Goal: Information Seeking & Learning: Learn about a topic

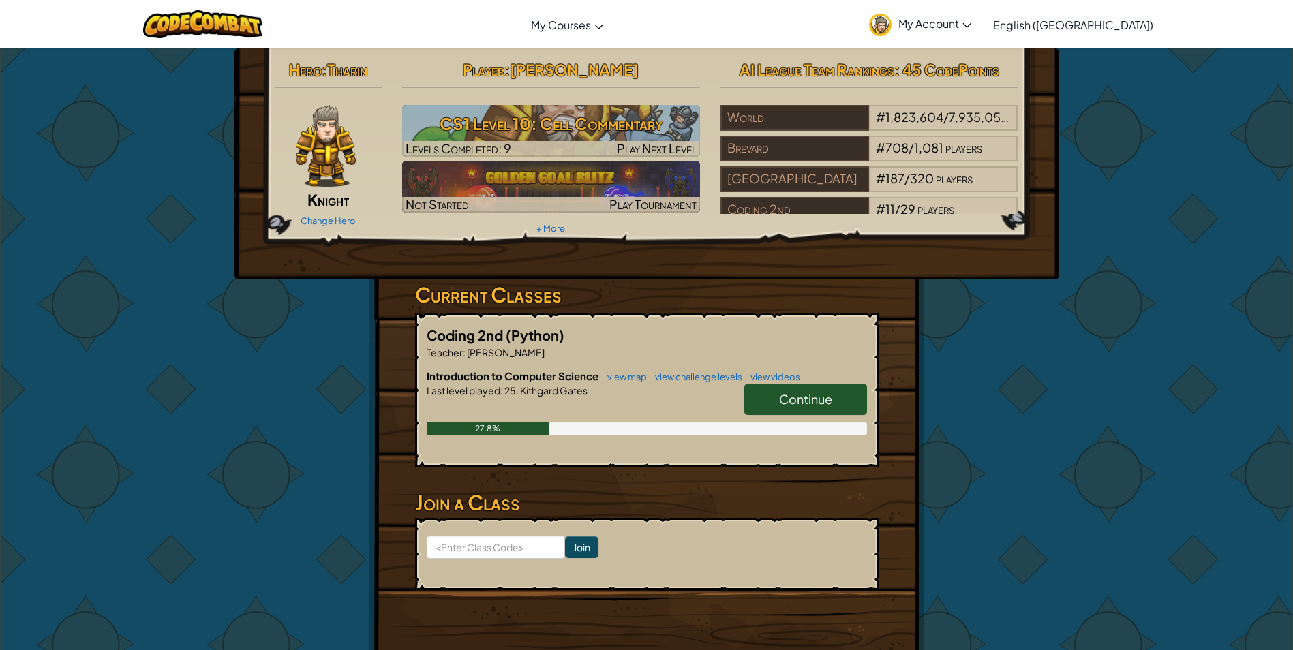
click at [820, 410] on link "Continue" at bounding box center [805, 399] width 123 height 31
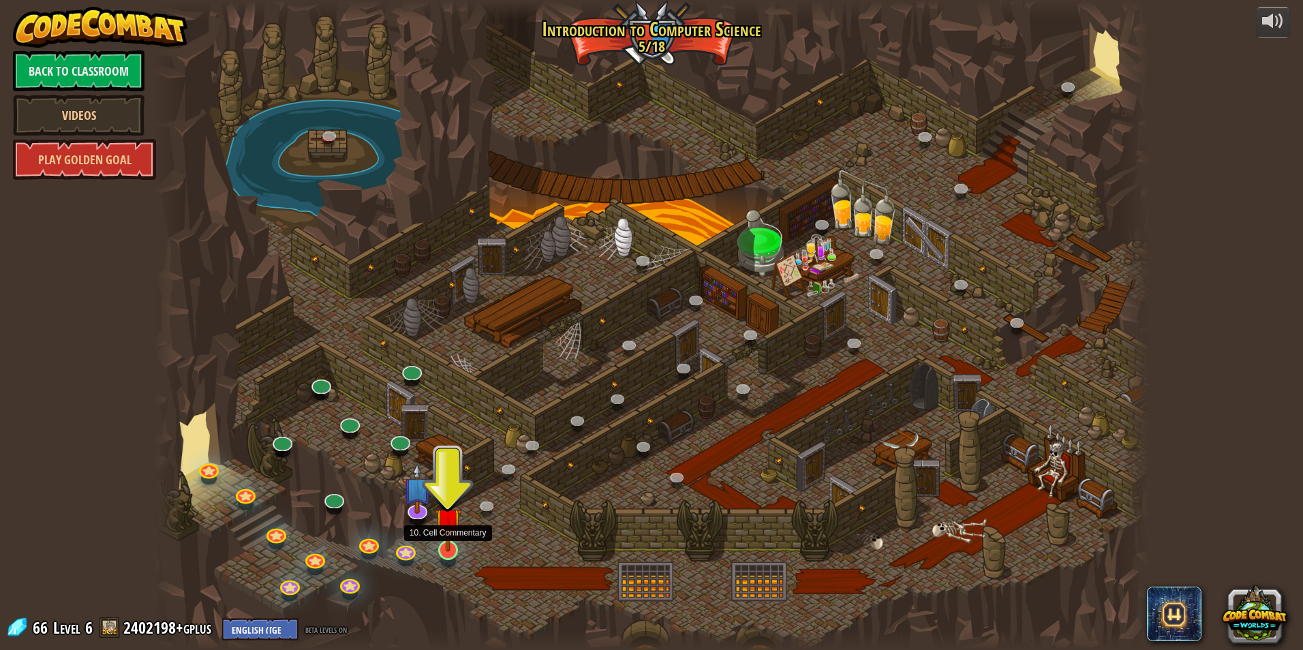
click at [450, 539] on img at bounding box center [448, 521] width 27 height 61
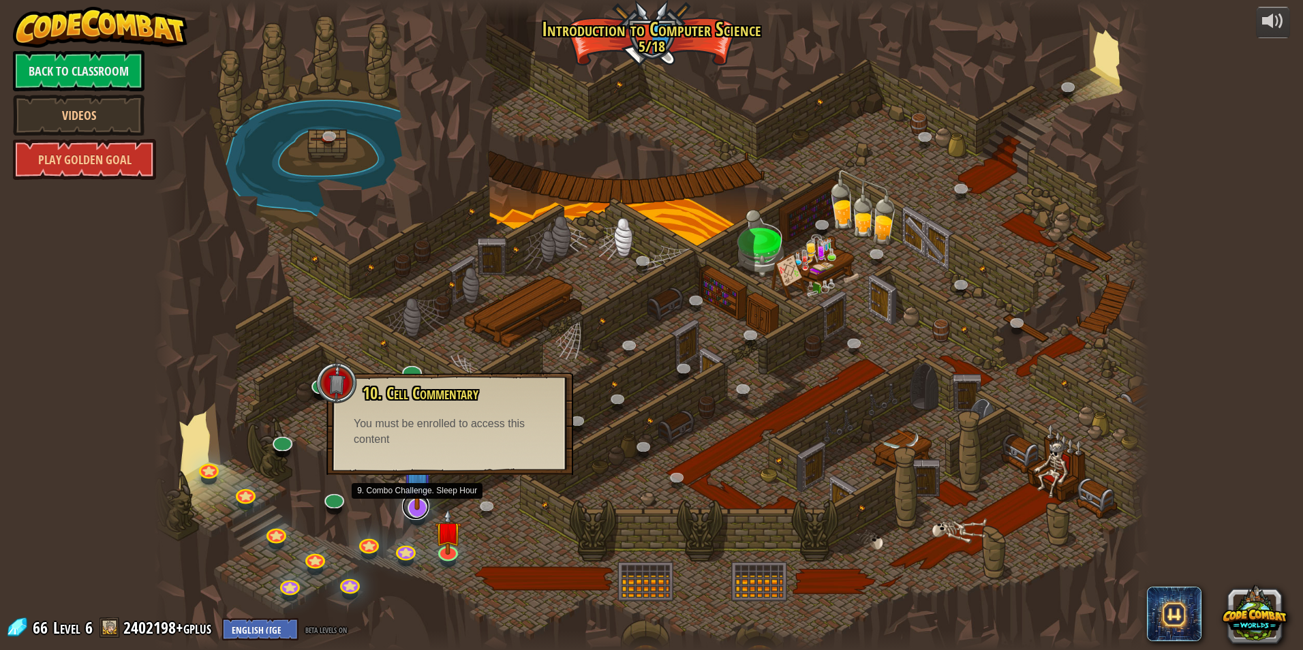
click at [414, 510] on link at bounding box center [415, 506] width 27 height 27
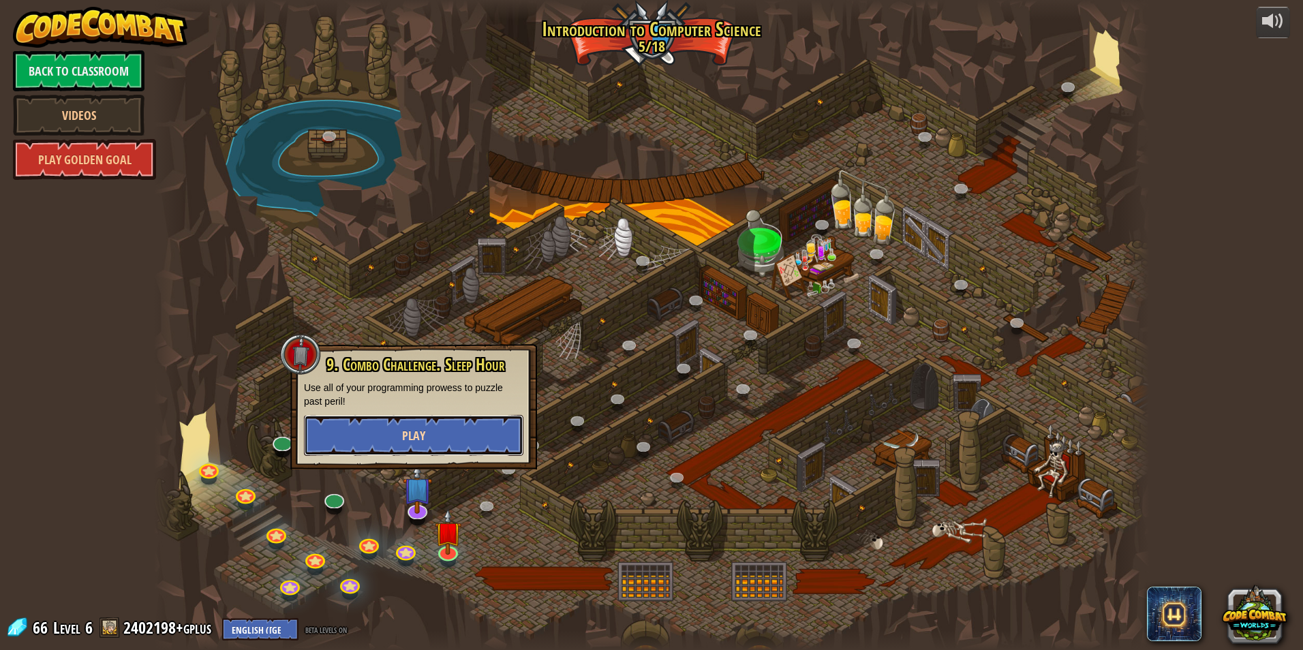
click at [446, 440] on button "Play" at bounding box center [413, 435] width 219 height 41
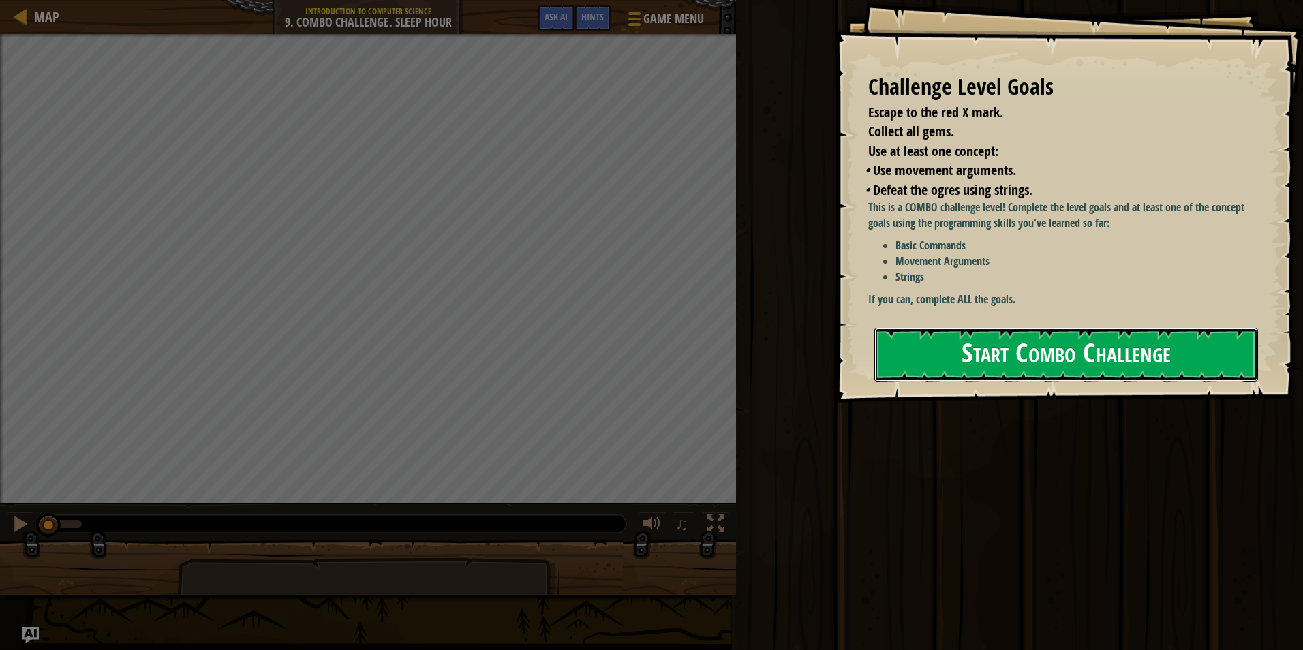
click at [944, 328] on button "Start Combo Challenge" at bounding box center [1066, 355] width 384 height 54
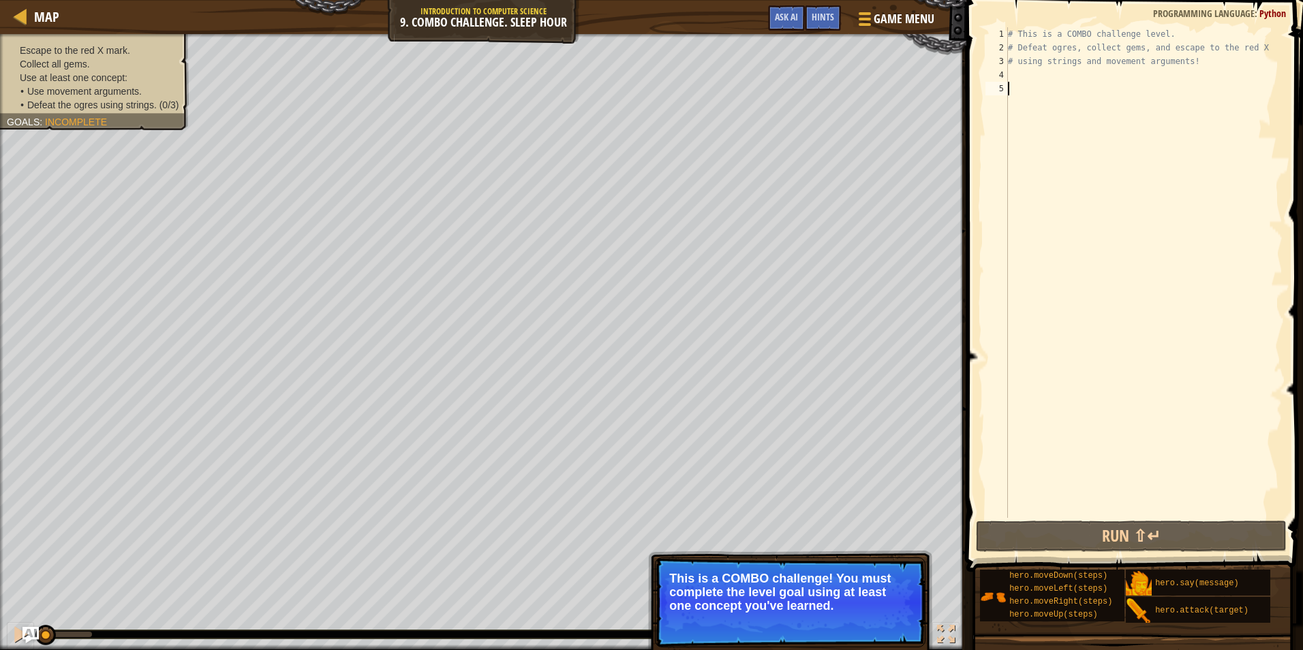
click at [1015, 81] on div "# This is a COMBO challenge level. # Defeat ogres, collect gems, and escape to …" at bounding box center [1143, 286] width 277 height 518
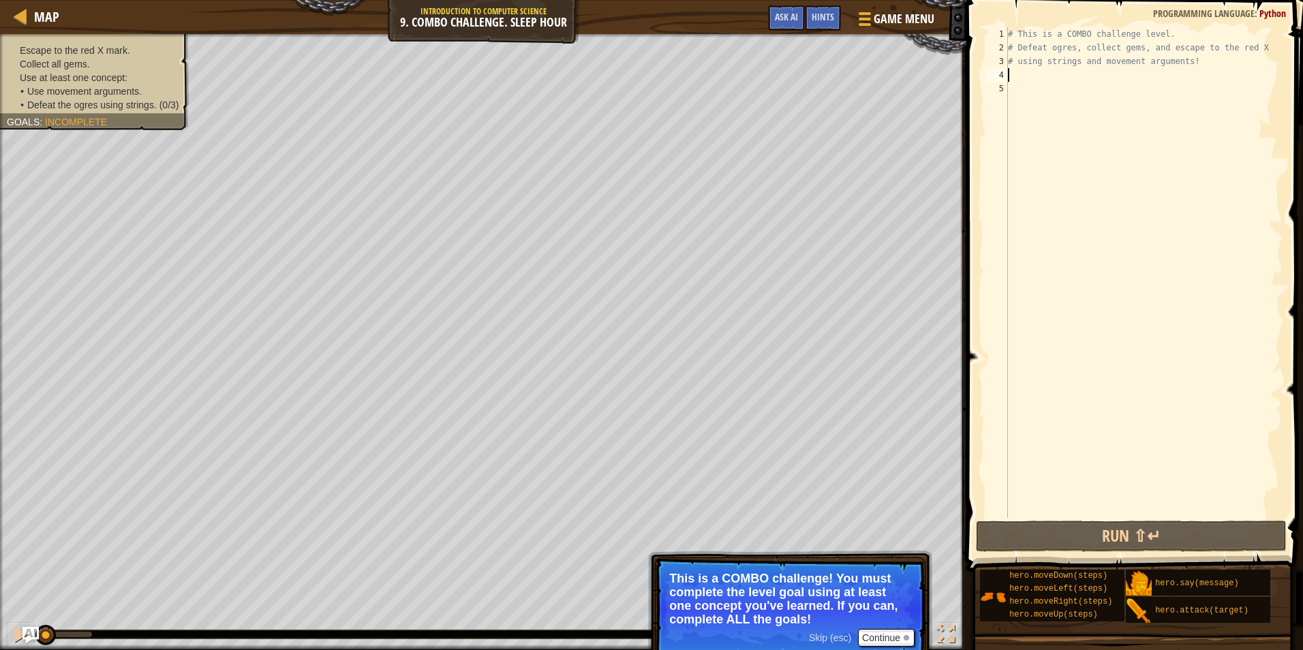
type textarea "h"
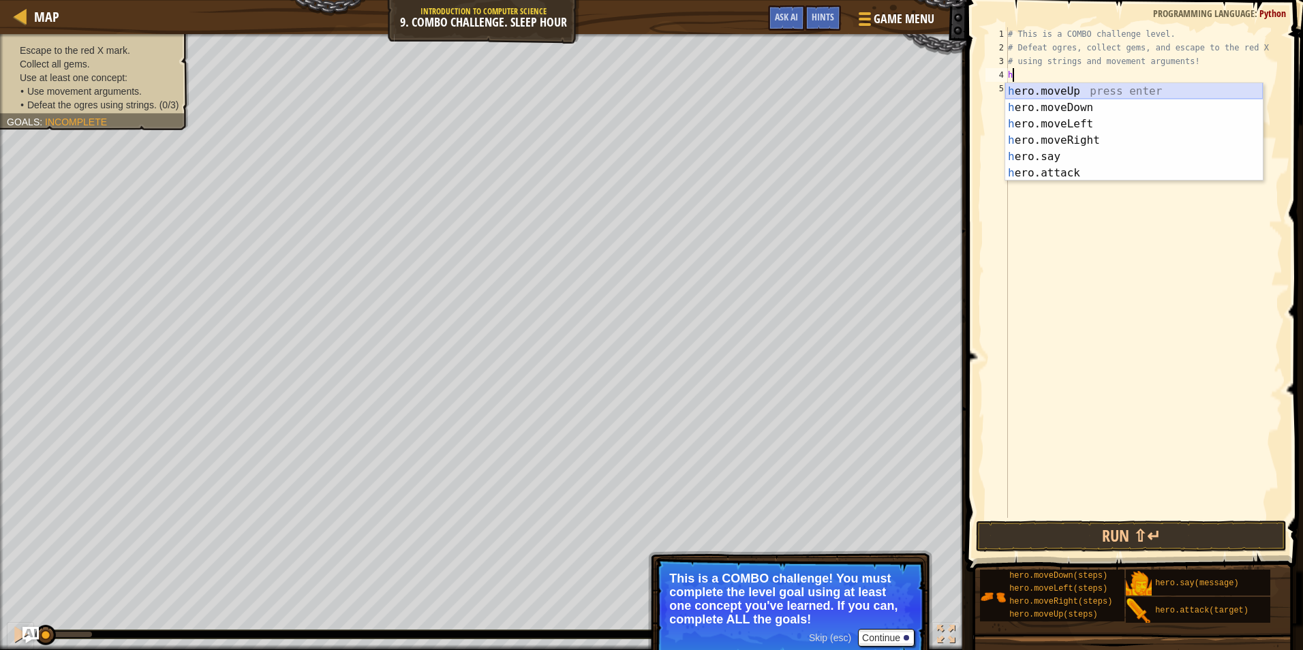
click at [1072, 96] on div "h ero.moveUp press enter h ero.moveDown press enter h ero.moveLeft press enter …" at bounding box center [1134, 148] width 258 height 131
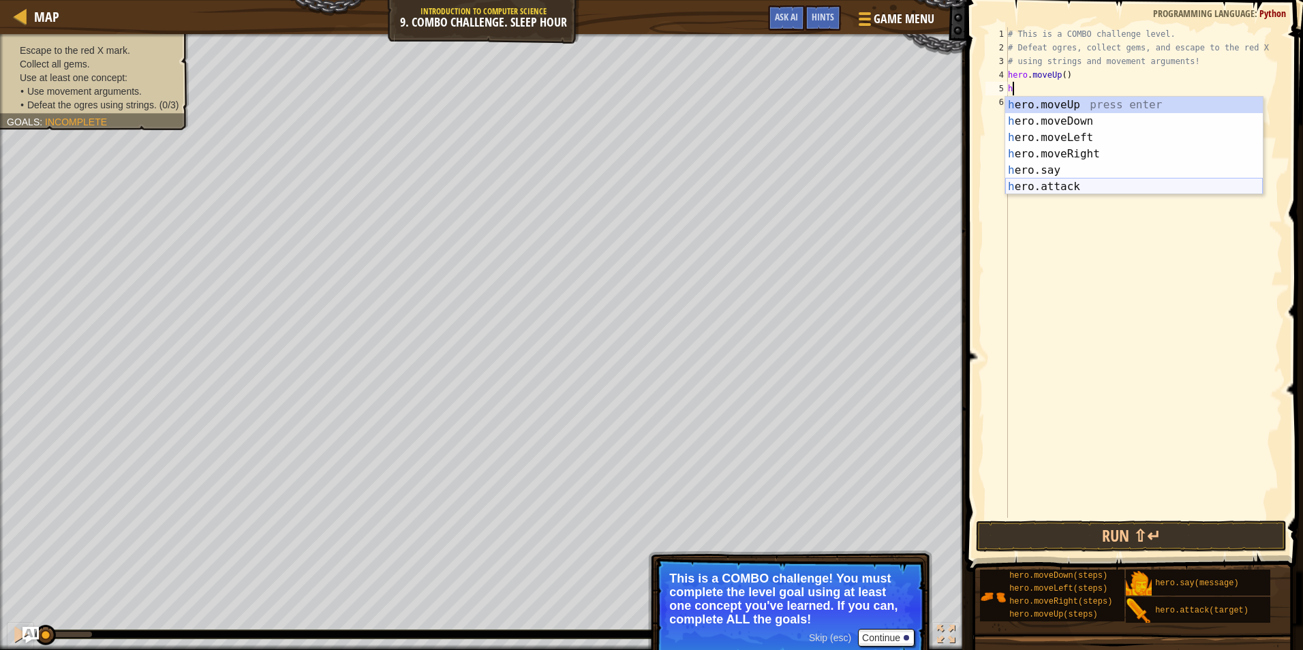
drag, startPoint x: 1073, startPoint y: 183, endPoint x: 1079, endPoint y: 179, distance: 7.6
click at [1079, 179] on div "h ero.moveUp press enter h ero.moveDown press enter h ero.moveLeft press enter …" at bounding box center [1134, 162] width 258 height 131
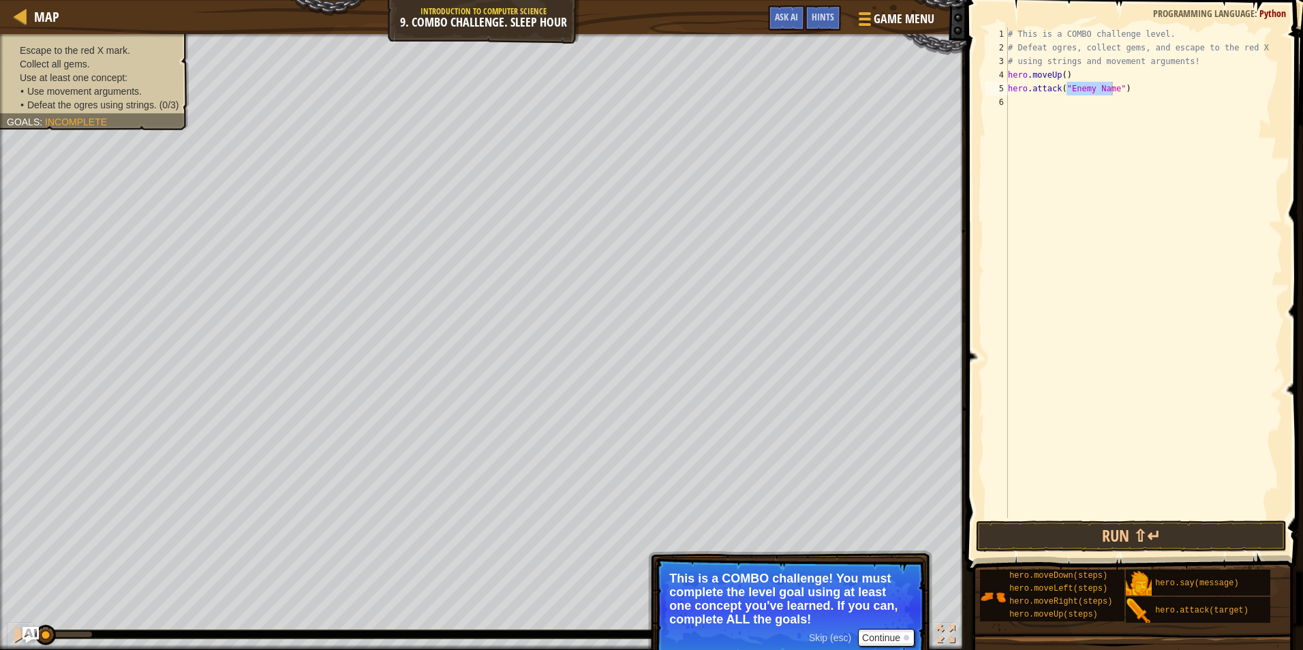
click at [80, 114] on div "Escape to the red X mark. Collect all gems. Use at least one concept: • Use mov…" at bounding box center [86, 77] width 204 height 105
click at [116, 127] on div "Escape to the red X mark. Collect all gems. Use at least one concept: • Use mov…" at bounding box center [86, 77] width 204 height 105
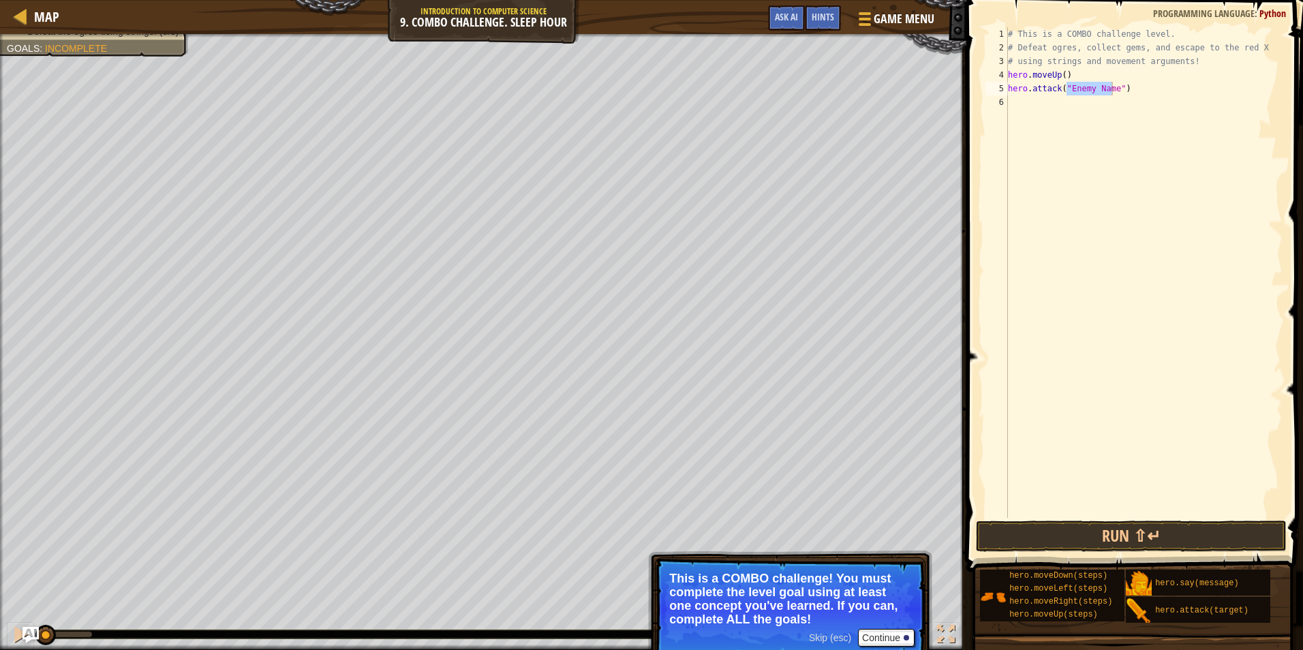
click at [1101, 92] on div "# This is a COMBO challenge level. # Defeat ogres, collect gems, and escape to …" at bounding box center [1143, 272] width 277 height 491
click at [1109, 89] on div "# This is a COMBO challenge level. # Defeat ogres, collect gems, and escape to …" at bounding box center [1143, 286] width 277 height 518
drag, startPoint x: 1114, startPoint y: 87, endPoint x: 1065, endPoint y: 86, distance: 49.1
click at [1065, 86] on div "# This is a COMBO challenge level. # Defeat ogres, collect gems, and escape to …" at bounding box center [1143, 286] width 277 height 518
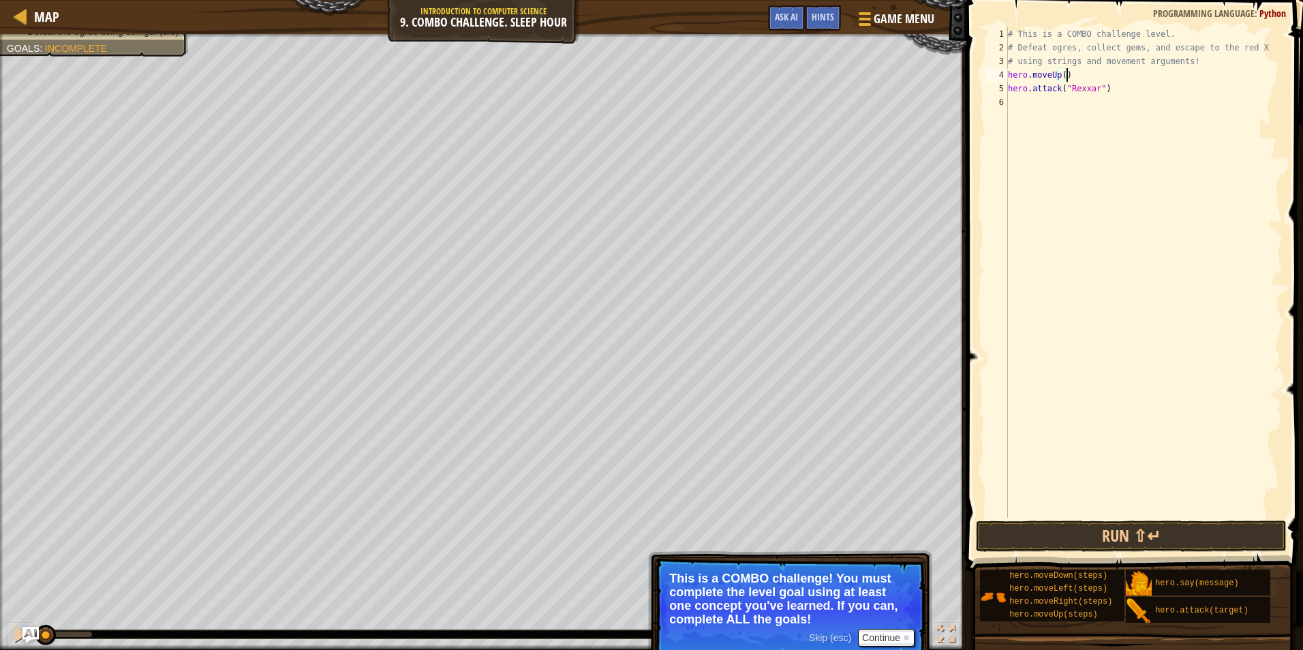
drag, startPoint x: 1119, startPoint y: 75, endPoint x: 1115, endPoint y: 81, distance: 7.4
click at [1116, 78] on div "# This is a COMBO challenge level. # Defeat ogres, collect gems, and escape to …" at bounding box center [1143, 286] width 277 height 518
drag, startPoint x: 1110, startPoint y: 91, endPoint x: 971, endPoint y: 92, distance: 139.0
click at [971, 92] on div "hero.moveUp() 1 2 3 4 5 6 # This is a COMBO challenge level. # Defeat ogres, co…" at bounding box center [1132, 313] width 341 height 612
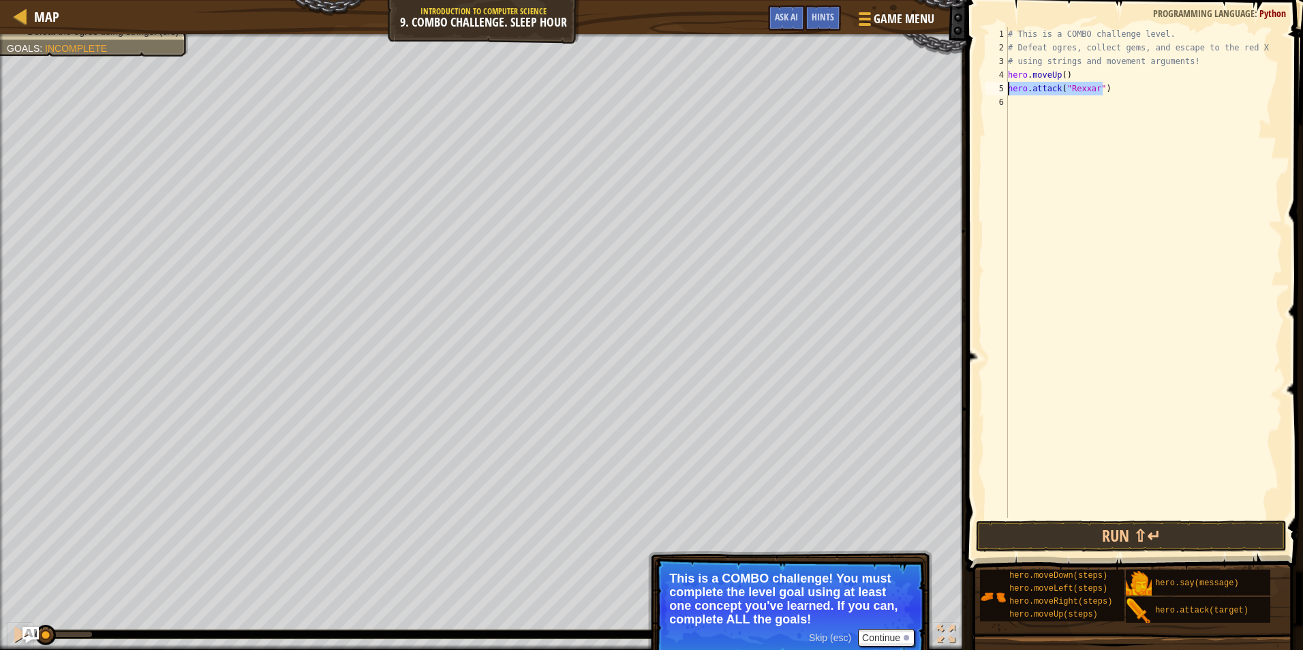
type textarea "hero.attack("Rexxar")"
click at [1022, 111] on div "# This is a COMBO challenge level. # Defeat ogres, collect gems, and escape to …" at bounding box center [1143, 286] width 277 height 518
paste textarea "hero.attack("Rexxar")"
type textarea "hero.attack("Rexxar")"
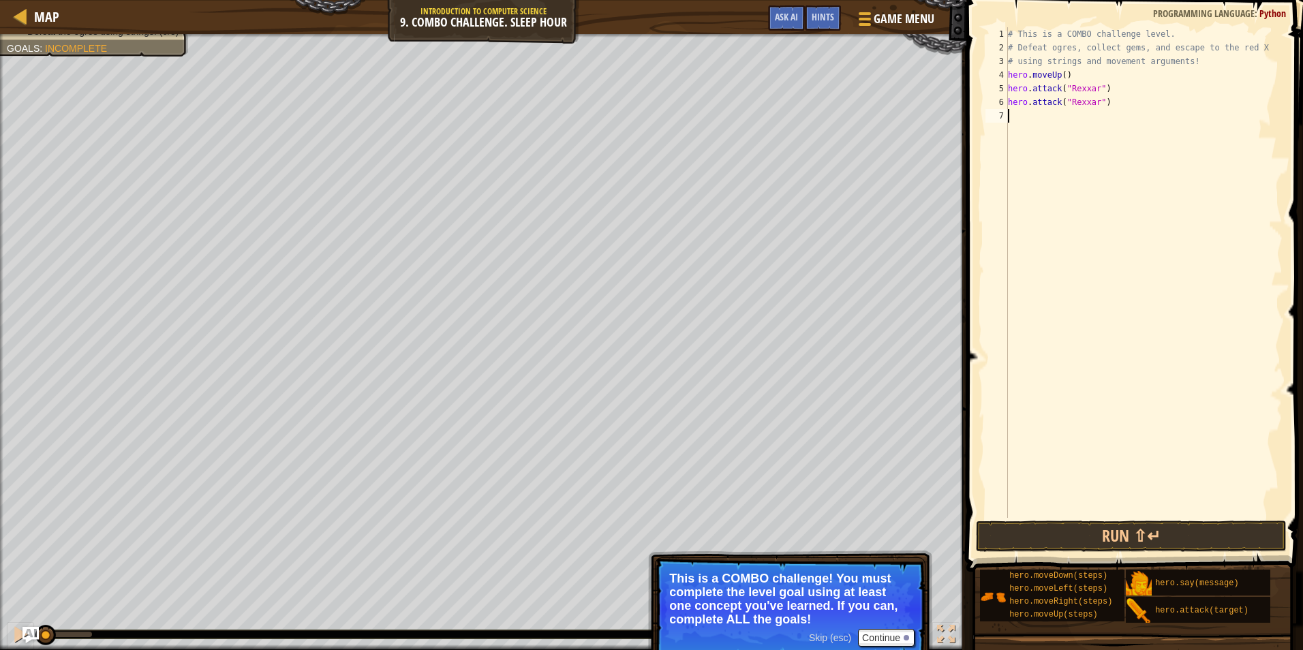
click at [1022, 116] on div "# This is a COMBO challenge level. # Defeat ogres, collect gems, and escape to …" at bounding box center [1143, 286] width 277 height 518
type textarea "h"
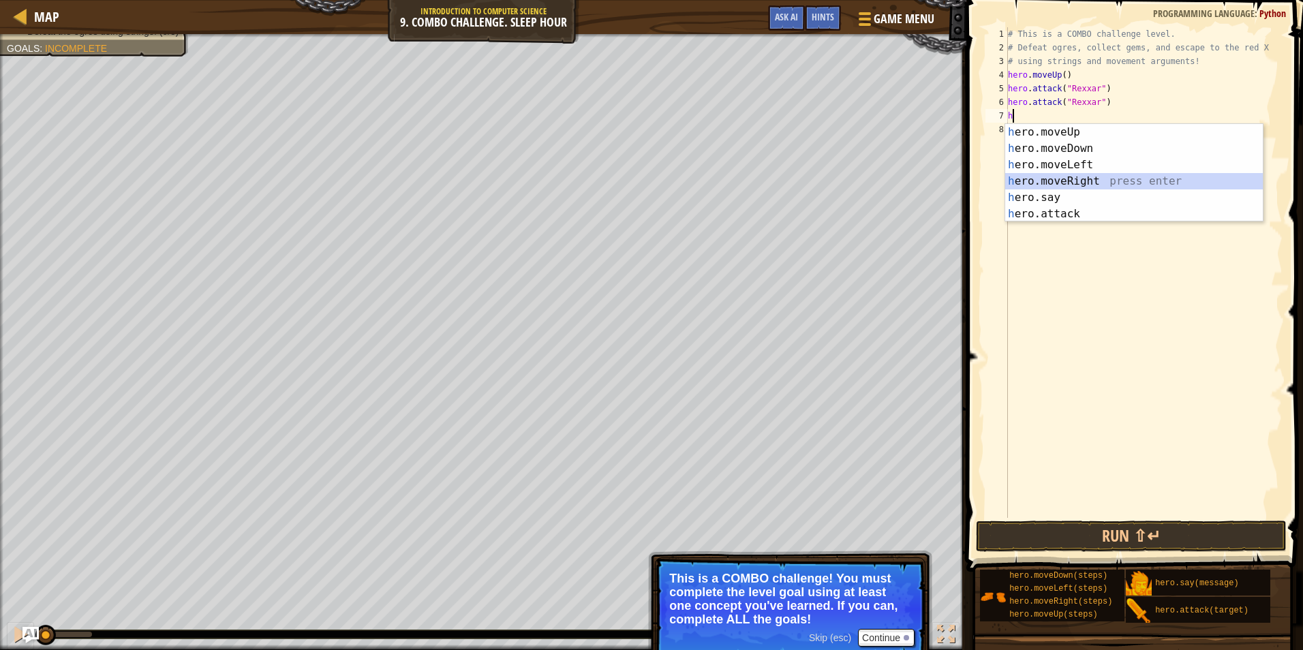
click at [1116, 174] on div "h ero.moveUp press enter h ero.moveDown press enter h ero.moveLeft press enter …" at bounding box center [1134, 189] width 258 height 131
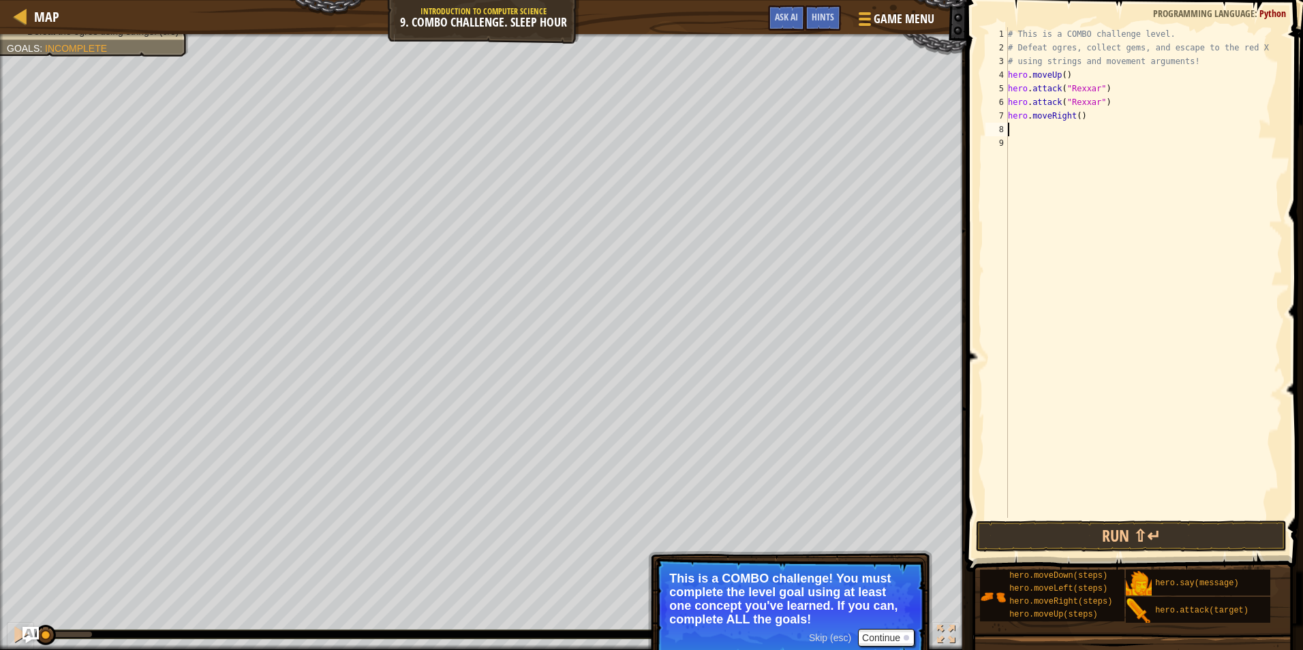
paste textarea "hero.attack("Rexxar")"
click at [1090, 128] on div "# This is a COMBO challenge level. # Defeat ogres, collect gems, and escape to …" at bounding box center [1143, 286] width 277 height 518
drag, startPoint x: 1092, startPoint y: 127, endPoint x: 1066, endPoint y: 127, distance: 26.6
click at [1066, 127] on div "# This is a COMBO challenge level. # Defeat ogres, collect gems, and escape to …" at bounding box center [1143, 286] width 277 height 518
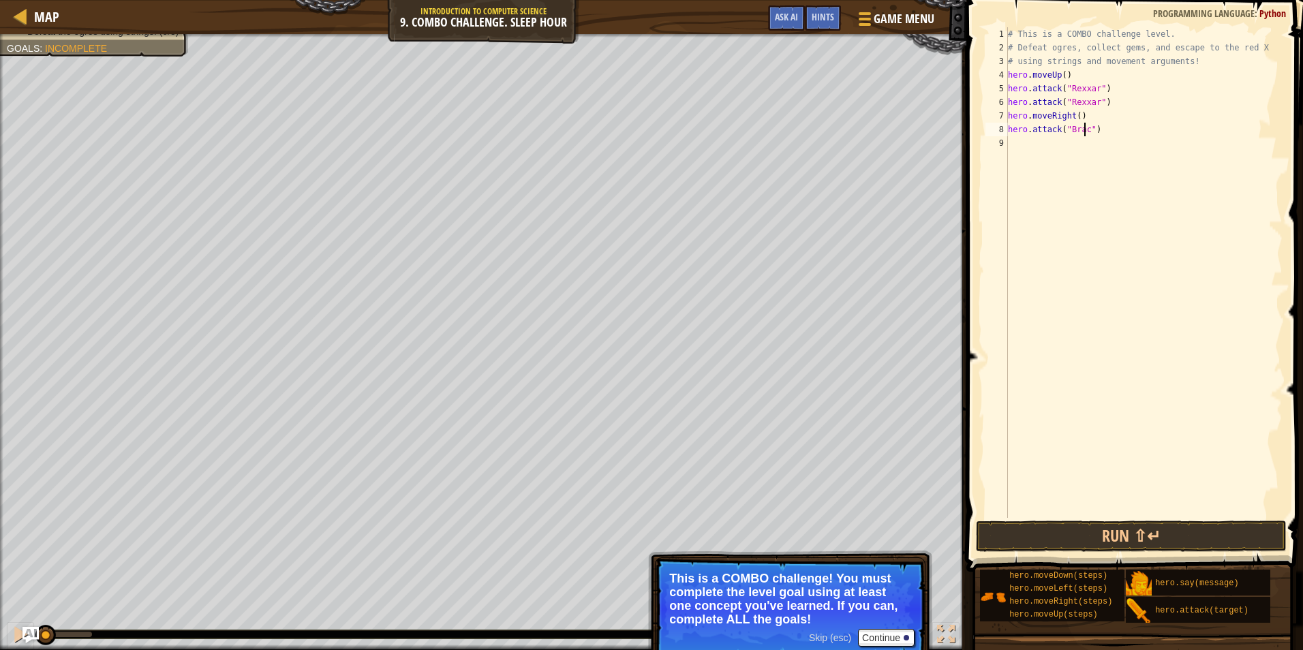
type textarea "hero.attack("Brack")"
drag, startPoint x: 1101, startPoint y: 134, endPoint x: 1009, endPoint y: 134, distance: 92.7
click at [1009, 134] on div "# This is a COMBO challenge level. # Defeat ogres, collect gems, and escape to …" at bounding box center [1143, 286] width 277 height 518
click at [1037, 140] on div "# This is a COMBO challenge level. # Defeat ogres, collect gems, and escape to …" at bounding box center [1143, 286] width 277 height 518
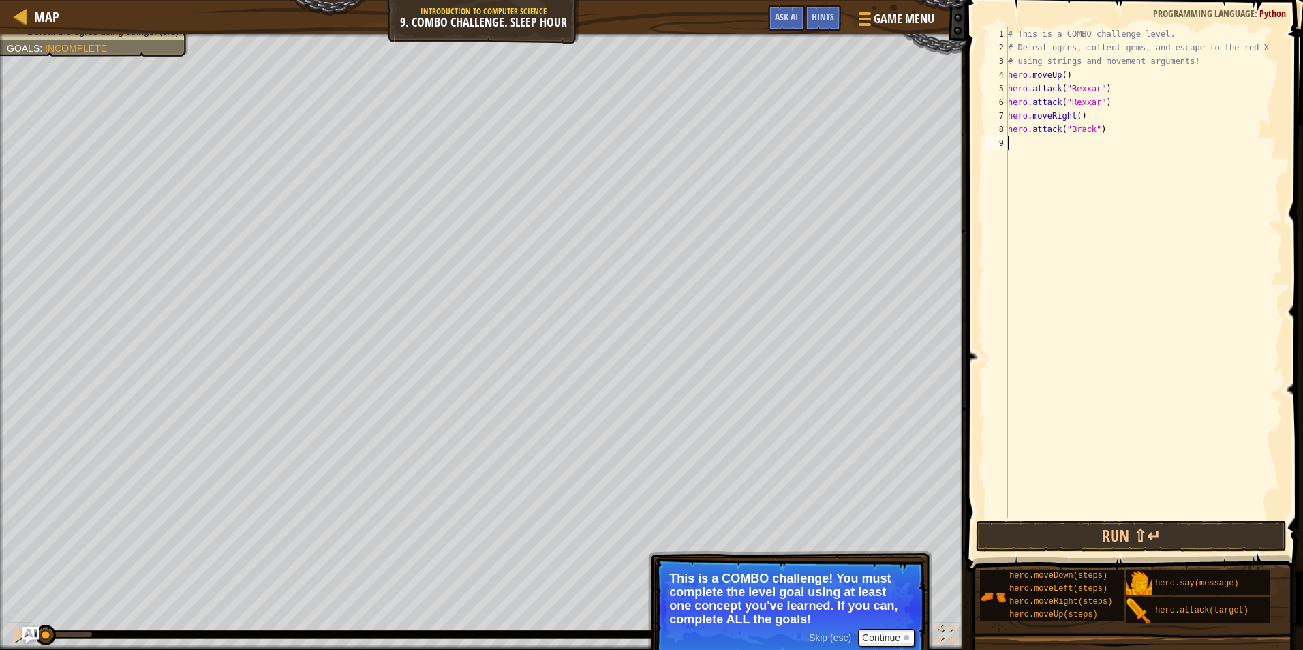
scroll to position [6, 0]
paste textarea "hero.attack("Brack")"
type textarea "hero.attack("Brack")"
click at [1034, 157] on div "# This is a COMBO challenge level. # Defeat ogres, collect gems, and escape to …" at bounding box center [1145, 286] width 273 height 518
type textarea "h"
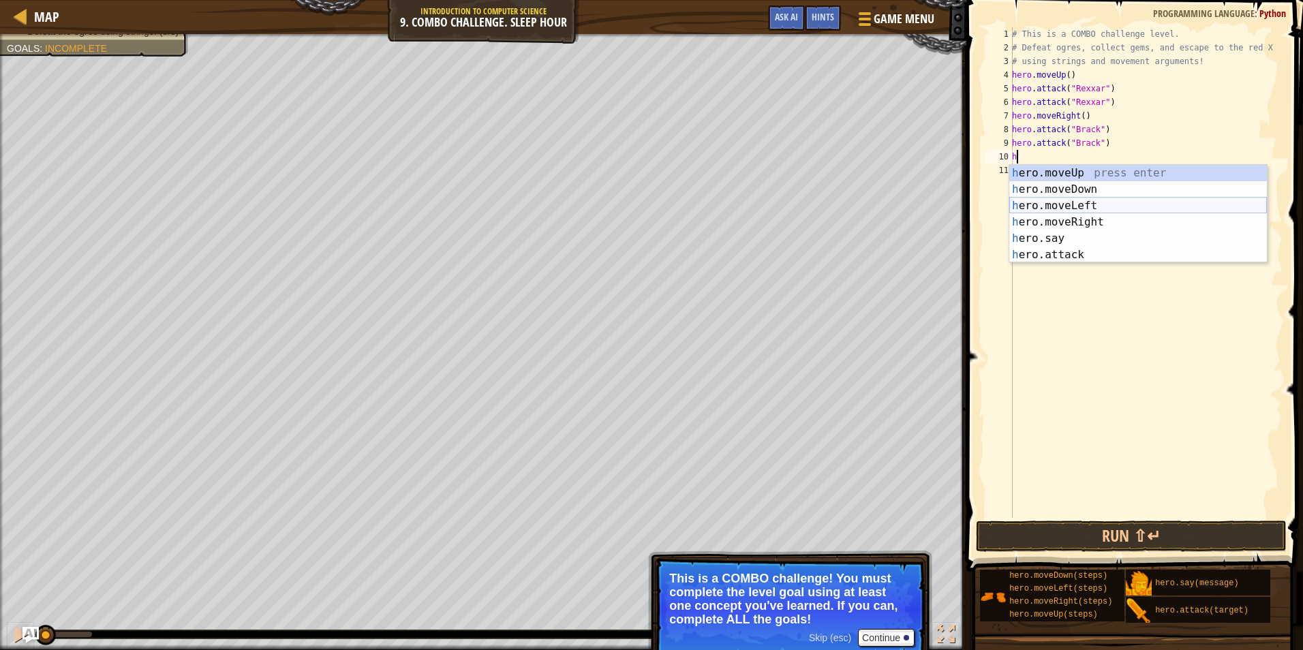
click at [1032, 200] on div "h ero.moveUp press enter h ero.moveDown press enter h ero.moveLeft press enter …" at bounding box center [1138, 230] width 258 height 131
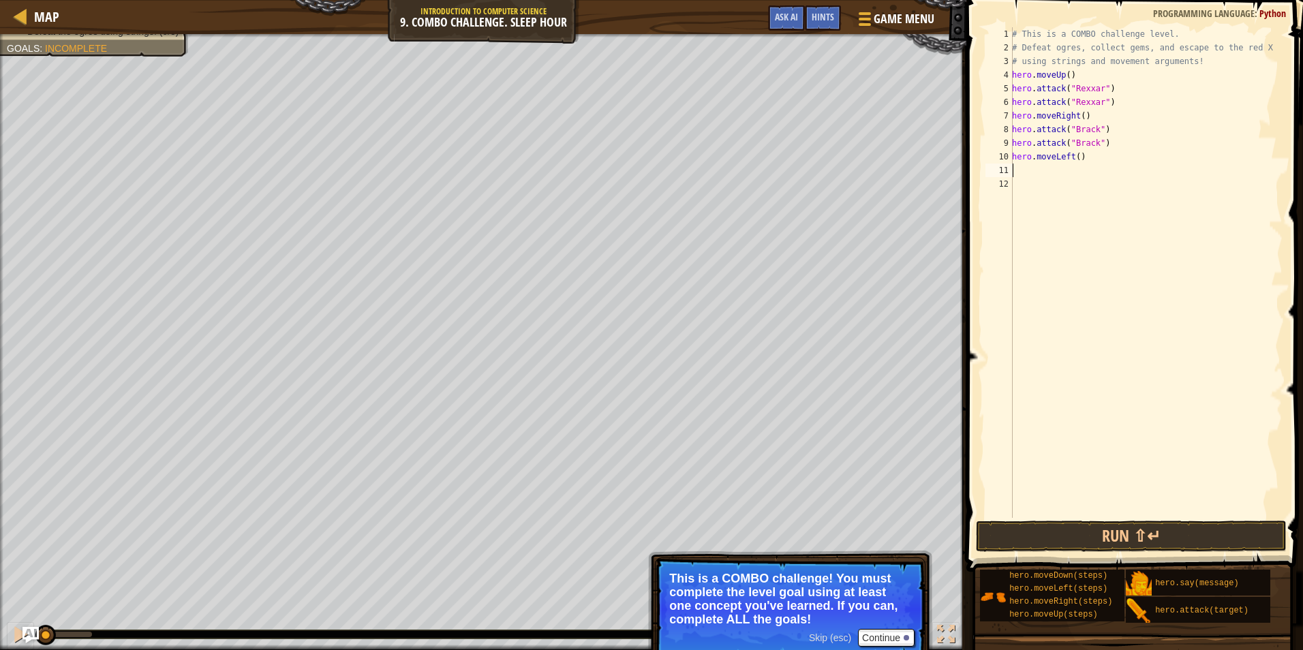
type textarea "h"
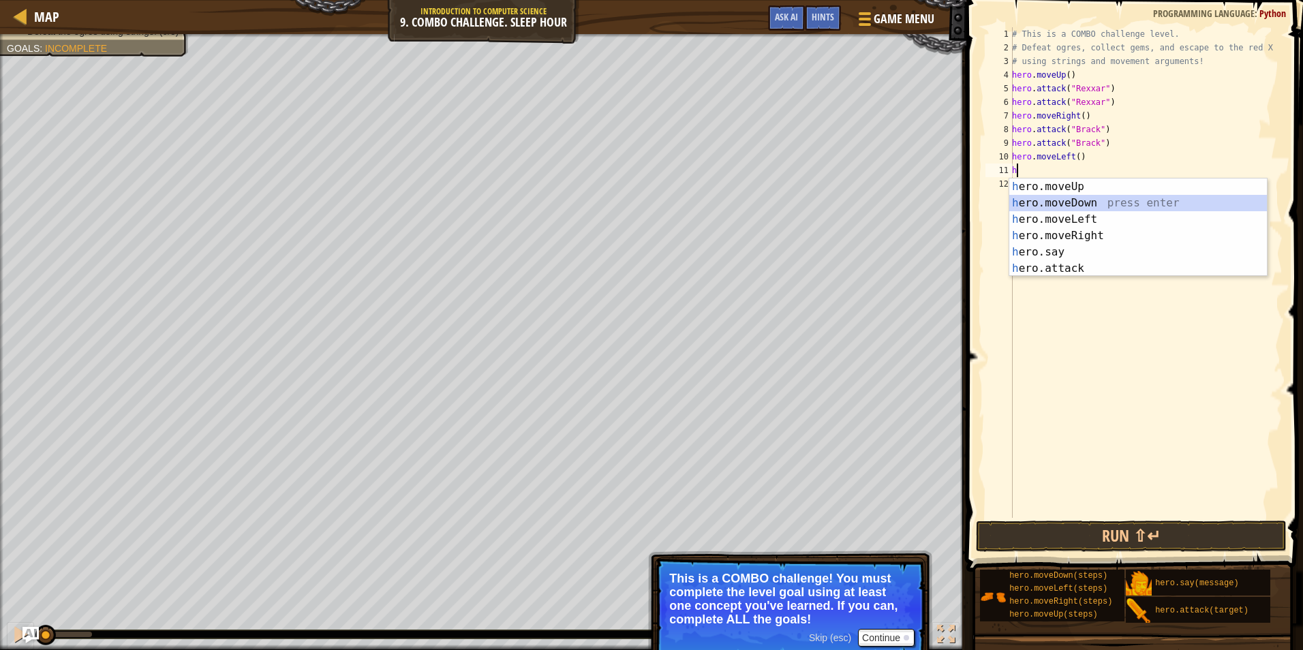
click at [1043, 204] on div "h ero.moveUp press enter h ero.moveDown press enter h ero.moveLeft press enter …" at bounding box center [1138, 244] width 258 height 131
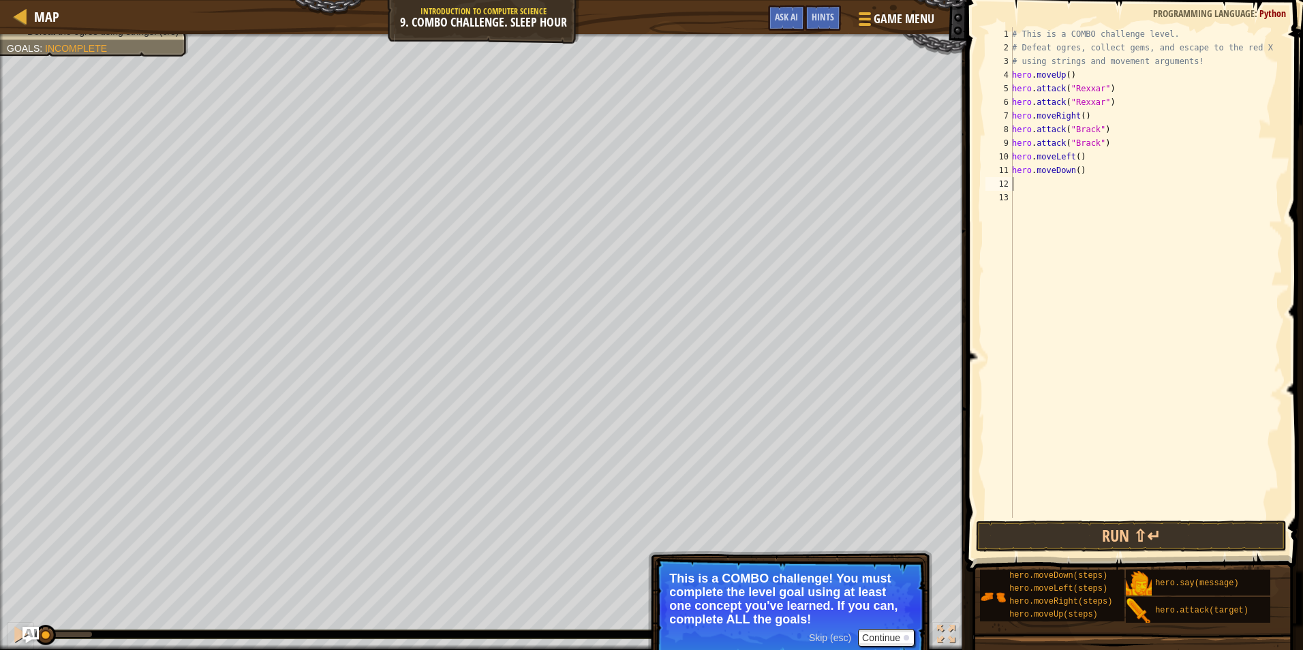
click at [1073, 167] on div "# This is a COMBO challenge level. # Defeat ogres, collect gems, and escape to …" at bounding box center [1145, 286] width 273 height 518
click at [1073, 167] on div "# This is a COMBO challenge level. # Defeat ogres, collect gems, and escape to …" at bounding box center [1145, 272] width 273 height 491
type textarea "hero.moveDown(2)"
click at [1032, 183] on div "# This is a COMBO challenge level. # Defeat ogres, collect gems, and escape to …" at bounding box center [1145, 286] width 273 height 518
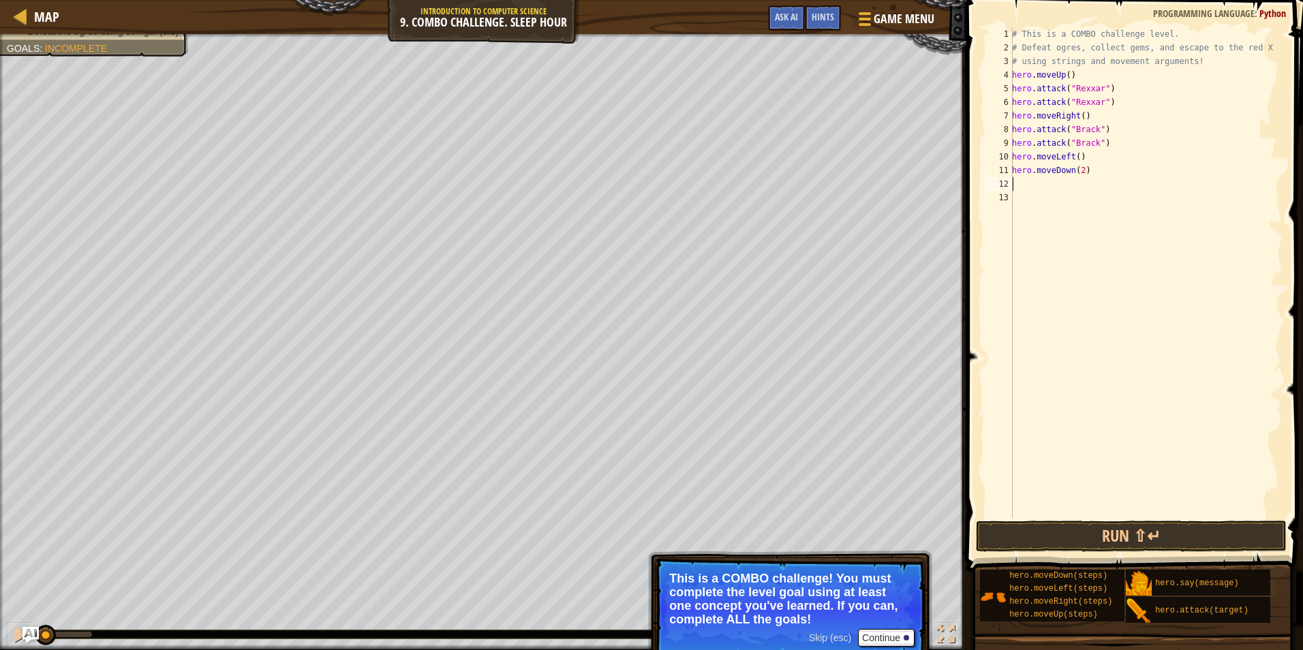
scroll to position [6, 0]
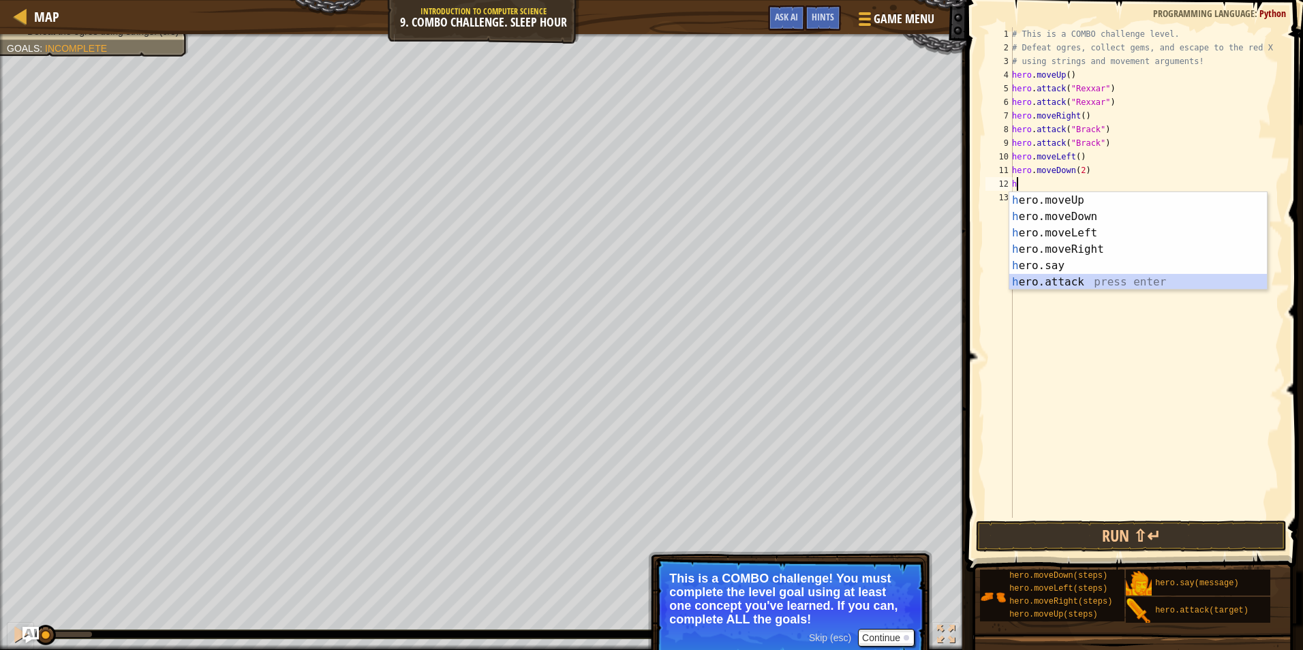
click at [1049, 279] on div "h ero.moveUp press enter h ero.moveDown press enter h ero.moveLeft press enter …" at bounding box center [1138, 257] width 258 height 131
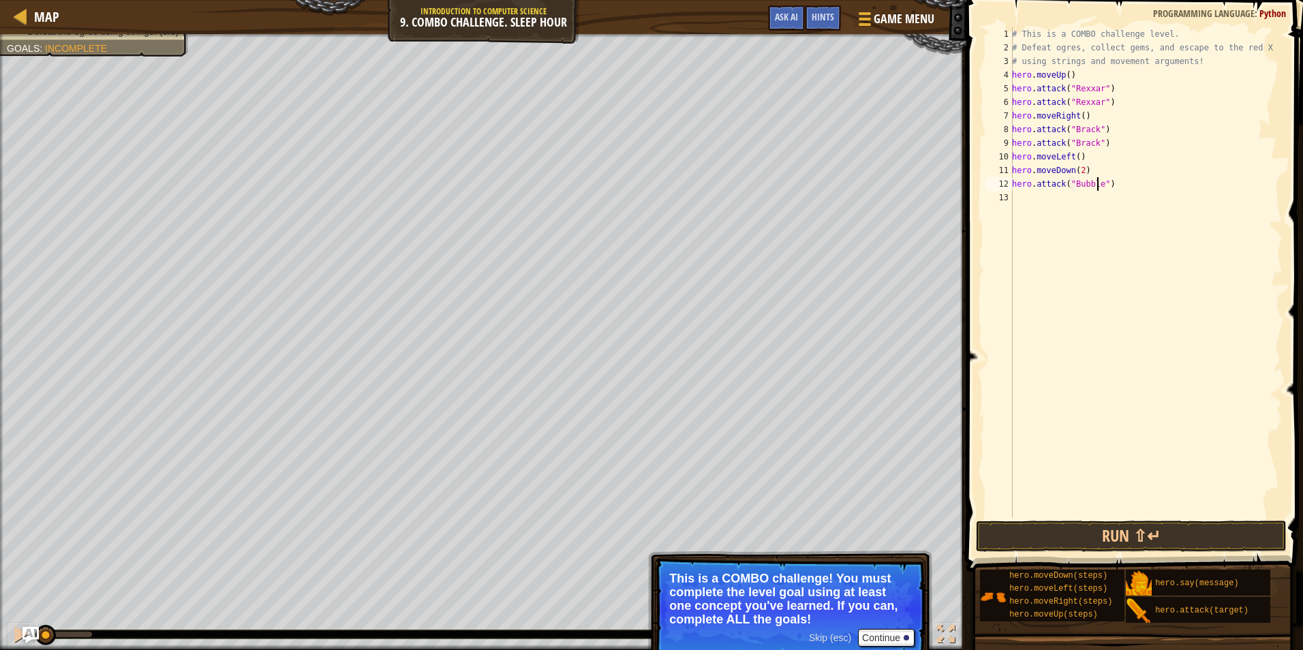
scroll to position [6, 7]
drag, startPoint x: 1135, startPoint y: 173, endPoint x: 1081, endPoint y: 161, distance: 55.2
click at [988, 189] on div "hero.attack("Bubble") 1 2 3 4 5 6 7 8 9 10 11 12 13 # This is a COMBO challenge…" at bounding box center [1133, 272] width 300 height 491
click at [957, 185] on div "Map Introduction to Computer Science 9. Combo Challenge. Sleep Hour Game Menu D…" at bounding box center [651, 325] width 1303 height 650
click at [1196, 530] on button "Run ⇧↵" at bounding box center [1131, 536] width 311 height 31
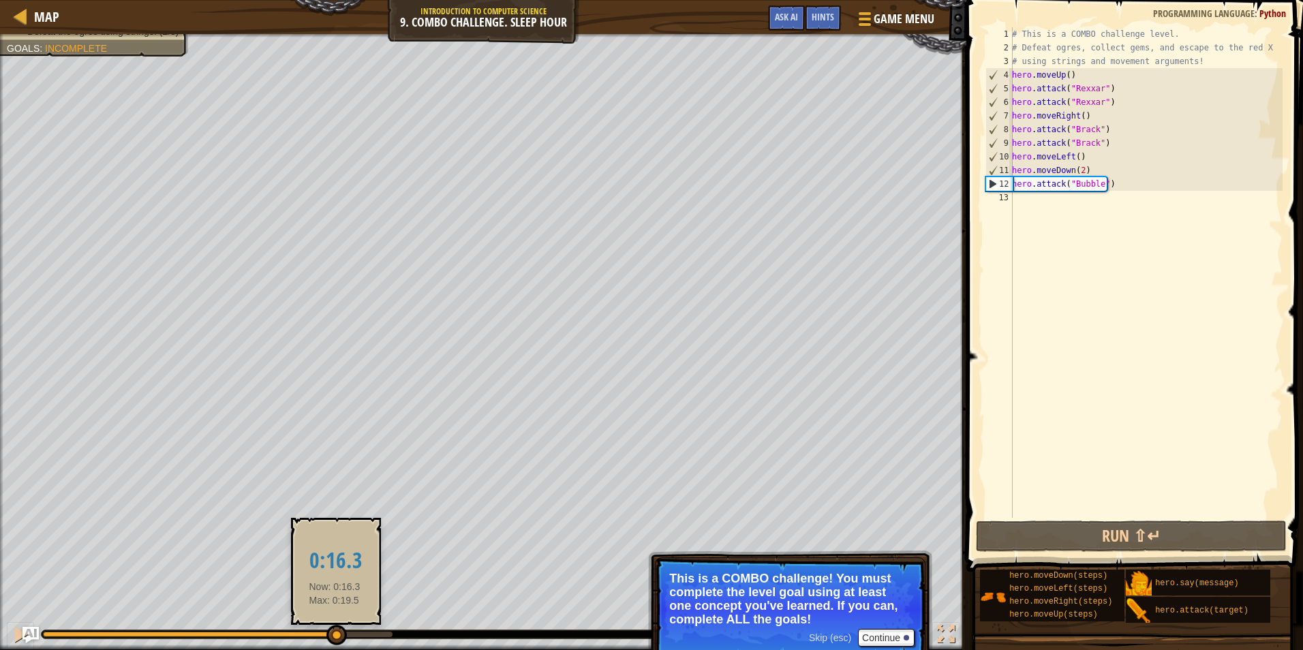
drag, startPoint x: 238, startPoint y: 631, endPoint x: 333, endPoint y: 637, distance: 94.9
click at [335, 635] on div at bounding box center [336, 635] width 20 height 20
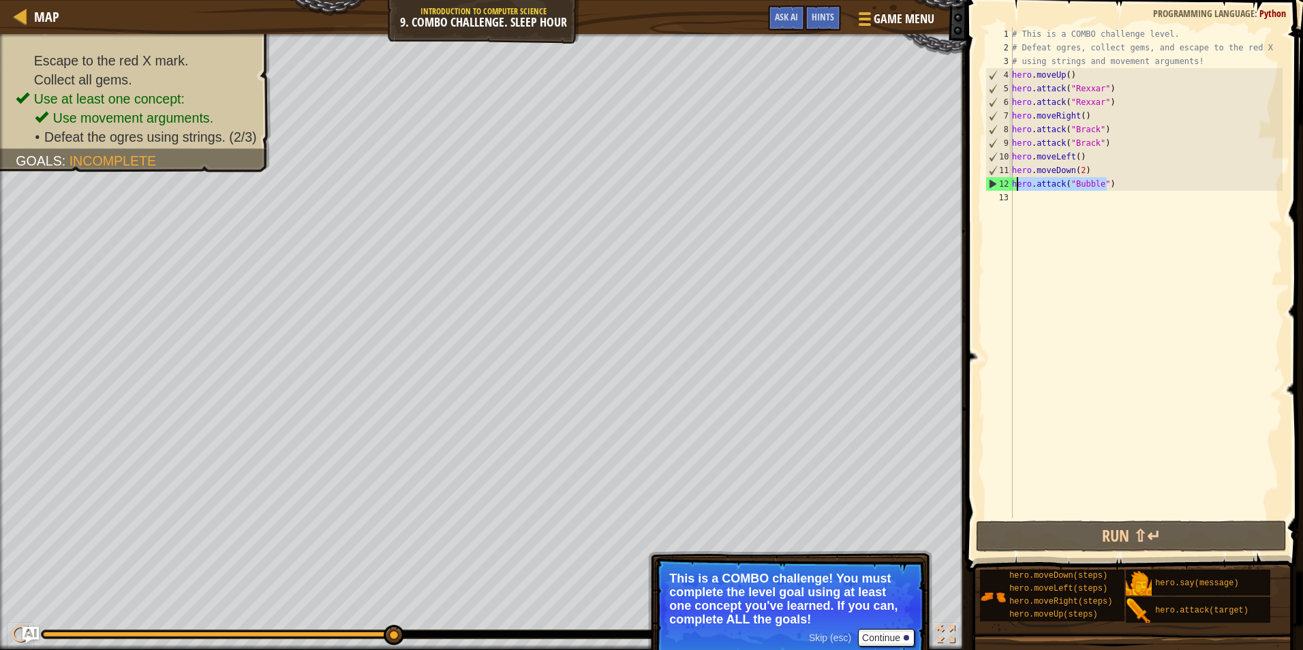
drag, startPoint x: 1122, startPoint y: 189, endPoint x: 1003, endPoint y: 191, distance: 118.6
click at [1003, 191] on div "hero.attack("Bubble") 1 2 3 4 5 6 7 8 9 10 11 12 13 # This is a COMBO challenge…" at bounding box center [1133, 272] width 300 height 491
click at [1123, 181] on div "# This is a COMBO challenge level. # Defeat ogres, collect gems, and escape to …" at bounding box center [1145, 272] width 273 height 491
type textarea "hero.attack("Bubble")"
drag, startPoint x: 1105, startPoint y: 187, endPoint x: 1008, endPoint y: 180, distance: 97.0
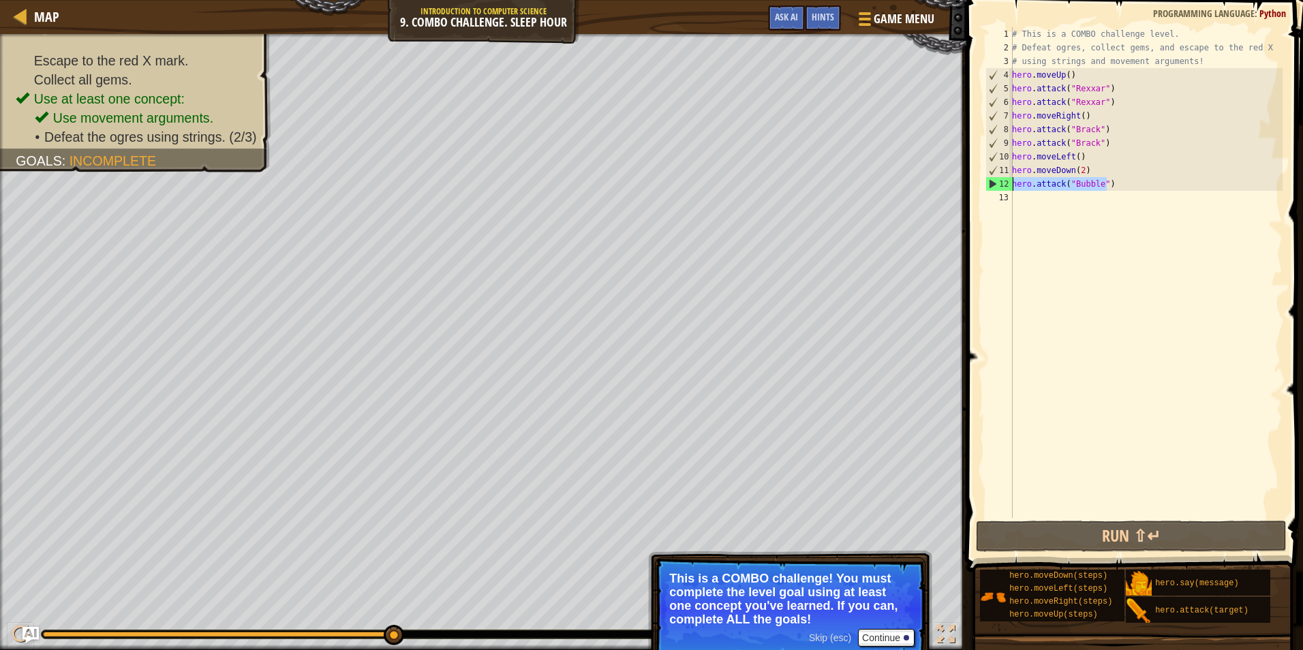
click at [1008, 180] on div "hero.attack("Bubble") 1 2 3 4 5 6 7 8 9 10 11 12 13 # This is a COMBO challenge…" at bounding box center [1133, 272] width 300 height 491
click at [1064, 200] on div "# This is a COMBO challenge level. # Defeat ogres, collect gems, and escape to …" at bounding box center [1145, 286] width 273 height 518
paste textarea "hero.attack("Bubble")"
type textarea "hero.attack("Bubble")"
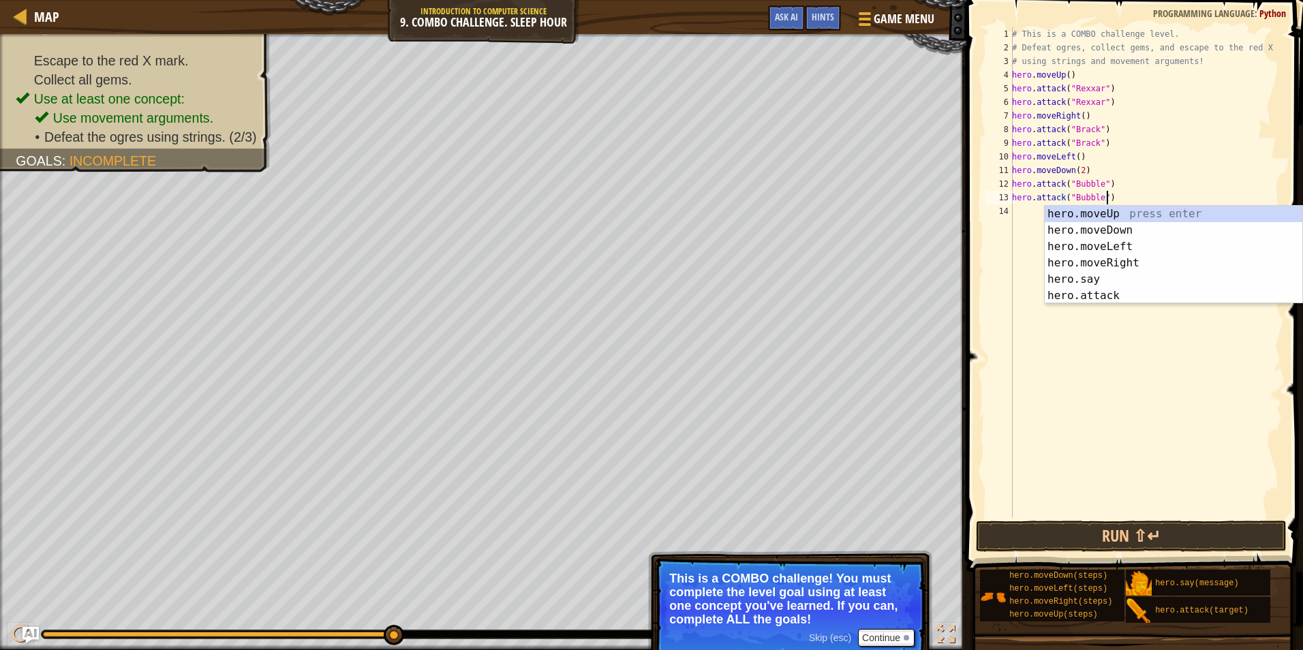
click at [1026, 210] on div "# This is a COMBO challenge level. # Defeat ogres, collect gems, and escape to …" at bounding box center [1145, 286] width 273 height 518
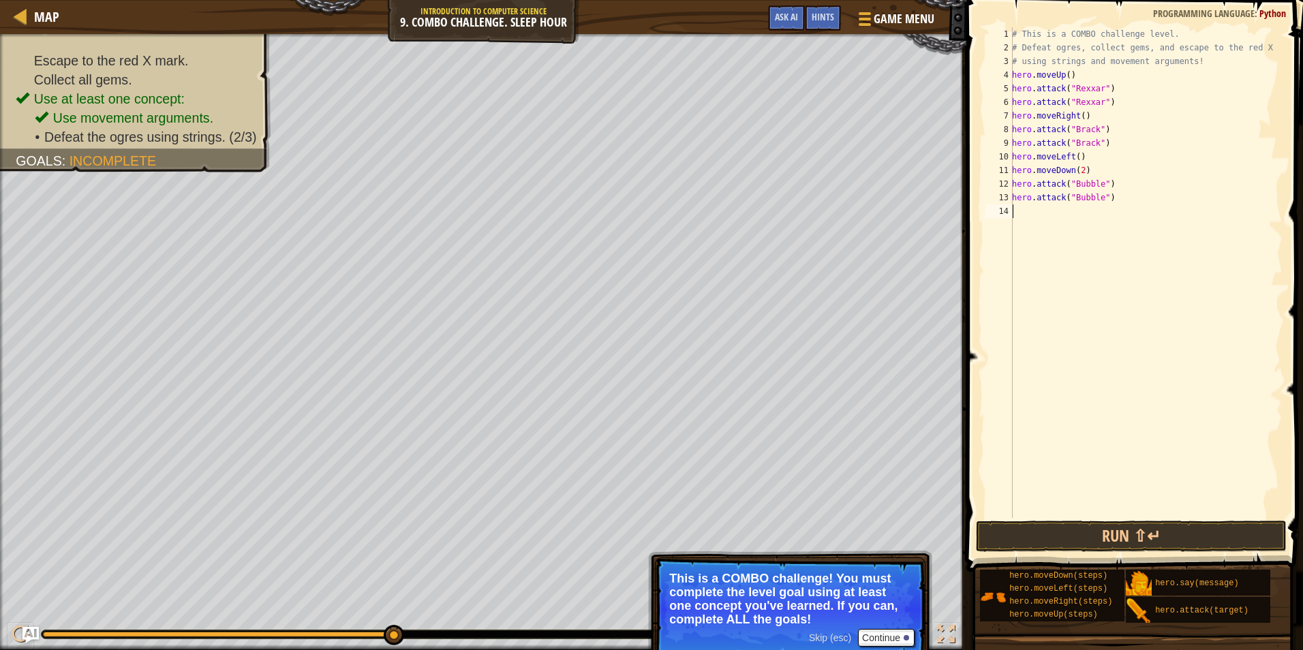
type textarea "h"
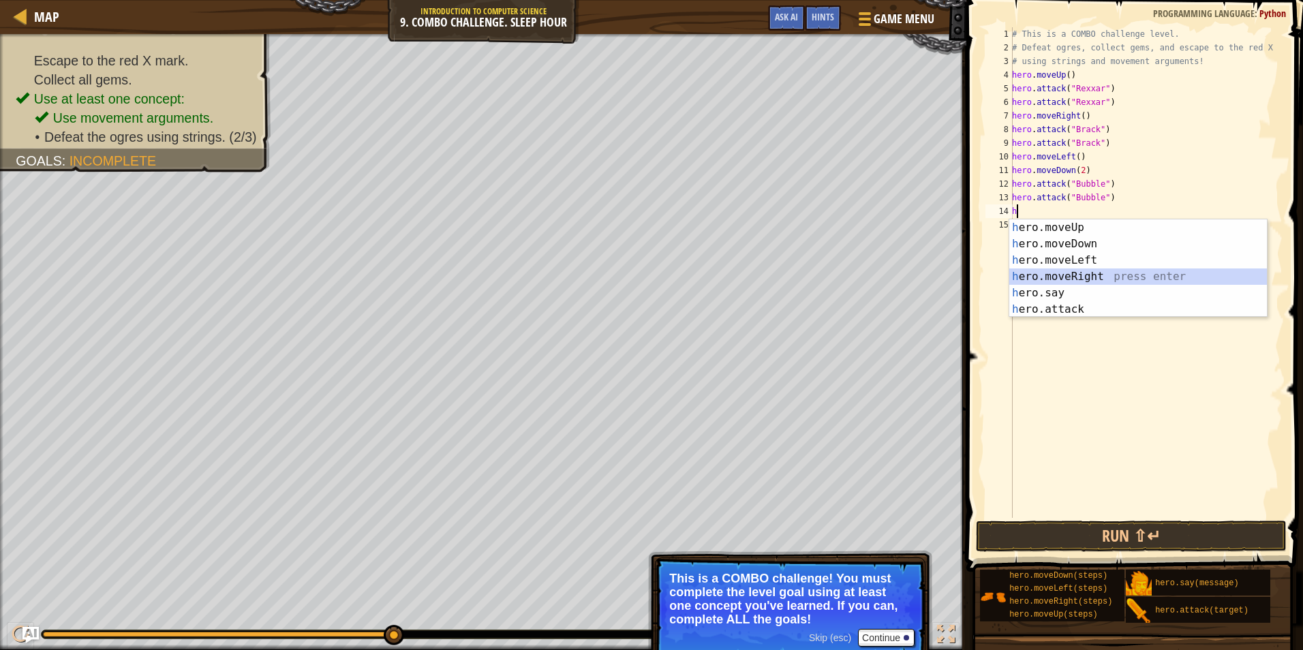
click at [1072, 276] on div "h ero.moveUp press enter h ero.moveDown press enter h ero.moveLeft press enter …" at bounding box center [1138, 284] width 258 height 131
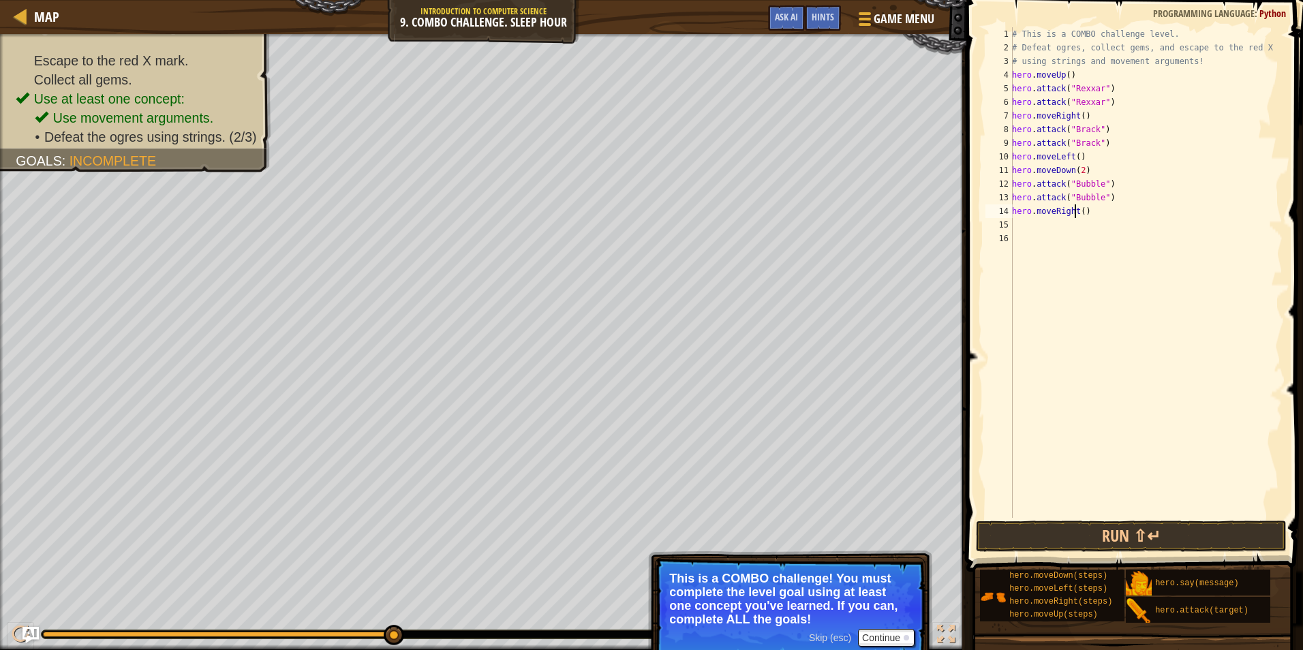
click at [1076, 212] on div "# This is a COMBO challenge level. # Defeat ogres, collect gems, and escape to …" at bounding box center [1145, 286] width 273 height 518
click at [1081, 212] on div "# This is a COMBO challenge level. # Defeat ogres, collect gems, and escape to …" at bounding box center [1145, 286] width 273 height 518
type textarea "hero.moveRight(2)"
click at [1043, 230] on div "# This is a COMBO challenge level. # Defeat ogres, collect gems, and escape to …" at bounding box center [1145, 286] width 273 height 518
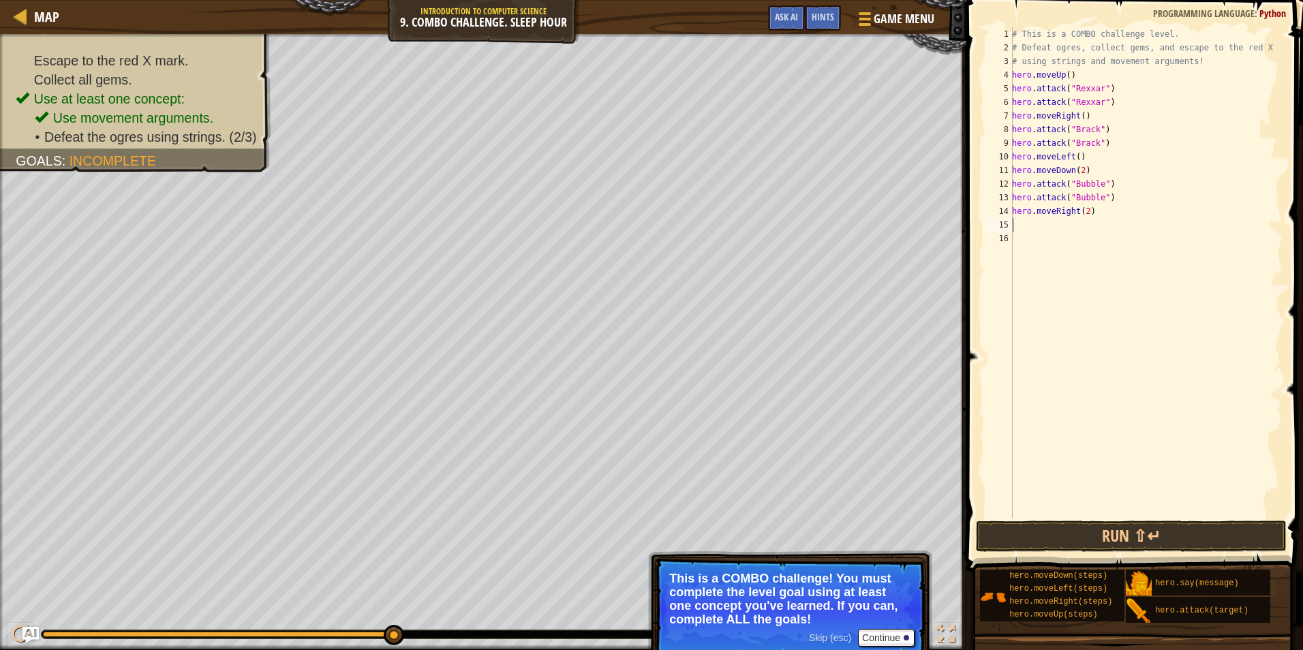
scroll to position [6, 0]
type textarea "h"
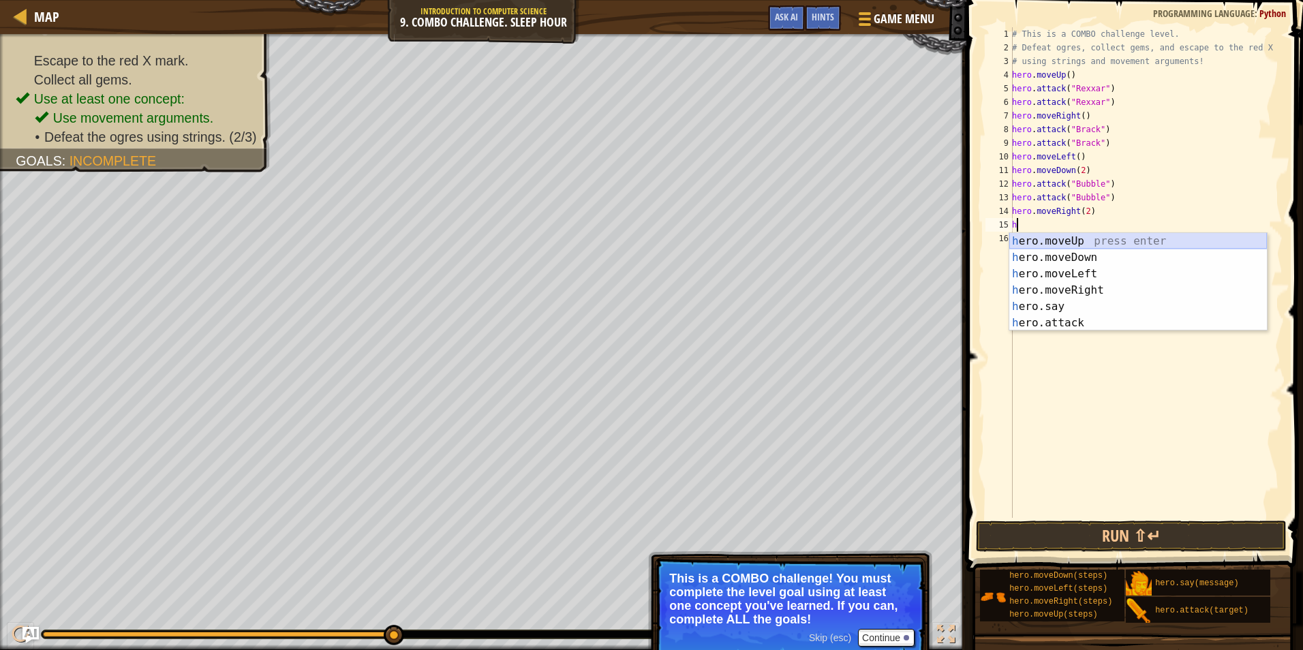
click at [1092, 241] on div "h ero.moveUp press enter h ero.moveDown press enter h ero.moveLeft press enter …" at bounding box center [1138, 298] width 258 height 131
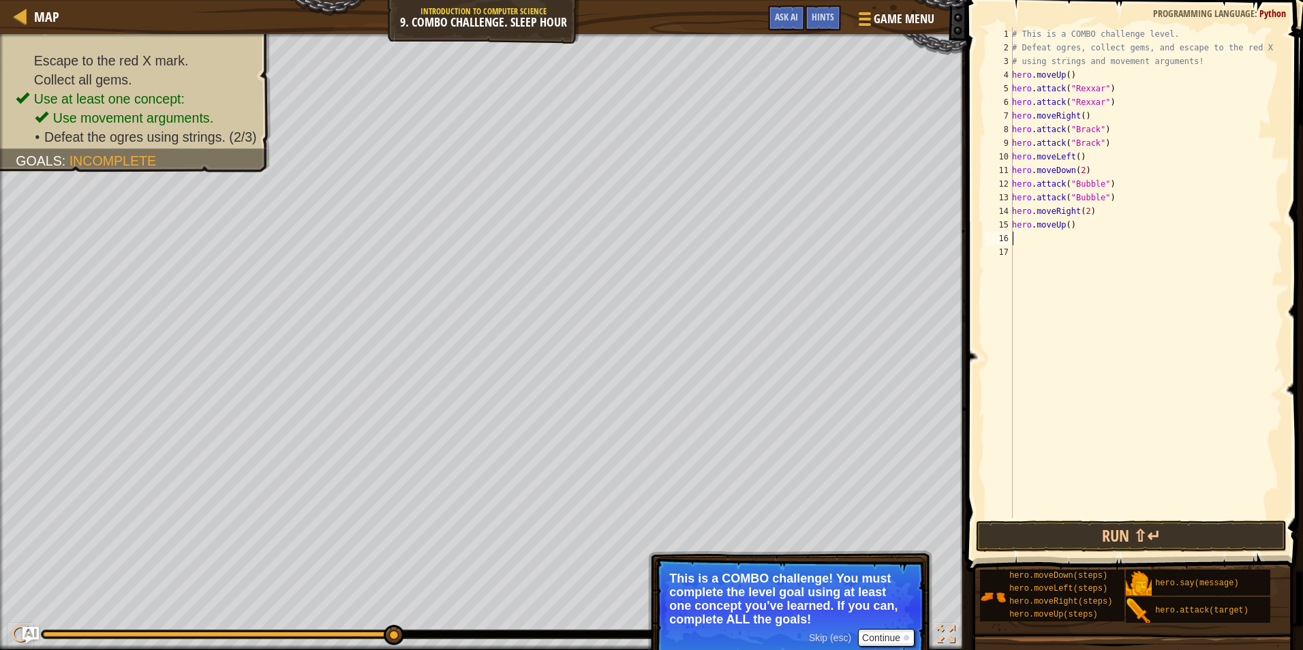
type textarea "h"
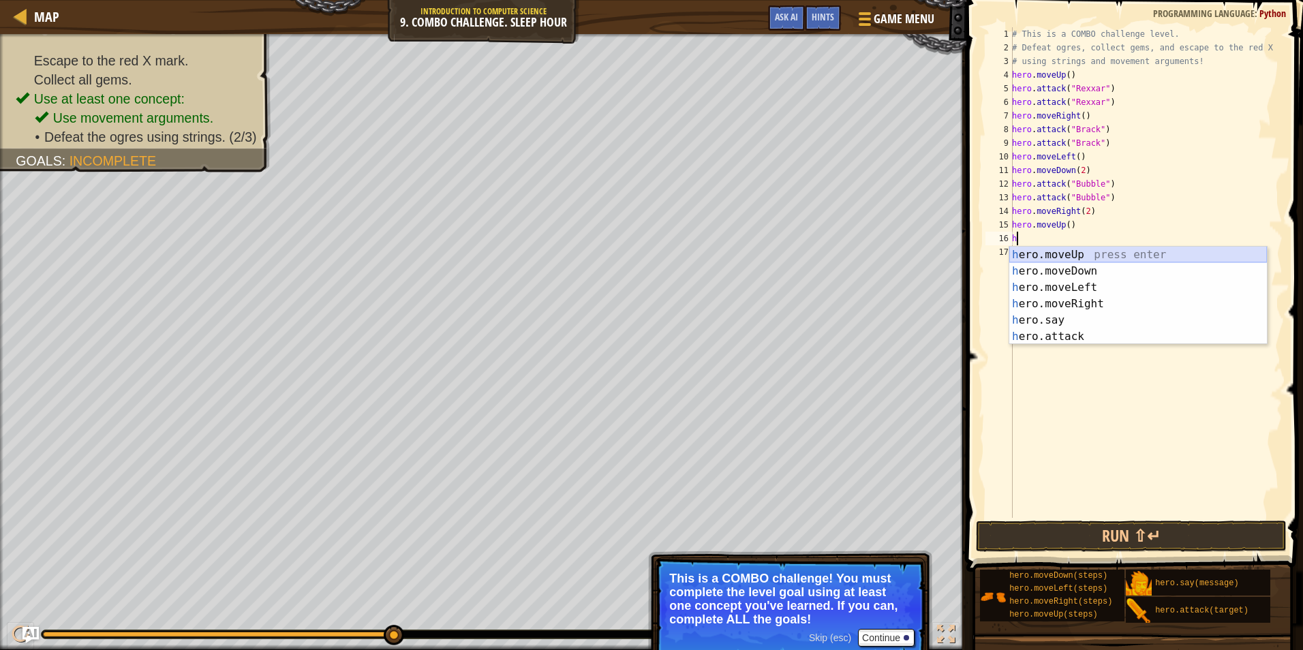
click at [1068, 250] on div "h ero.moveUp press enter h ero.moveDown press enter h ero.moveLeft press enter …" at bounding box center [1138, 312] width 258 height 131
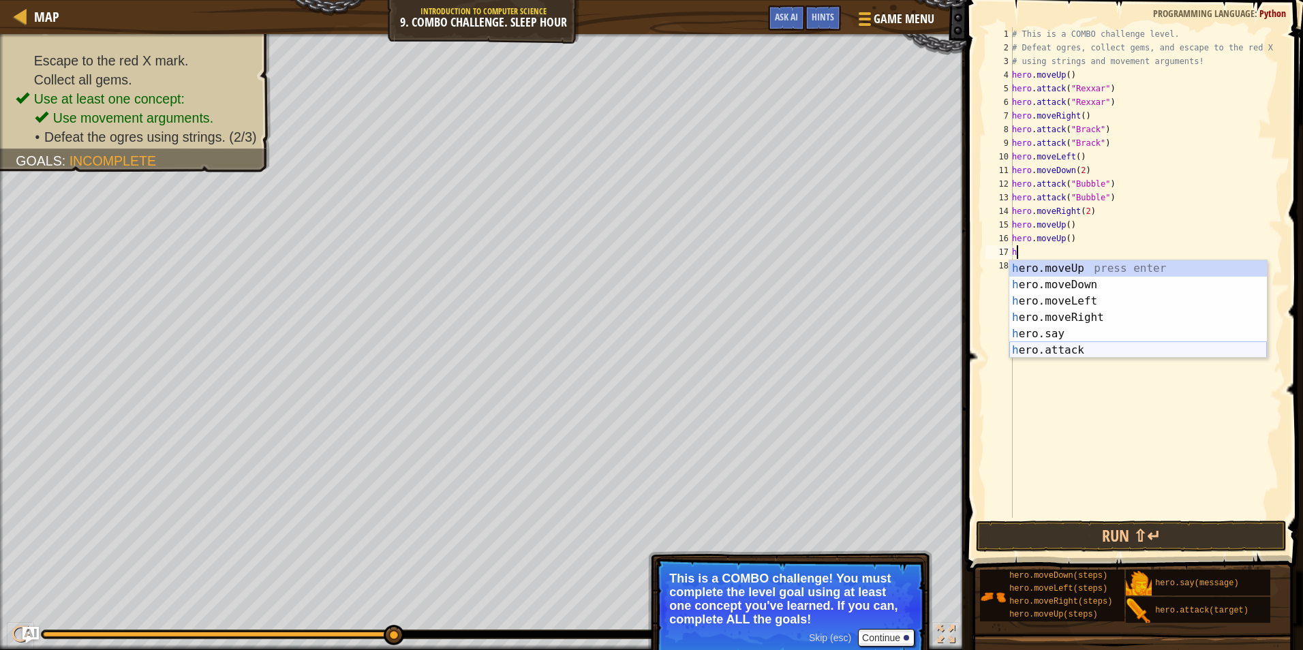
click at [1069, 344] on div "h ero.moveUp press enter h ero.moveDown press enter h ero.moveLeft press enter …" at bounding box center [1138, 325] width 258 height 131
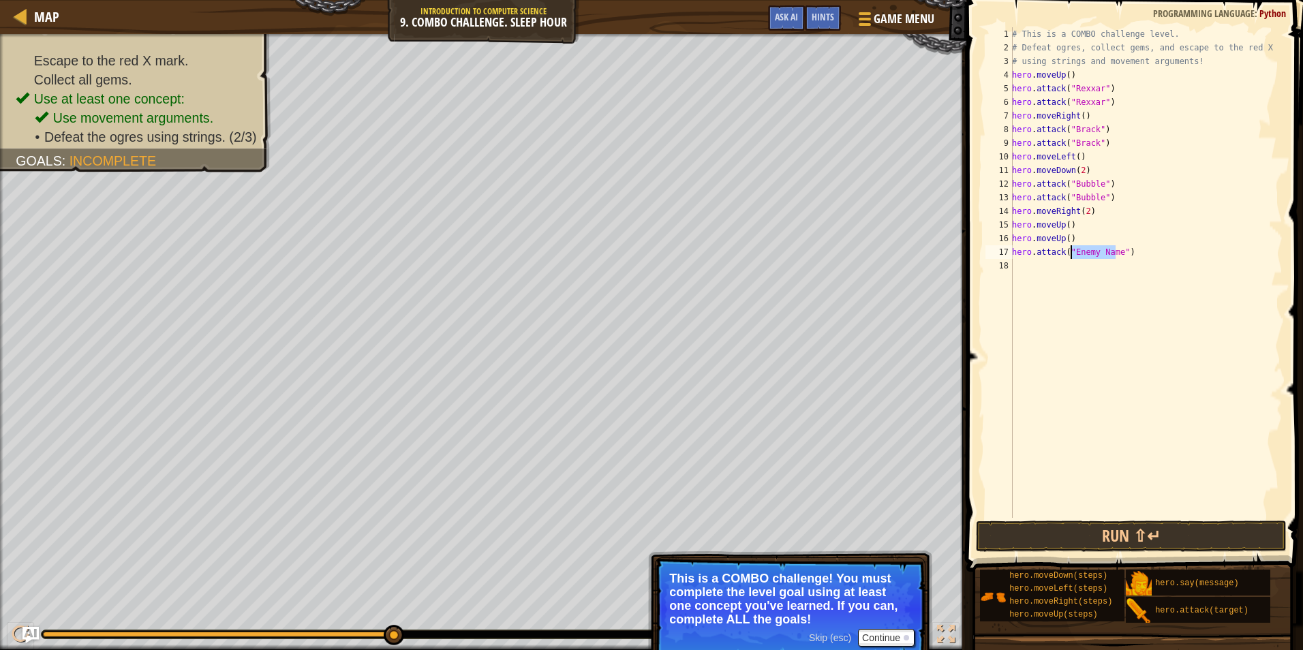
drag, startPoint x: 1116, startPoint y: 249, endPoint x: 1072, endPoint y: 251, distance: 43.7
click at [1072, 251] on div "# This is a COMBO challenge level. # Defeat ogres, collect gems, and escape to …" at bounding box center [1145, 286] width 273 height 518
drag, startPoint x: 1176, startPoint y: 540, endPoint x: 1183, endPoint y: 545, distance: 8.7
click at [1176, 540] on button "Run ⇧↵" at bounding box center [1131, 536] width 311 height 31
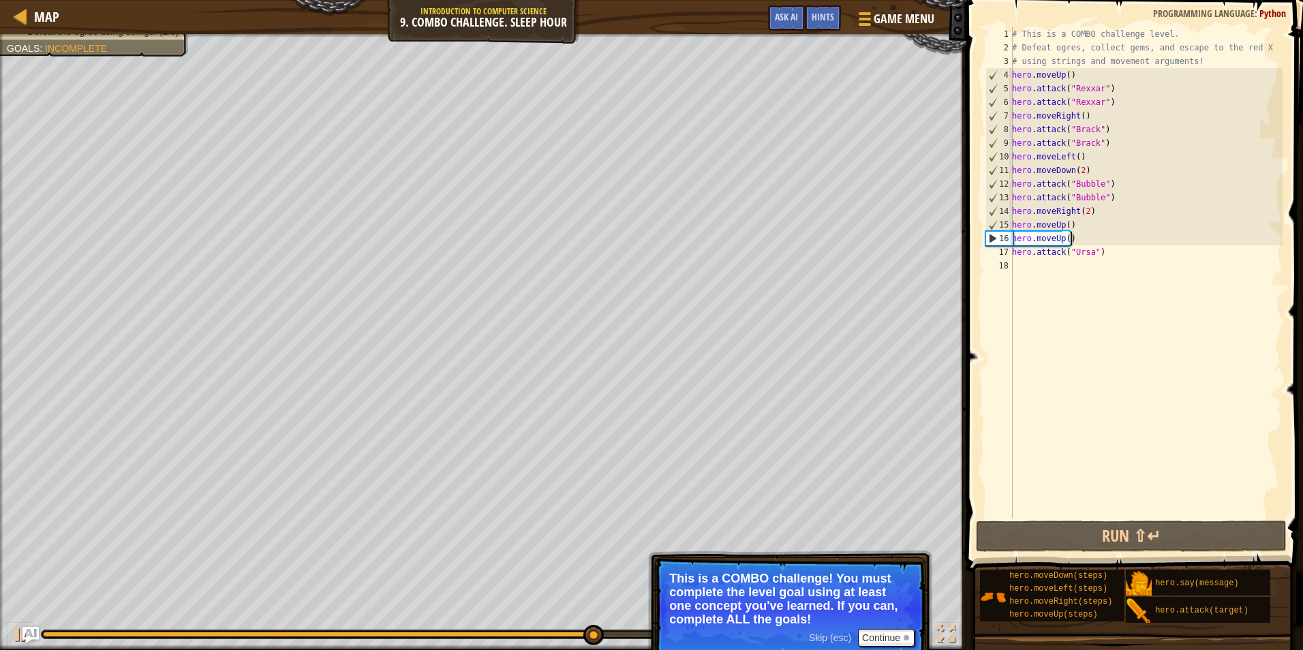
click at [1086, 241] on div "# This is a COMBO challenge level. # Defeat ogres, collect gems, and escape to …" at bounding box center [1145, 286] width 273 height 518
drag, startPoint x: 1086, startPoint y: 241, endPoint x: 1011, endPoint y: 239, distance: 75.0
click at [1011, 239] on div "hero.moveUp() 1 2 3 4 5 6 7 8 9 10 11 12 13 14 15 16 17 18 # This is a COMBO ch…" at bounding box center [1133, 272] width 300 height 491
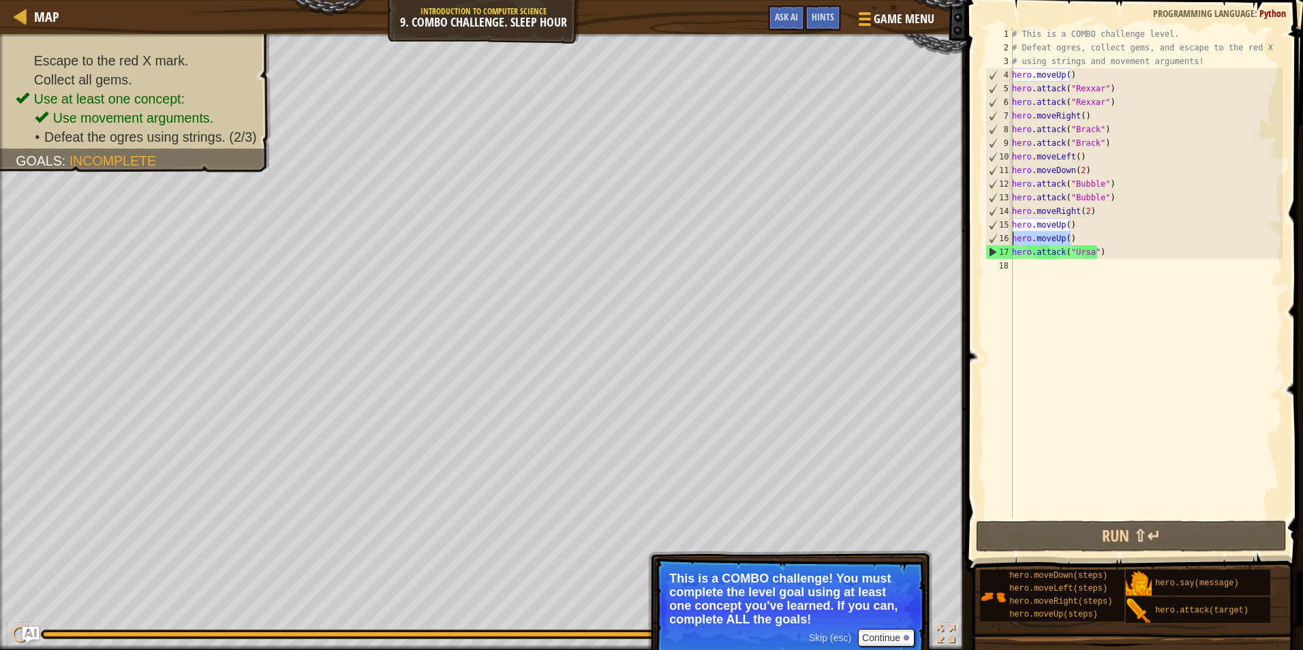
type textarea "h"
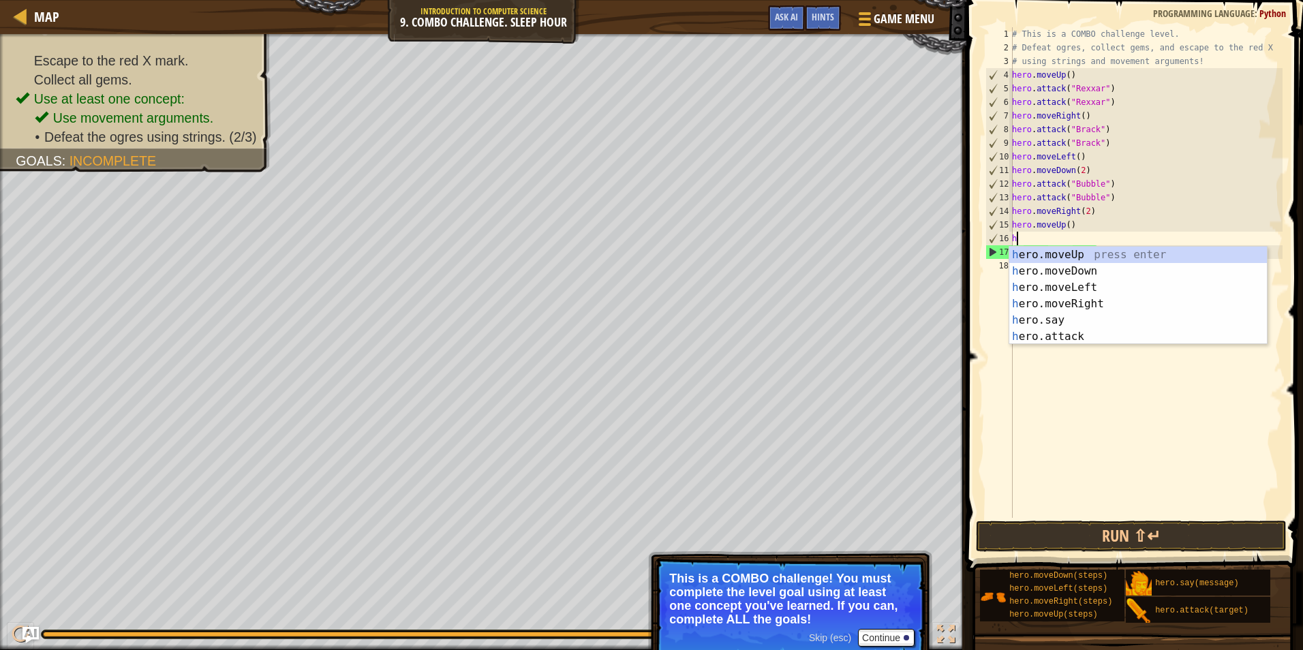
scroll to position [6, 0]
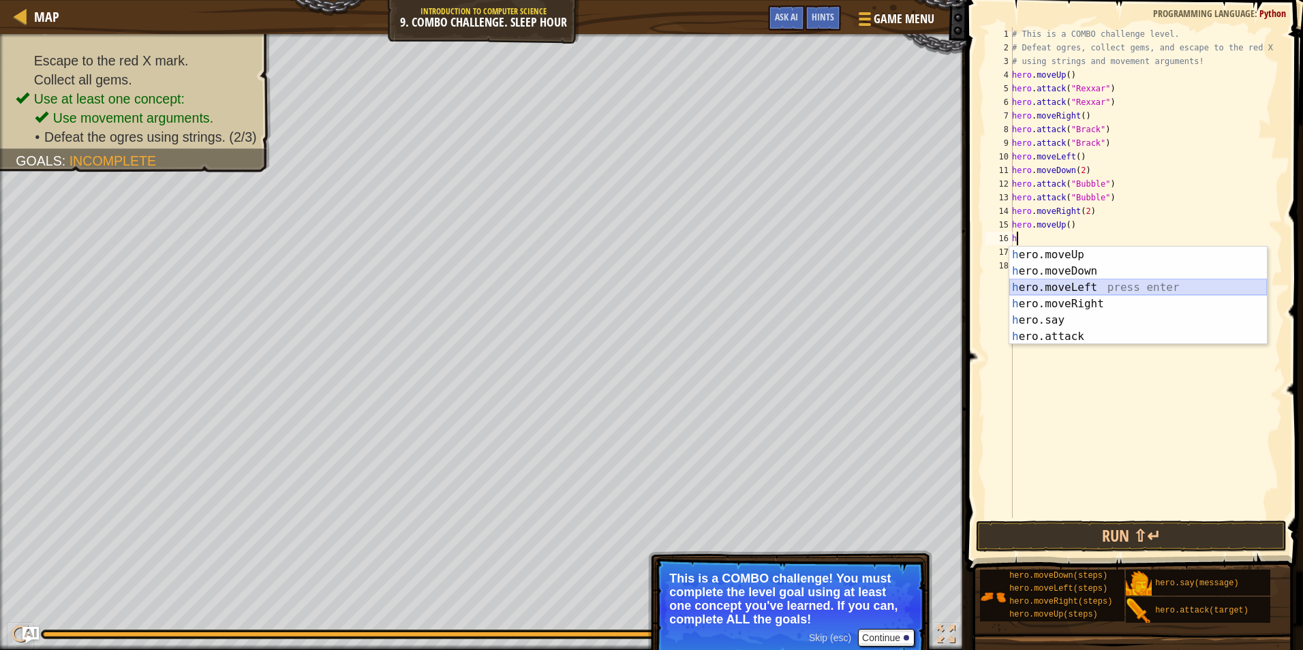
click at [1096, 283] on div "h ero.moveUp press enter h ero.moveDown press enter h ero.moveLeft press enter …" at bounding box center [1138, 312] width 258 height 131
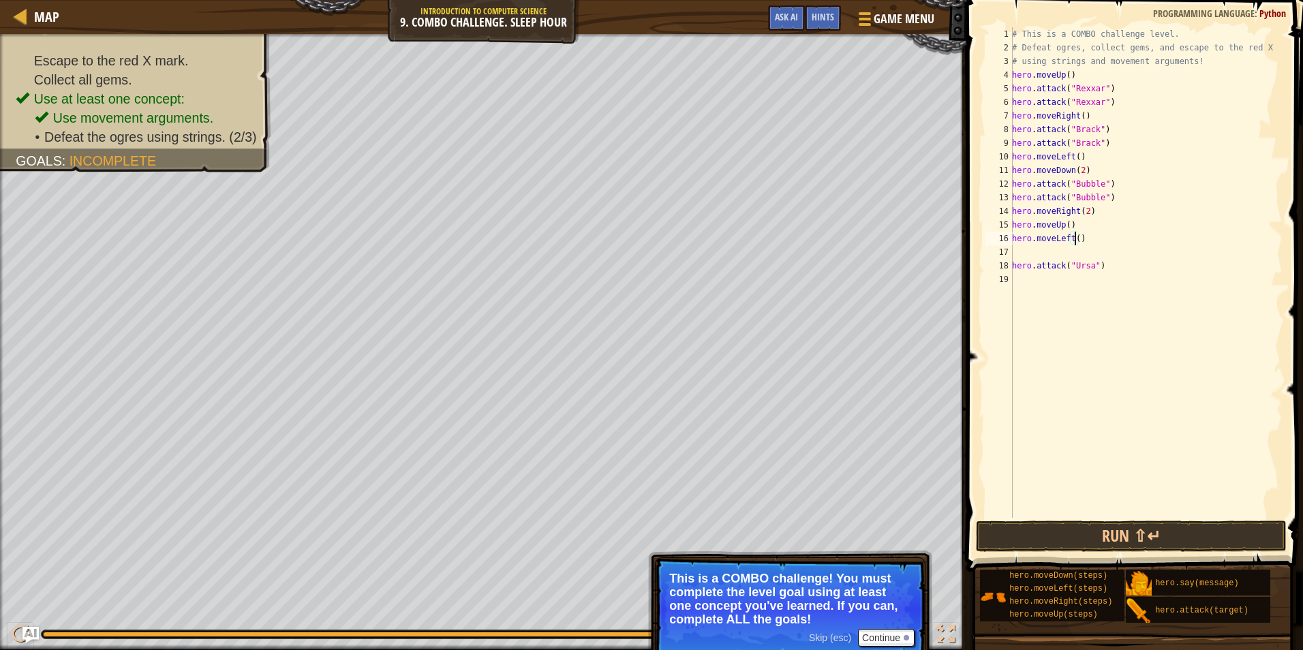
click at [1075, 241] on div "# This is a COMBO challenge level. # Defeat ogres, collect gems, and escape to …" at bounding box center [1145, 286] width 273 height 518
type textarea "hero.moveLeft(2)"
click at [1055, 258] on div "# This is a COMBO challenge level. # Defeat ogres, collect gems, and escape to …" at bounding box center [1145, 286] width 273 height 518
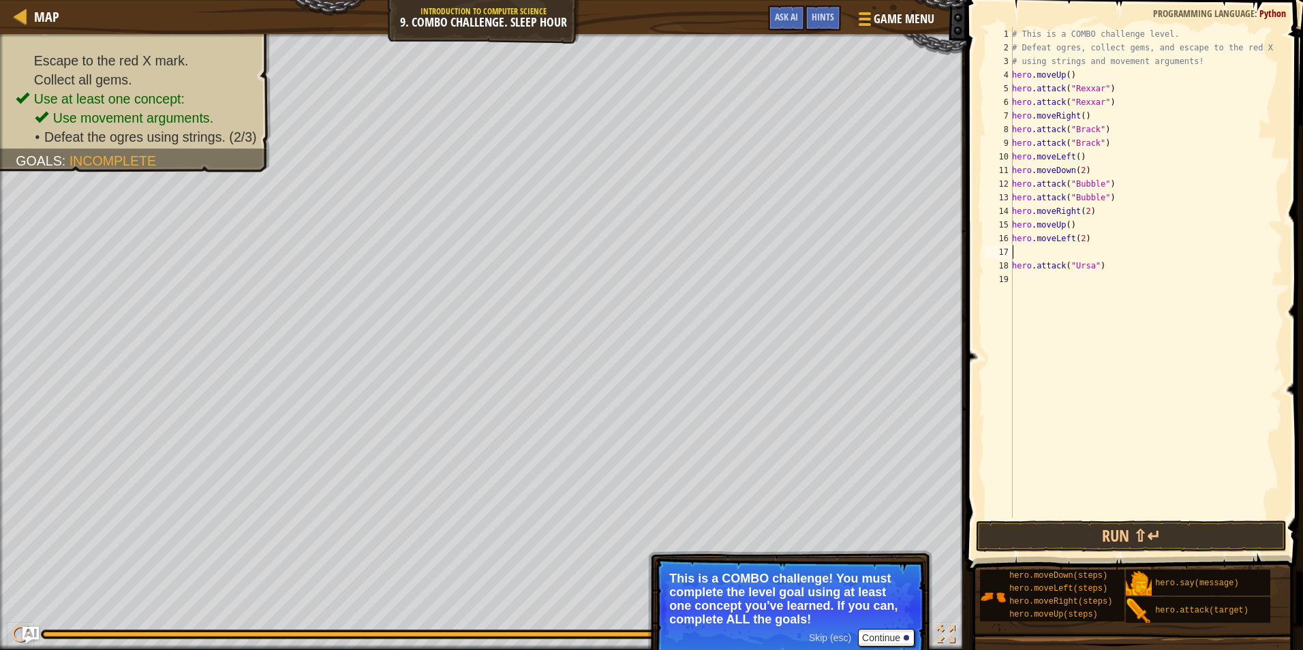
type textarea "h"
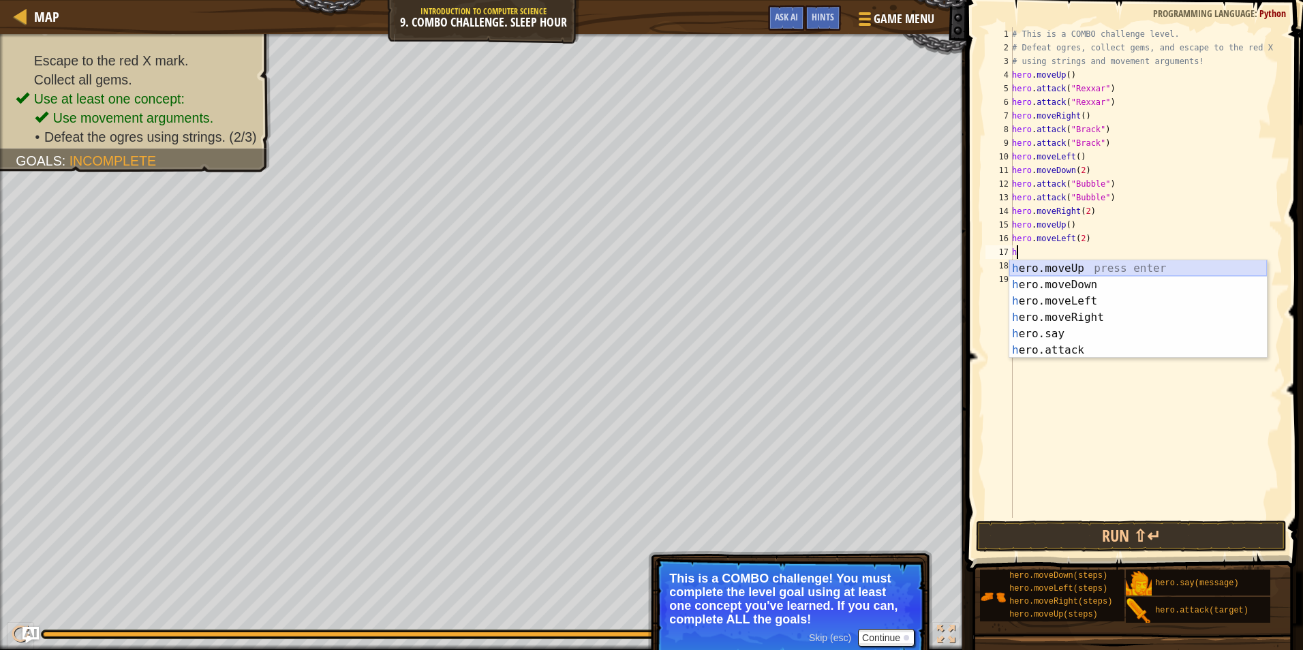
click at [1077, 264] on div "h ero.moveUp press enter h ero.moveDown press enter h ero.moveLeft press enter …" at bounding box center [1138, 325] width 258 height 131
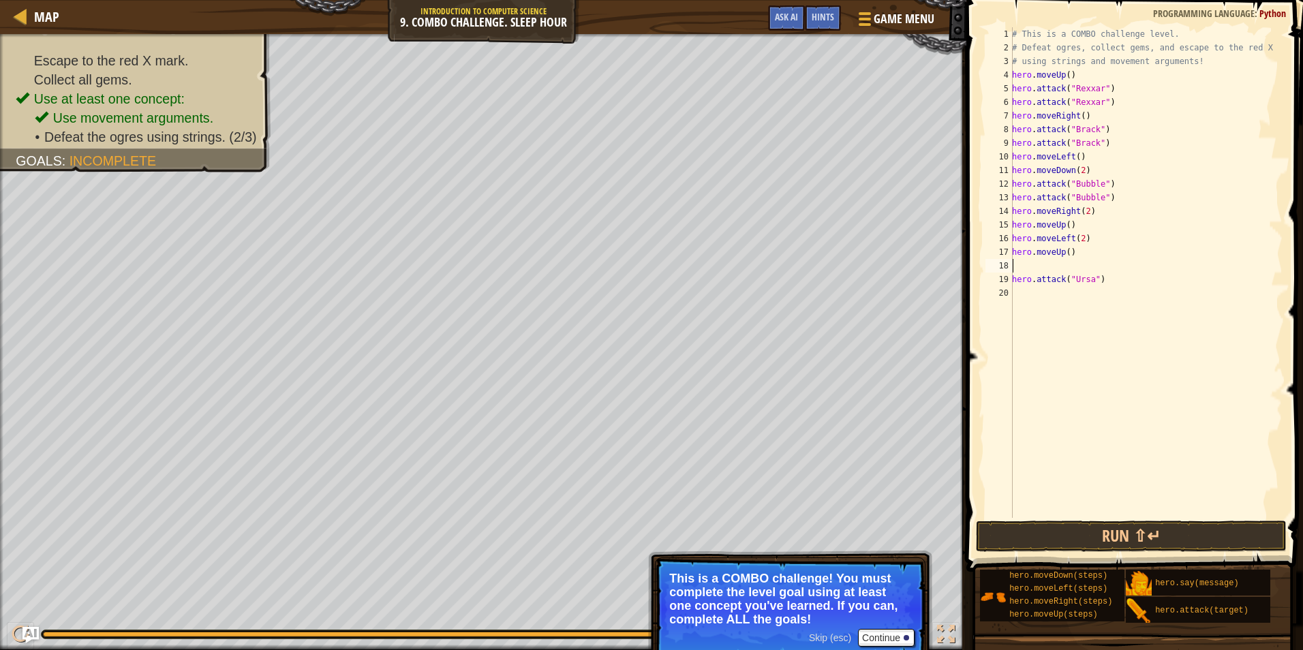
type textarea "h"
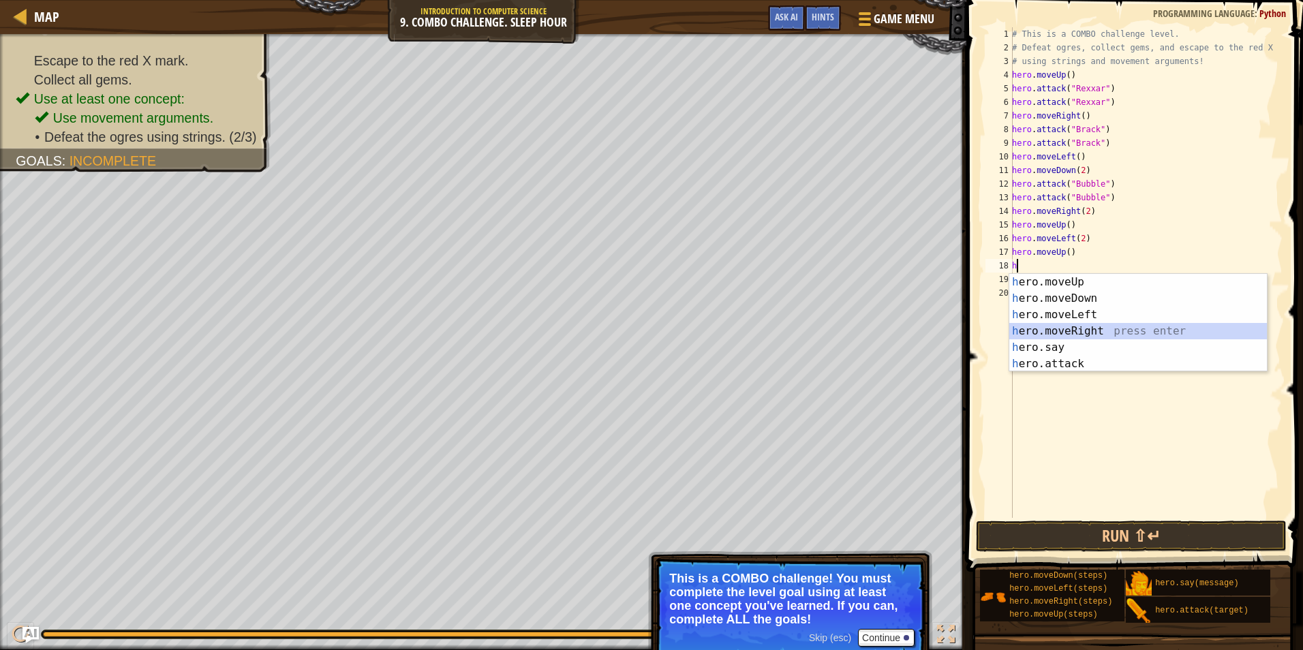
click at [1082, 330] on div "h ero.moveUp press enter h ero.moveDown press enter h ero.moveLeft press enter …" at bounding box center [1138, 339] width 258 height 131
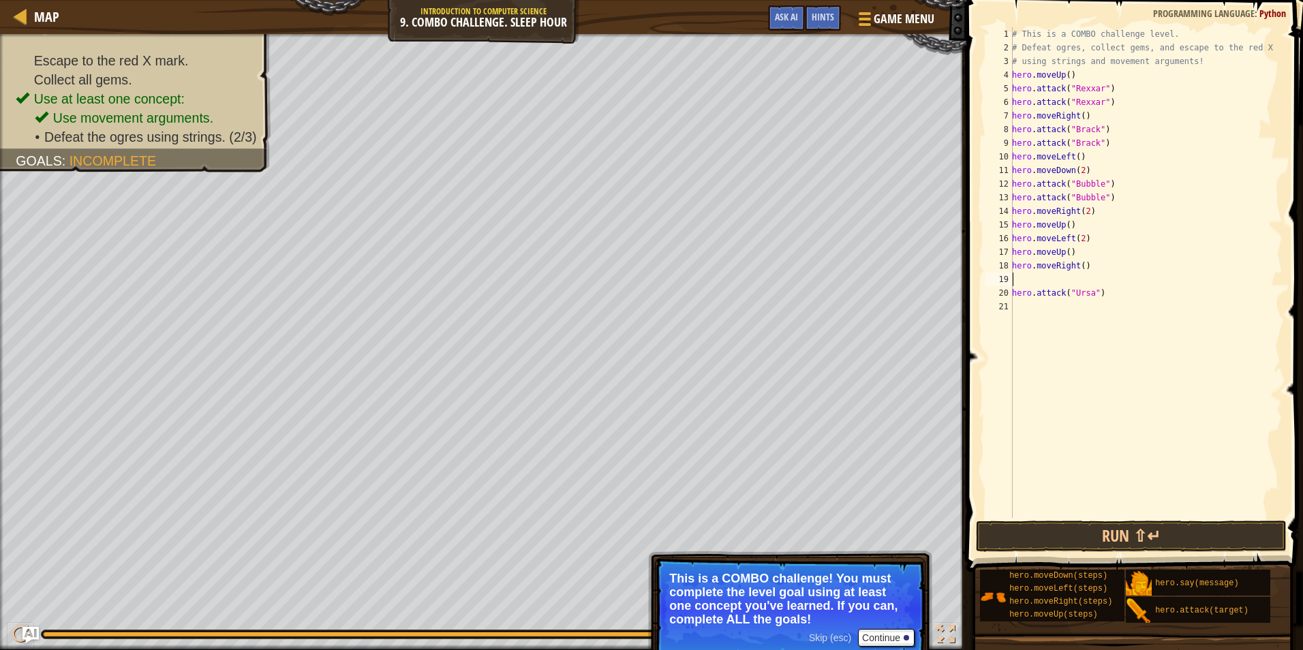
click at [1079, 269] on div "# This is a COMBO challenge level. # Defeat ogres, collect gems, and escape to …" at bounding box center [1145, 286] width 273 height 518
type textarea "hero.moveRight(2)"
click at [1069, 277] on div "# This is a COMBO challenge level. # Defeat ogres, collect gems, and escape to …" at bounding box center [1145, 286] width 273 height 518
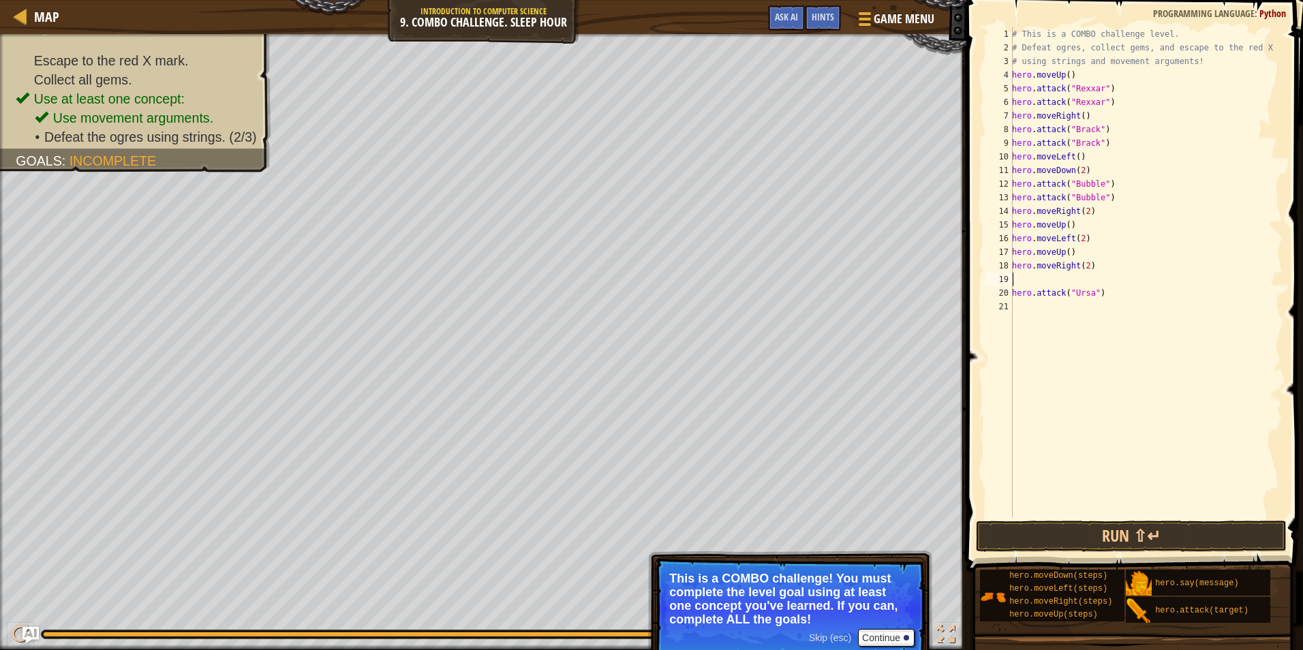
type textarea "h"
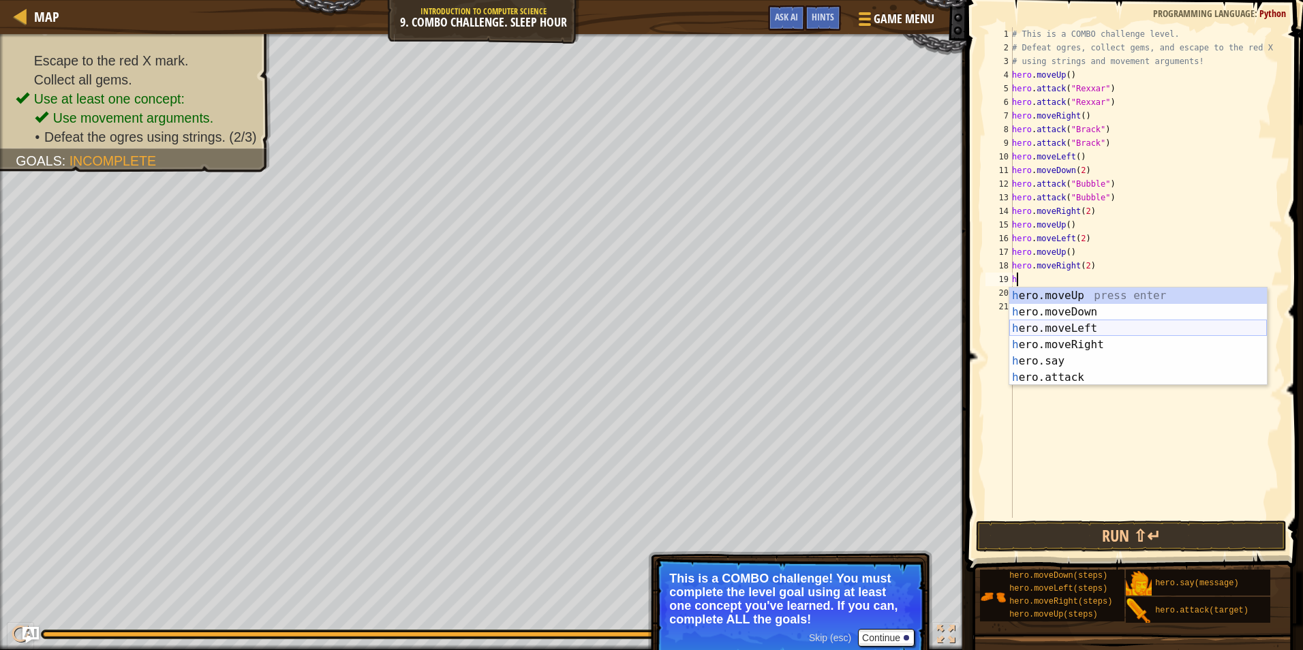
drag, startPoint x: 1074, startPoint y: 331, endPoint x: 1137, endPoint y: 277, distance: 83.2
click at [1074, 331] on div "h ero.moveUp press enter h ero.moveDown press enter h ero.moveLeft press enter …" at bounding box center [1138, 353] width 258 height 131
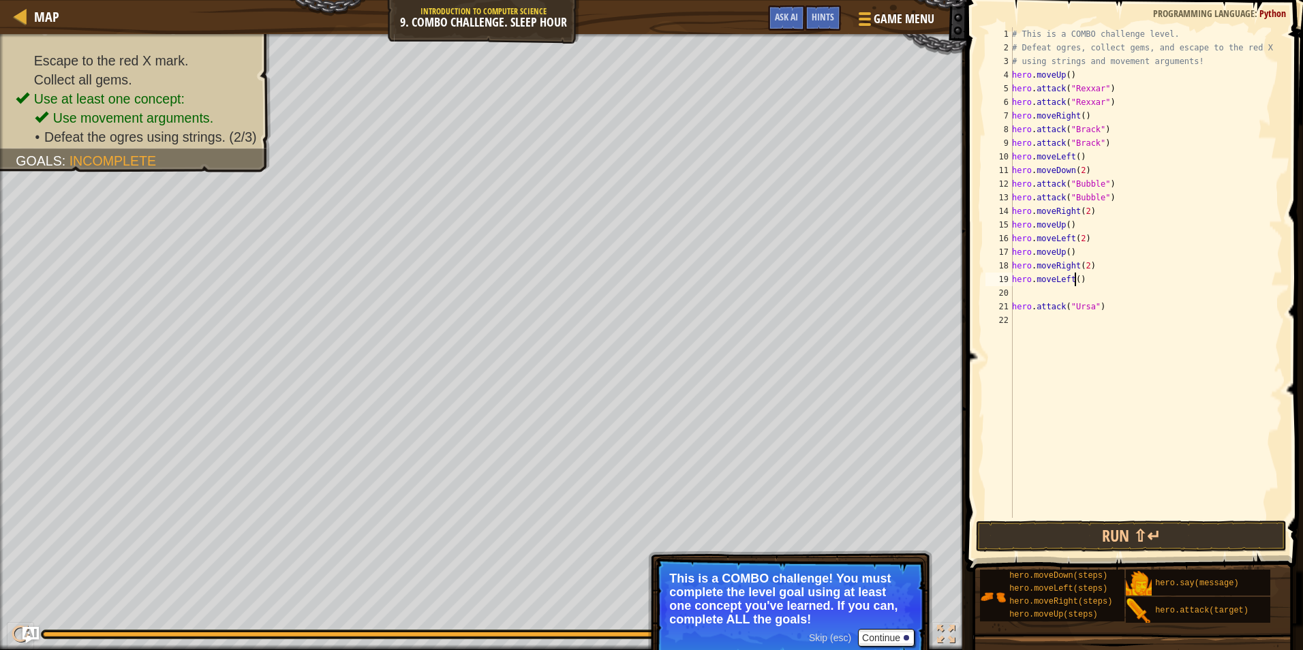
click at [1074, 281] on div "# This is a COMBO challenge level. # Defeat ogres, collect gems, and escape to …" at bounding box center [1145, 286] width 273 height 518
type textarea "hero.moveLeft(2)"
click at [1071, 298] on div "# This is a COMBO challenge level. # Defeat ogres, collect gems, and escape to …" at bounding box center [1145, 286] width 273 height 518
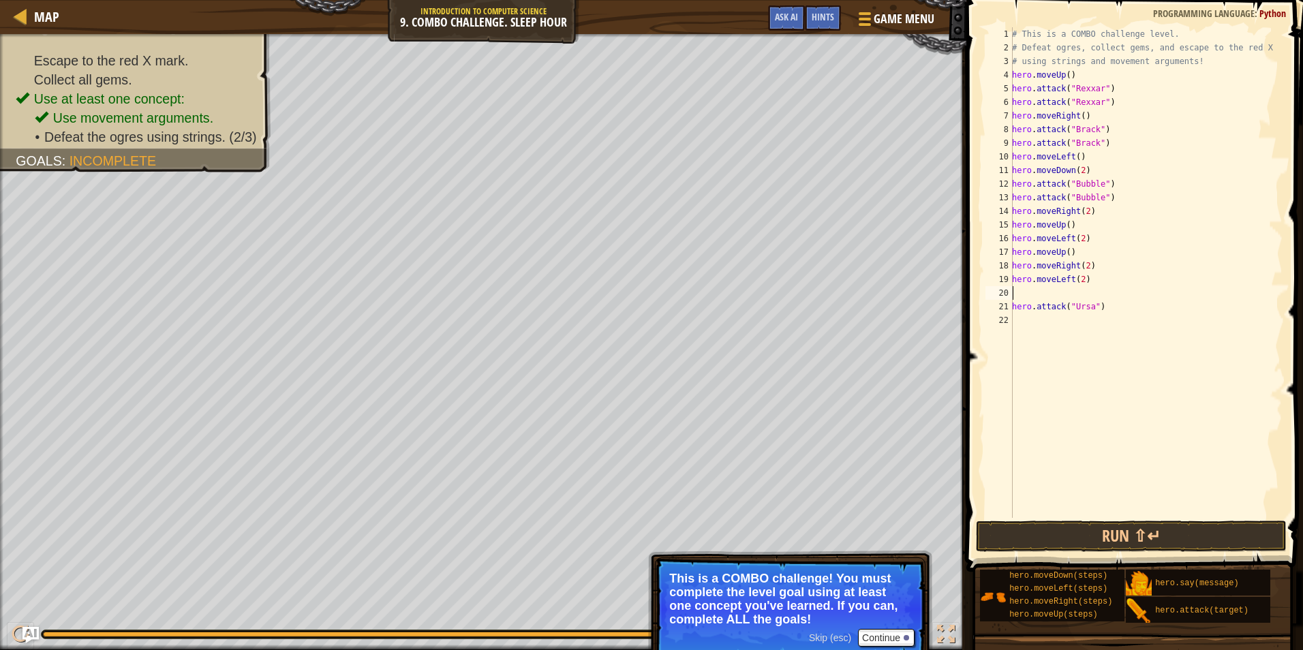
type textarea "h"
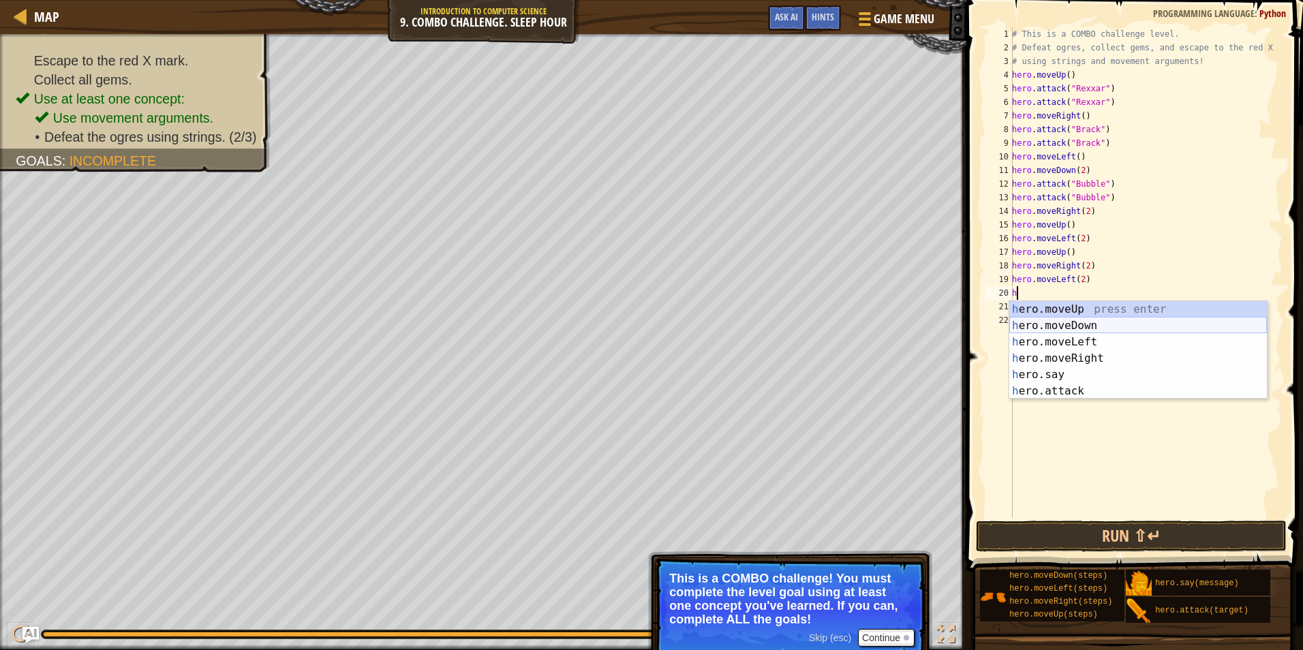
click at [1073, 327] on div "h ero.moveUp press enter h ero.moveDown press enter h ero.moveLeft press enter …" at bounding box center [1138, 366] width 258 height 131
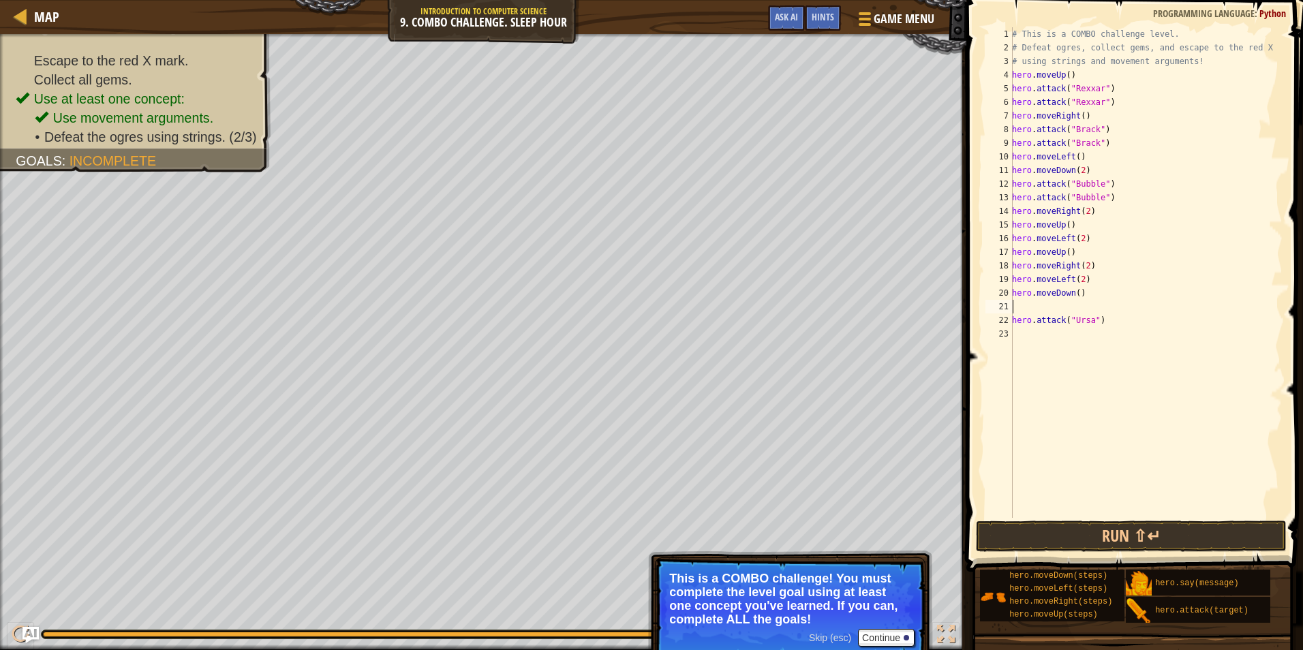
type textarea "h"
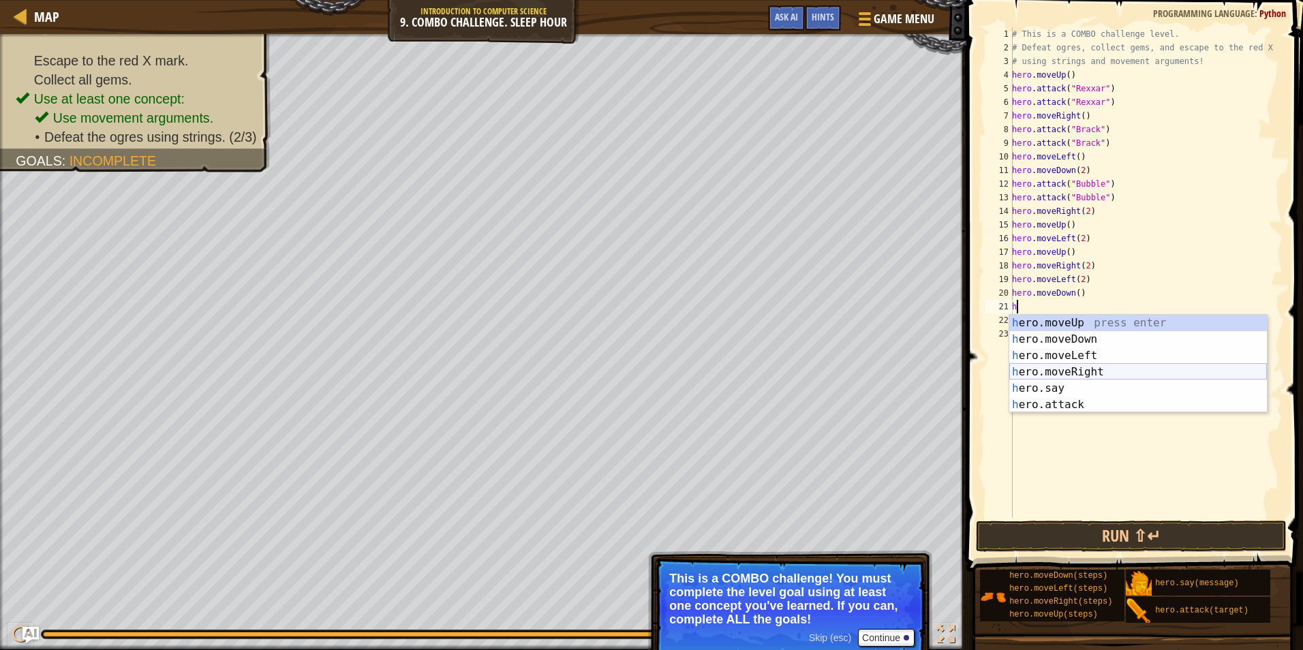
click at [1092, 371] on div "h ero.moveUp press enter h ero.moveDown press enter h ero.moveLeft press enter …" at bounding box center [1138, 380] width 258 height 131
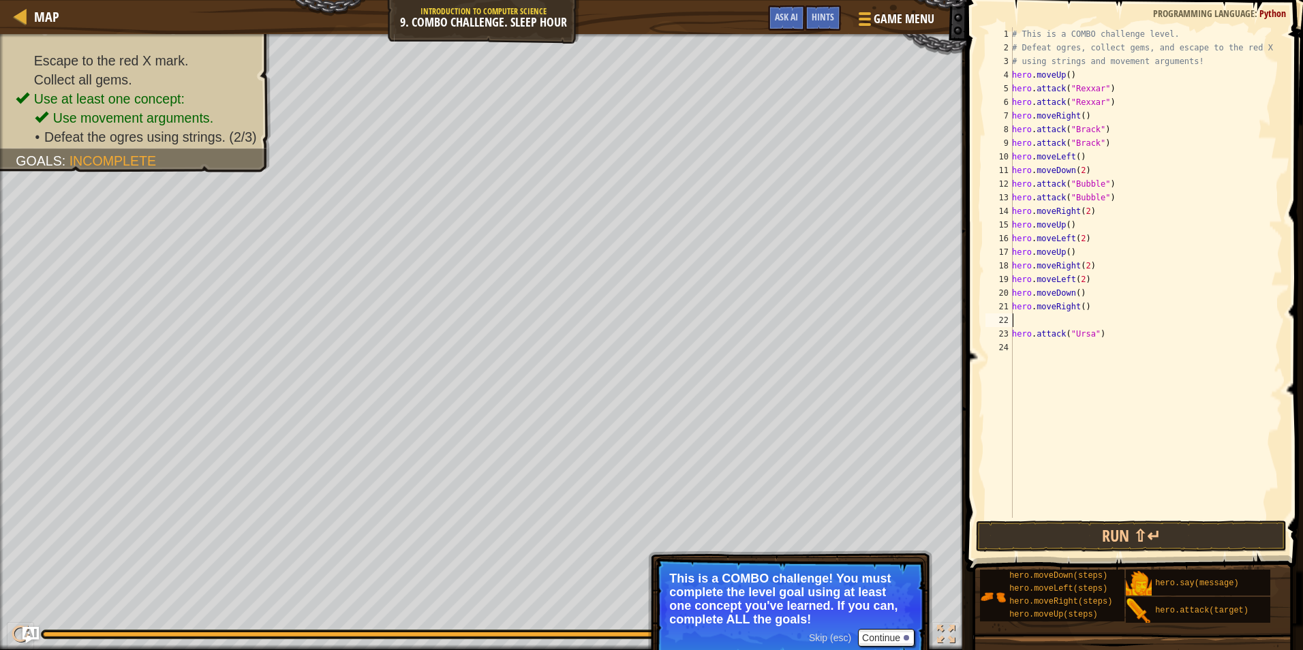
click at [1079, 308] on div "# This is a COMBO challenge level. # Defeat ogres, collect gems, and escape to …" at bounding box center [1145, 286] width 273 height 518
drag, startPoint x: 1102, startPoint y: 333, endPoint x: 996, endPoint y: 333, distance: 106.3
click at [996, 333] on div "hero.moveRight(2) 1 2 3 4 5 6 7 8 9 10 11 12 13 14 15 16 17 18 19 20 21 22 23 2…" at bounding box center [1133, 272] width 300 height 491
type textarea "hero.attack("Ursa")"
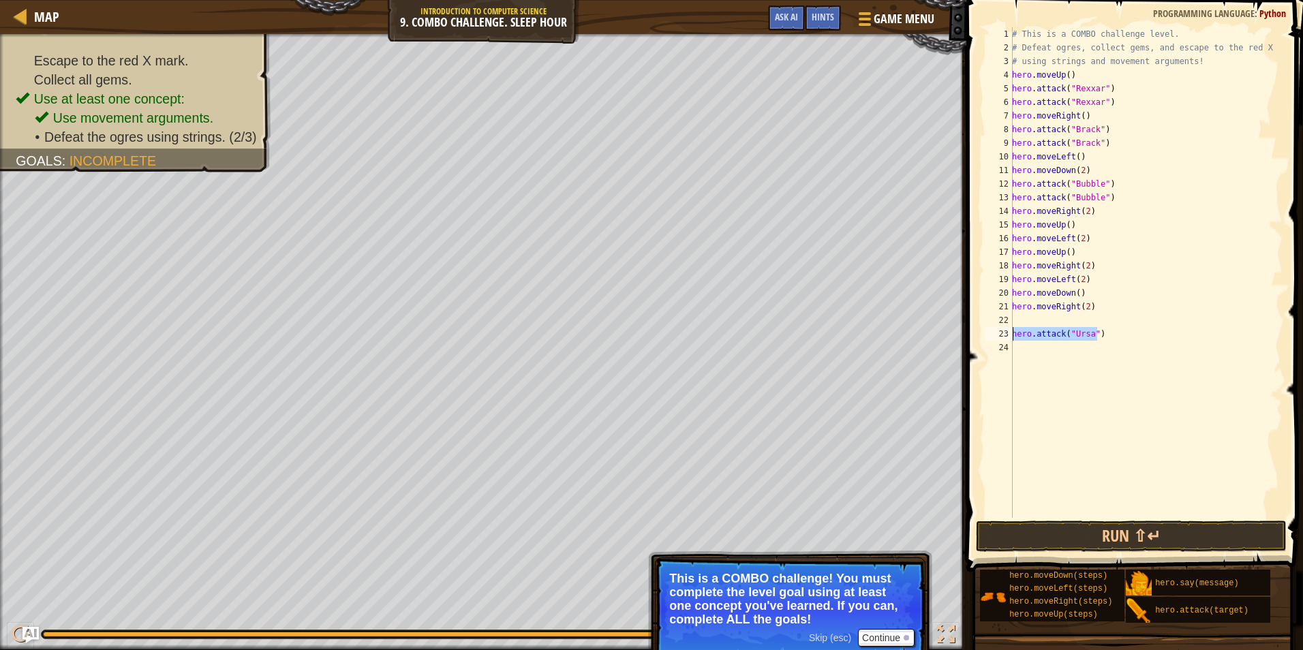
click at [1028, 317] on div "# This is a COMBO challenge level. # Defeat ogres, collect gems, and escape to …" at bounding box center [1145, 286] width 273 height 518
paste textarea "hero.attack("Ursa")"
click at [1201, 532] on button "Run ⇧↵" at bounding box center [1131, 536] width 311 height 31
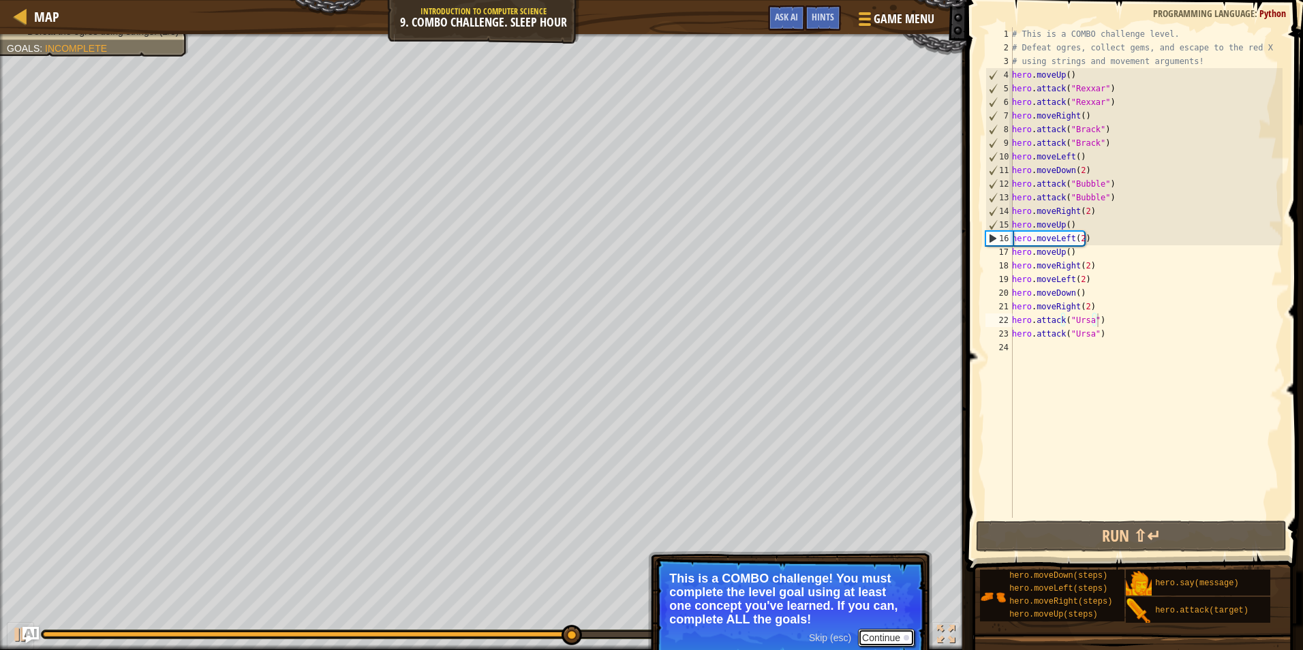
click at [878, 637] on button "Continue" at bounding box center [886, 638] width 57 height 18
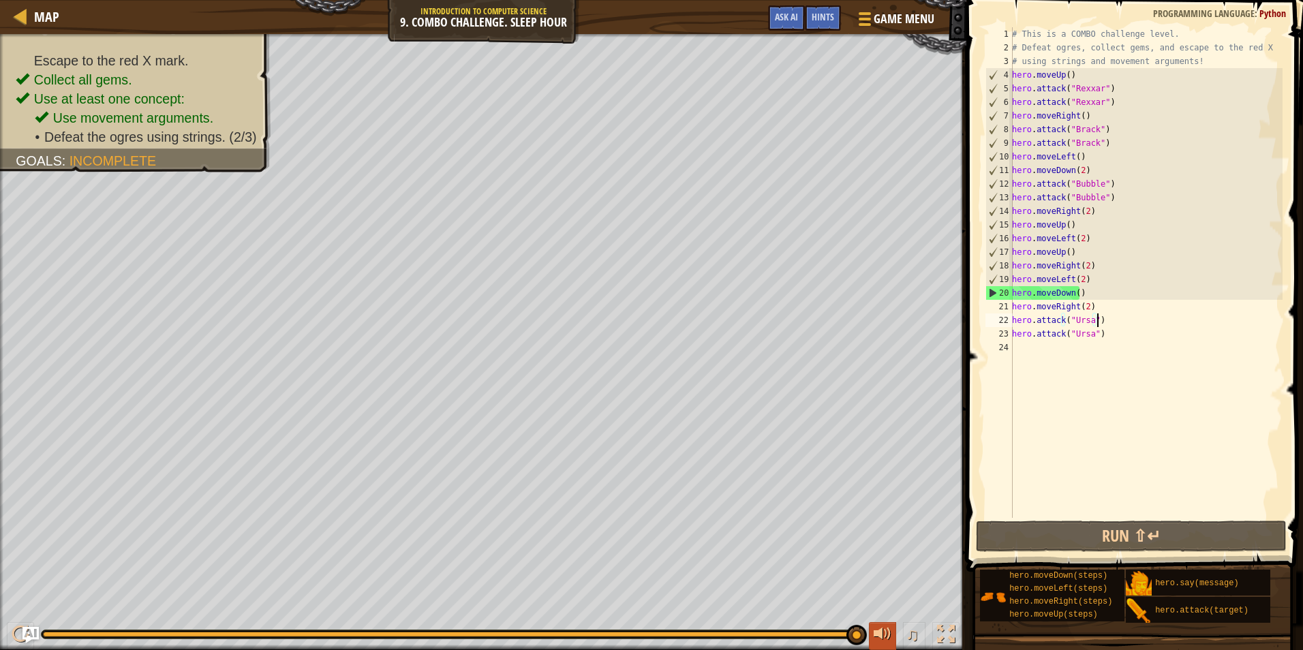
drag, startPoint x: 705, startPoint y: 632, endPoint x: 871, endPoint y: 645, distance: 166.2
click at [874, 647] on div "♫" at bounding box center [483, 631] width 966 height 41
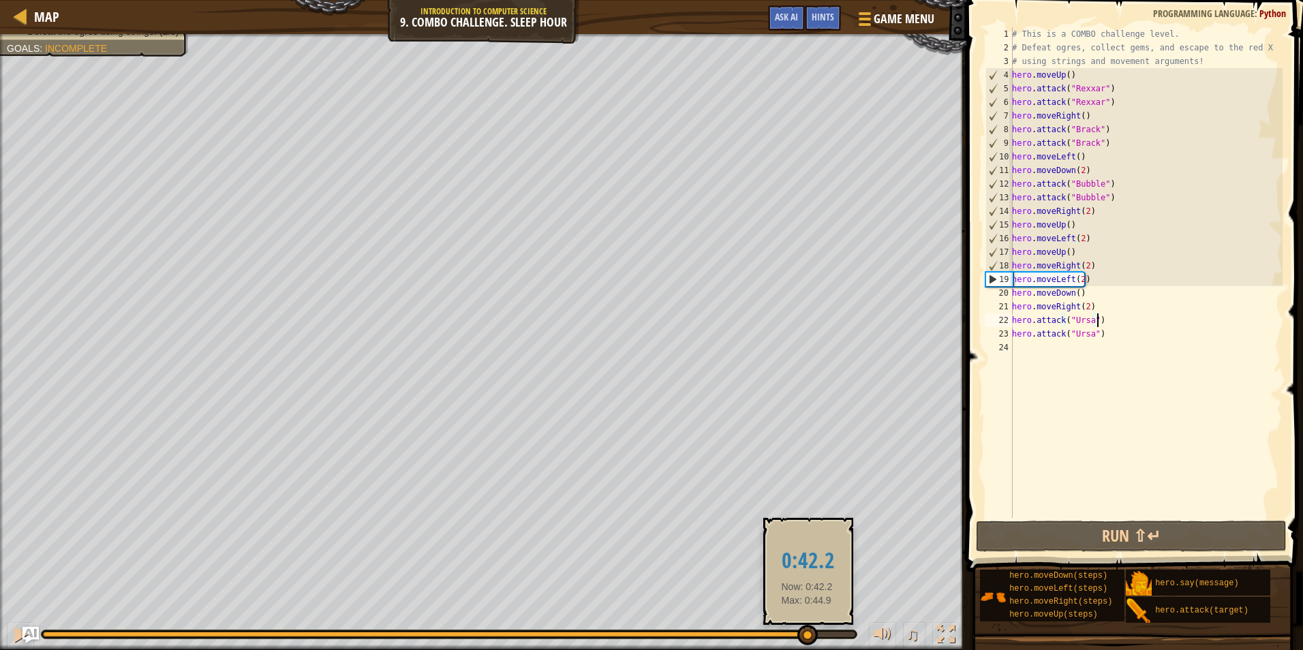
click at [809, 634] on div at bounding box center [449, 634] width 812 height 5
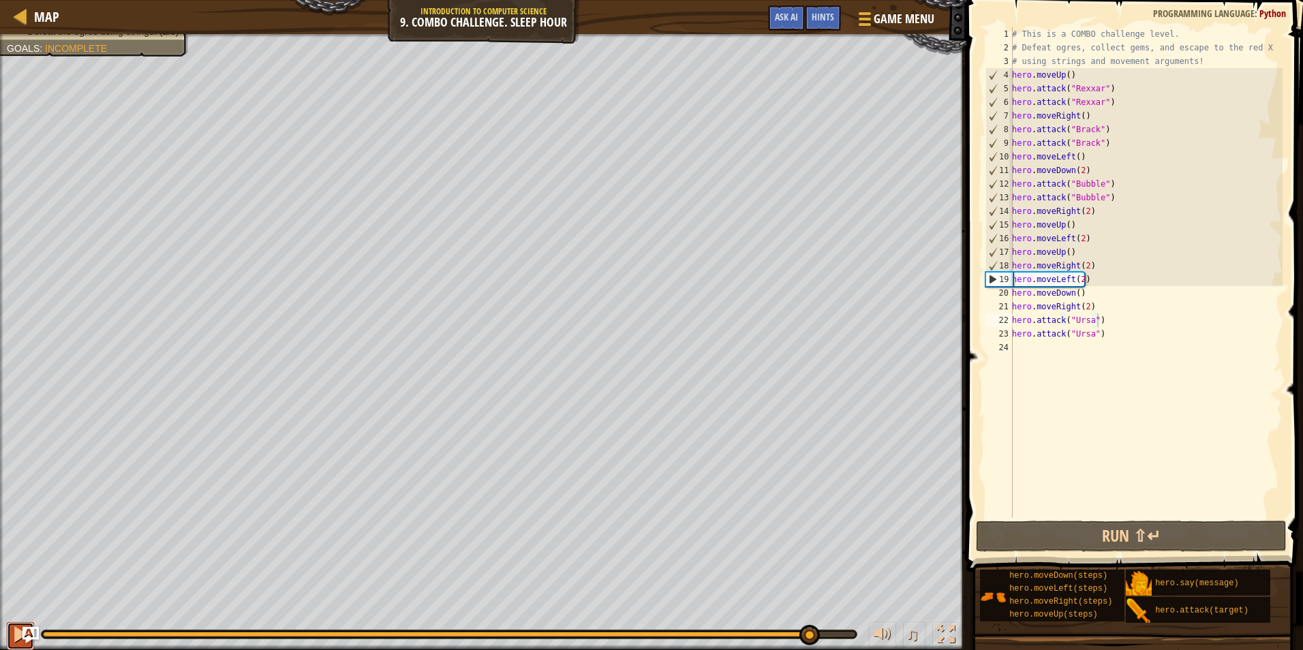
click at [16, 626] on div at bounding box center [21, 635] width 18 height 18
click at [1033, 339] on div "# This is a COMBO challenge level. # Defeat ogres, collect gems, and escape to …" at bounding box center [1145, 286] width 273 height 518
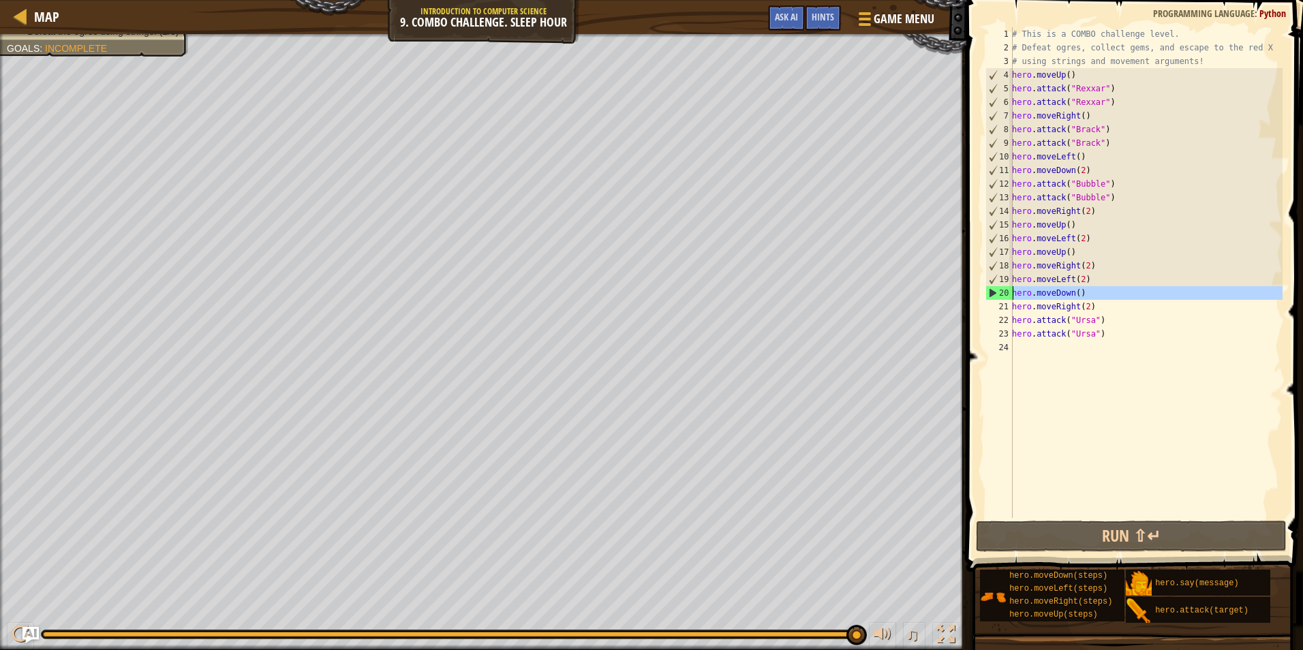
click at [994, 294] on div "20" at bounding box center [999, 293] width 27 height 14
click at [990, 294] on div "20" at bounding box center [999, 293] width 27 height 14
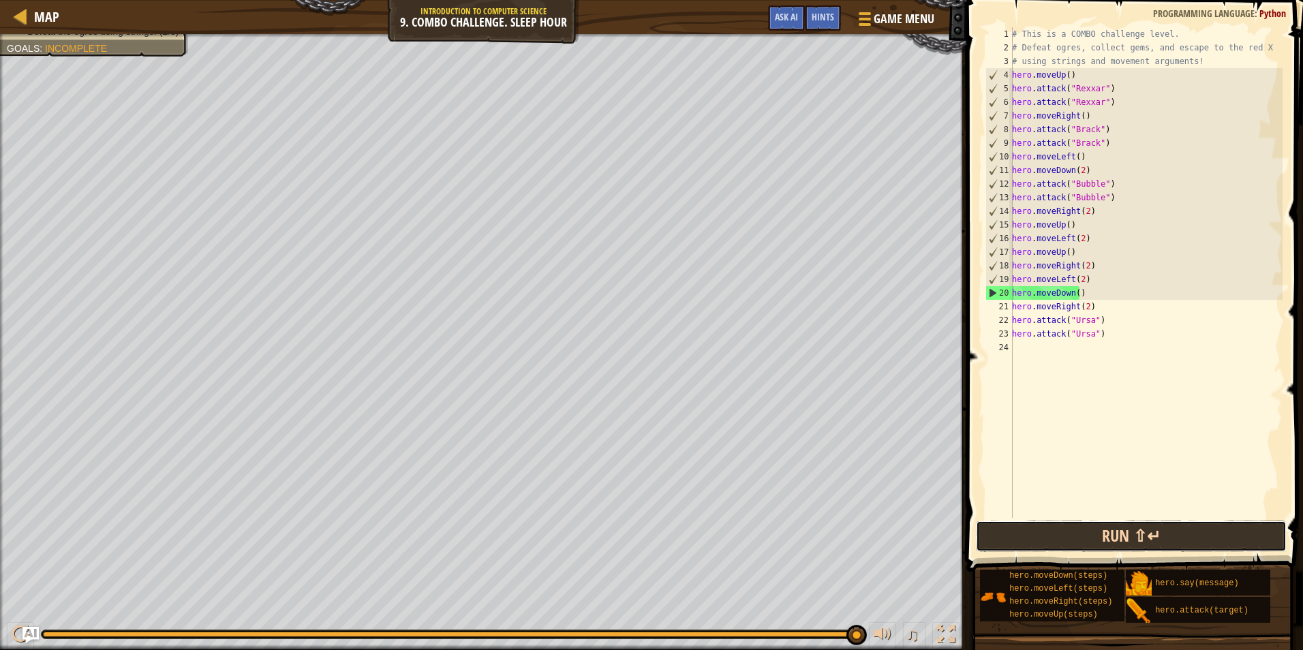
click at [1045, 531] on button "Run ⇧↵" at bounding box center [1131, 536] width 311 height 31
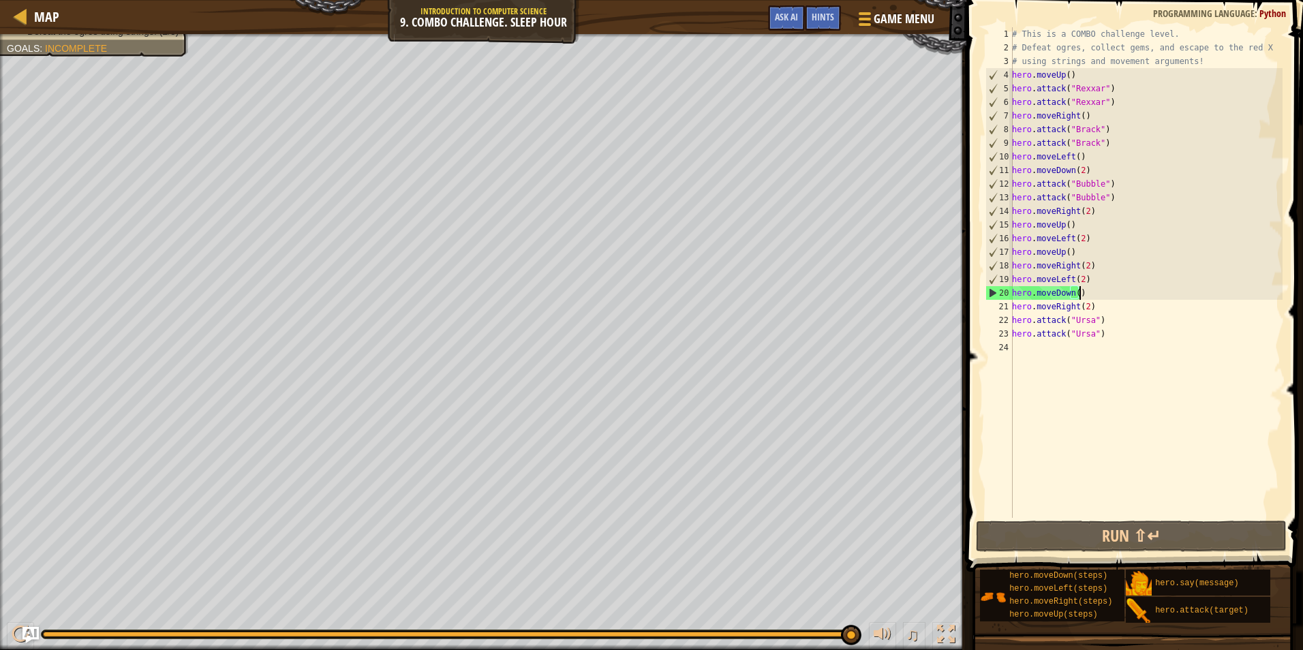
drag, startPoint x: 1162, startPoint y: 295, endPoint x: 1167, endPoint y: 329, distance: 34.4
click at [1167, 328] on div "# This is a COMBO challenge level. # Defeat ogres, collect gems, and escape to …" at bounding box center [1145, 286] width 273 height 518
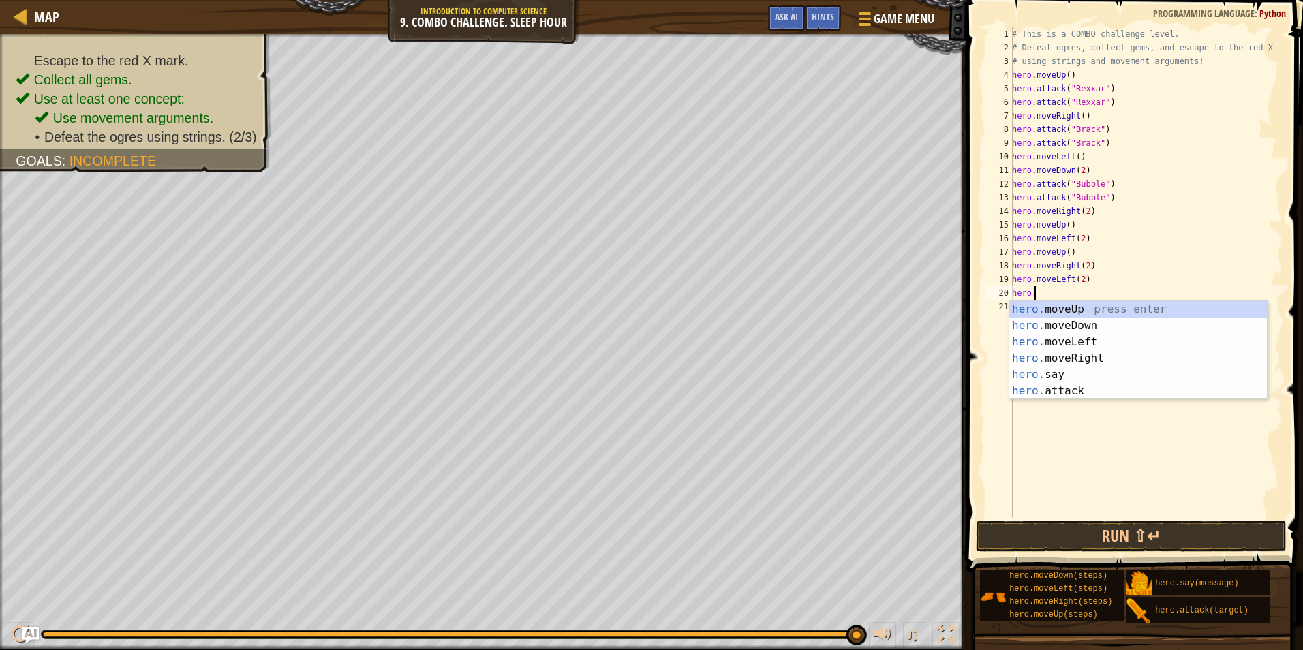
type textarea "h"
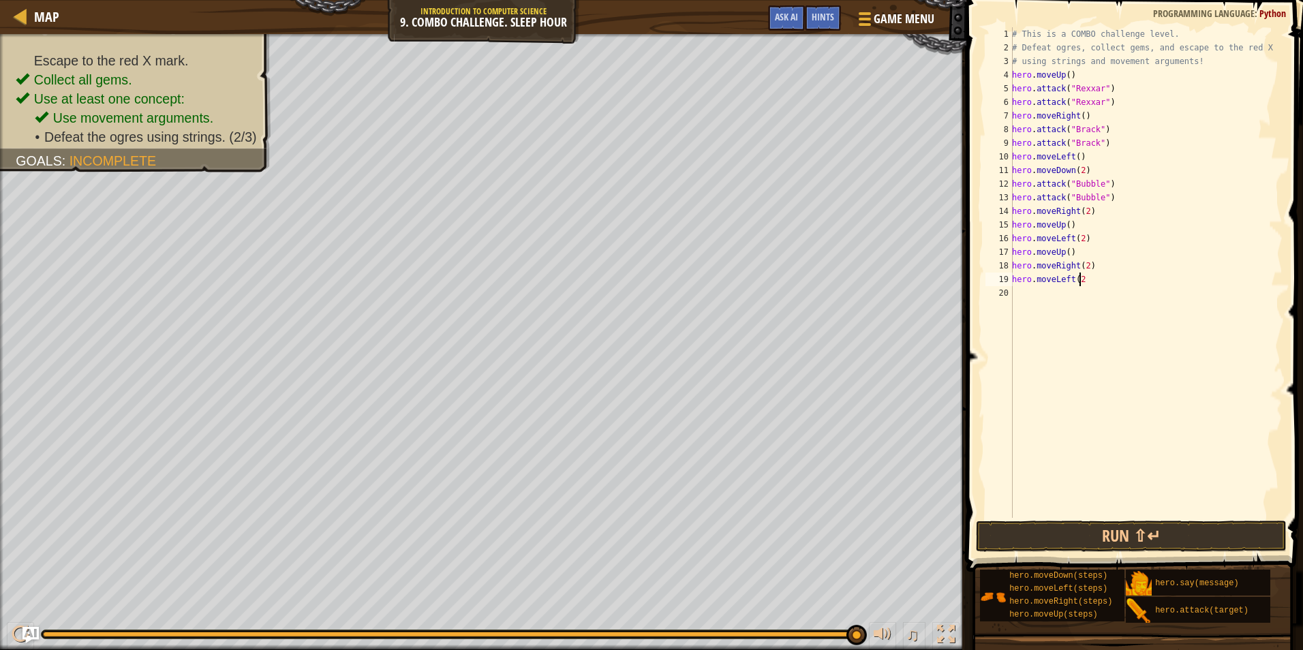
type textarea "hero.moveLeft"
click at [1093, 299] on div "hero.moveLeft press enter" at bounding box center [1138, 312] width 258 height 49
drag, startPoint x: 1123, startPoint y: 540, endPoint x: 1115, endPoint y: 537, distance: 8.9
click at [1119, 540] on button "Run ⇧↵" at bounding box center [1131, 536] width 311 height 31
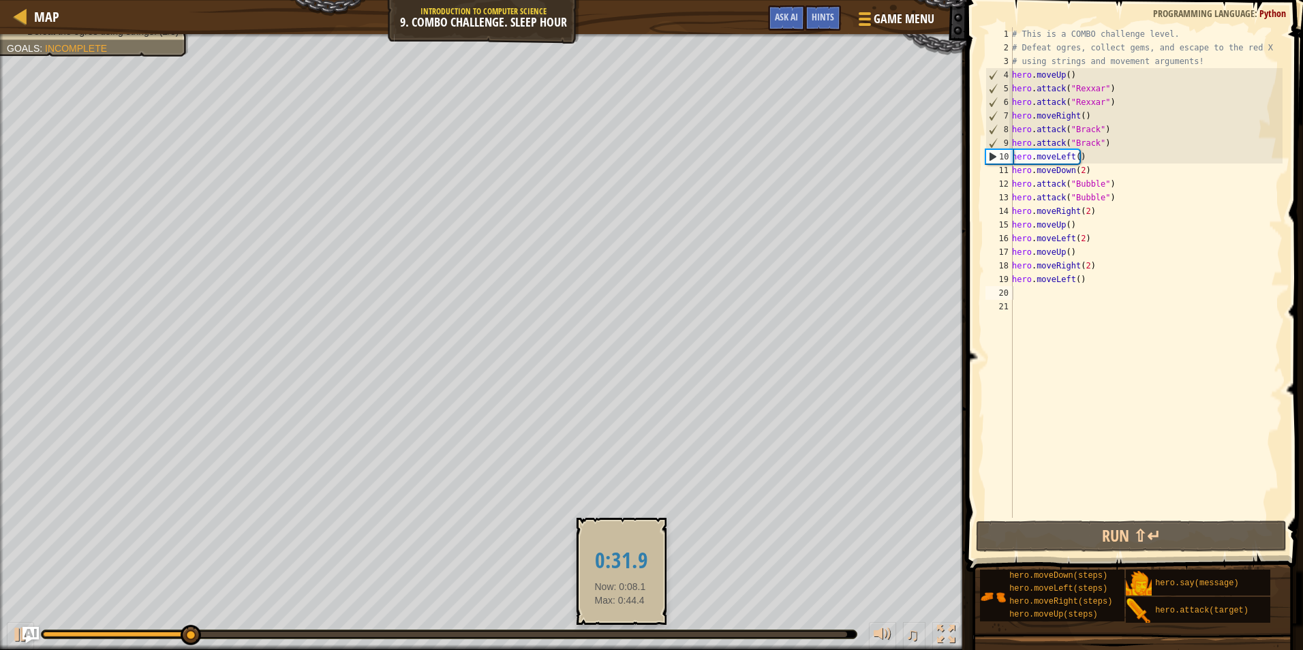
drag, startPoint x: 609, startPoint y: 637, endPoint x: 652, endPoint y: 634, distance: 43.7
click at [623, 634] on div at bounding box center [449, 634] width 815 height 8
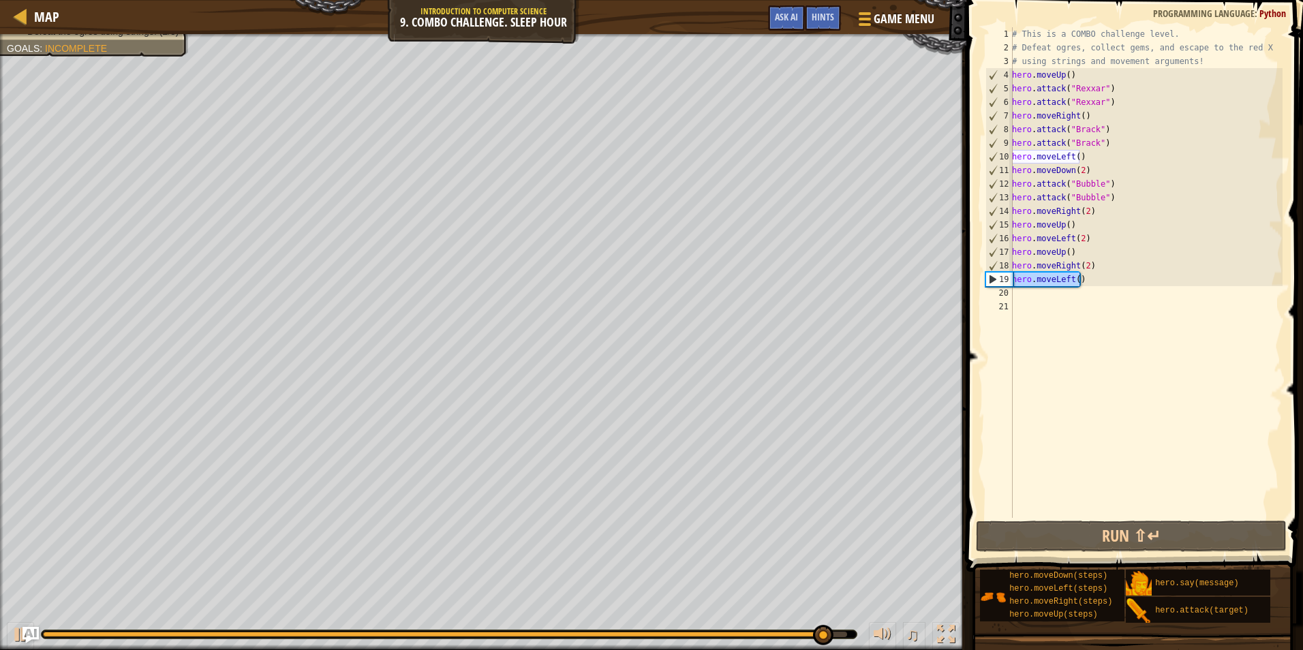
drag, startPoint x: 1105, startPoint y: 283, endPoint x: 1013, endPoint y: 275, distance: 91.6
click at [1013, 275] on div "# This is a COMBO challenge level. # Defeat ogres, collect gems, and escape to …" at bounding box center [1145, 286] width 273 height 518
type textarea "hero.moveLeft()"
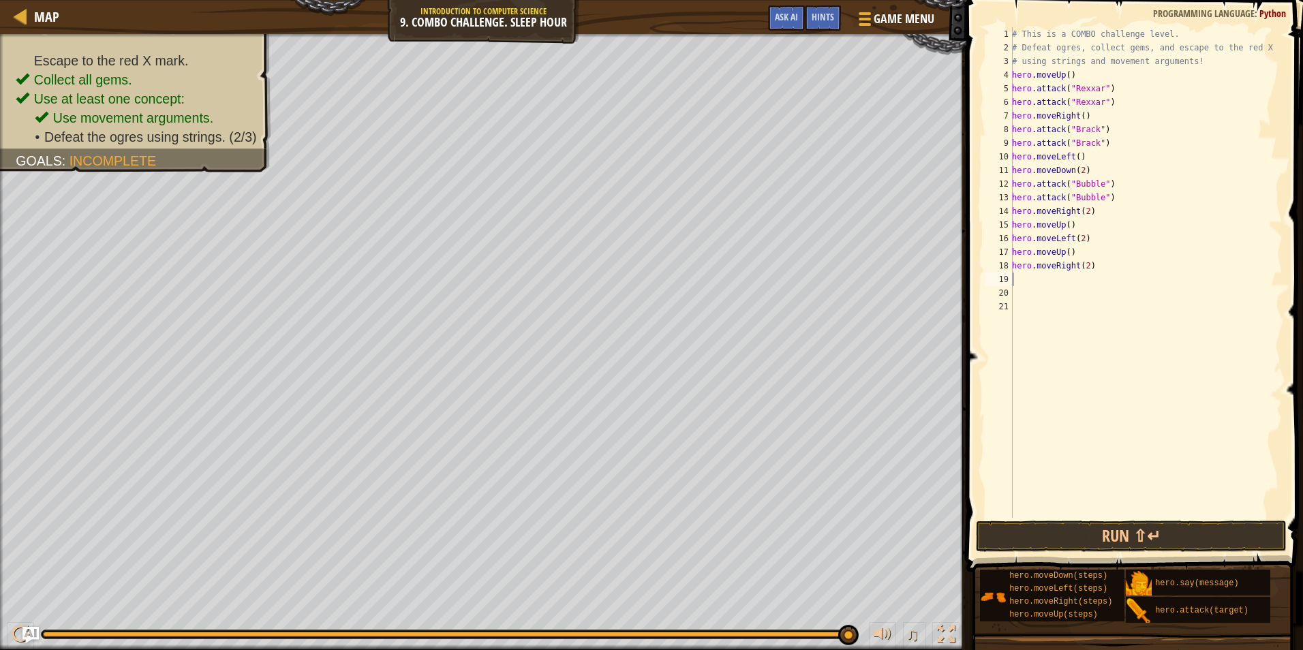
click at [1083, 265] on div "# This is a COMBO challenge level. # Defeat ogres, collect gems, and escape to …" at bounding box center [1145, 286] width 273 height 518
drag, startPoint x: 1153, startPoint y: 528, endPoint x: 1135, endPoint y: 508, distance: 27.5
click at [1152, 528] on button "Run ⇧↵" at bounding box center [1131, 536] width 311 height 31
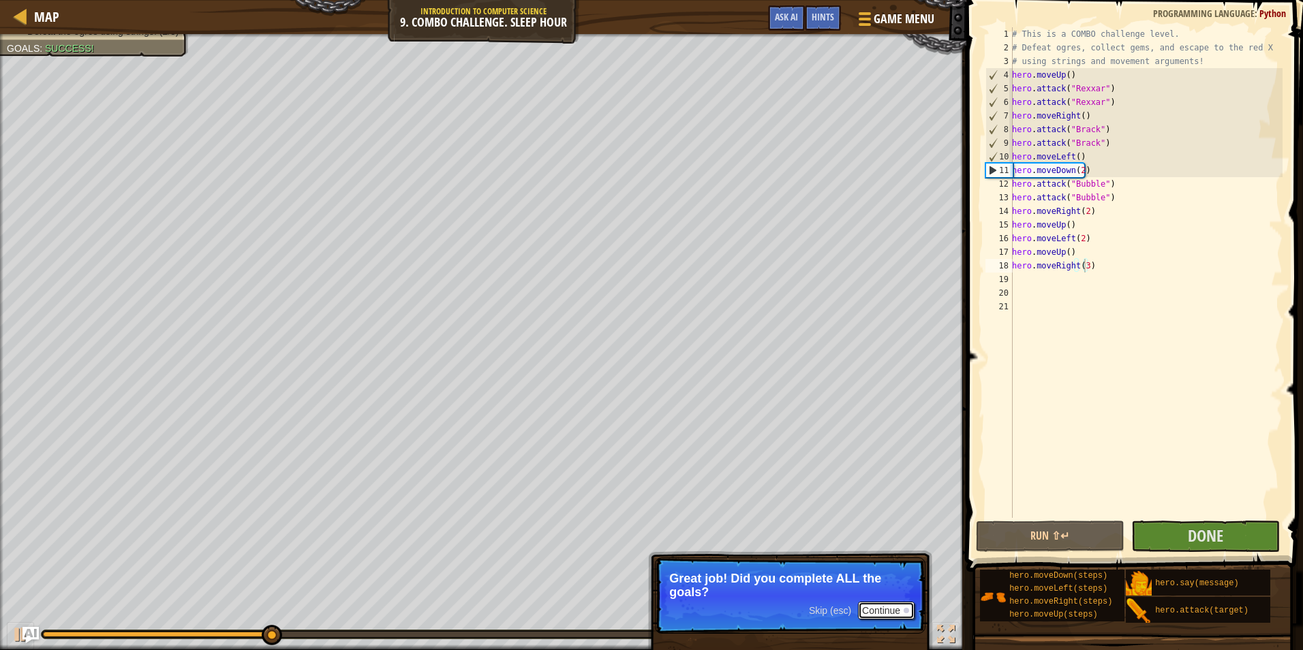
click at [880, 611] on button "Continue" at bounding box center [886, 611] width 57 height 18
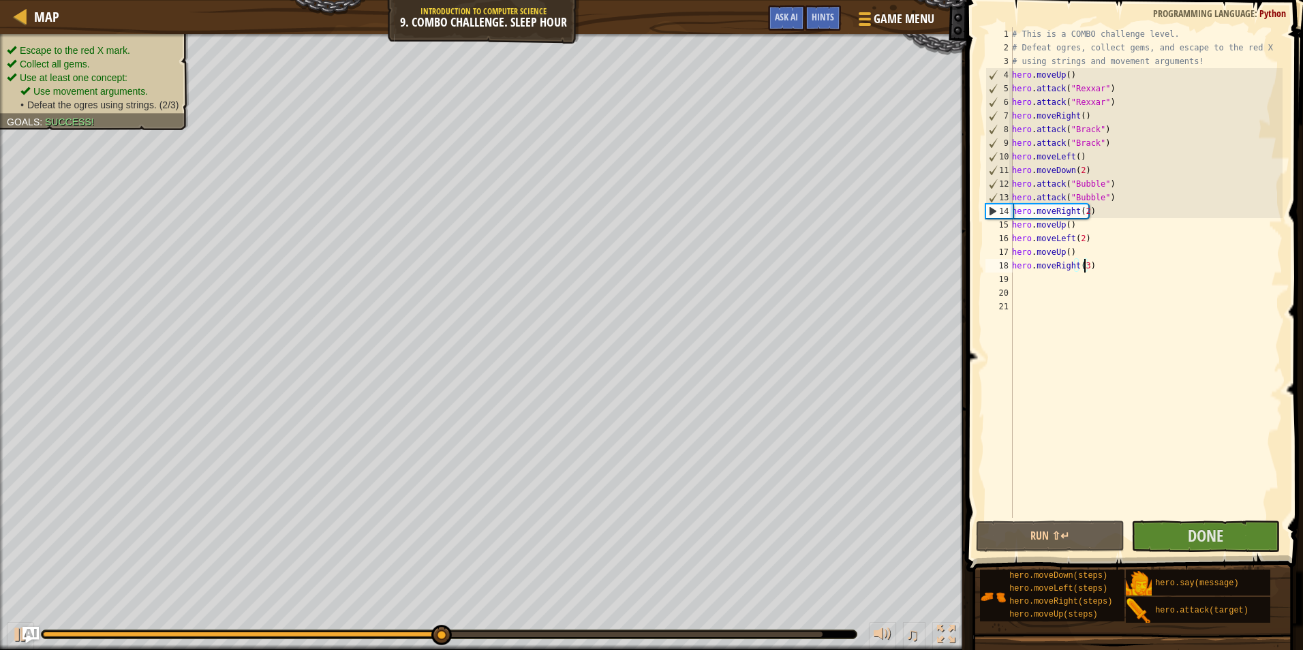
click at [72, 44] on div "Escape to the red X mark. Collect all gems. Use at least one concept: Use movem…" at bounding box center [94, 78] width 175 height 68
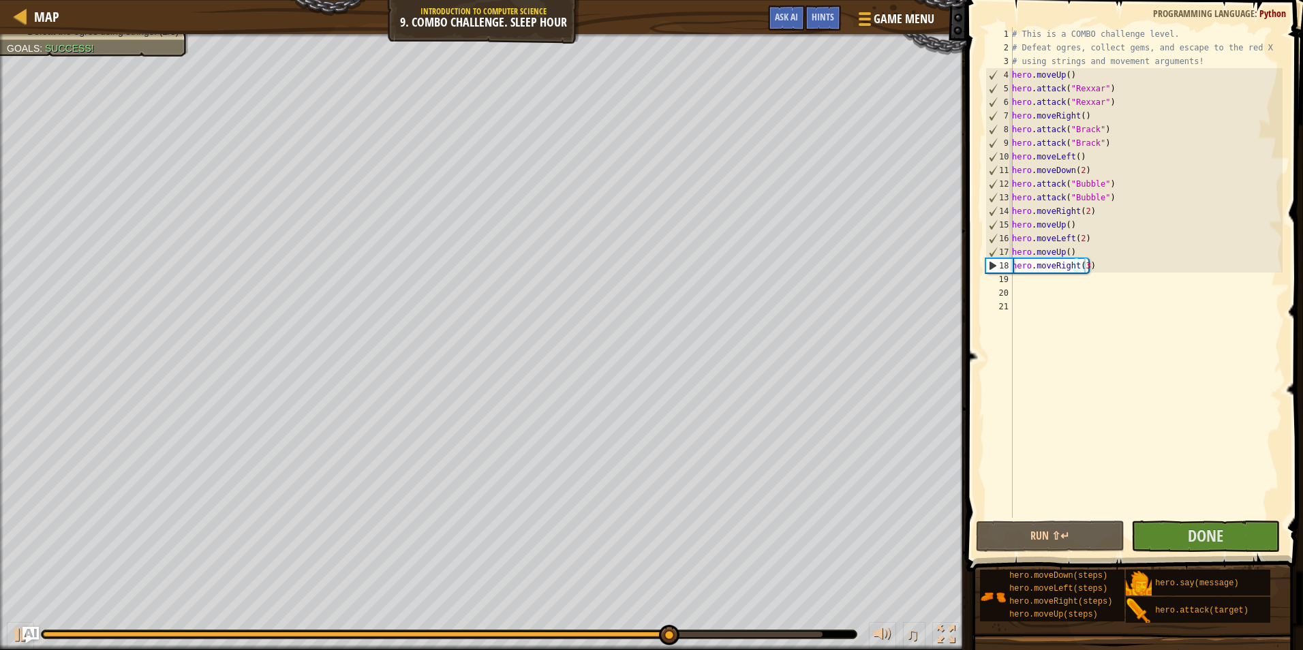
click at [1109, 232] on div "# This is a COMBO challenge level. # Defeat ogres, collect gems, and escape to …" at bounding box center [1145, 286] width 273 height 518
click at [1079, 226] on div "# This is a COMBO challenge level. # Defeat ogres, collect gems, and escape to …" at bounding box center [1145, 286] width 273 height 518
type textarea "hero.moveUp()"
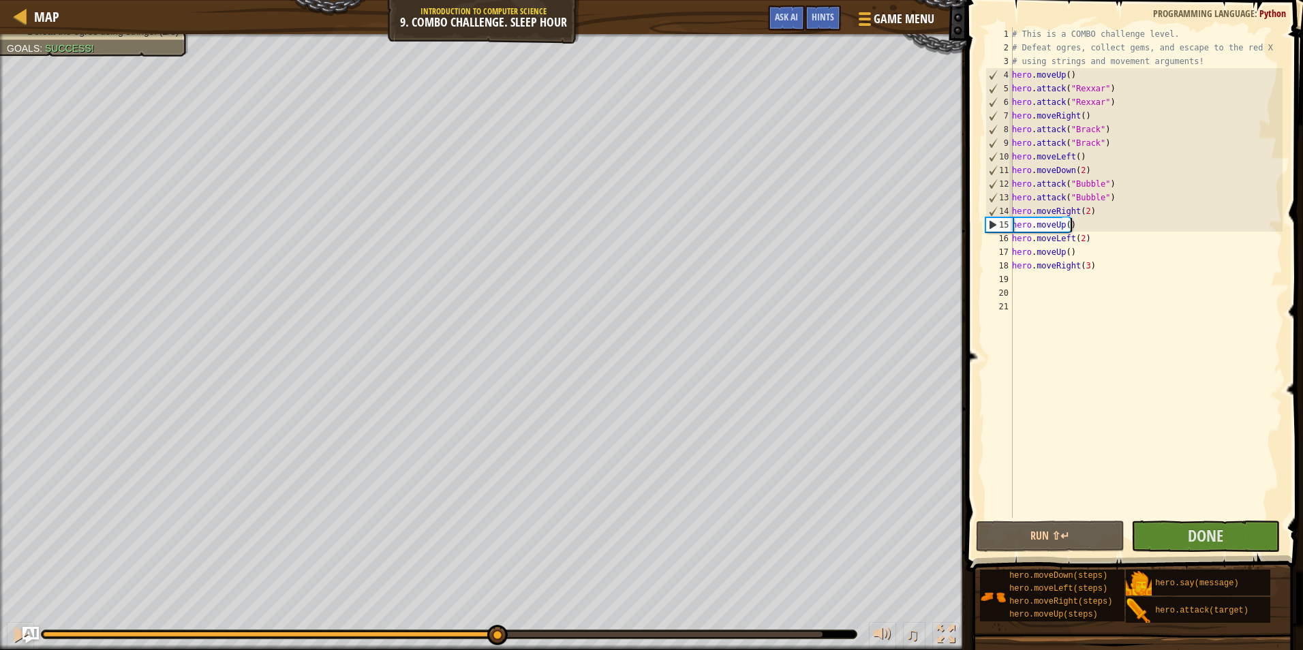
drag, startPoint x: 754, startPoint y: 634, endPoint x: 497, endPoint y: 648, distance: 257.3
click at [497, 648] on div "♫" at bounding box center [483, 631] width 966 height 41
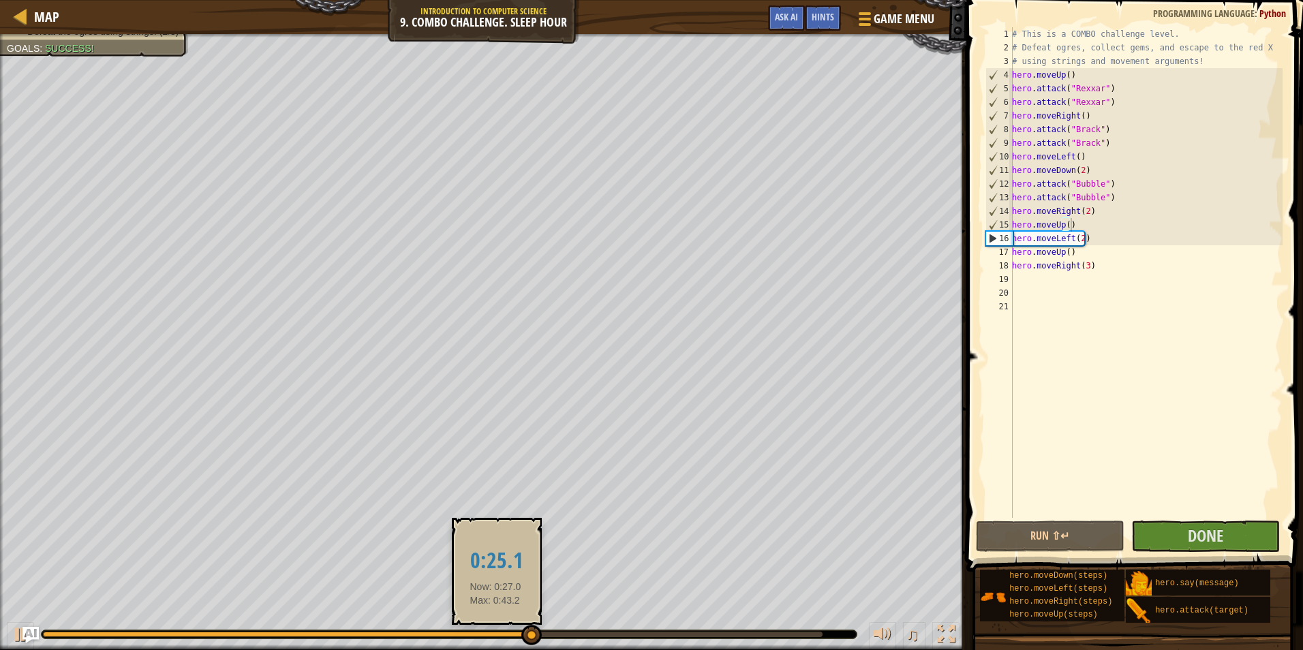
drag, startPoint x: 515, startPoint y: 639, endPoint x: 500, endPoint y: 634, distance: 15.7
click at [495, 636] on div "♫" at bounding box center [483, 631] width 966 height 41
drag, startPoint x: 534, startPoint y: 630, endPoint x: 501, endPoint y: 627, distance: 33.6
click at [499, 627] on div at bounding box center [499, 635] width 20 height 20
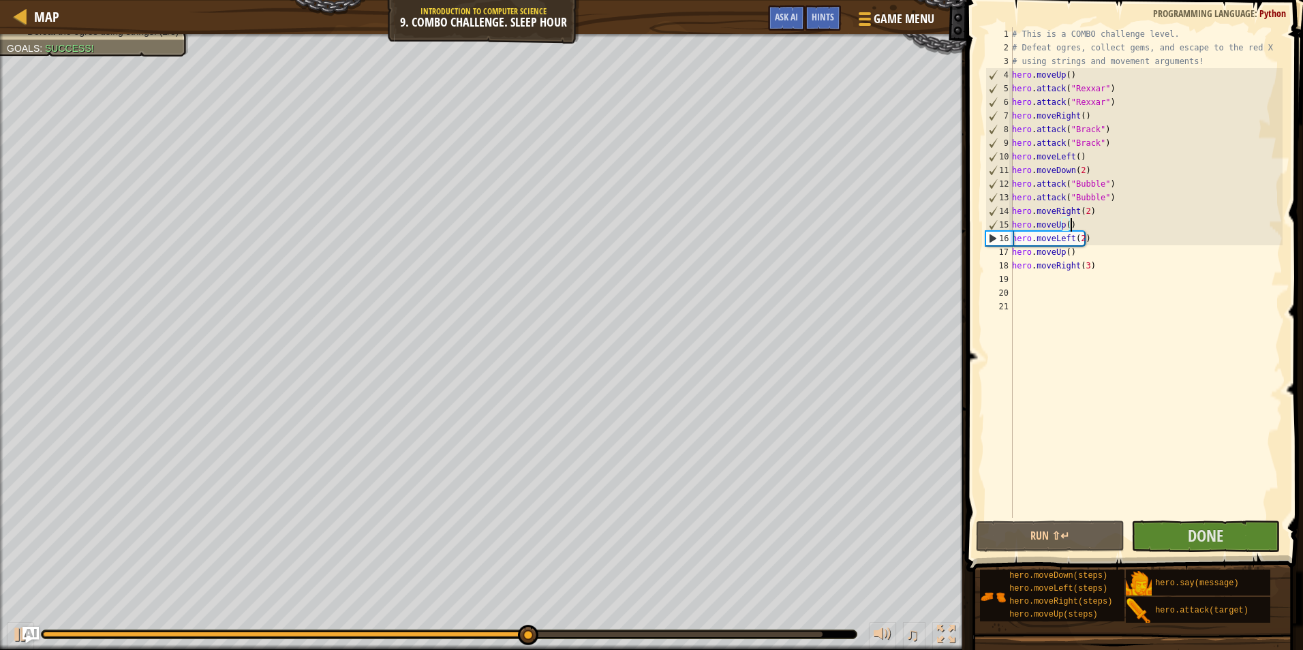
click at [1073, 227] on div "# This is a COMBO challenge level. # Defeat ogres, collect gems, and escape to …" at bounding box center [1145, 286] width 273 height 518
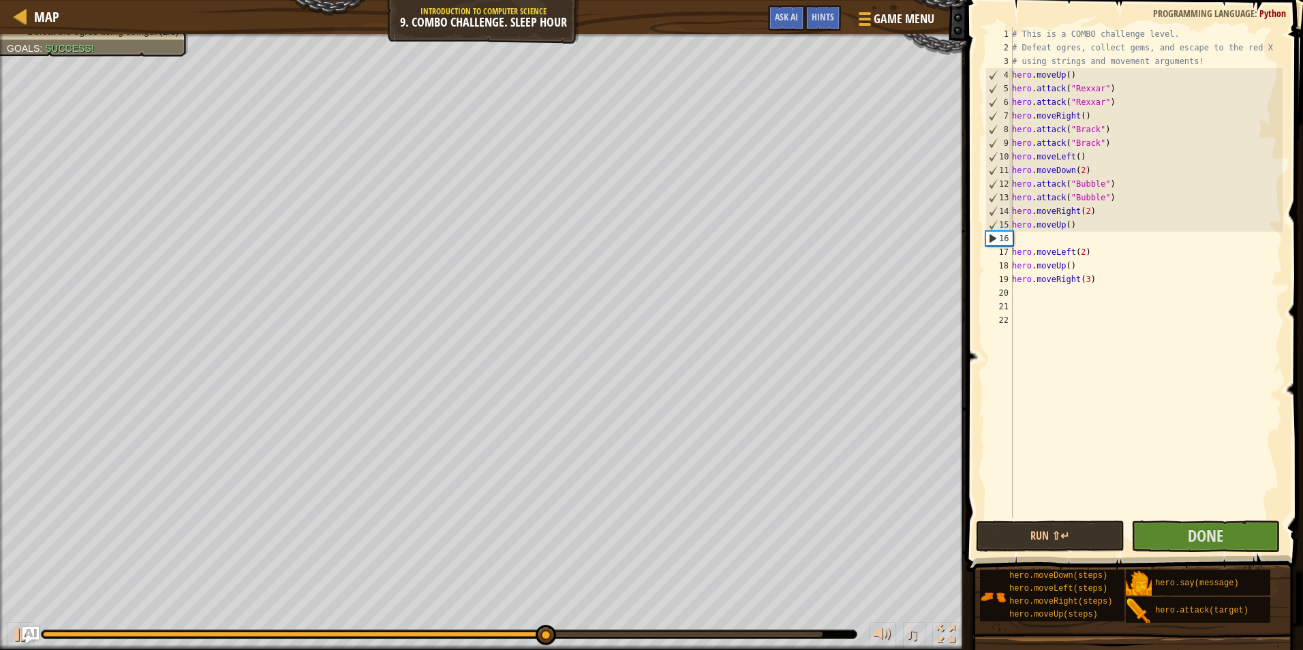
scroll to position [6, 0]
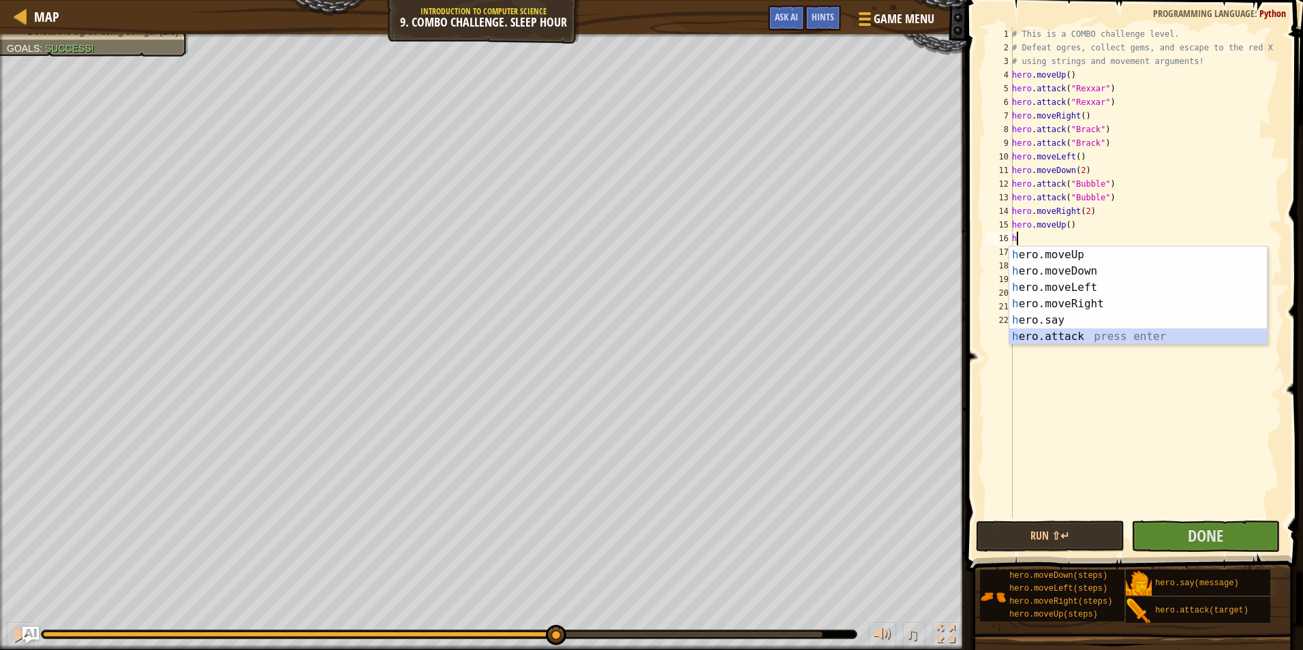
click at [1095, 341] on div "h ero.moveUp press enter h ero.moveDown press enter h ero.moveLeft press enter …" at bounding box center [1138, 312] width 258 height 131
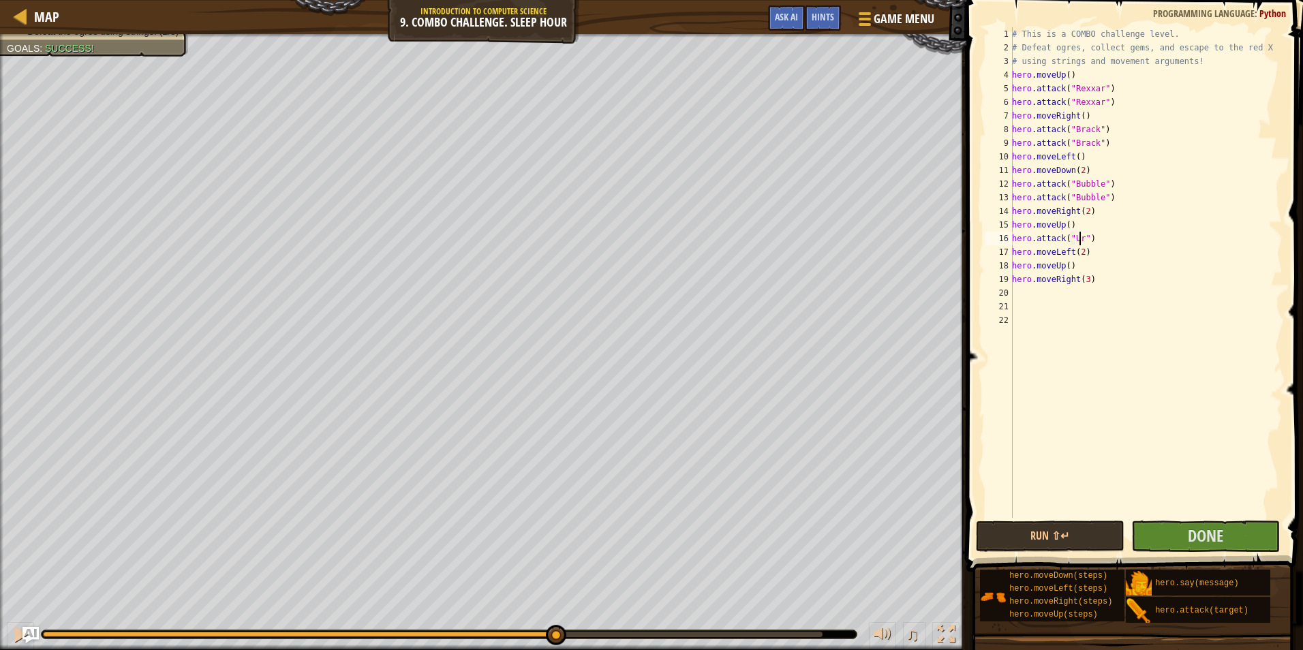
scroll to position [6, 6]
drag, startPoint x: 1099, startPoint y: 232, endPoint x: 1006, endPoint y: 242, distance: 93.8
click at [1006, 242] on div "hero.attack("Ursa") 1 2 3 4 5 6 7 8 9 10 11 12 13 14 15 16 17 18 19 20 21 22 # …" at bounding box center [1133, 272] width 300 height 491
click at [1117, 233] on div "# This is a COMBO challenge level. # Defeat ogres, collect gems, and escape to …" at bounding box center [1145, 286] width 273 height 518
click at [1118, 236] on div "# This is a COMBO challenge level. # Defeat ogres, collect gems, and escape to …" at bounding box center [1145, 272] width 273 height 491
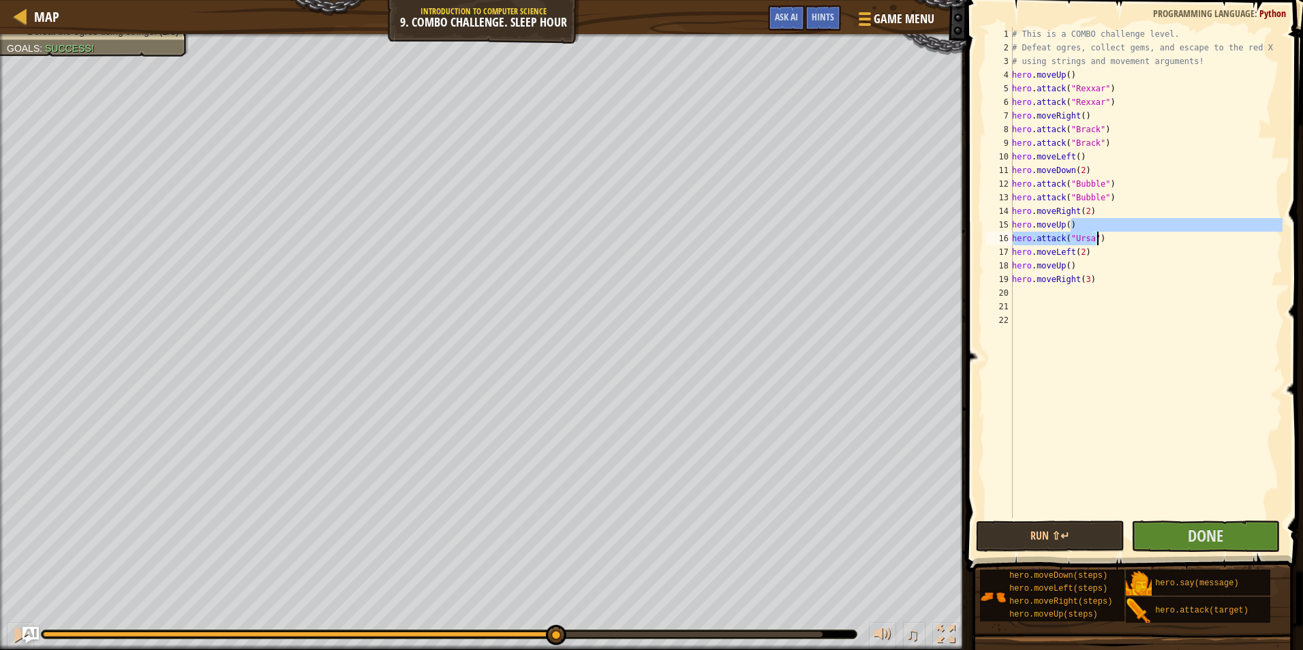
type textarea "hero.attack("Ursa")"
paste textarea "hero.attack("Ursa")"
type textarea "hero.attack("Ursa")"
click at [1195, 534] on span "Done" at bounding box center [1205, 536] width 35 height 22
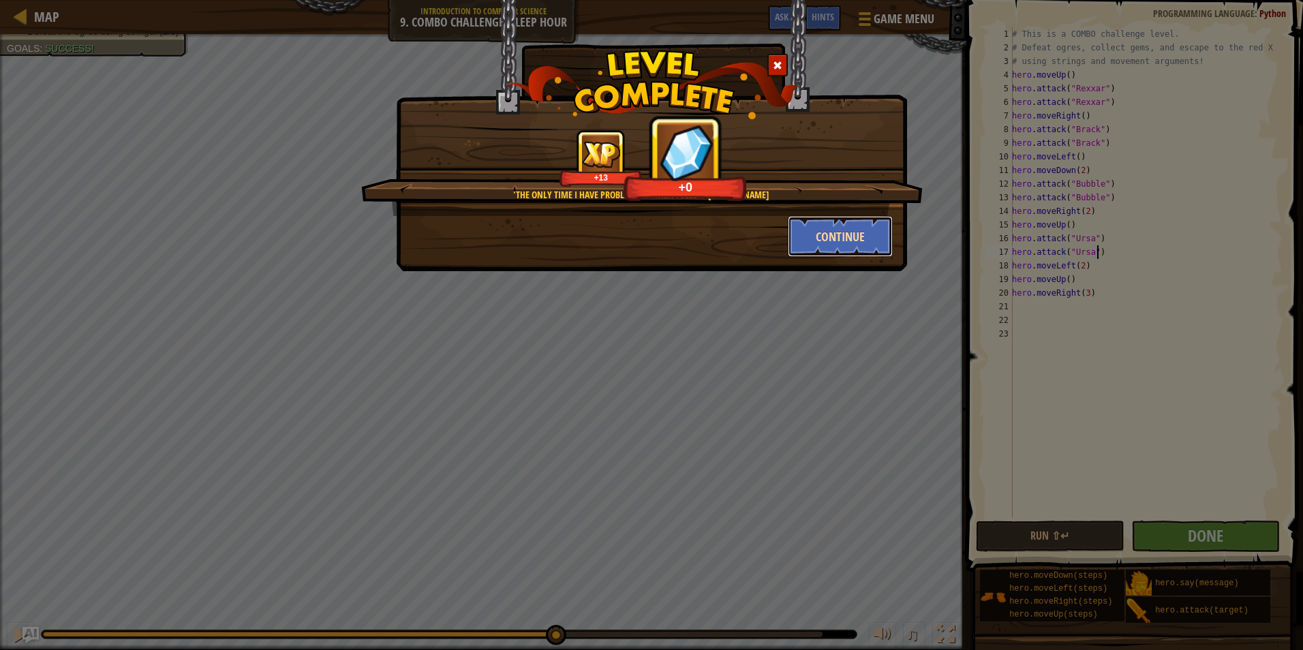
click at [841, 243] on button "Continue" at bounding box center [841, 236] width 106 height 41
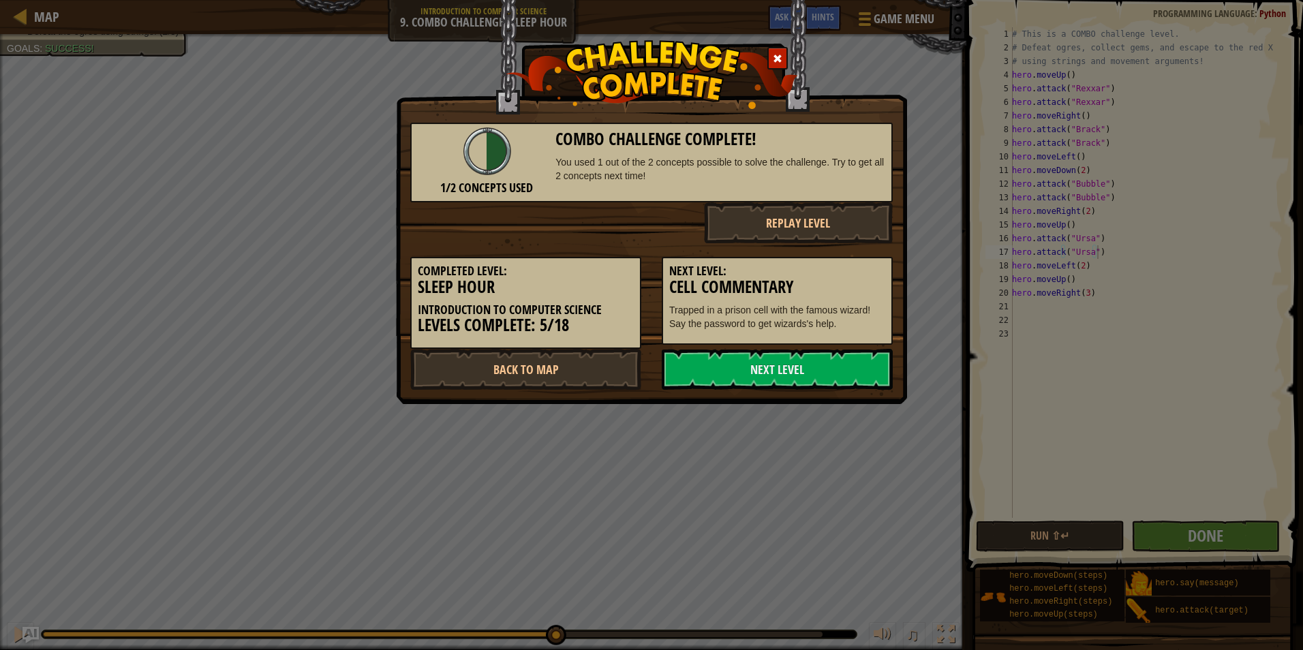
click at [780, 52] on div at bounding box center [777, 58] width 20 height 22
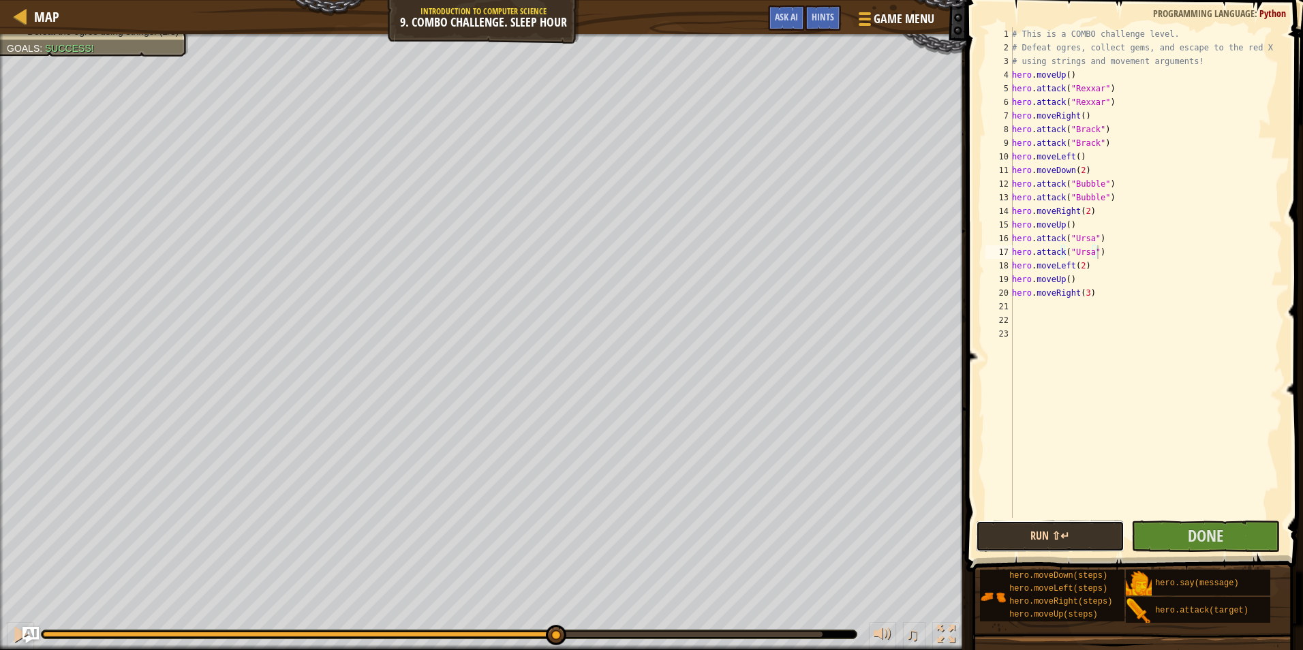
click at [1061, 530] on button "Run ⇧↵" at bounding box center [1050, 536] width 149 height 31
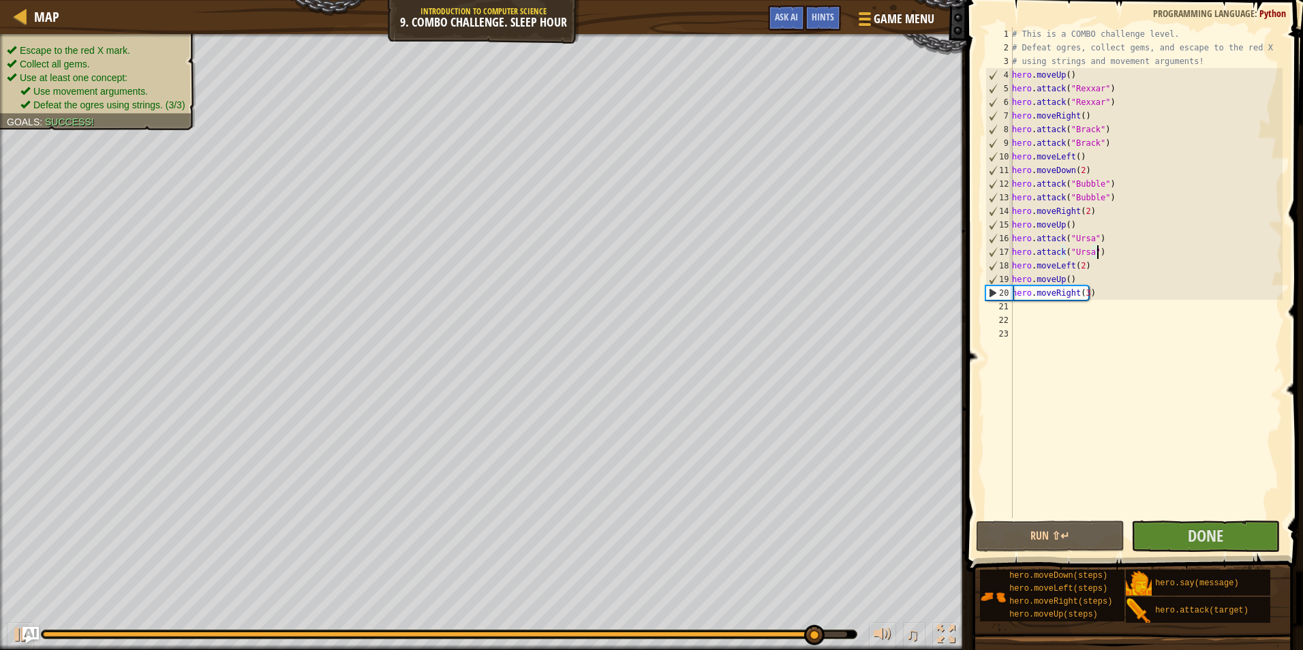
click at [145, 44] on div "Escape to the red X mark. Collect all gems. Use at least one concept: Use movem…" at bounding box center [98, 78] width 182 height 68
click at [141, 61] on li "Collect all gems." at bounding box center [96, 64] width 179 height 14
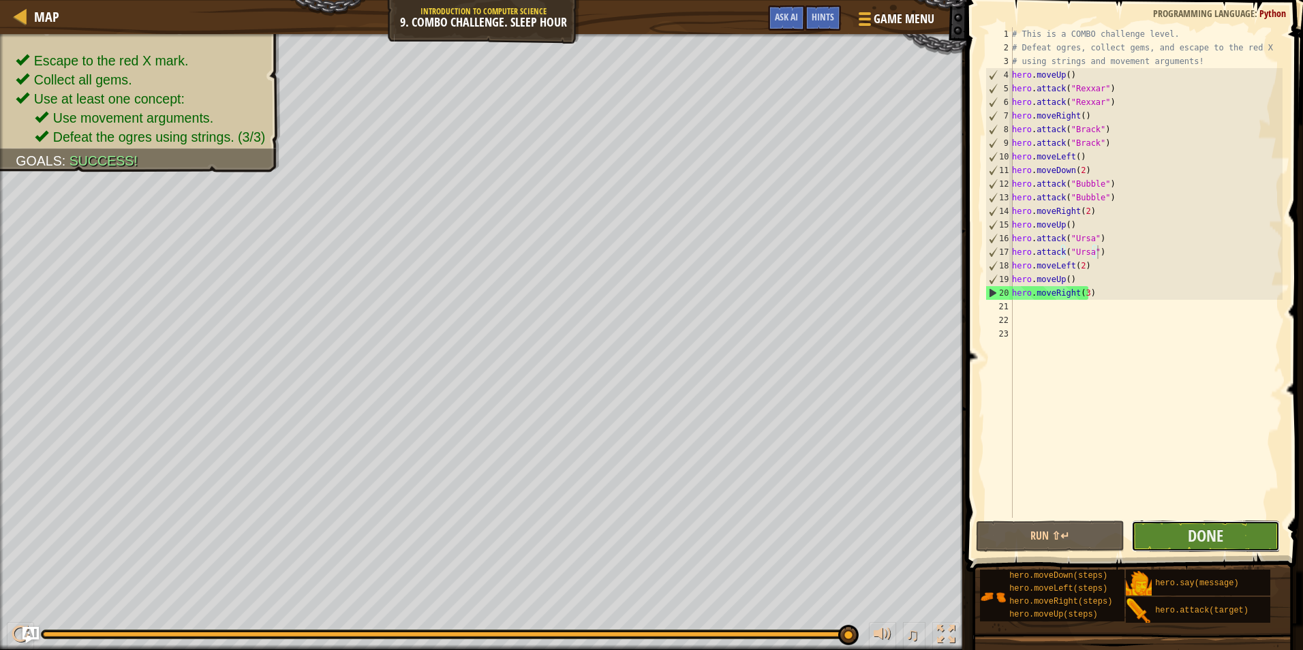
click at [1251, 540] on button "Done" at bounding box center [1205, 536] width 149 height 31
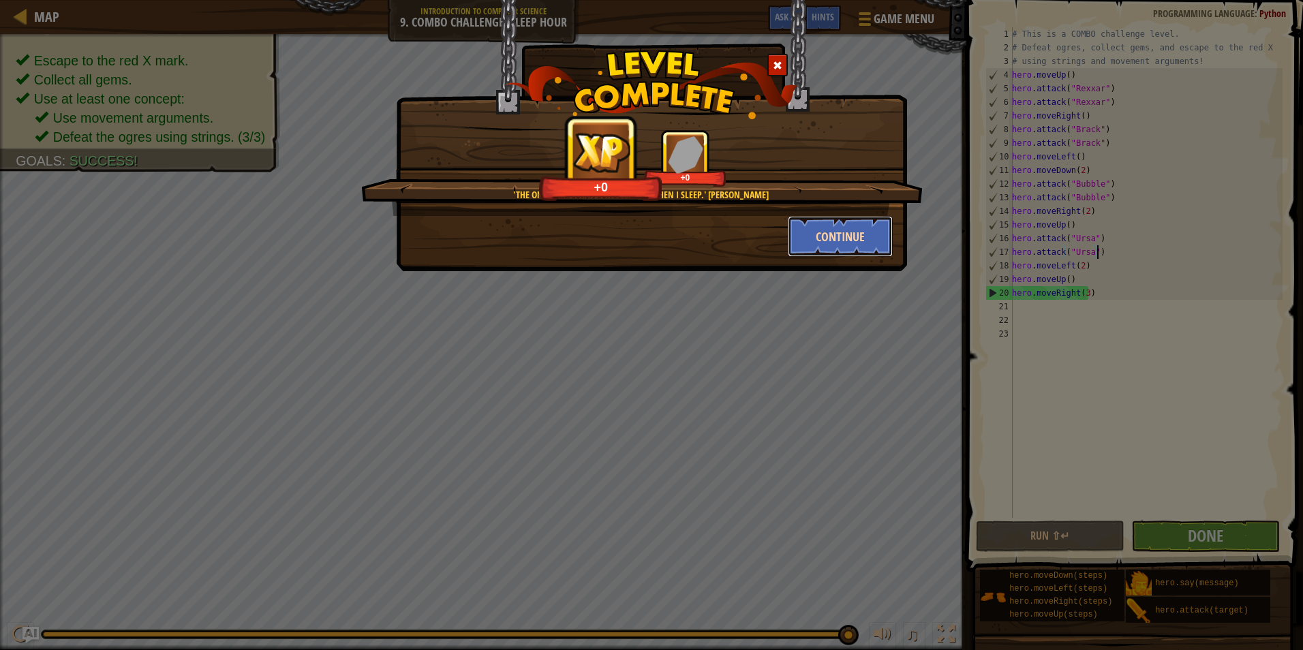
click at [850, 241] on button "Continue" at bounding box center [841, 236] width 106 height 41
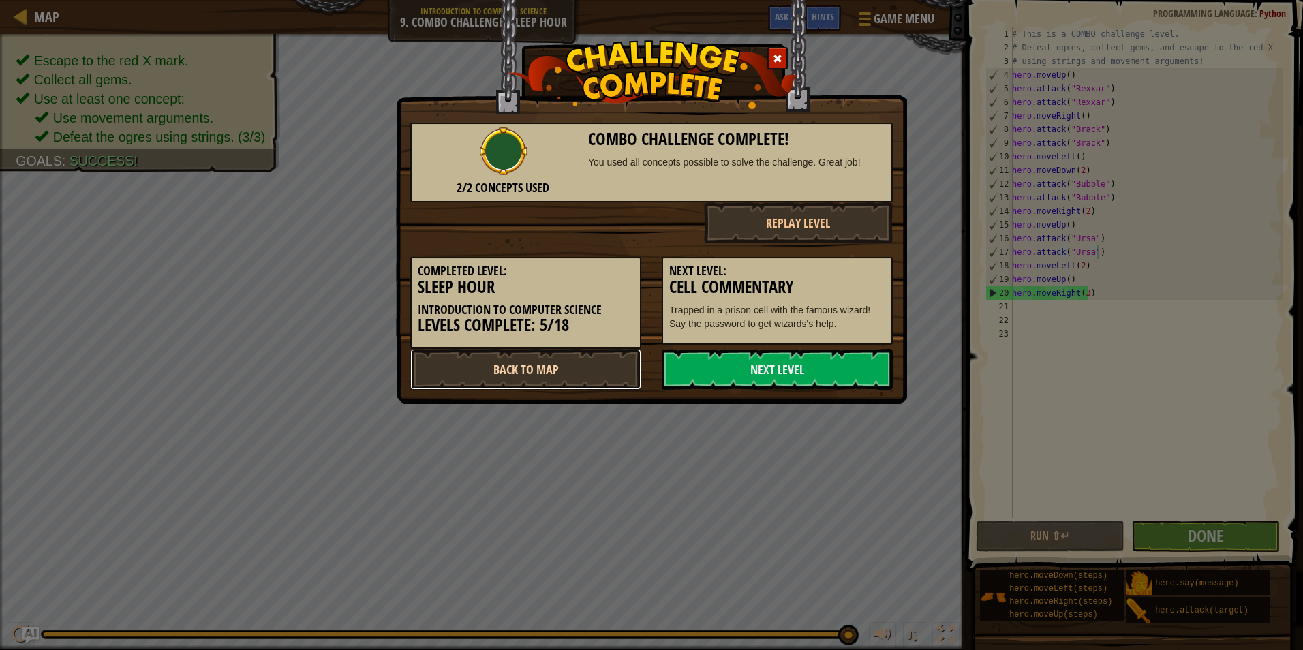
click at [429, 374] on link "Back to Map" at bounding box center [525, 369] width 231 height 41
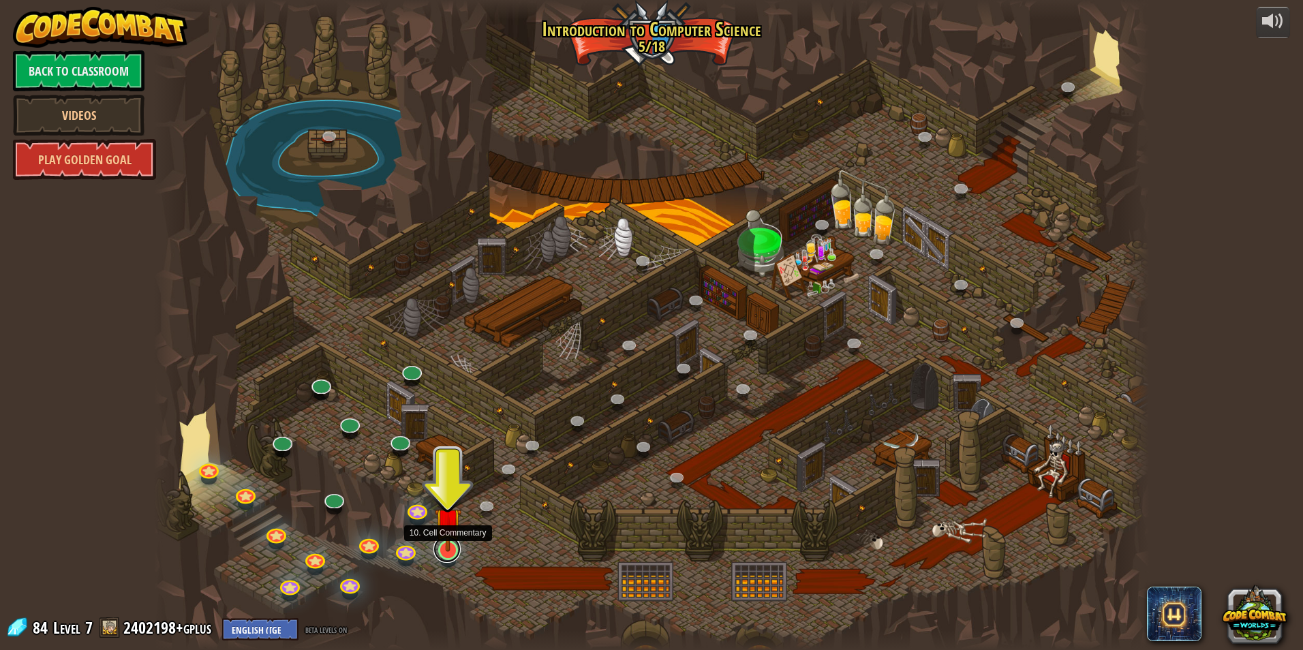
click at [450, 553] on link at bounding box center [446, 549] width 27 height 27
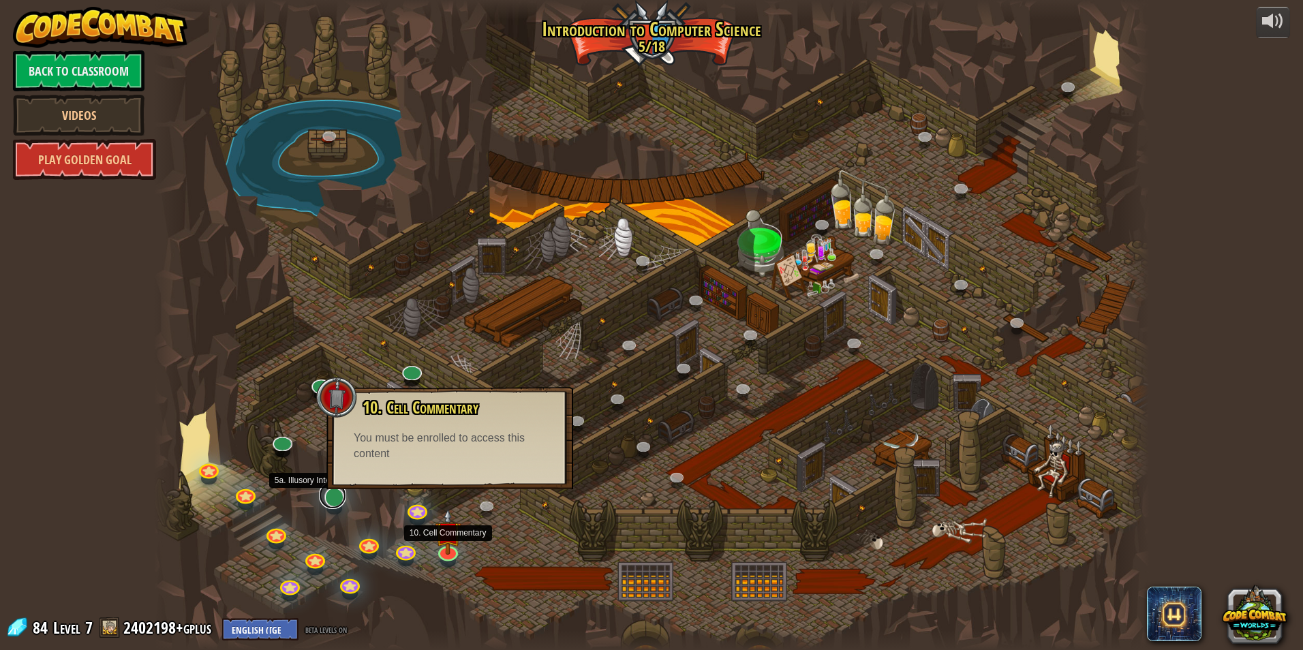
click at [333, 506] on link at bounding box center [332, 495] width 27 height 27
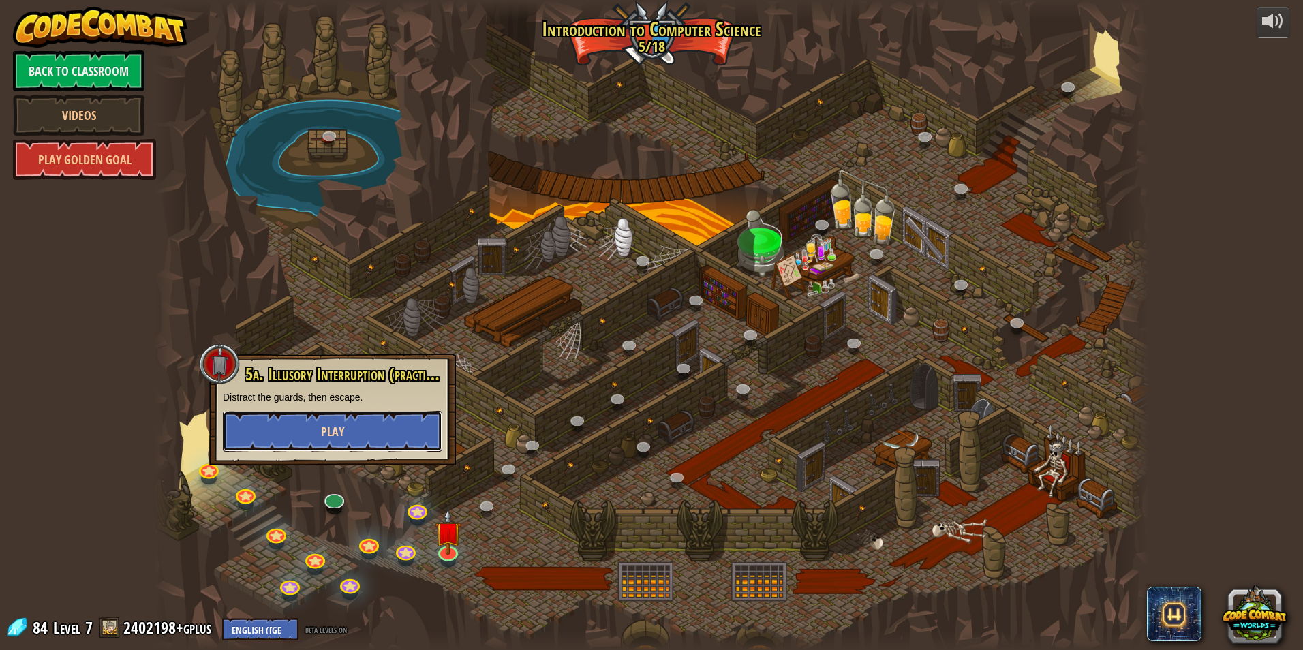
click at [358, 435] on button "Play" at bounding box center [332, 431] width 219 height 41
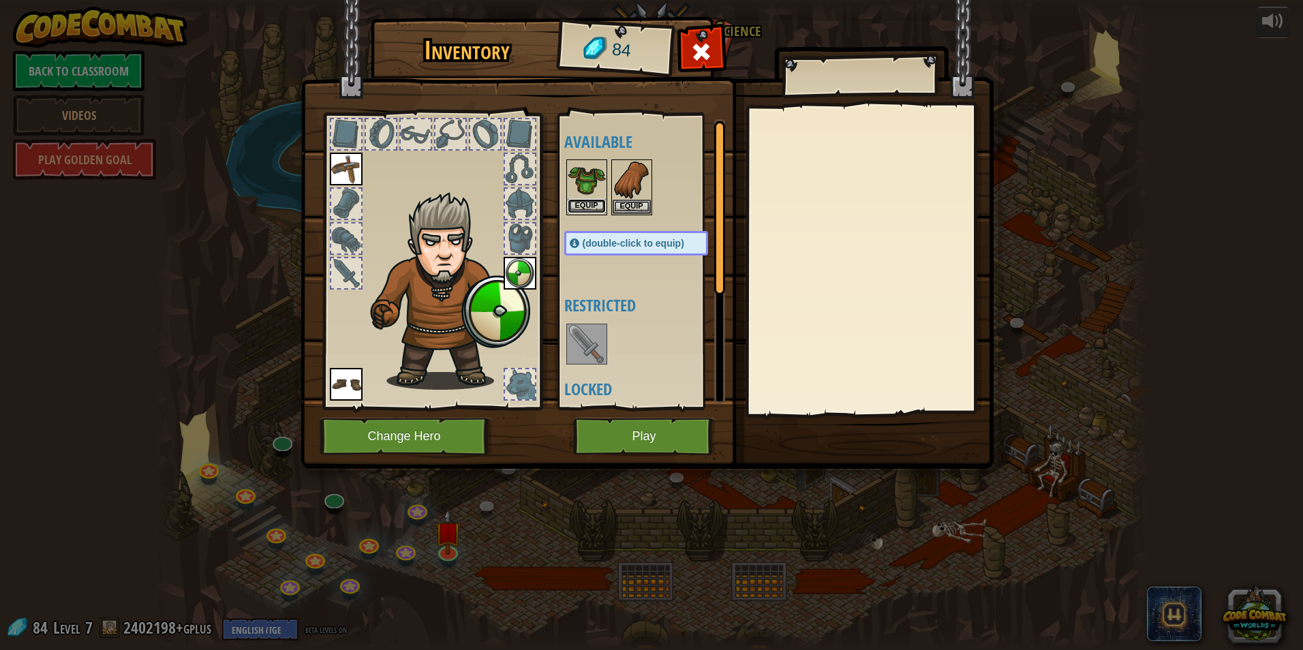
click at [583, 202] on button "Equip" at bounding box center [587, 206] width 38 height 14
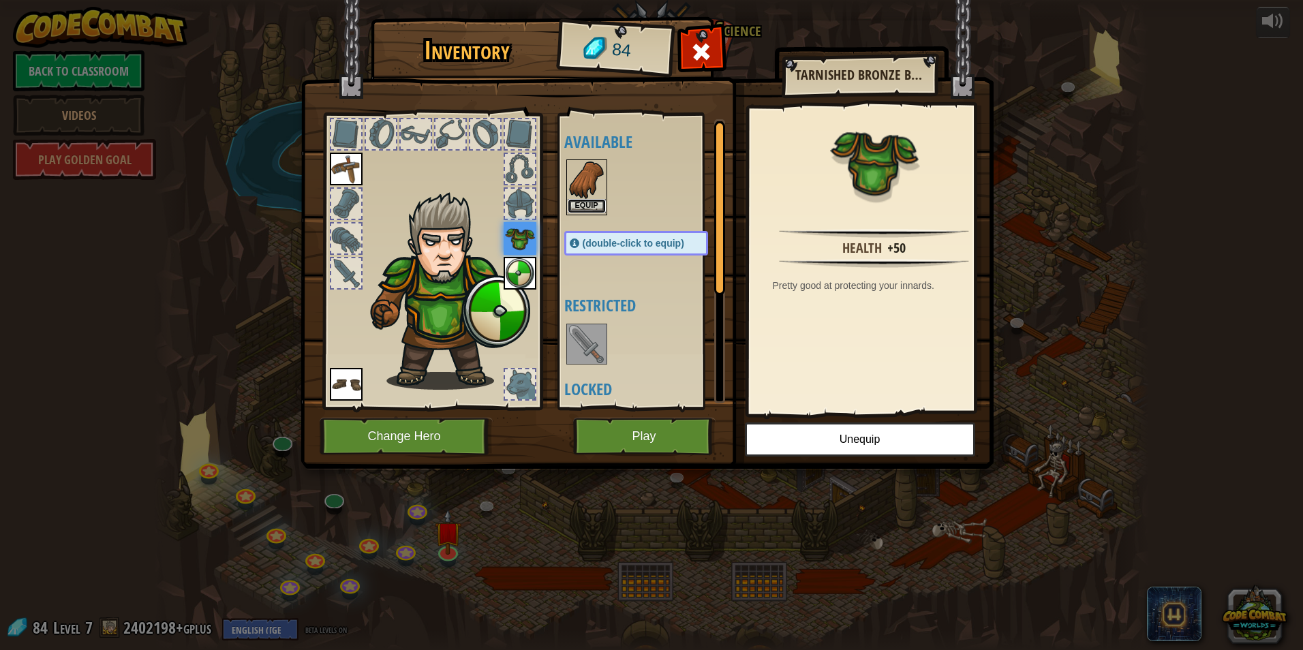
click at [592, 213] on button "Equip" at bounding box center [587, 206] width 38 height 14
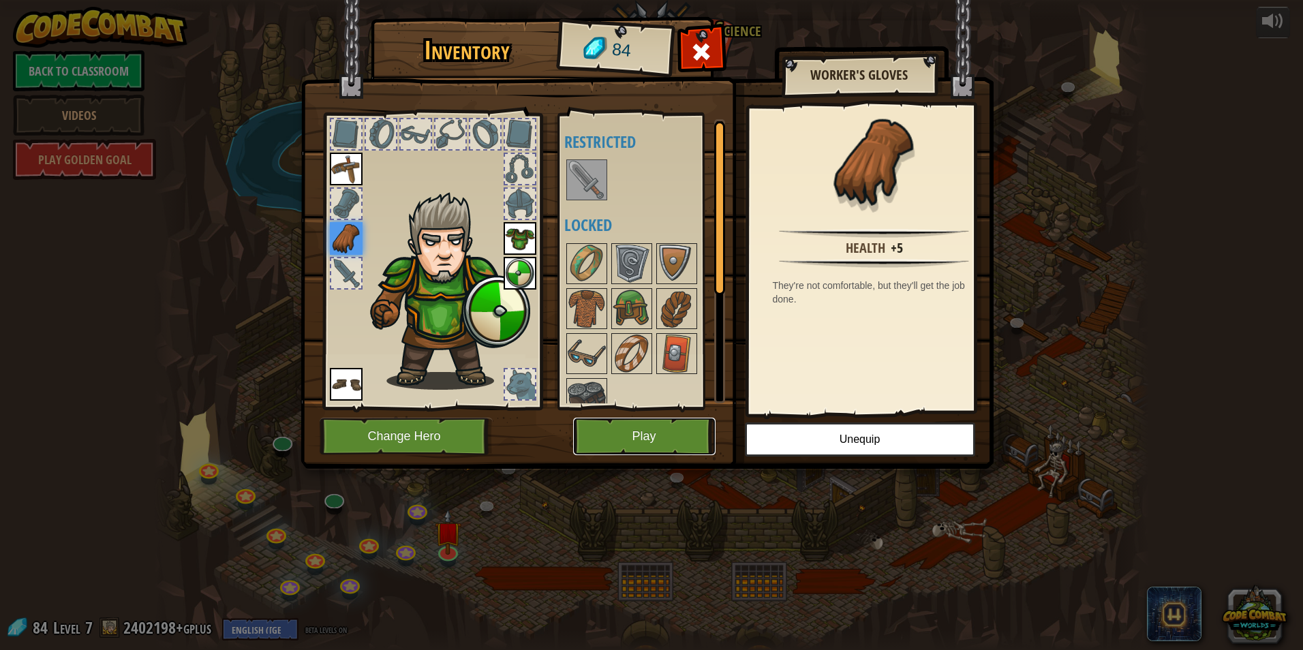
click at [607, 443] on button "Play" at bounding box center [644, 436] width 142 height 37
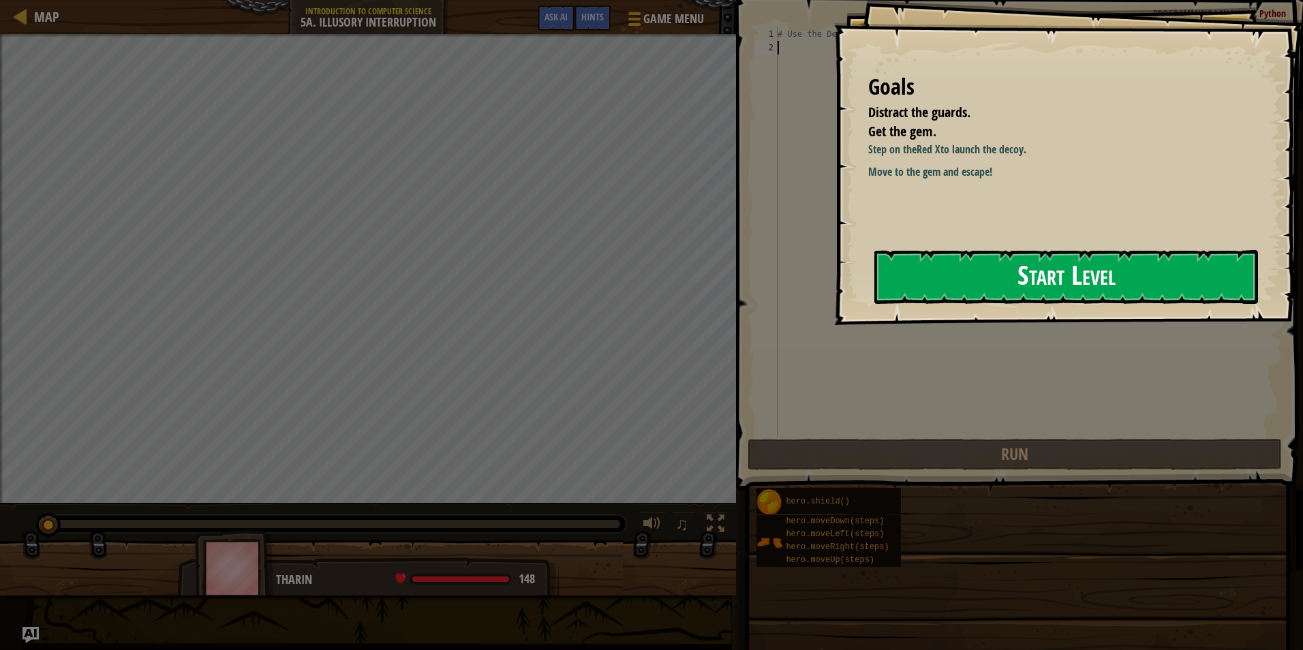
click at [955, 262] on button "Start Level" at bounding box center [1066, 277] width 384 height 54
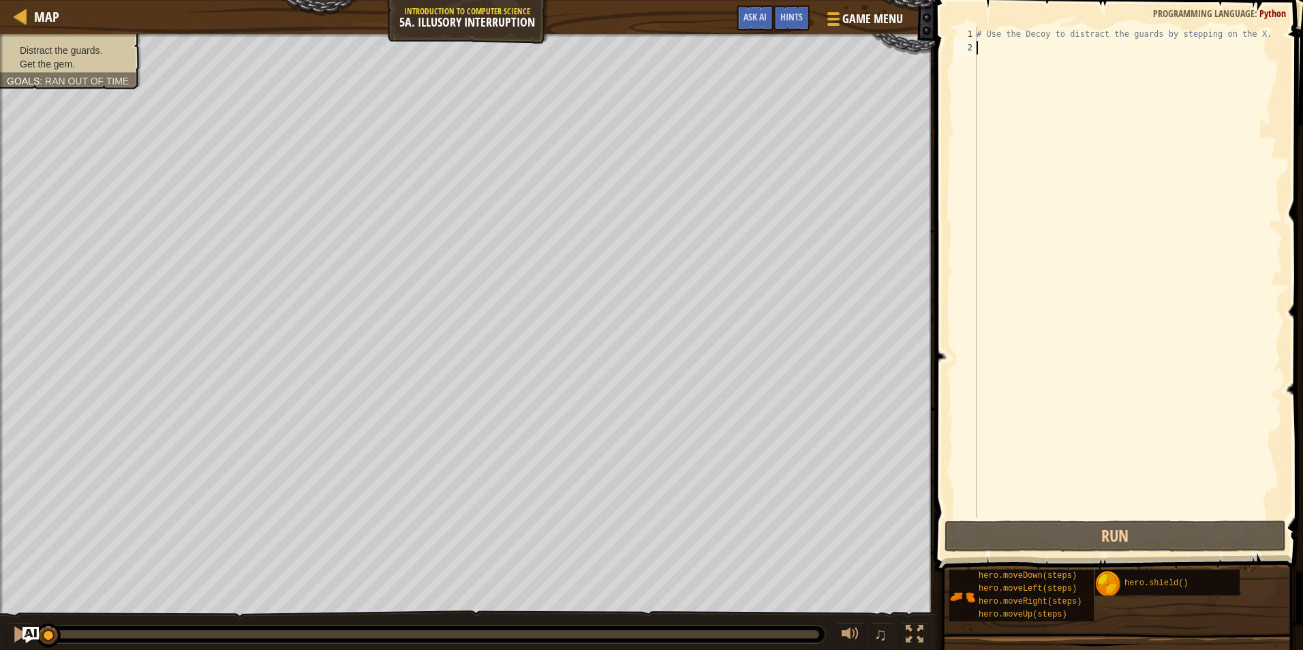
type textarea "h"
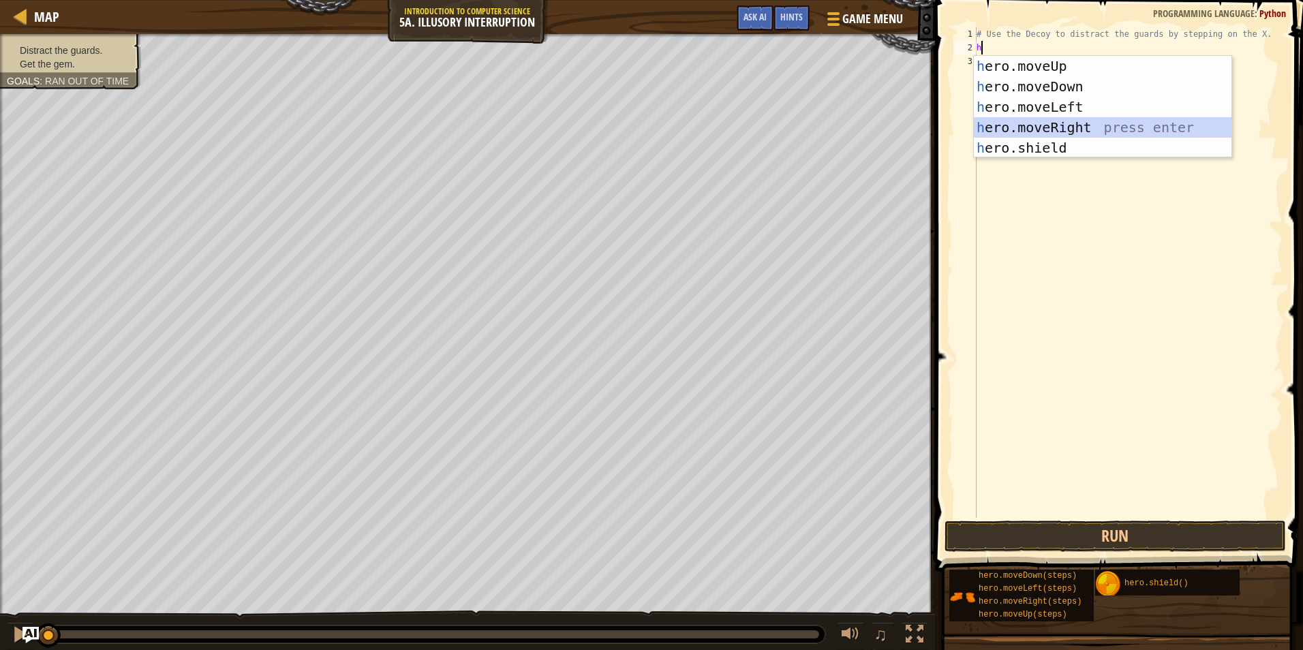
click at [1064, 125] on div "h ero.moveUp press enter h ero.moveDown press enter h ero.moveLeft press enter …" at bounding box center [1103, 127] width 258 height 143
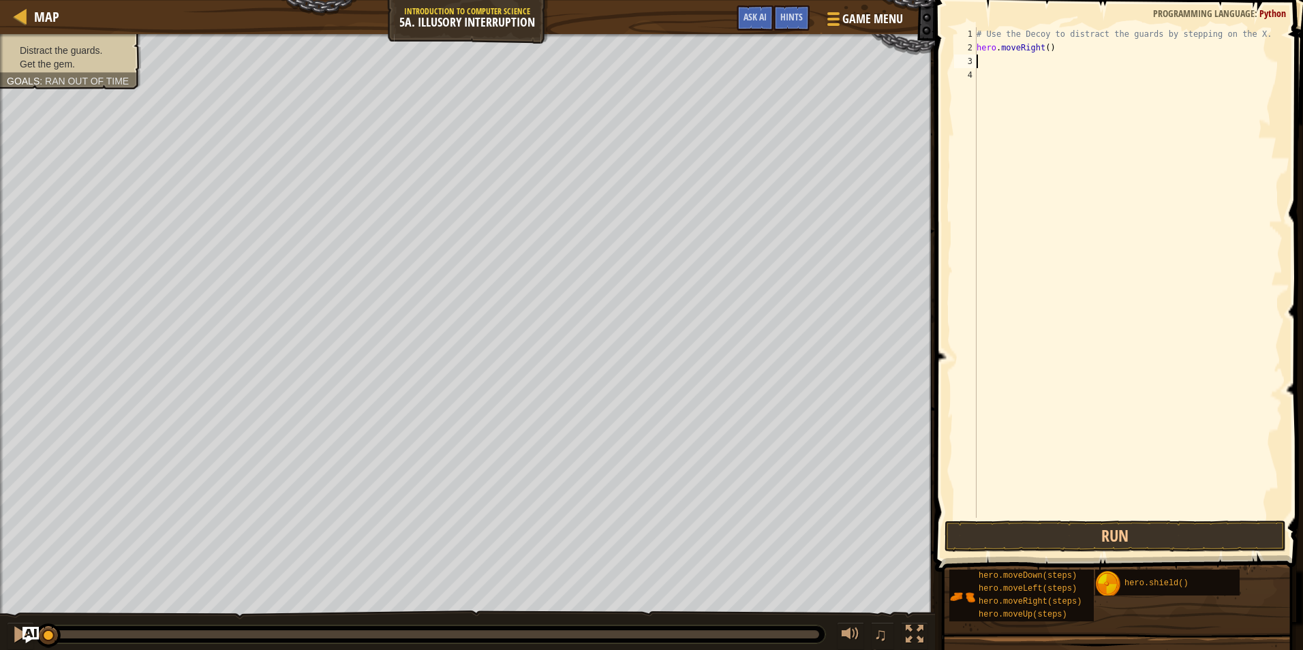
type textarea "h"
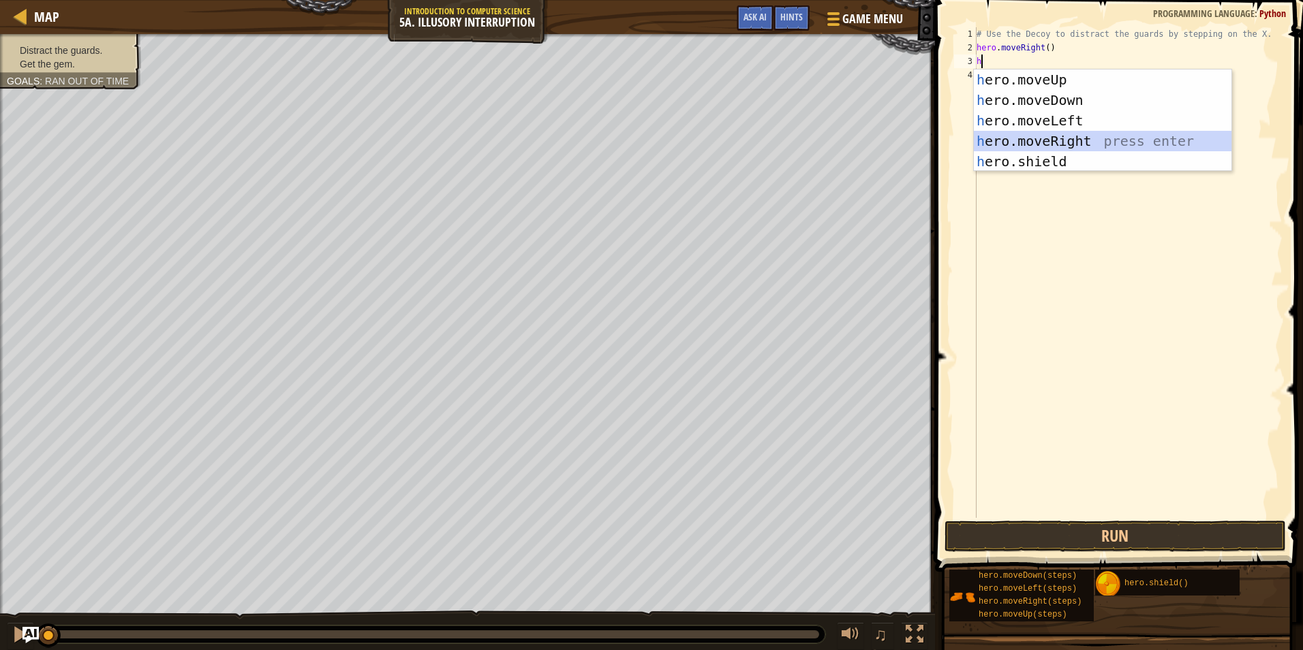
click at [1073, 140] on div "h ero.moveUp press enter h ero.moveDown press enter h ero.moveLeft press enter …" at bounding box center [1103, 141] width 258 height 143
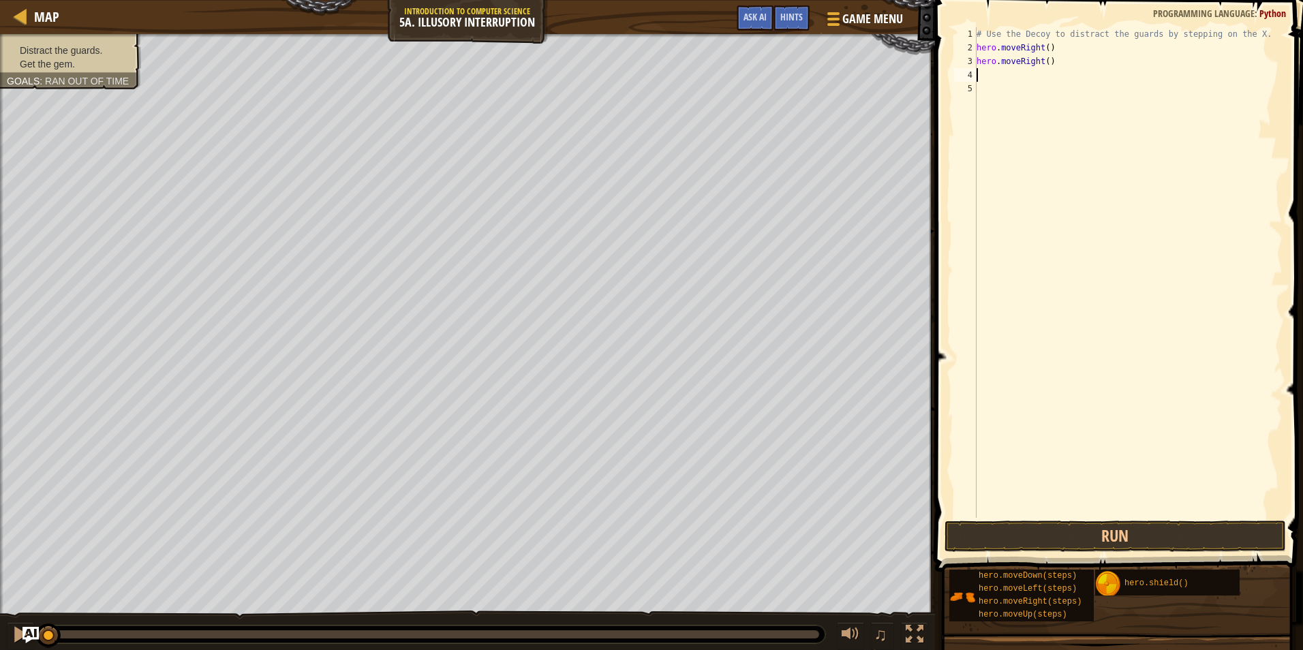
type textarea "h"
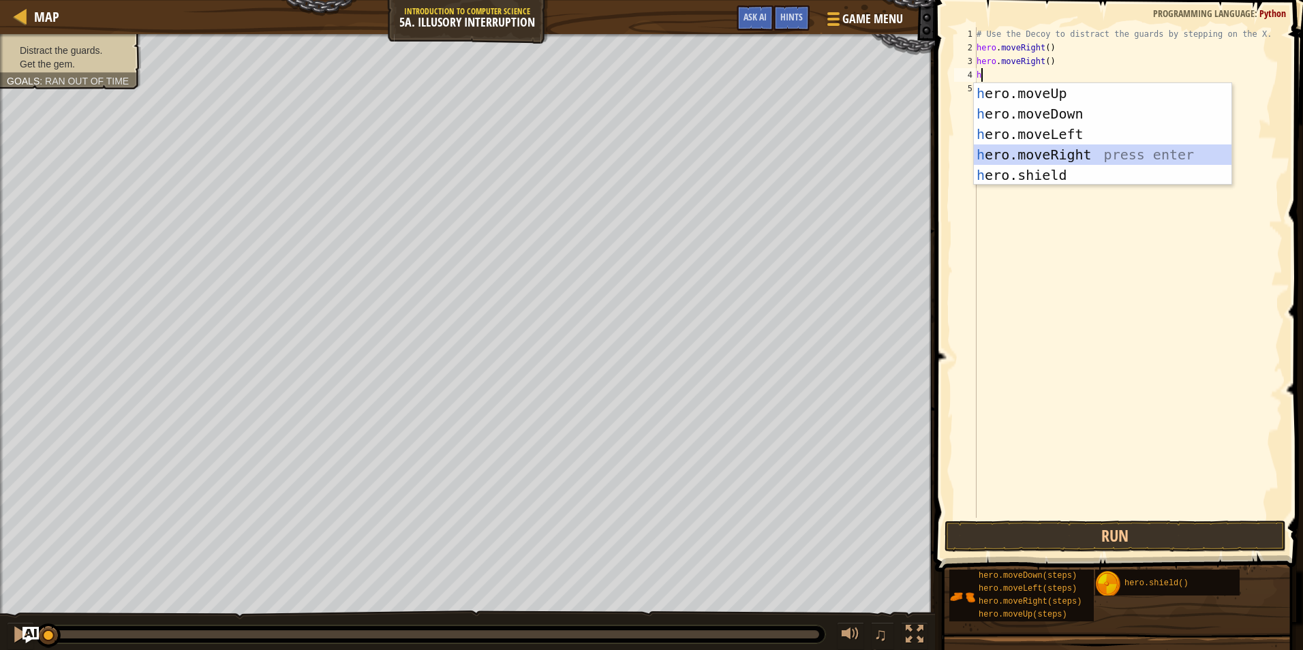
click at [1077, 151] on div "h ero.moveUp press enter h ero.moveDown press enter h ero.moveLeft press enter …" at bounding box center [1103, 154] width 258 height 143
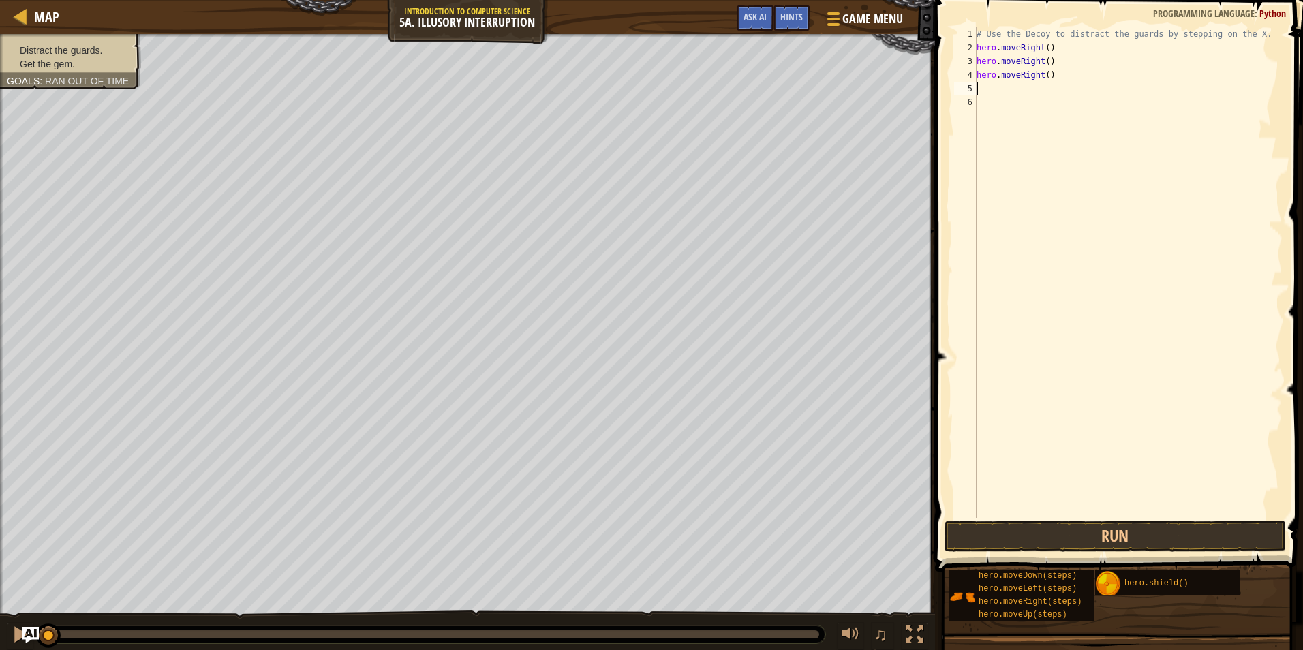
type textarea "h"
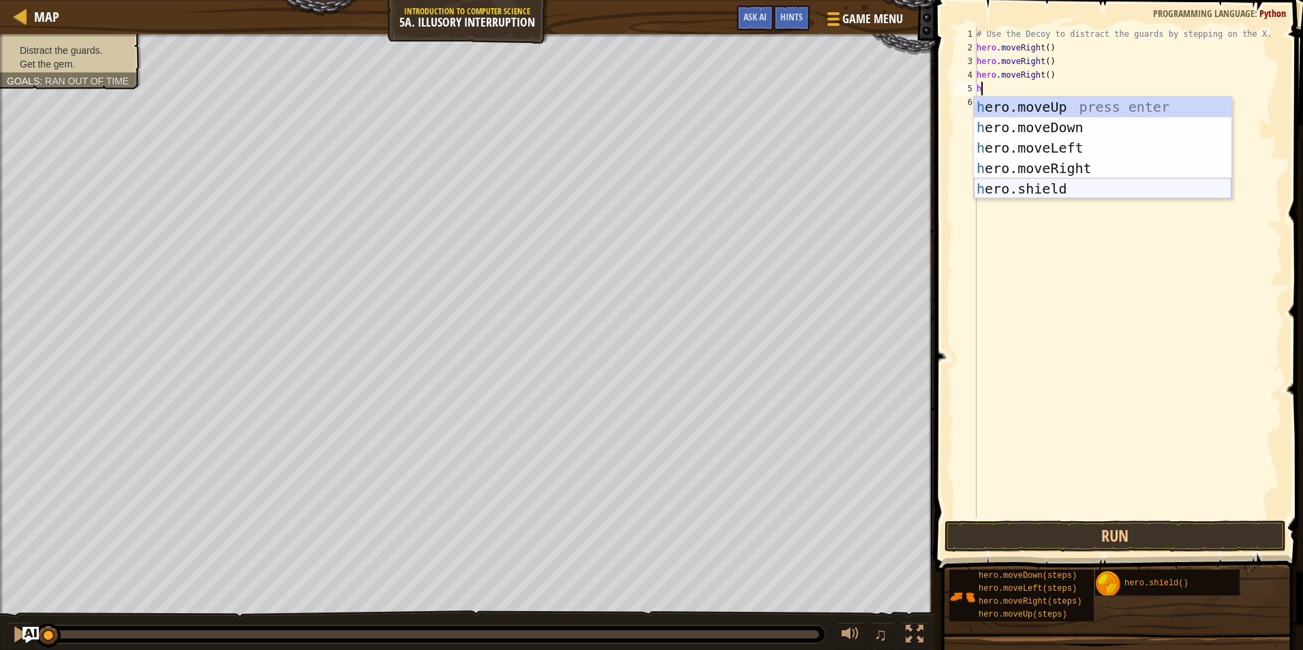
click at [1081, 182] on div "h ero.moveUp press enter h ero.moveDown press enter h ero.moveLeft press enter …" at bounding box center [1103, 168] width 258 height 143
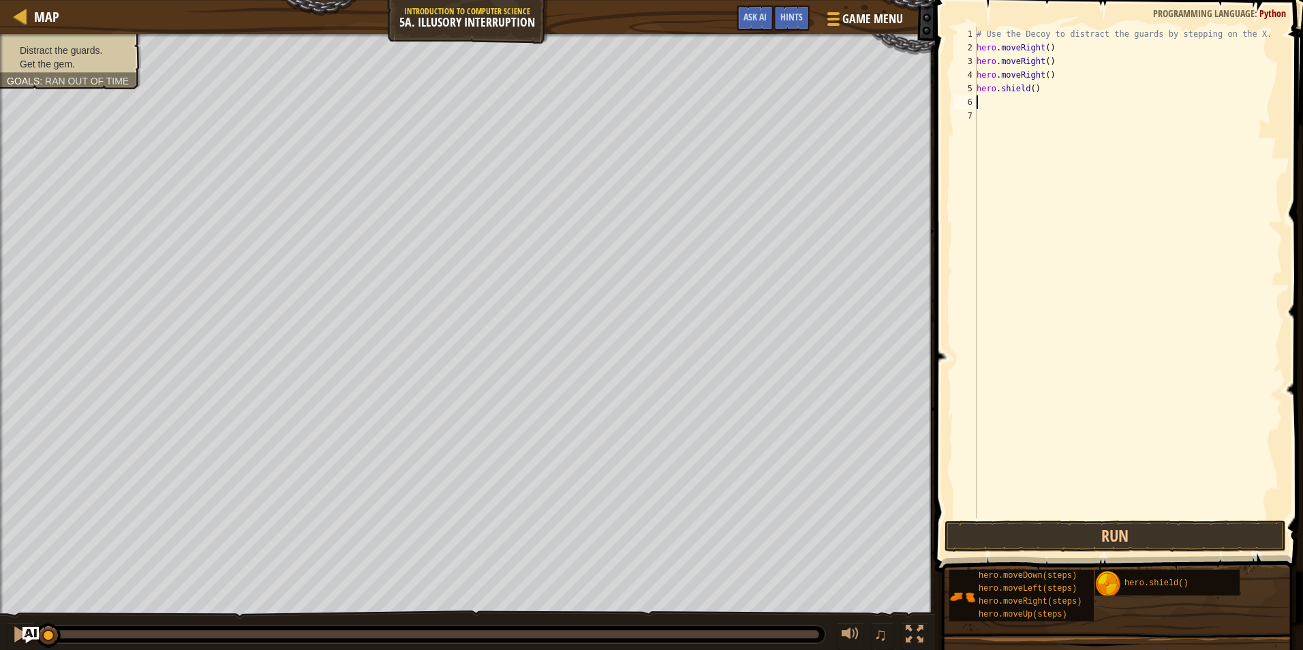
type textarea "h"
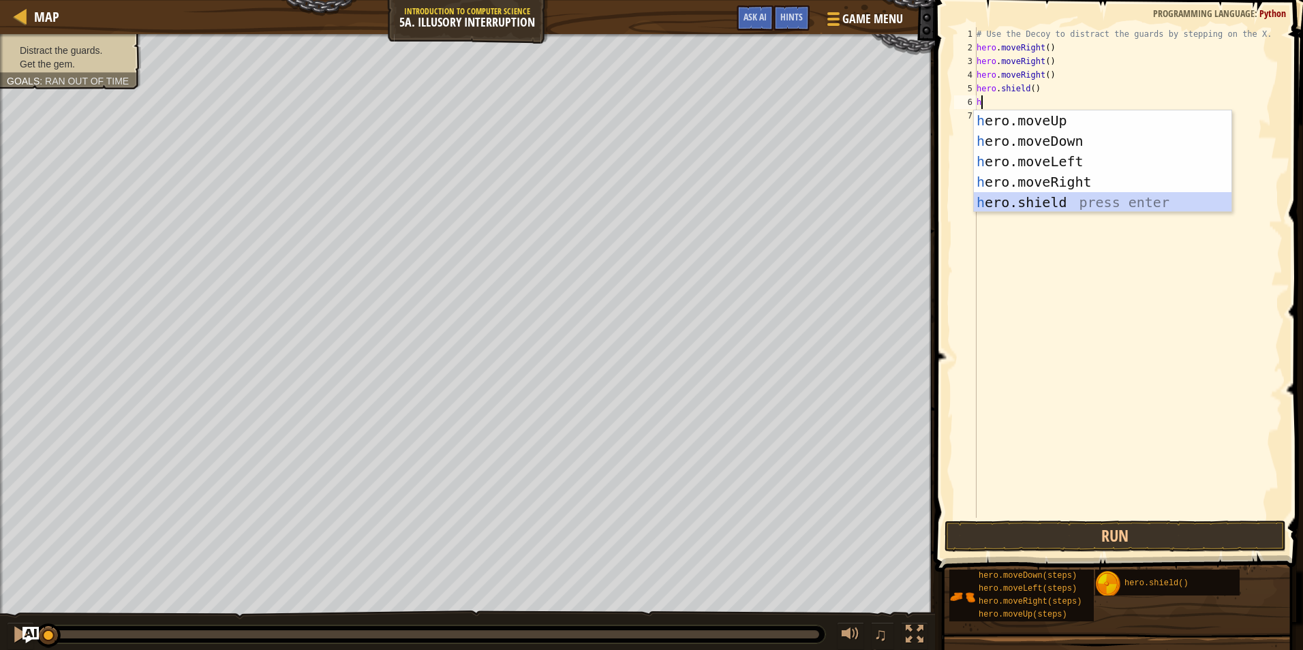
click at [1079, 193] on div "h ero.moveUp press enter h ero.moveDown press enter h ero.moveLeft press enter …" at bounding box center [1103, 181] width 258 height 143
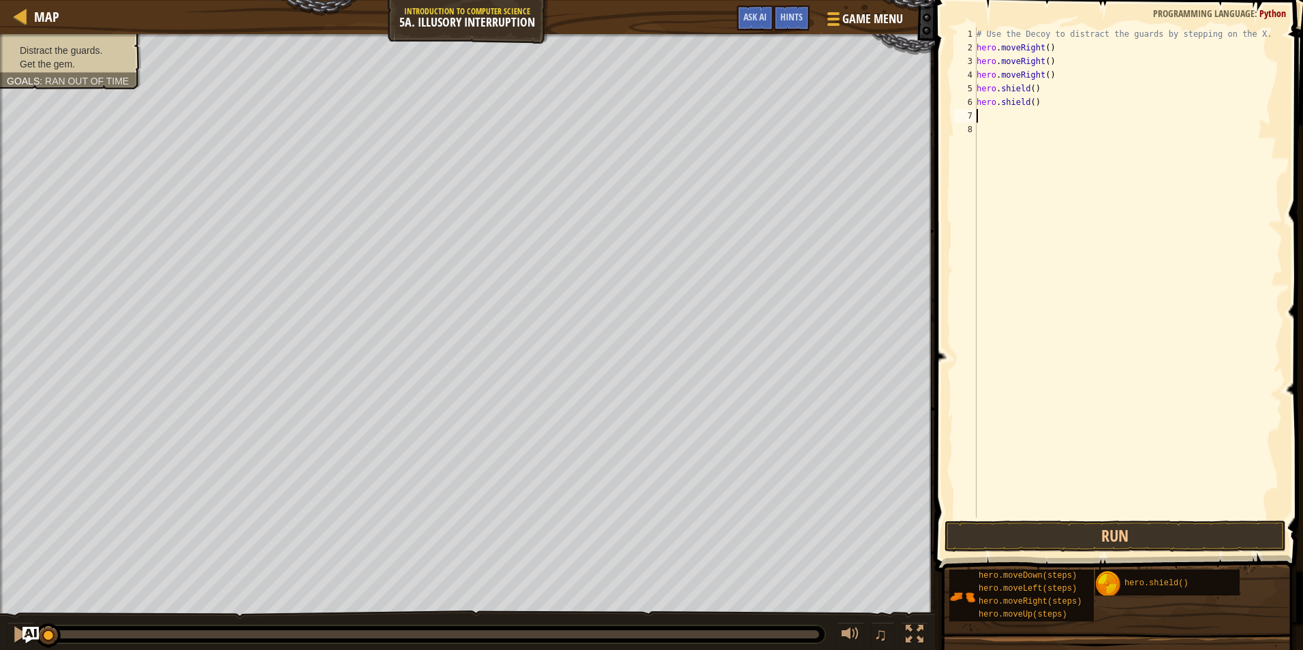
type textarea "h"
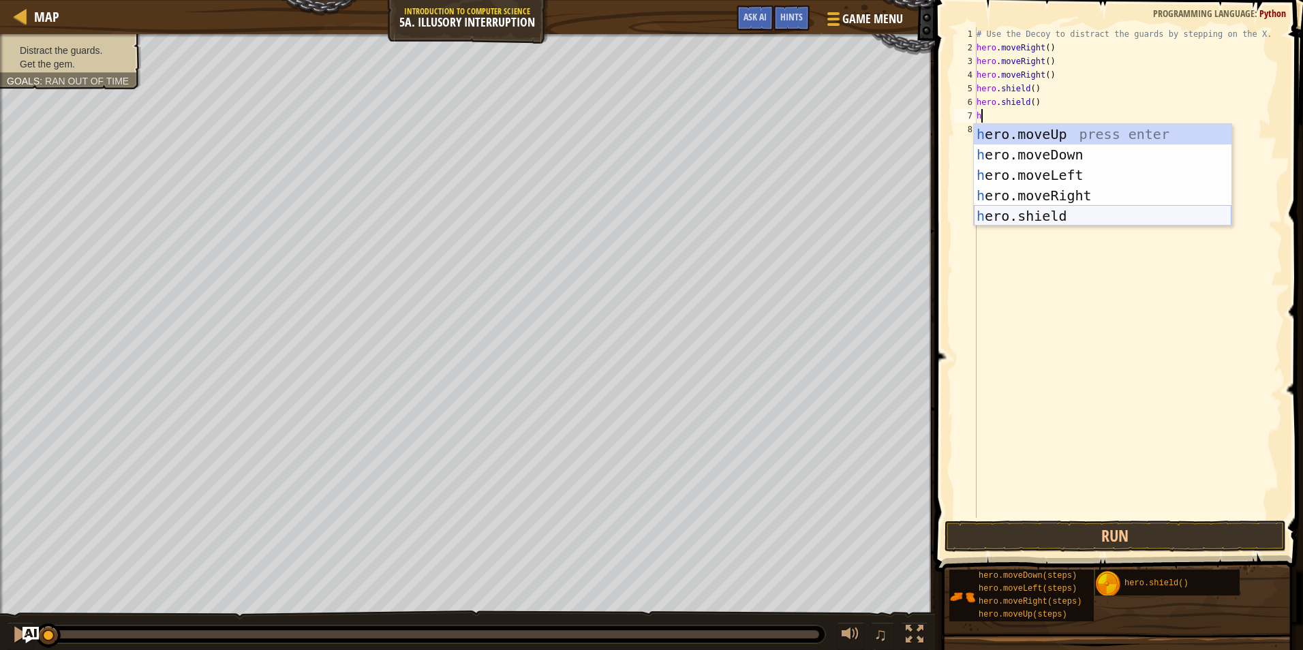
click at [1078, 211] on div "h ero.moveUp press enter h ero.moveDown press enter h ero.moveLeft press enter …" at bounding box center [1103, 195] width 258 height 143
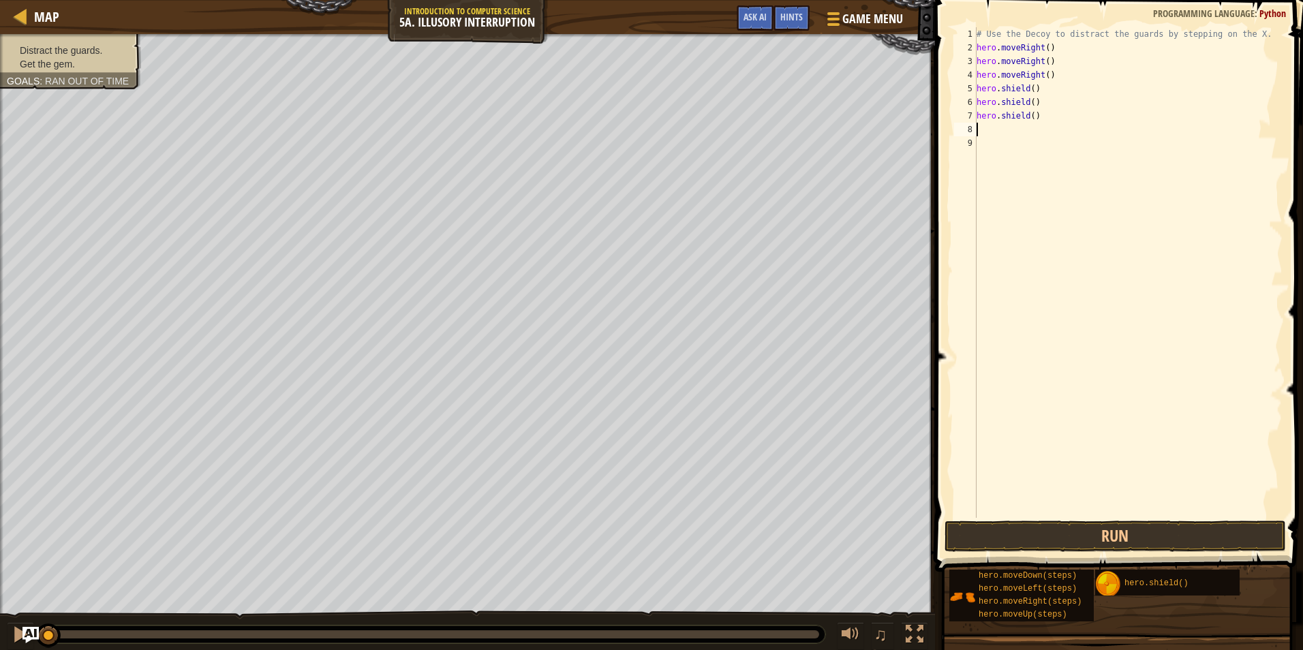
type textarea "h"
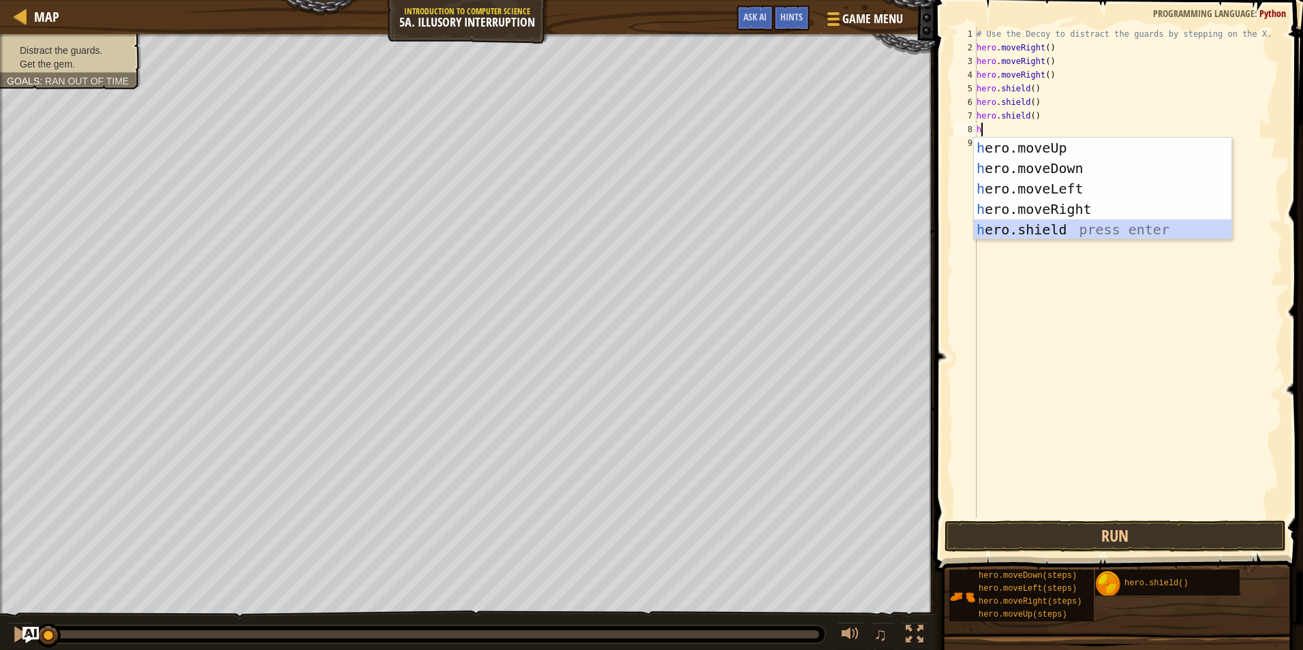
click at [1079, 228] on div "h ero.moveUp press enter h ero.moveDown press enter h ero.moveLeft press enter …" at bounding box center [1103, 209] width 258 height 143
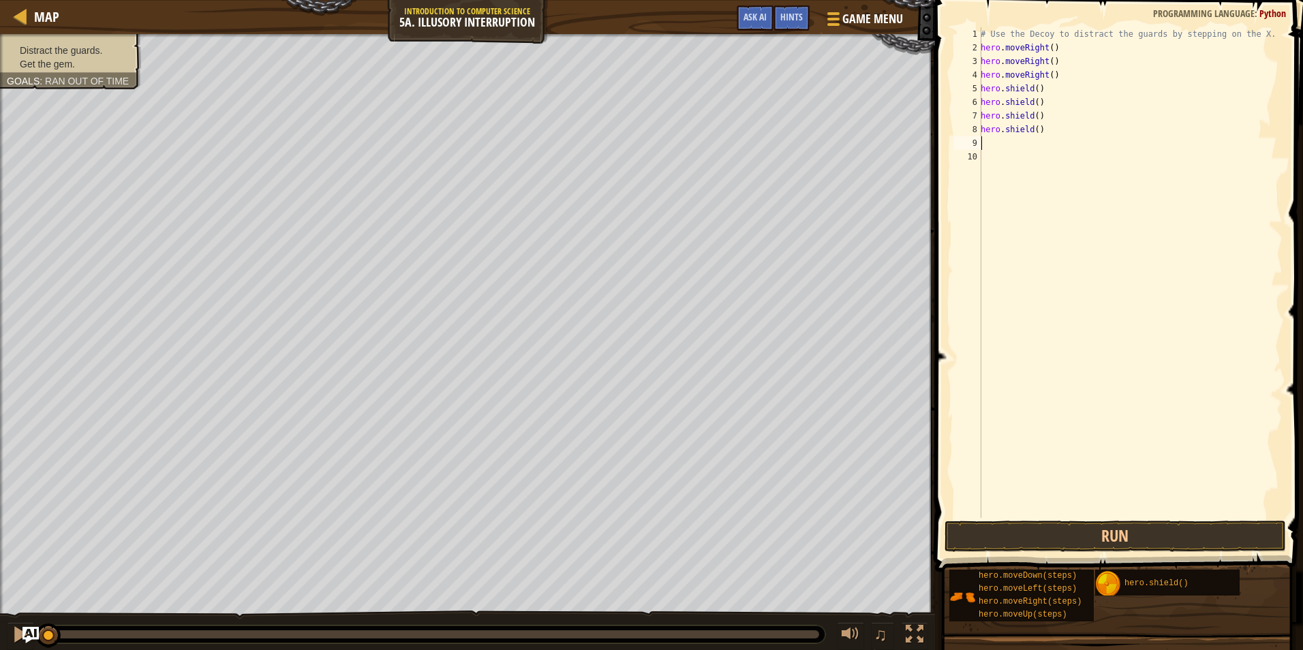
type textarea "h"
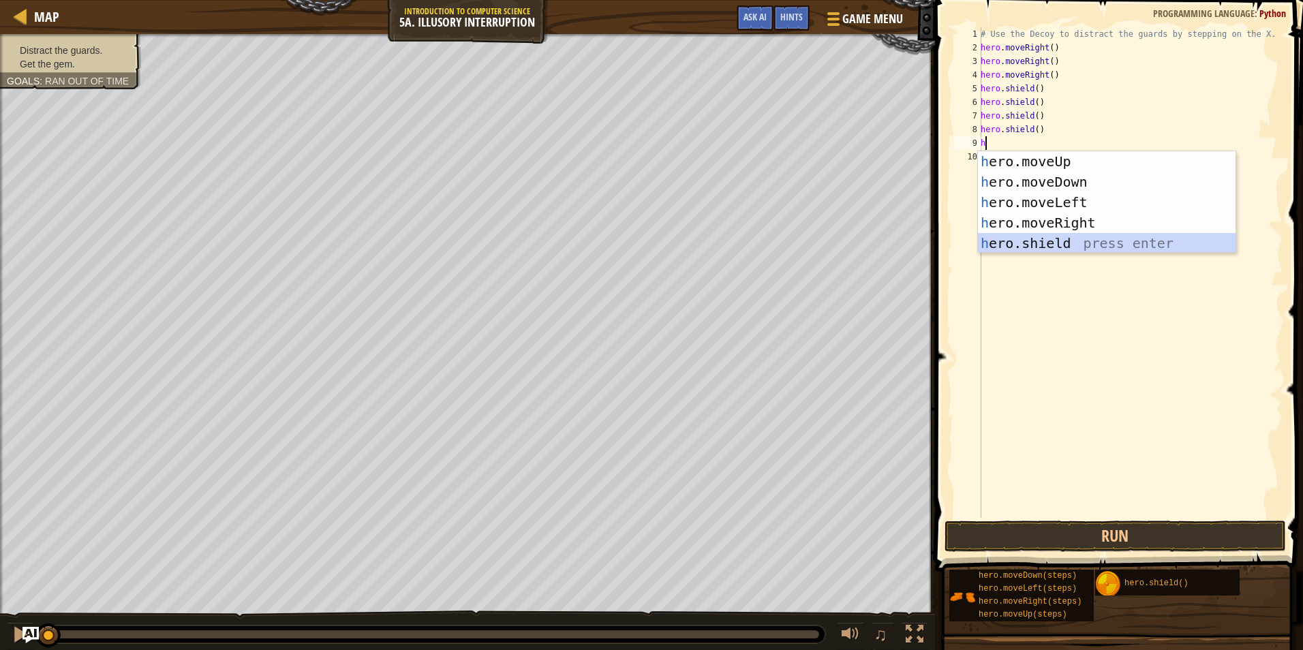
click at [1079, 237] on div "h ero.moveUp press enter h ero.moveDown press enter h ero.moveLeft press enter …" at bounding box center [1107, 222] width 258 height 143
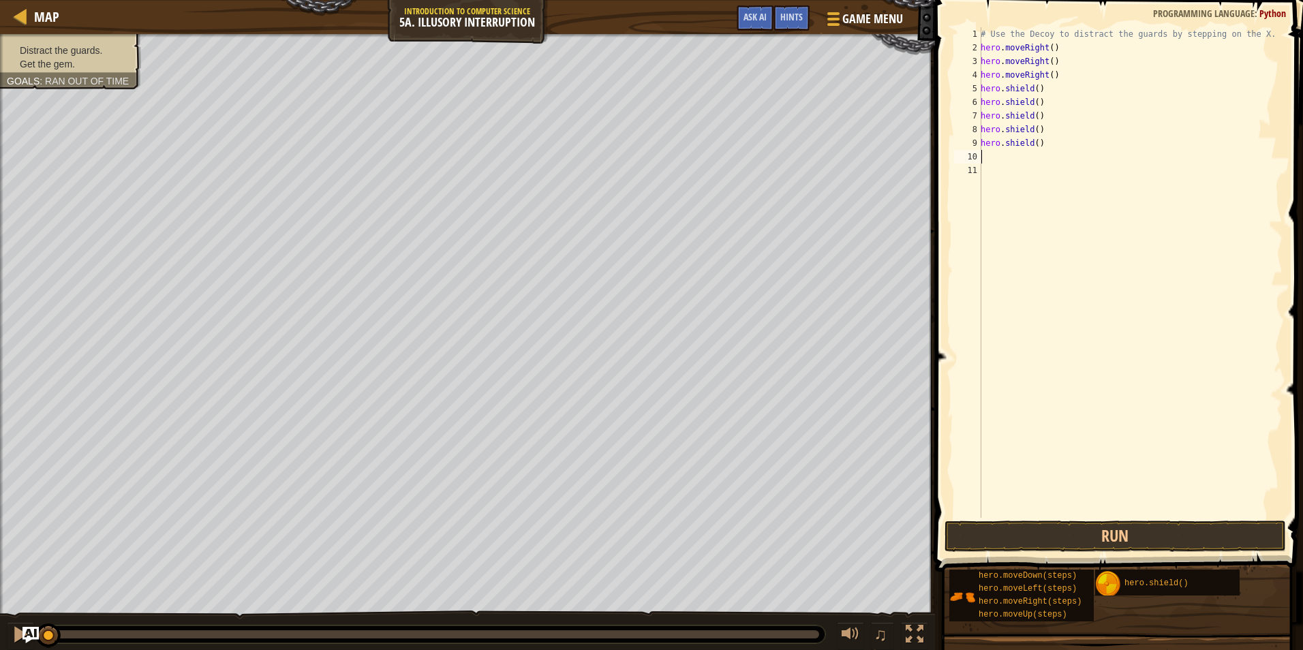
type textarea "h"
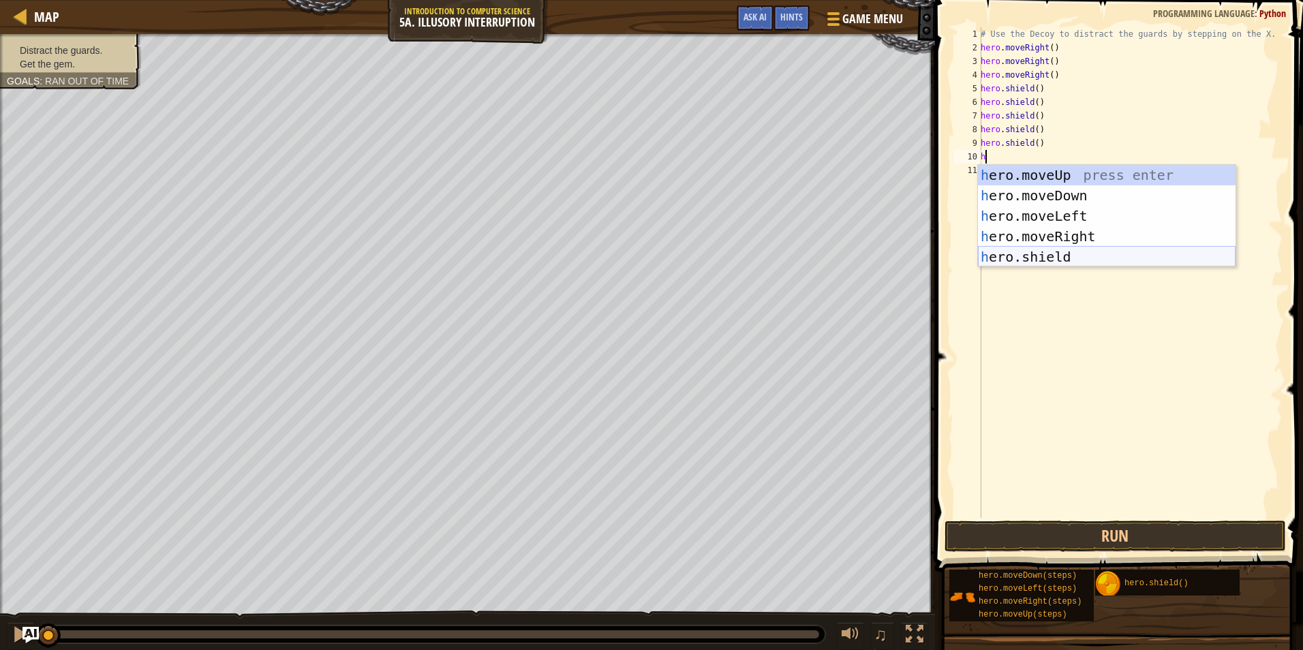
click at [1077, 251] on div "h ero.moveUp press enter h ero.moveDown press enter h ero.moveLeft press enter …" at bounding box center [1107, 236] width 258 height 143
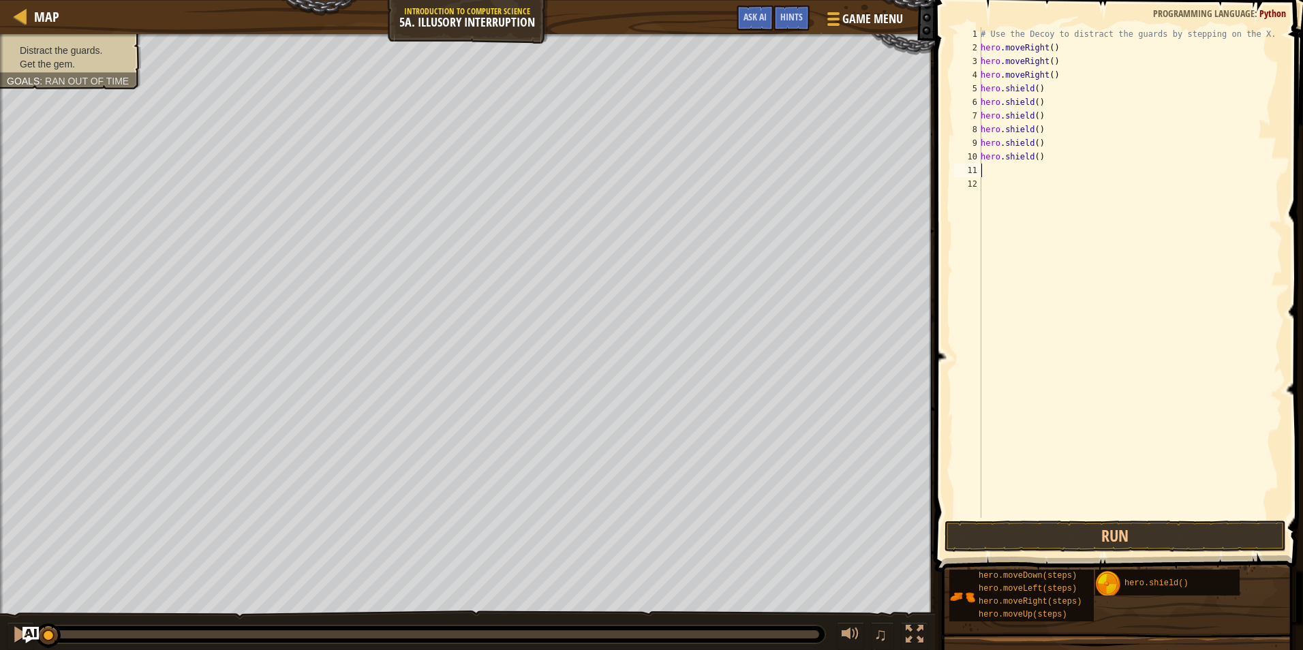
type textarea "h"
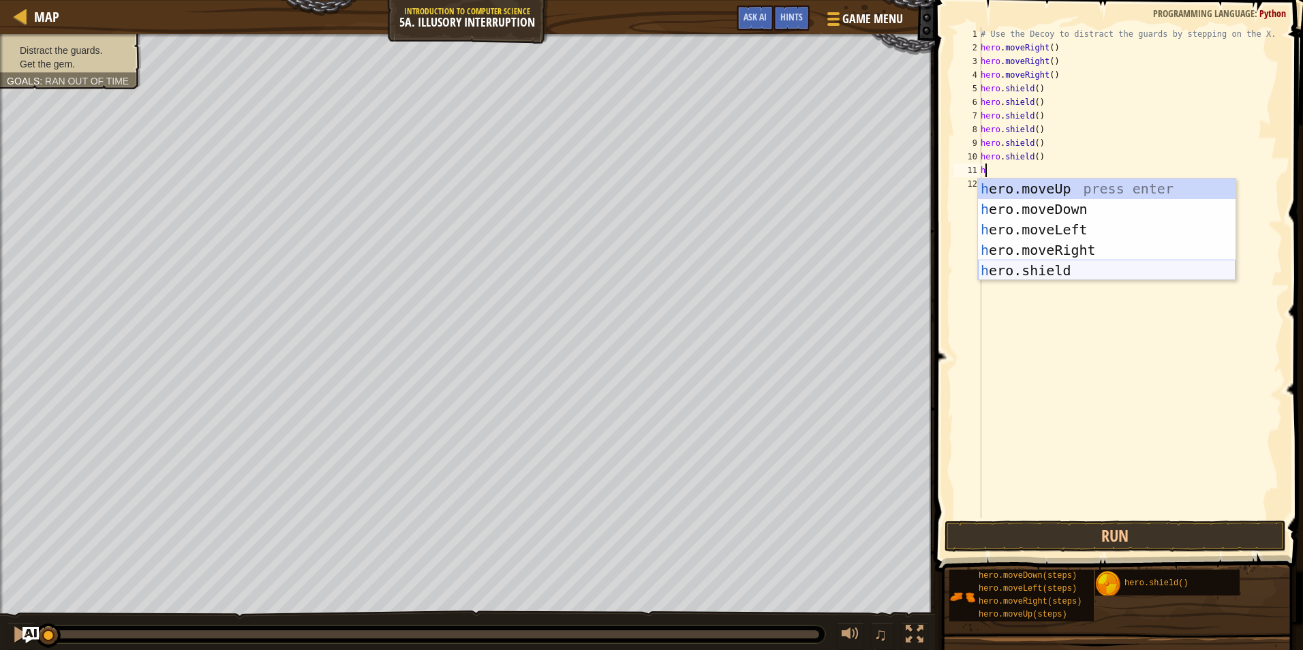
click at [1082, 271] on div "h ero.moveUp press enter h ero.moveDown press enter h ero.moveLeft press enter …" at bounding box center [1107, 250] width 258 height 143
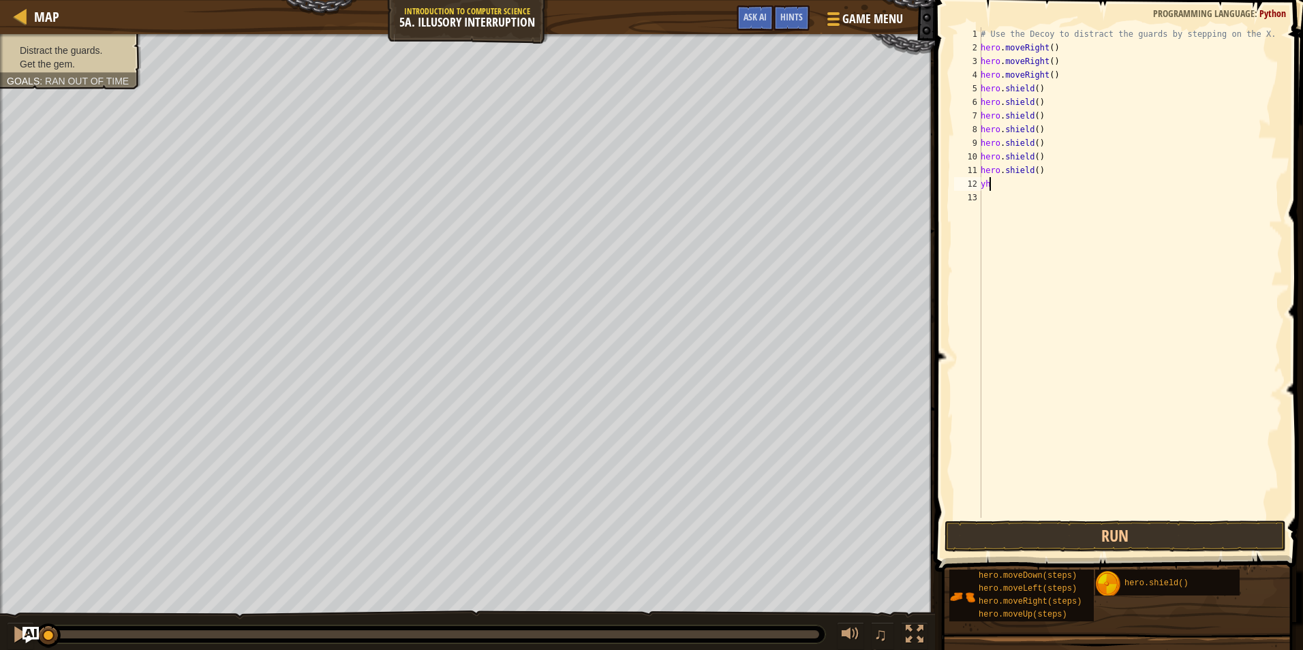
type textarea "y"
type textarea "h"
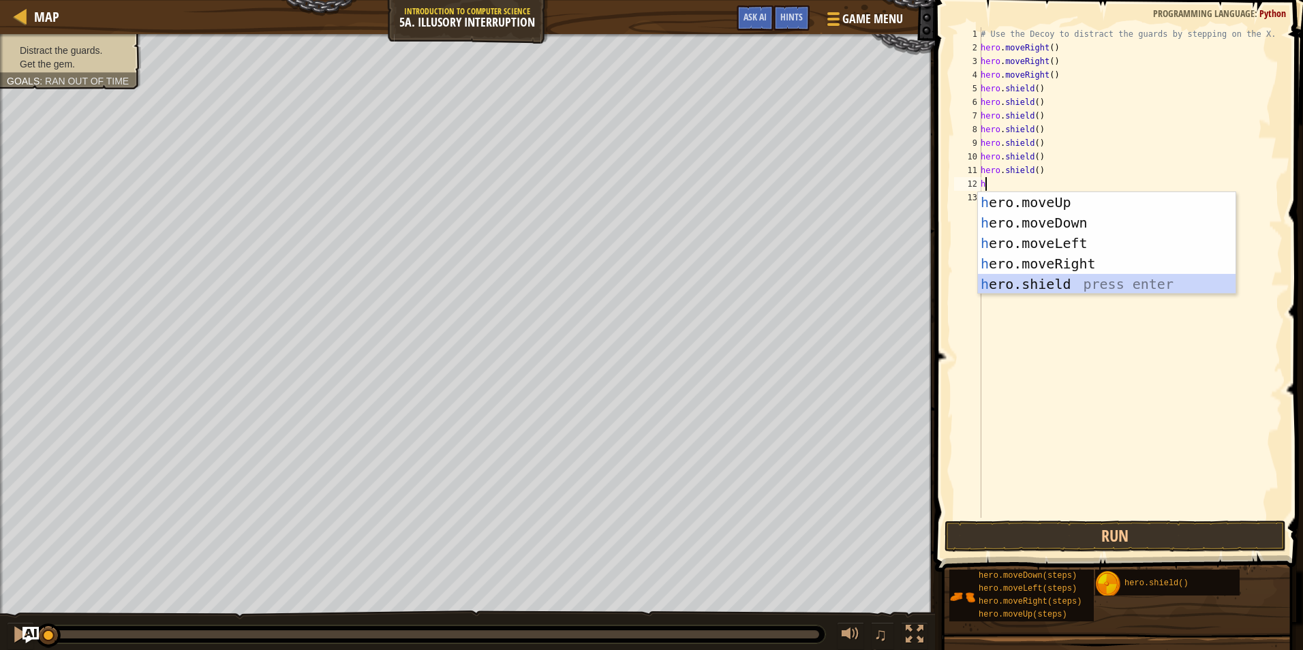
click at [1077, 288] on div "h ero.moveUp press enter h ero.moveDown press enter h ero.moveLeft press enter …" at bounding box center [1107, 263] width 258 height 143
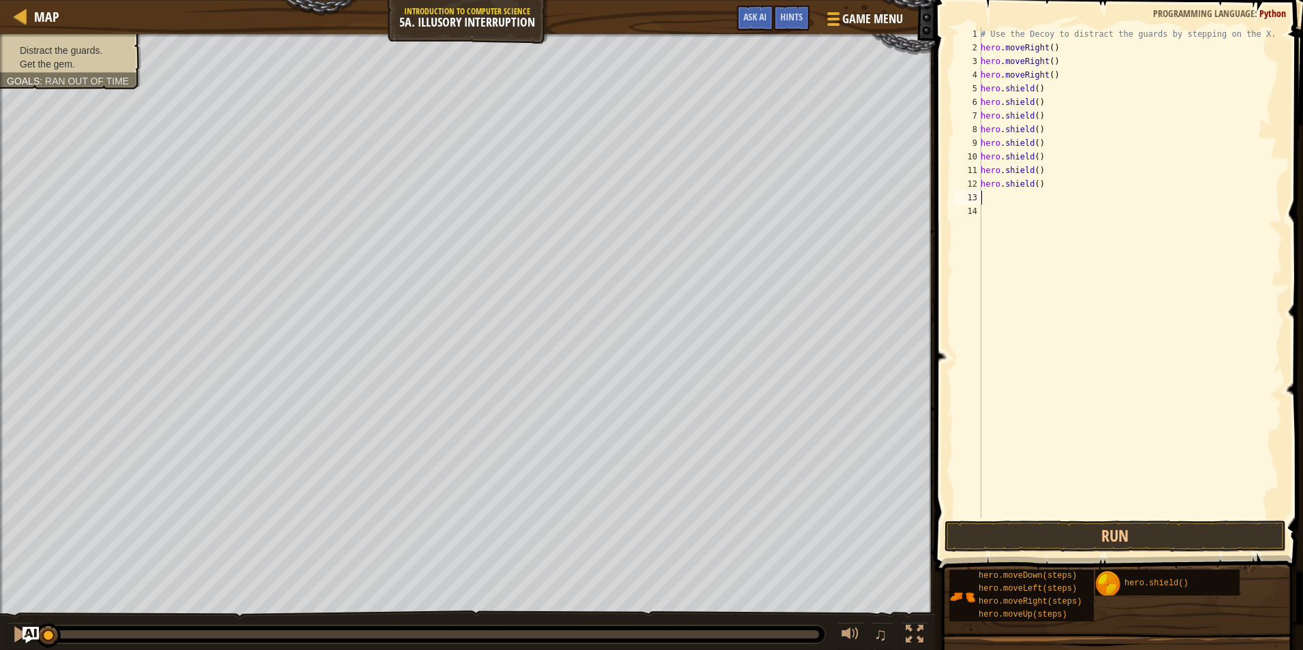
type textarea "h"
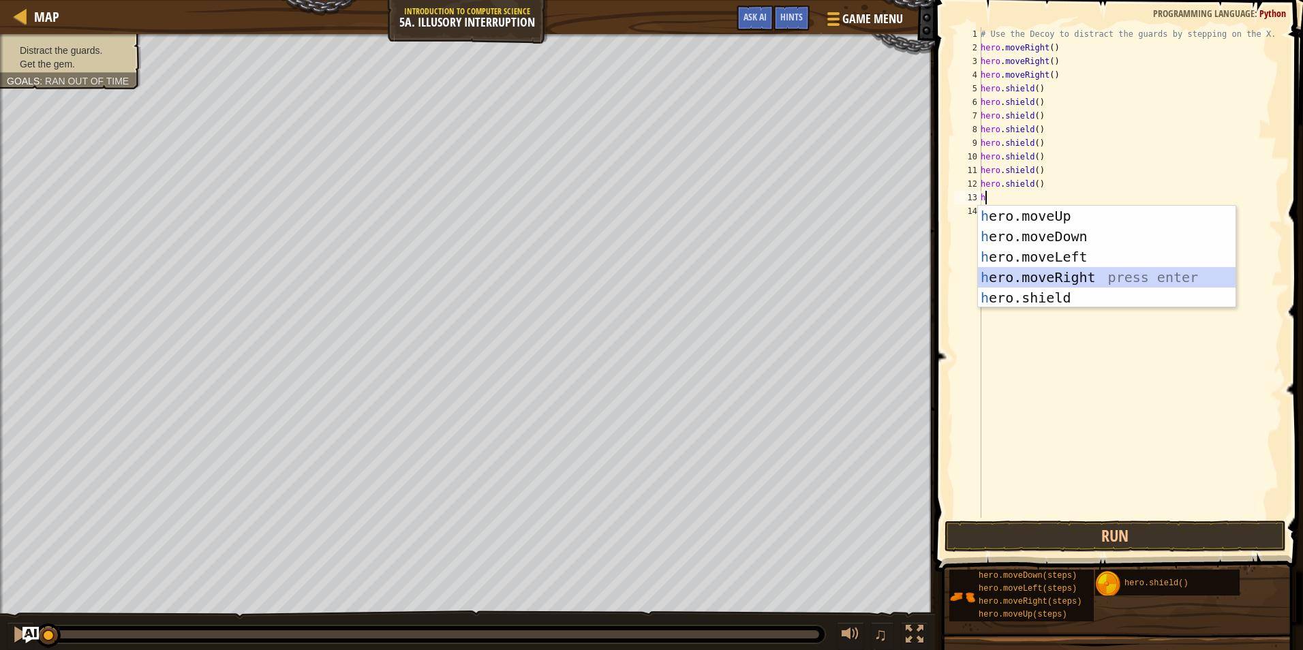
click at [1095, 274] on div "h ero.moveUp press enter h ero.moveDown press enter h ero.moveLeft press enter …" at bounding box center [1107, 277] width 258 height 143
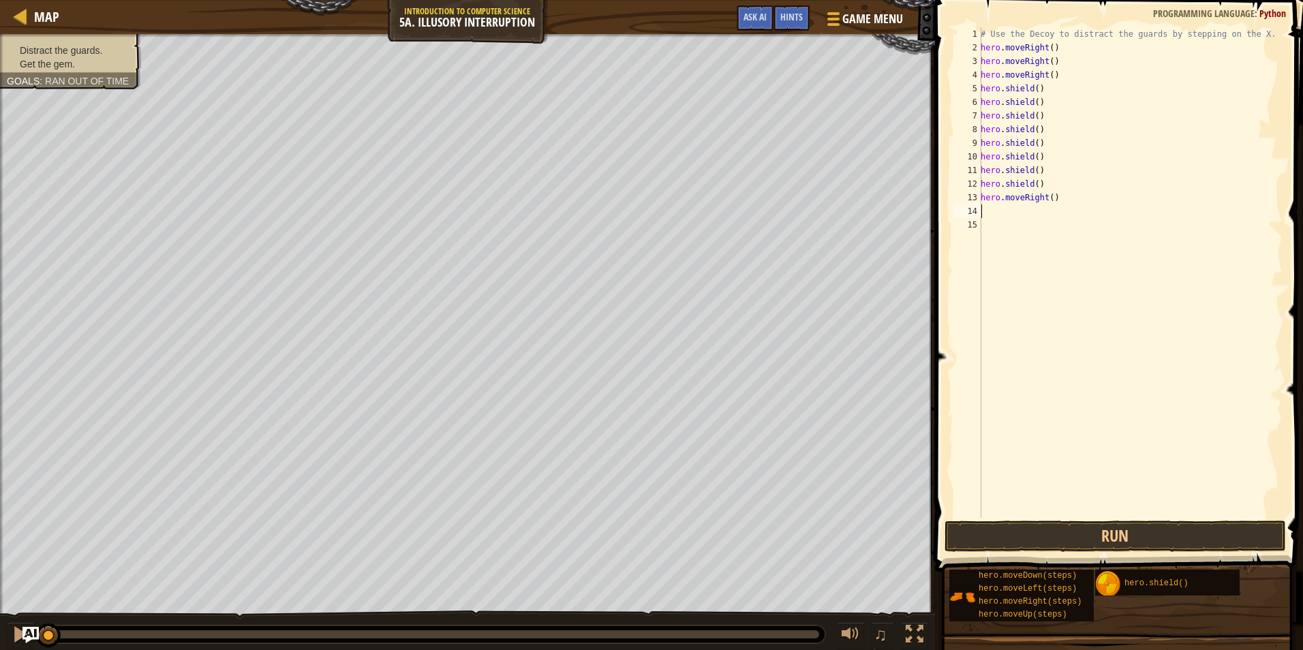
type textarea "h"
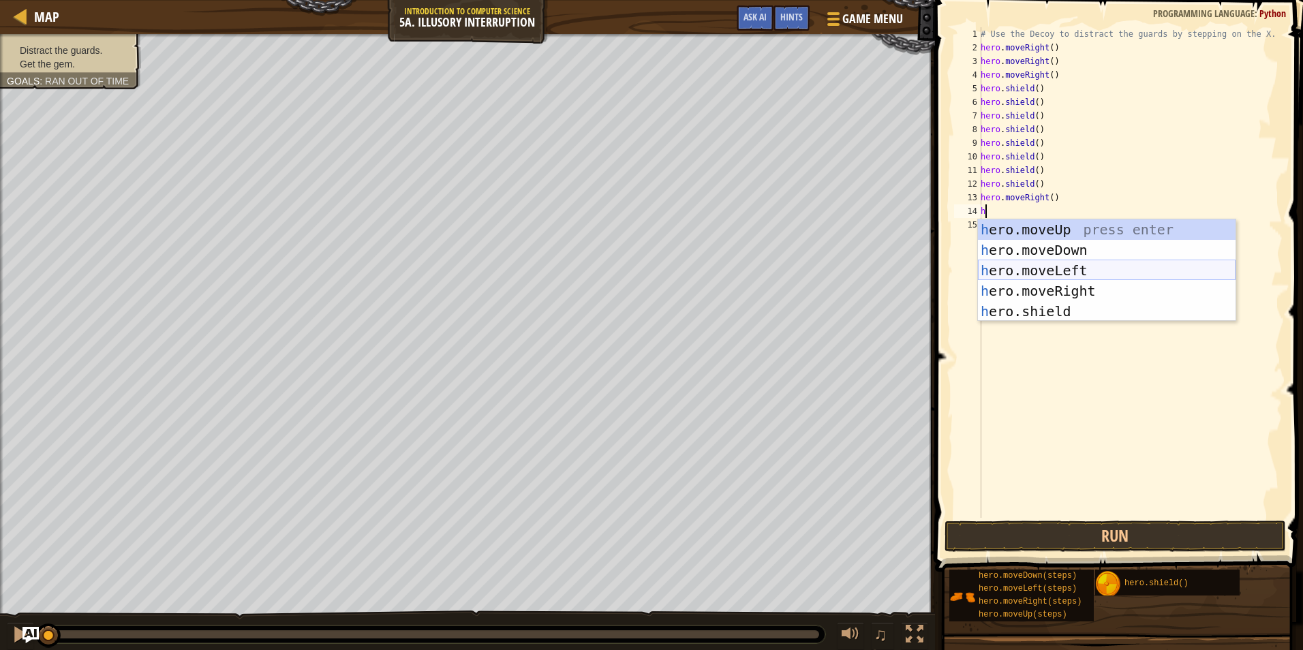
click at [1038, 265] on div "h ero.moveUp press enter h ero.moveDown press enter h ero.moveLeft press enter …" at bounding box center [1107, 290] width 258 height 143
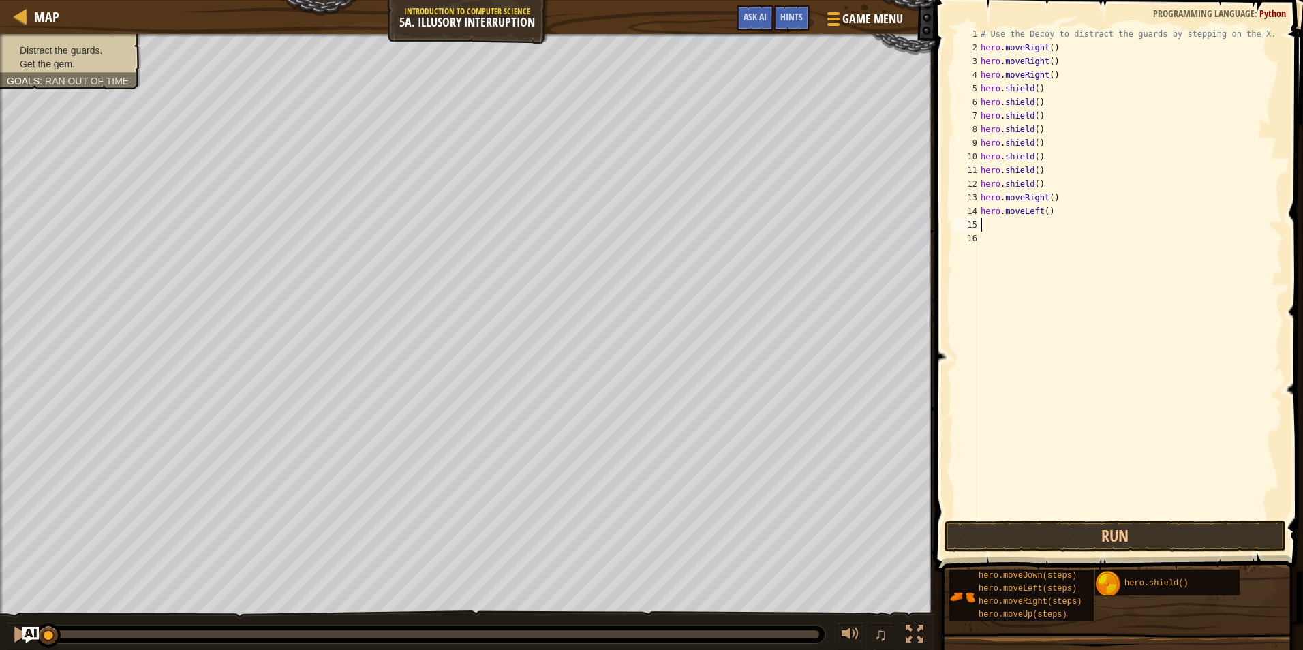
type textarea "h"
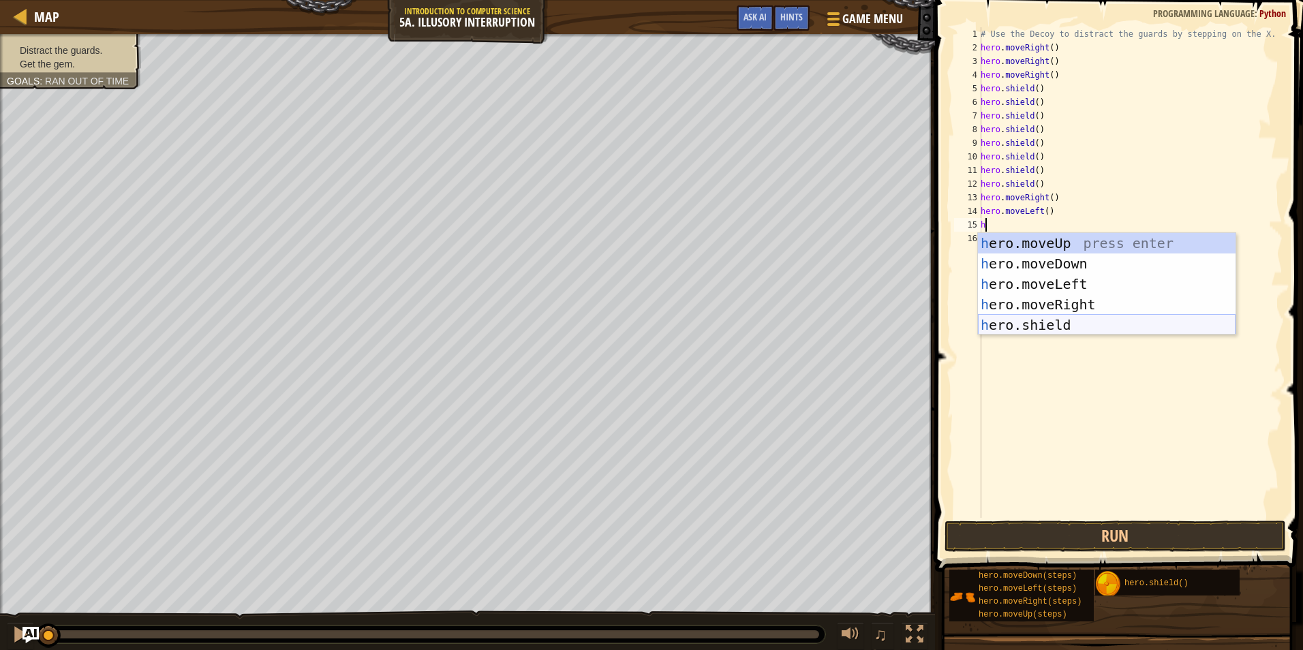
click at [1075, 328] on div "h ero.moveUp press enter h ero.moveDown press enter h ero.moveLeft press enter …" at bounding box center [1107, 304] width 258 height 143
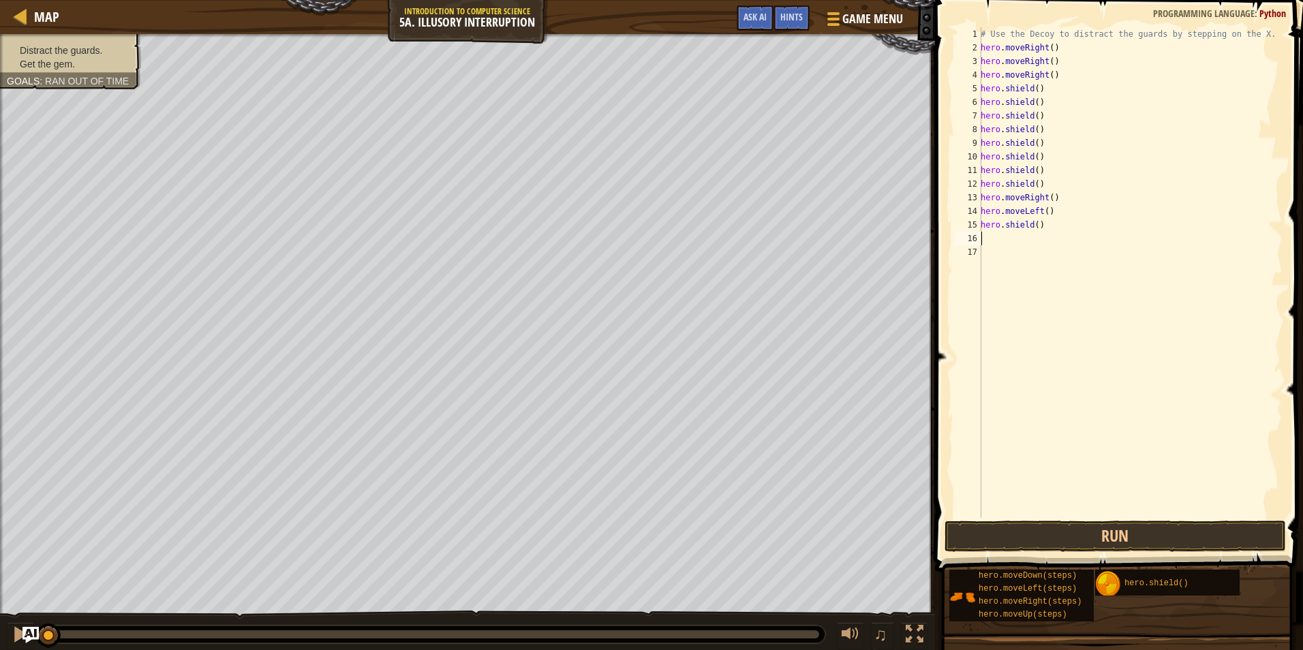
type textarea "h"
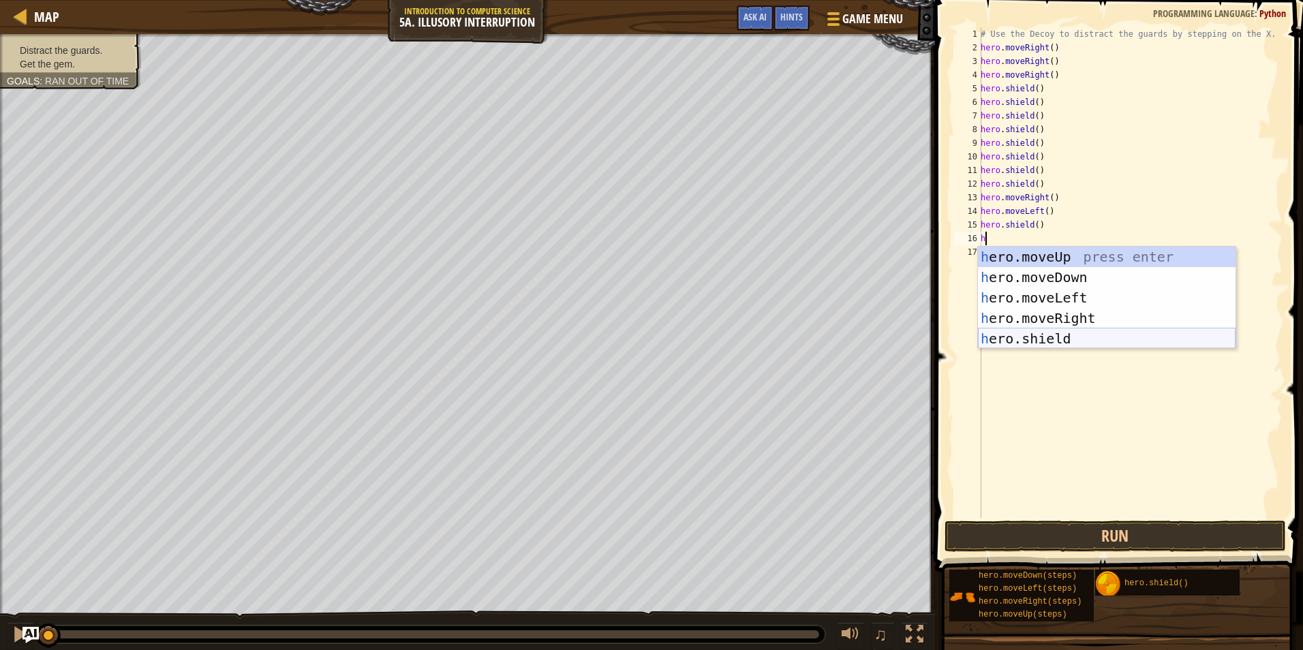
click at [1065, 331] on div "h ero.moveUp press enter h ero.moveDown press enter h ero.moveLeft press enter …" at bounding box center [1107, 318] width 258 height 143
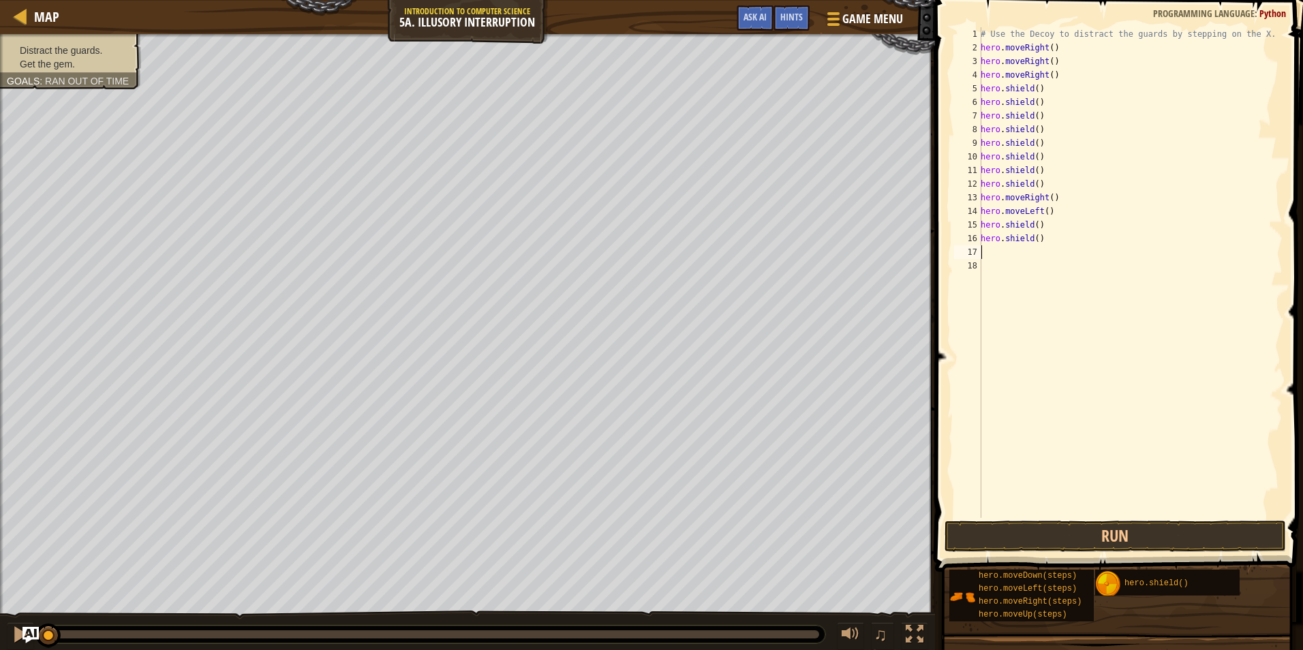
type textarea "h"
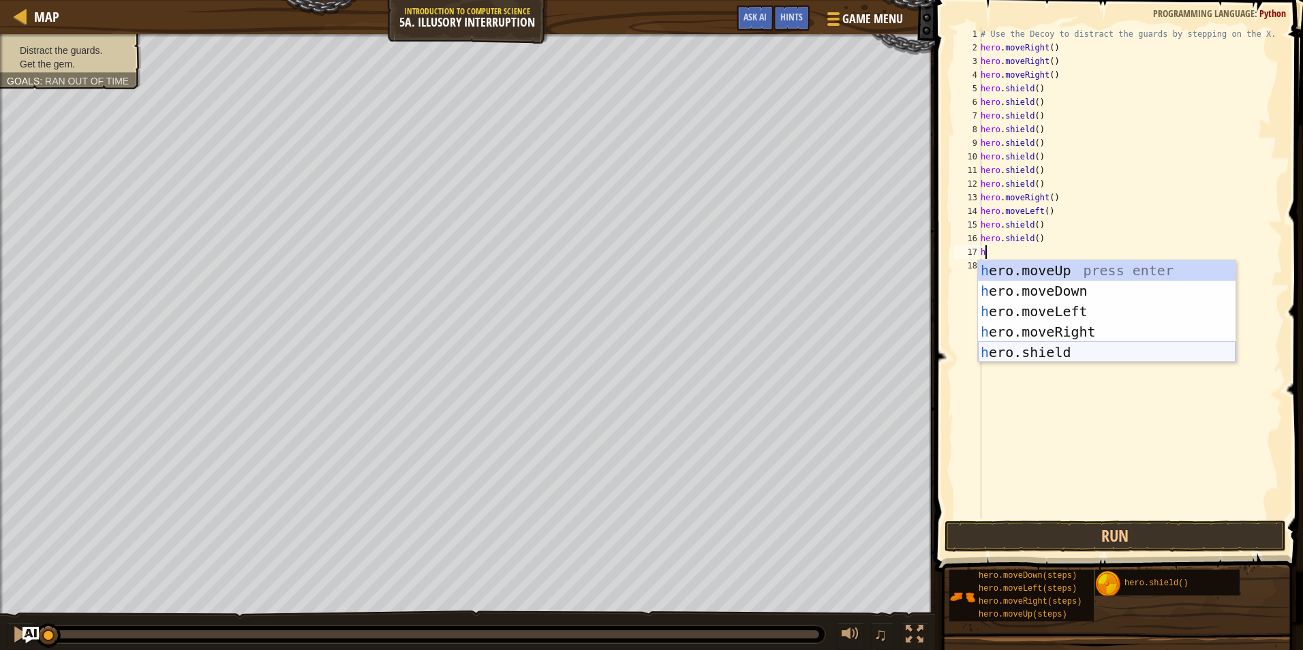
click at [1067, 354] on div "h ero.moveUp press enter h ero.moveDown press enter h ero.moveLeft press enter …" at bounding box center [1107, 331] width 258 height 143
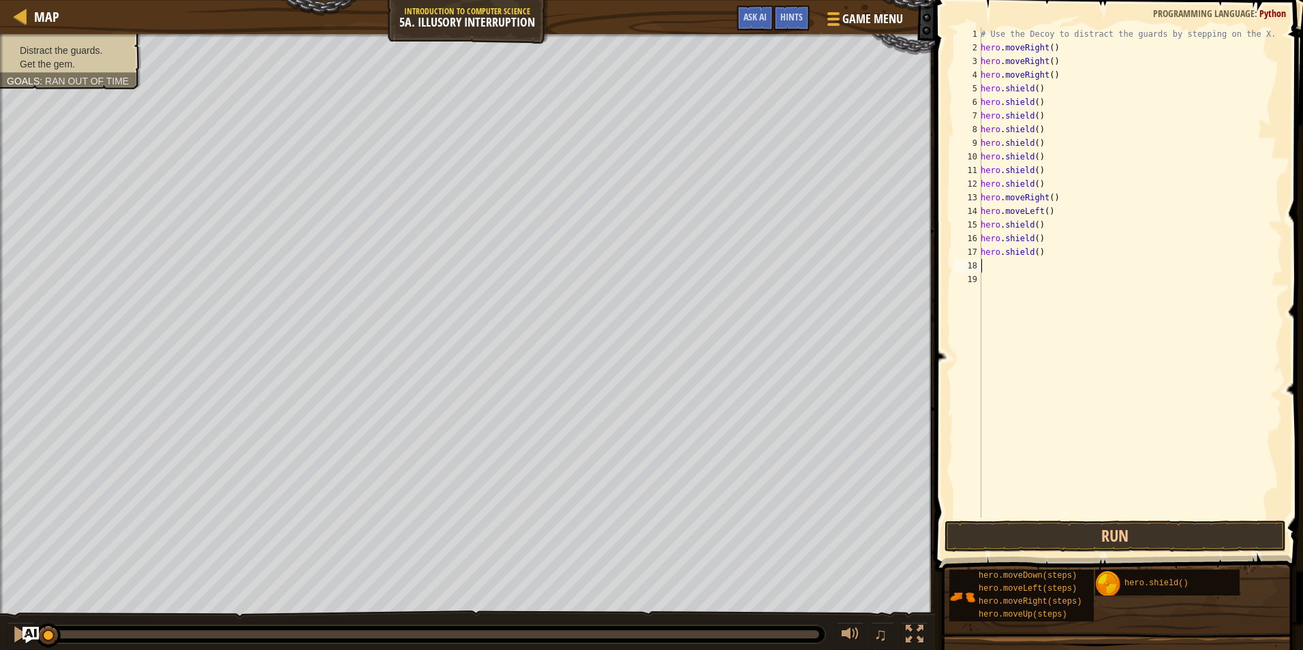
type textarea "h"
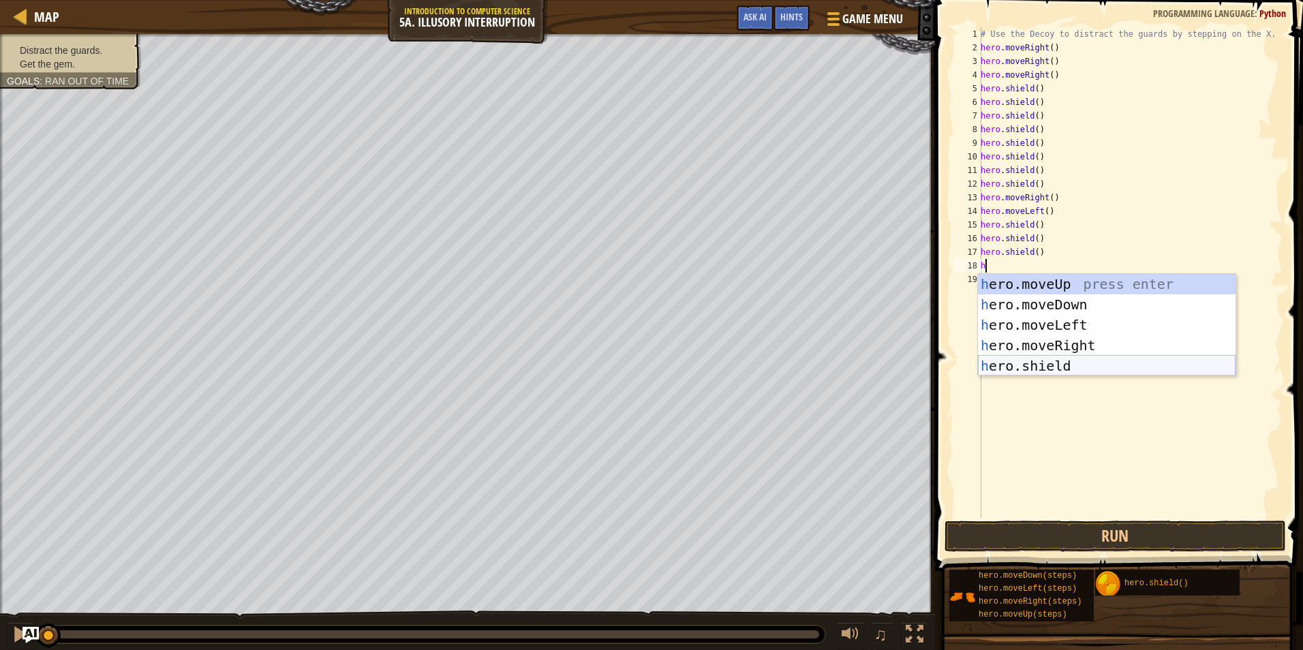
click at [1066, 365] on div "h ero.moveUp press enter h ero.moveDown press enter h ero.moveLeft press enter …" at bounding box center [1107, 345] width 258 height 143
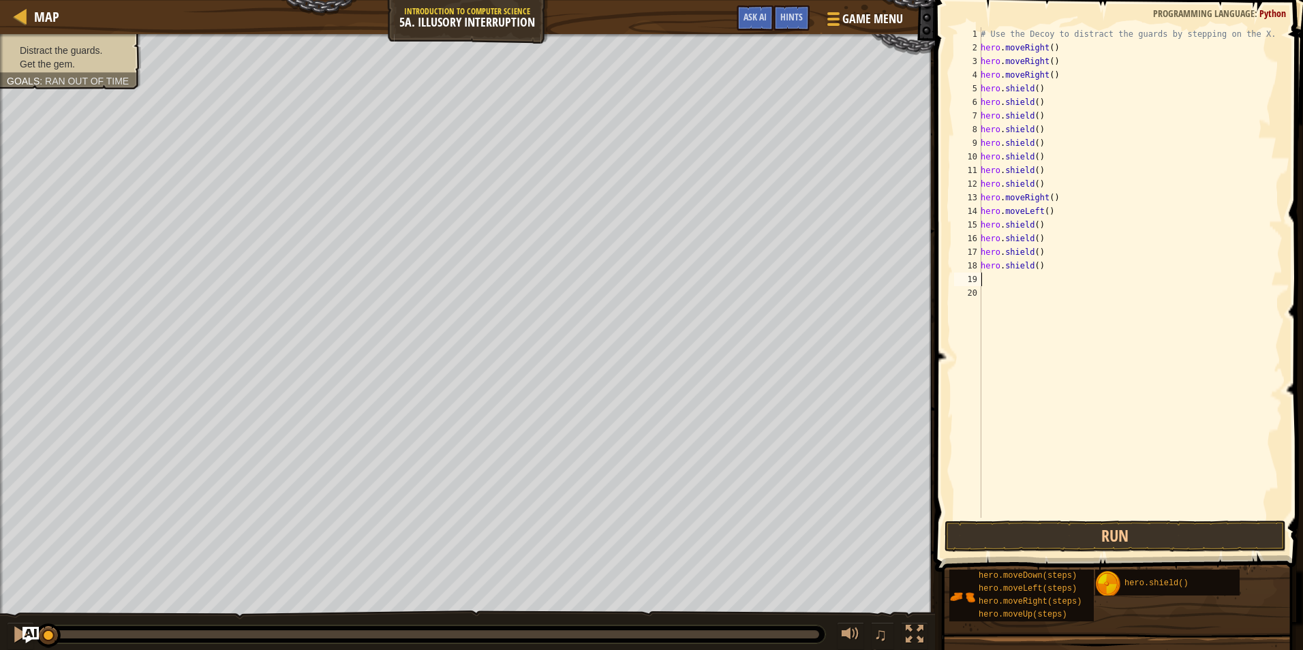
type textarea "h"
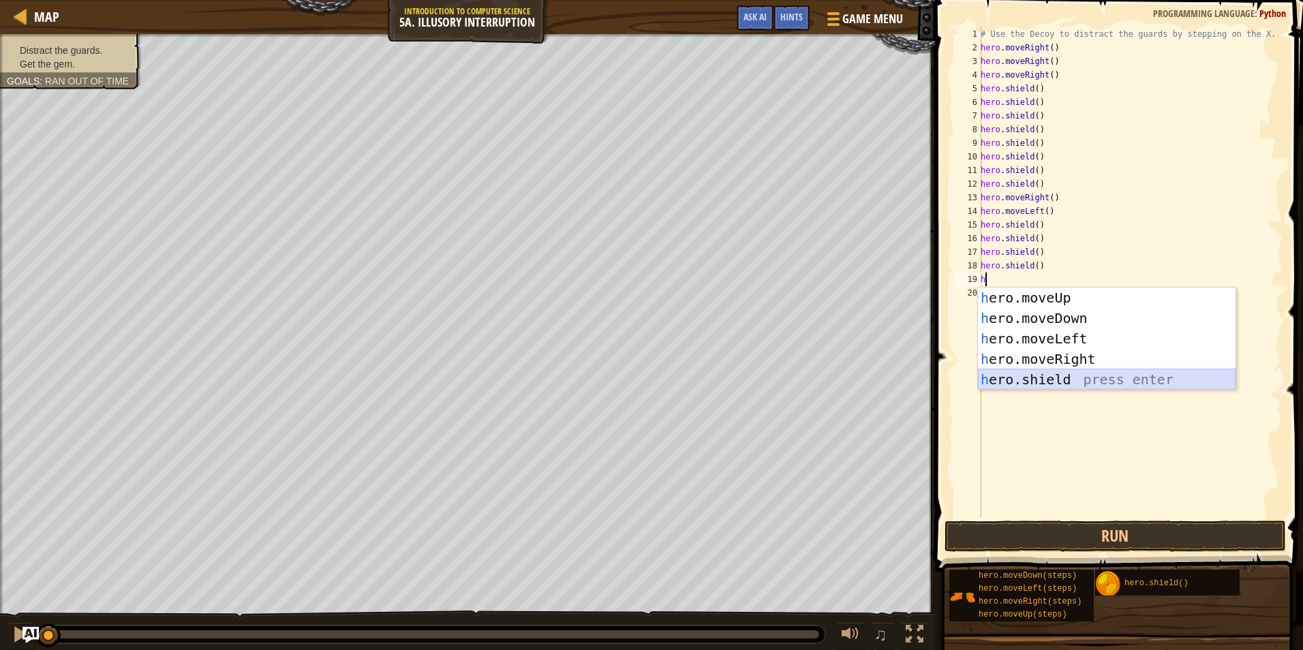
click at [1077, 379] on div "h ero.moveUp press enter h ero.moveDown press enter h ero.moveLeft press enter …" at bounding box center [1107, 359] width 258 height 143
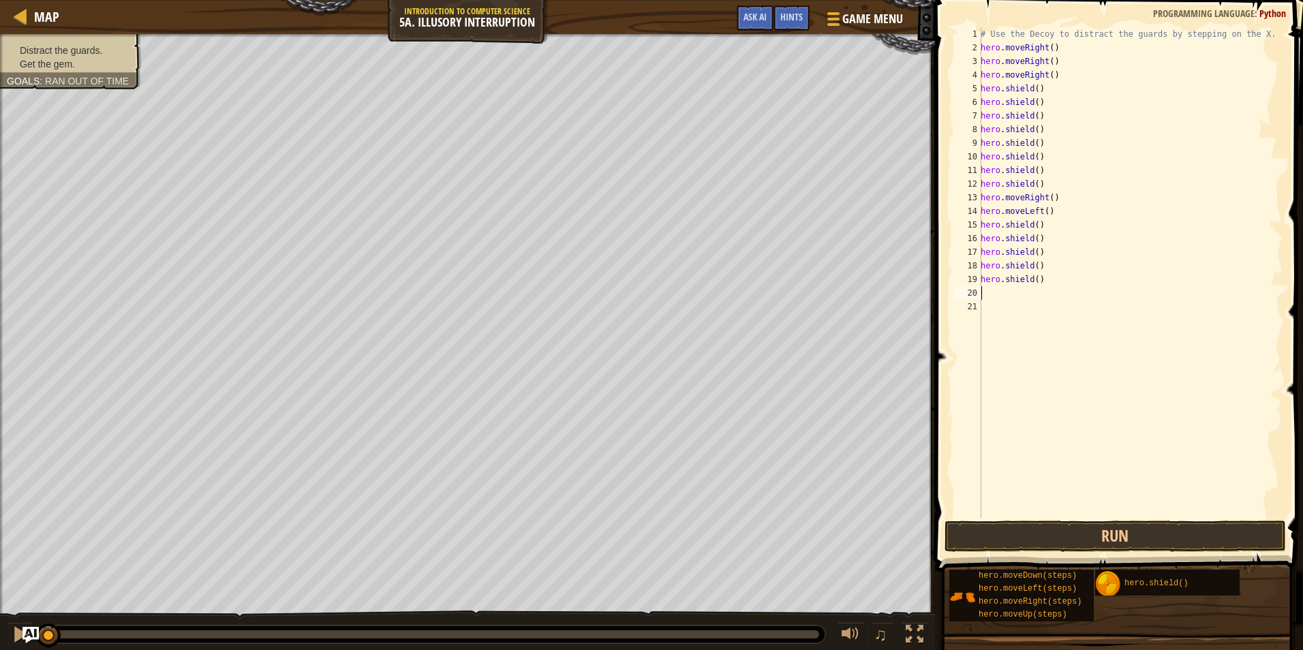
type textarea "h"
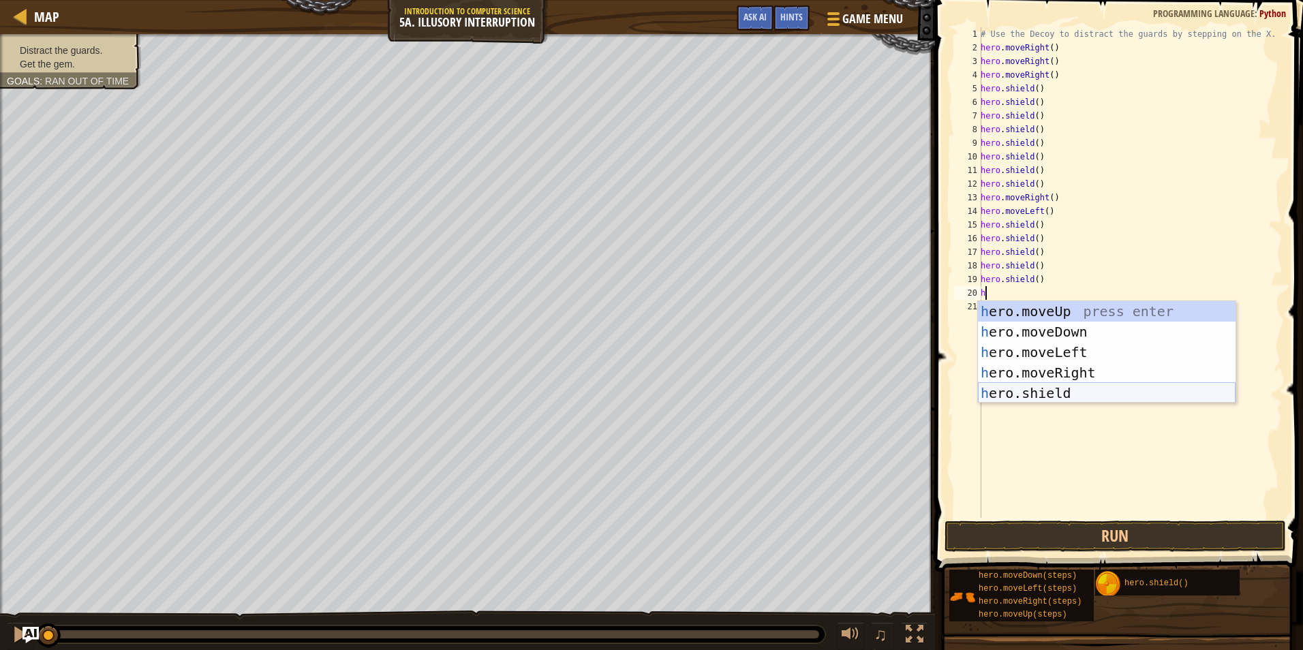
click at [1077, 400] on div "h ero.moveUp press enter h ero.moveDown press enter h ero.moveLeft press enter …" at bounding box center [1107, 372] width 258 height 143
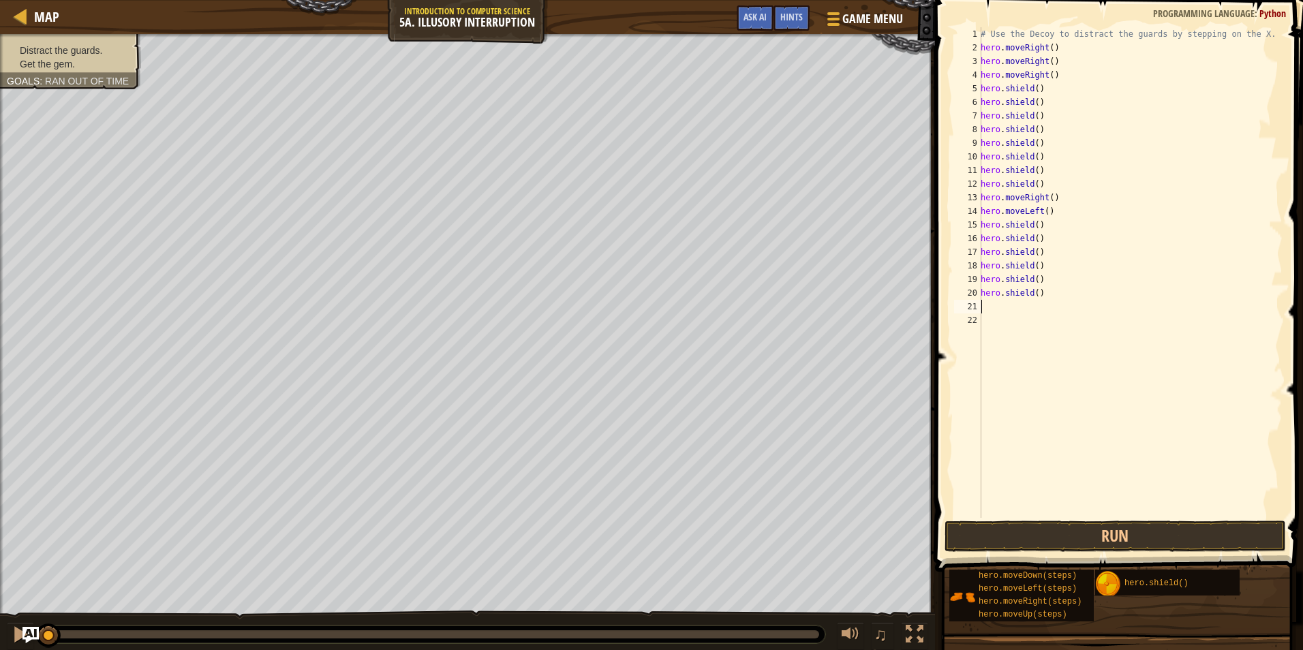
type textarea "h"
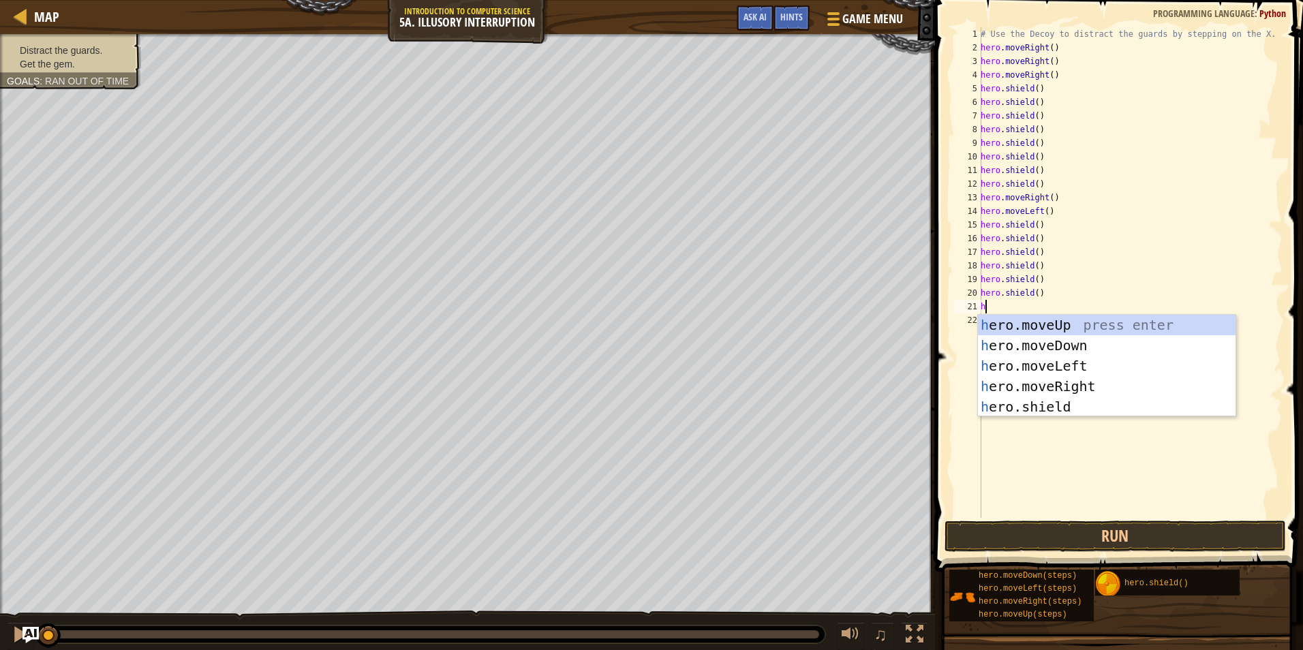
click at [1077, 398] on div "h ero.moveUp press enter h ero.moveDown press enter h ero.moveLeft press enter …" at bounding box center [1107, 386] width 258 height 143
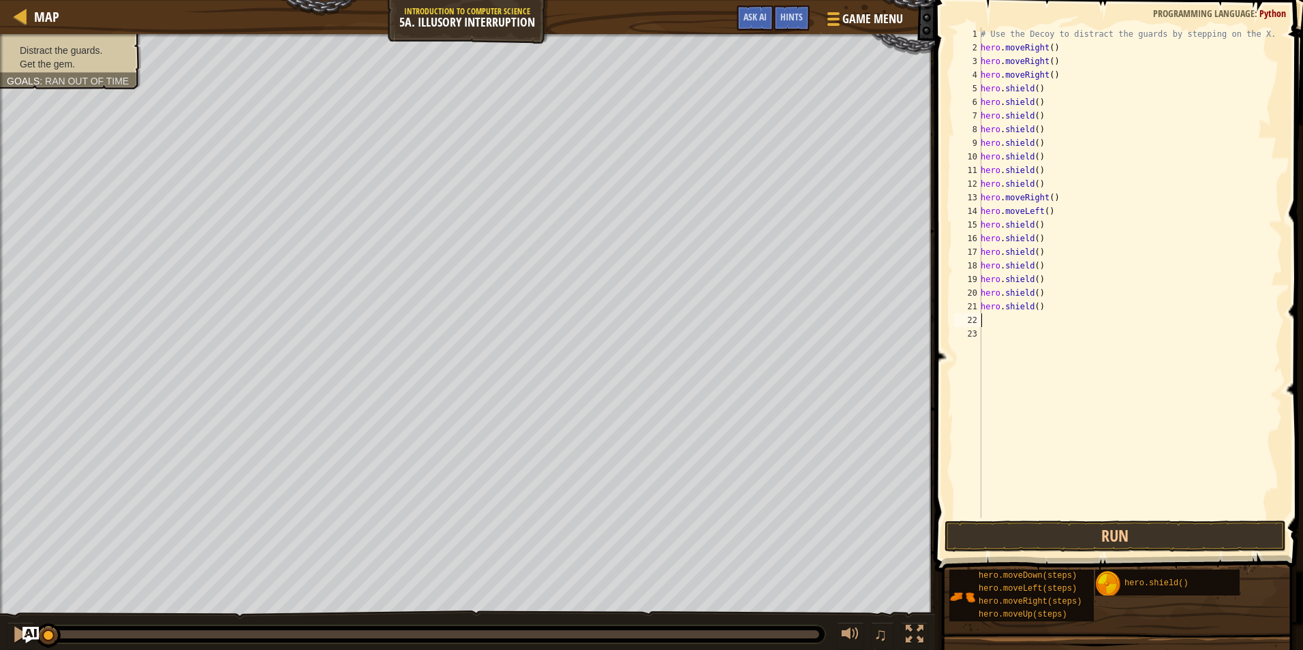
type textarea "h"
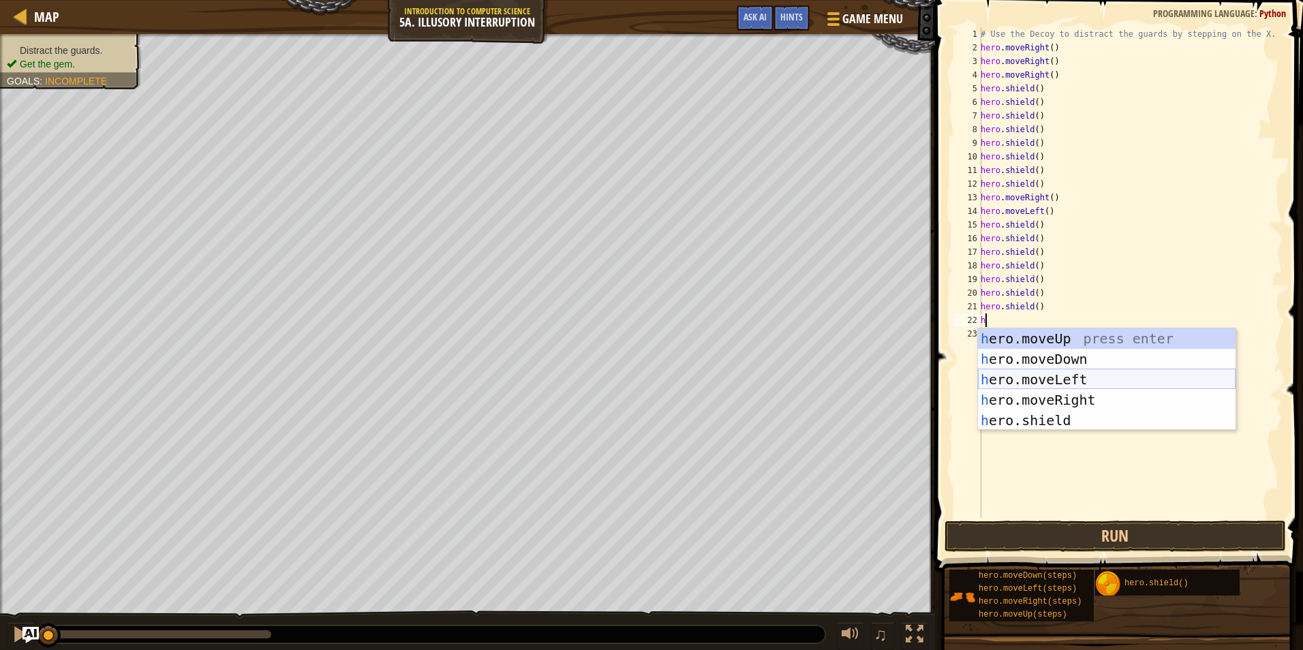
click at [1040, 374] on div "h ero.moveUp press enter h ero.moveDown press enter h ero.moveLeft press enter …" at bounding box center [1107, 399] width 258 height 143
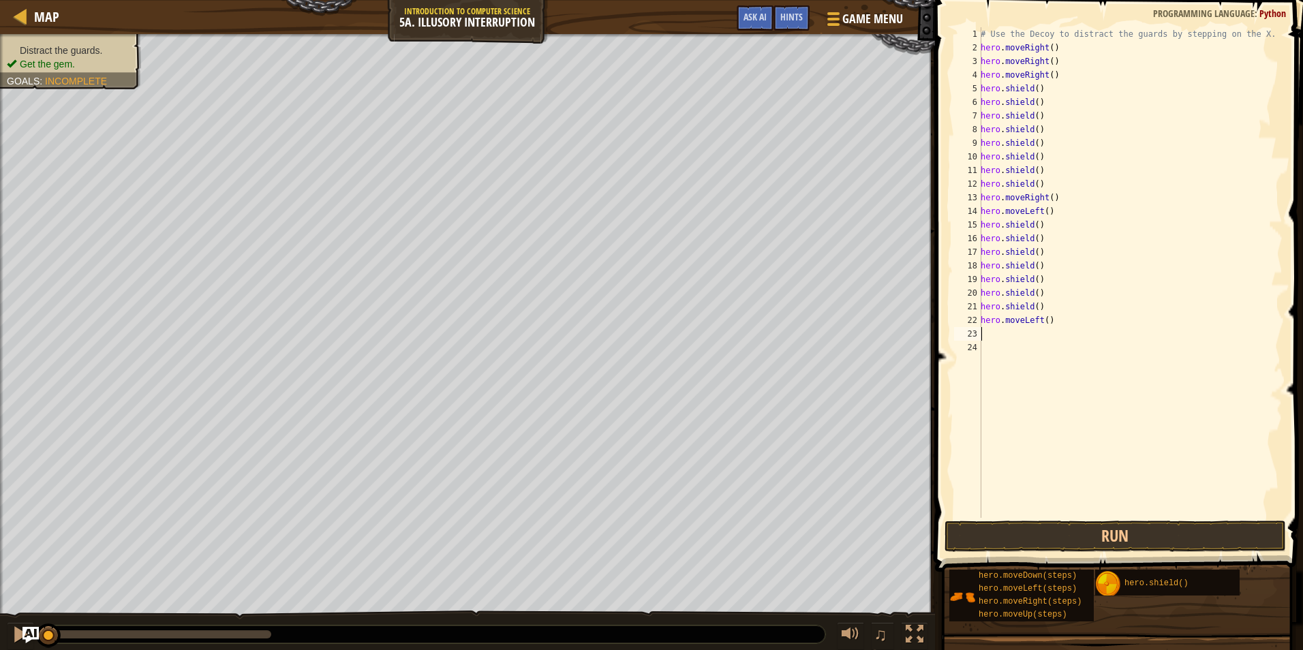
type textarea "h"
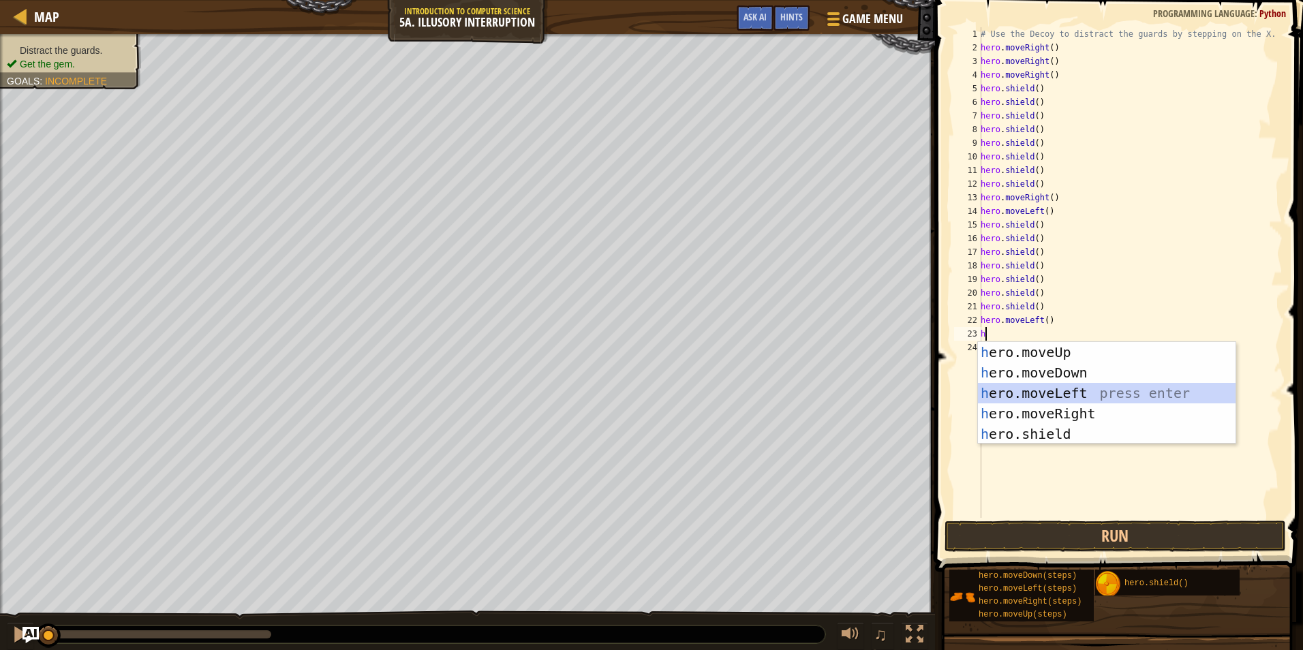
click at [1042, 396] on div "h ero.moveUp press enter h ero.moveDown press enter h ero.moveLeft press enter …" at bounding box center [1107, 413] width 258 height 143
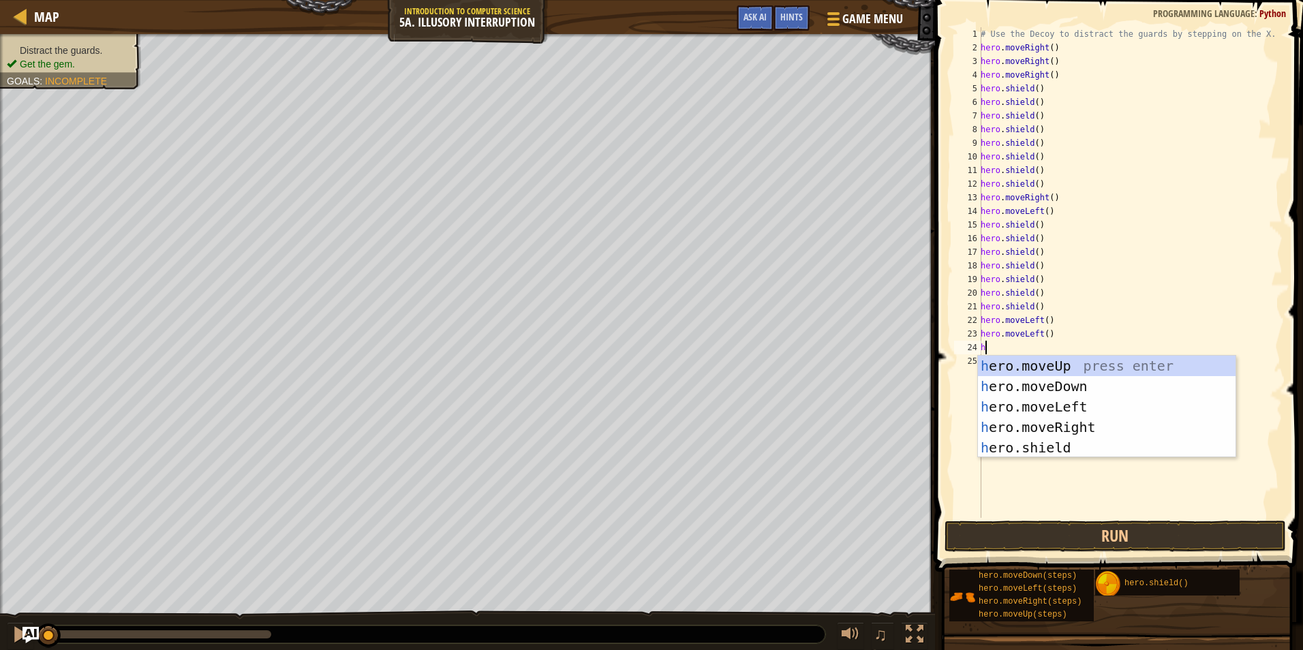
type textarea "h"
click at [1039, 403] on div "h ero.moveUp press enter h ero.moveDown press enter h ero.moveLeft press enter …" at bounding box center [1107, 427] width 258 height 143
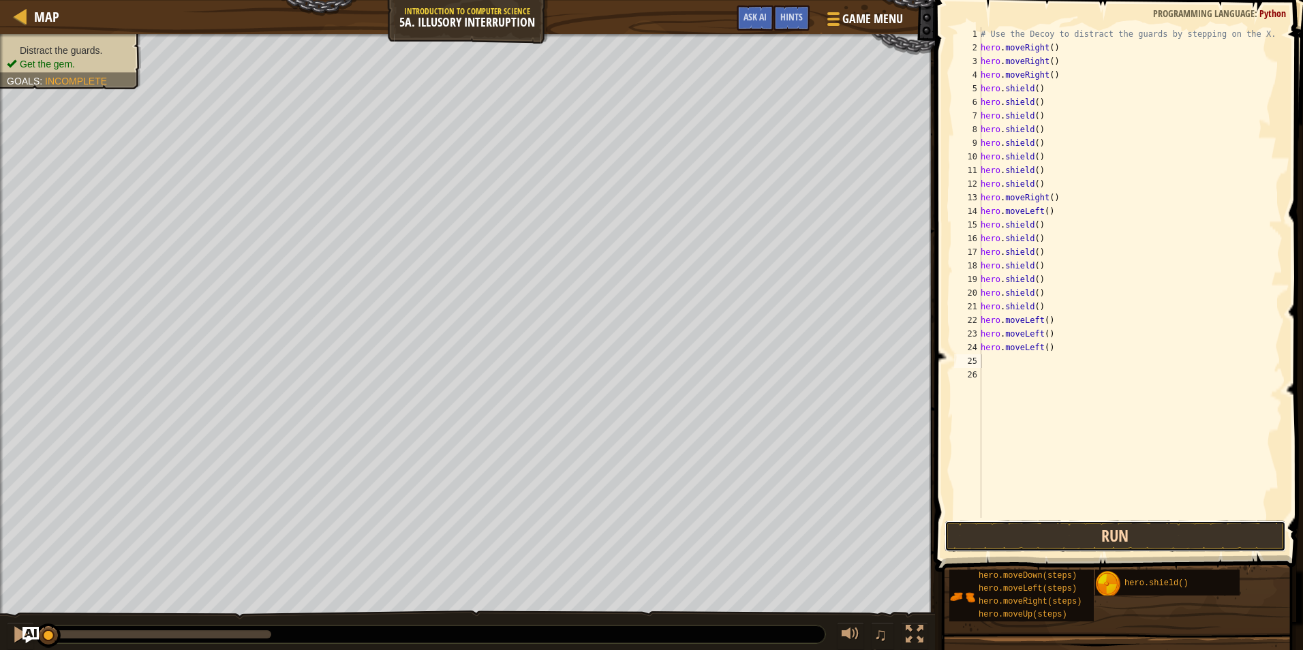
click at [1075, 533] on button "Run" at bounding box center [1115, 536] width 341 height 31
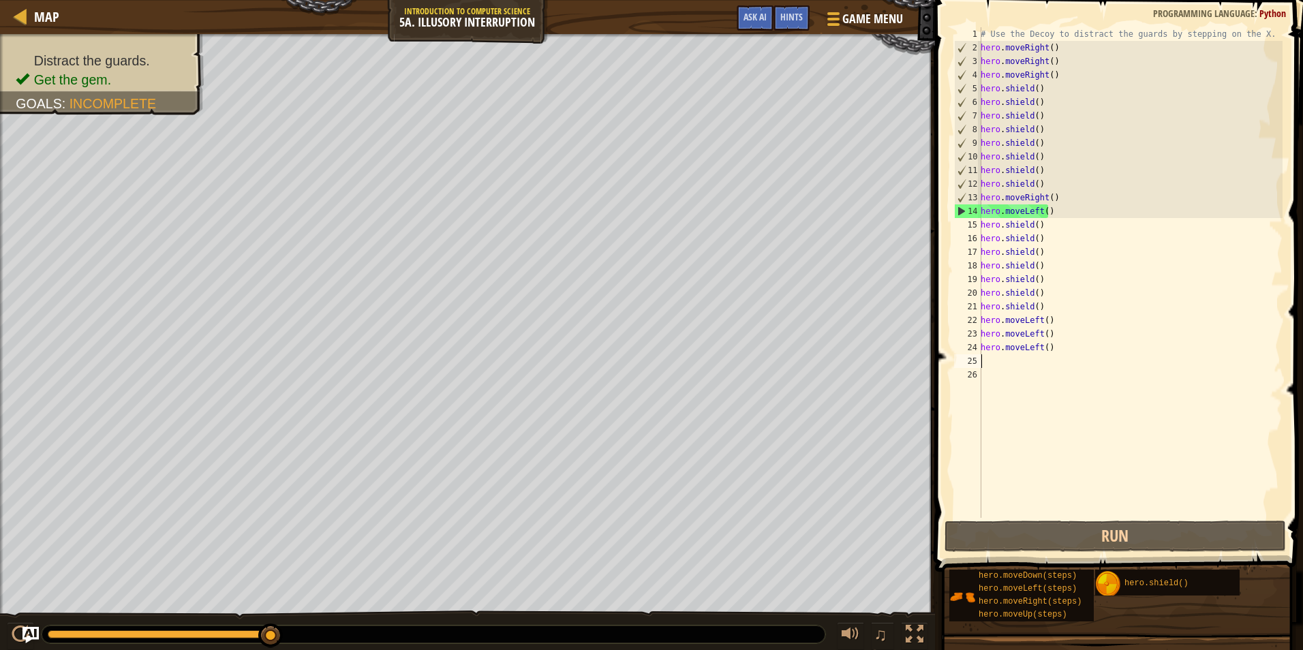
drag, startPoint x: 269, startPoint y: 624, endPoint x: 337, endPoint y: 636, distance: 69.2
click at [337, 636] on div at bounding box center [434, 635] width 784 height 18
click at [1068, 363] on div "# Use the Decoy to distract the guards by stepping on the X. hero . moveRight (…" at bounding box center [1130, 286] width 305 height 518
type textarea "h"
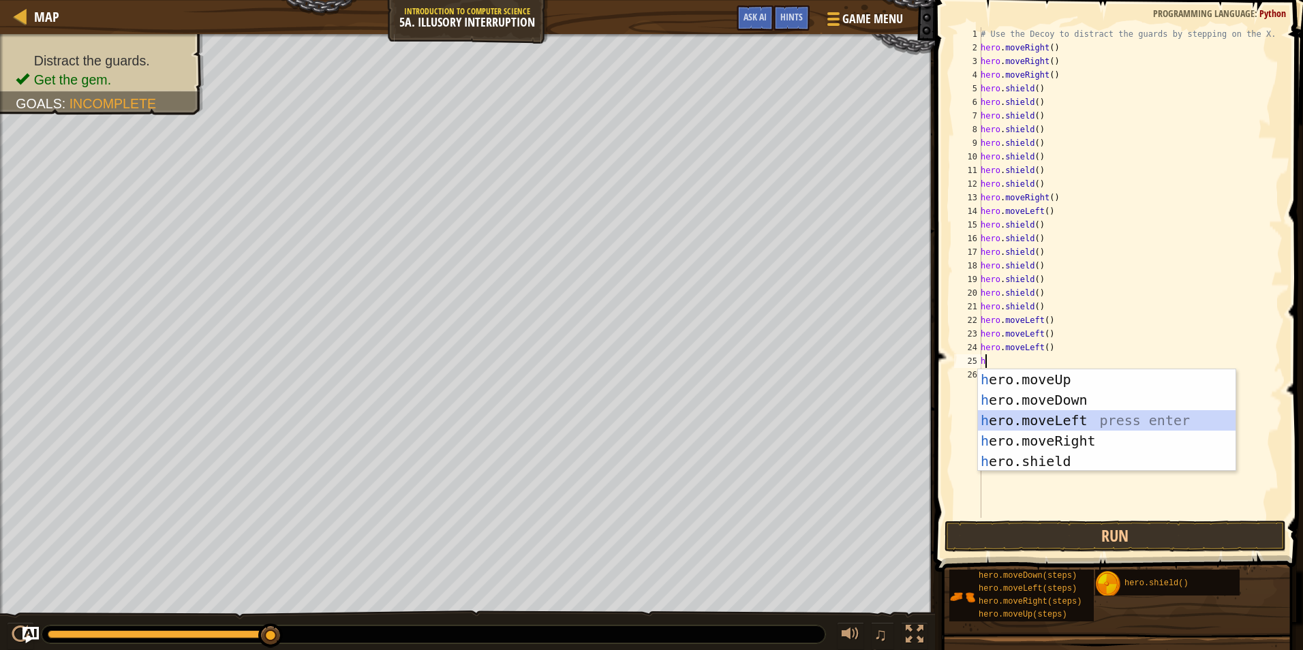
click at [1023, 414] on div "h ero.moveUp press enter h ero.moveDown press enter h ero.moveLeft press enter …" at bounding box center [1107, 440] width 258 height 143
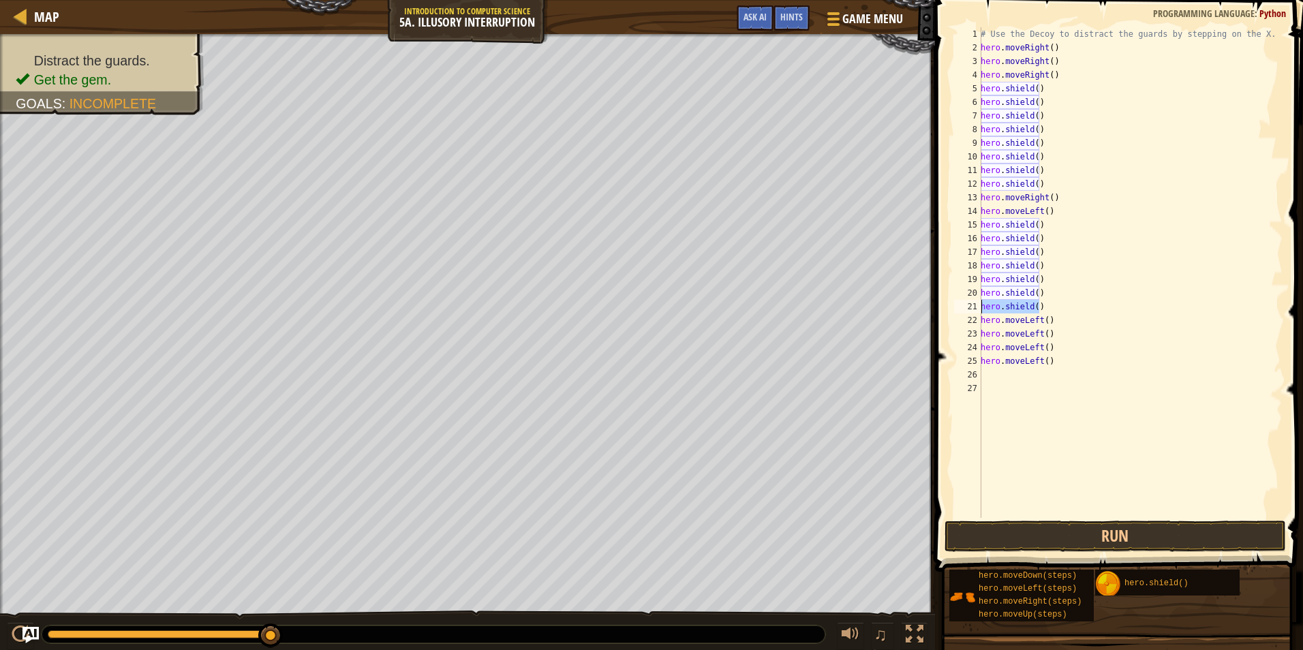
drag, startPoint x: 1058, startPoint y: 306, endPoint x: 968, endPoint y: 310, distance: 90.0
click at [968, 310] on div "1 2 3 4 5 6 7 8 9 10 11 12 13 14 15 16 17 18 19 20 21 22 23 24 25 26 27 # Use t…" at bounding box center [1116, 272] width 331 height 491
type textarea "hero.shield()"
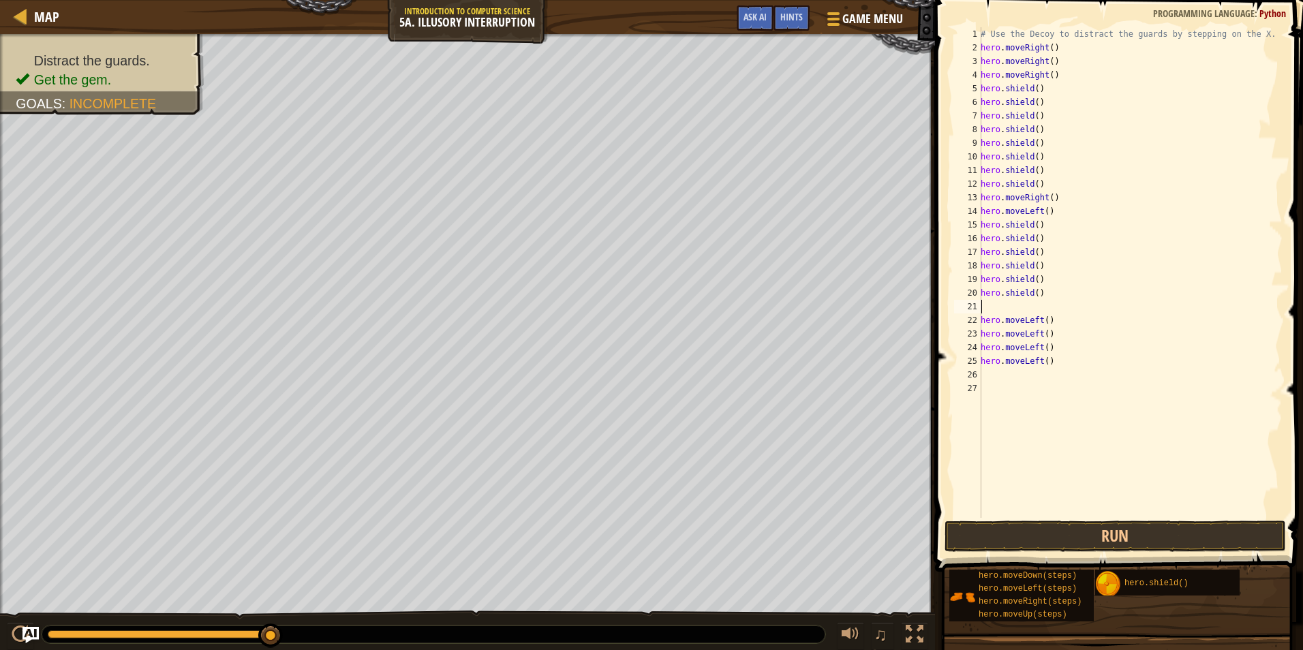
type textarea "hero.shield()"
click at [1048, 365] on div "# Use the Decoy to distract the guards by stepping on the X. hero . moveRight (…" at bounding box center [1130, 286] width 305 height 518
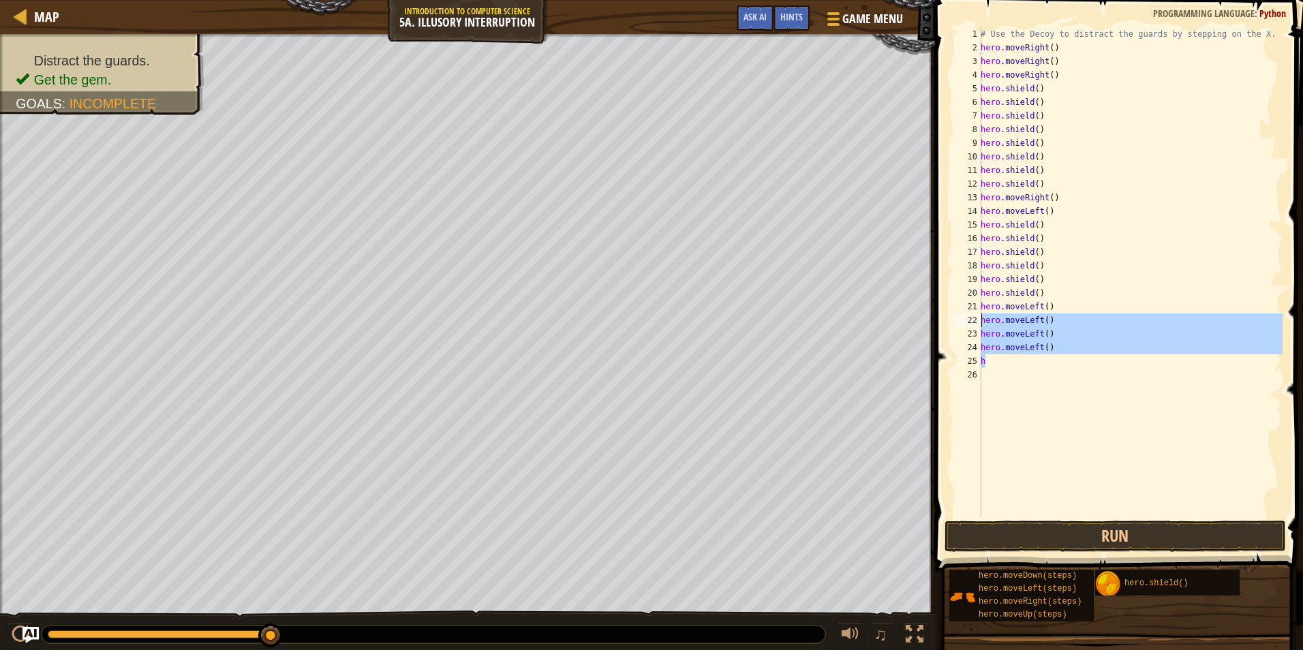
drag, startPoint x: 1071, startPoint y: 358, endPoint x: 975, endPoint y: 321, distance: 103.1
click at [975, 321] on div "h 1 2 3 4 5 6 7 8 9 10 11 12 13 14 15 16 17 18 19 20 21 22 23 24 25 26 # Use th…" at bounding box center [1116, 272] width 331 height 491
type textarea "hero.moveLeft() hero.moveLeft()"
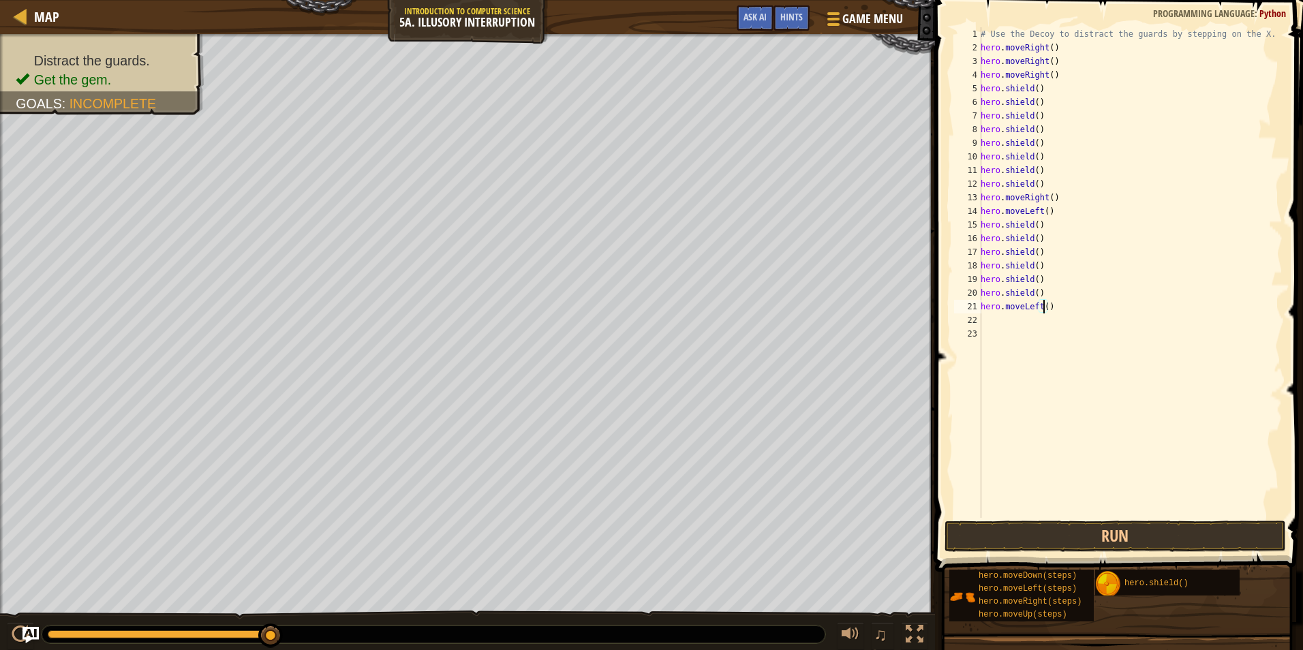
click at [1043, 306] on div "# Use the Decoy to distract the guards by stepping on the X. hero . moveRight (…" at bounding box center [1130, 286] width 305 height 518
type textarea "hero.moveLeft(4)"
click at [1014, 329] on div "# Use the Decoy to distract the guards by stepping on the X. hero . moveRight (…" at bounding box center [1130, 286] width 305 height 518
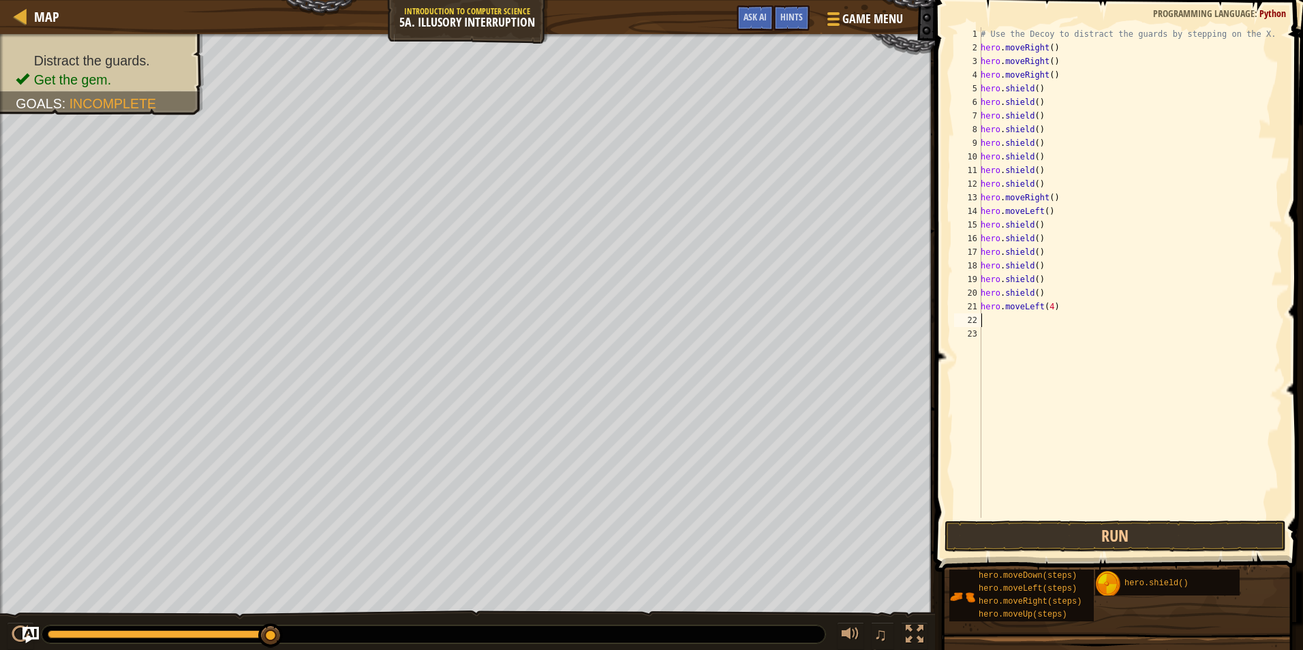
click at [1017, 324] on div "# Use the Decoy to distract the guards by stepping on the X. hero . moveRight (…" at bounding box center [1130, 286] width 305 height 518
type textarea "h"
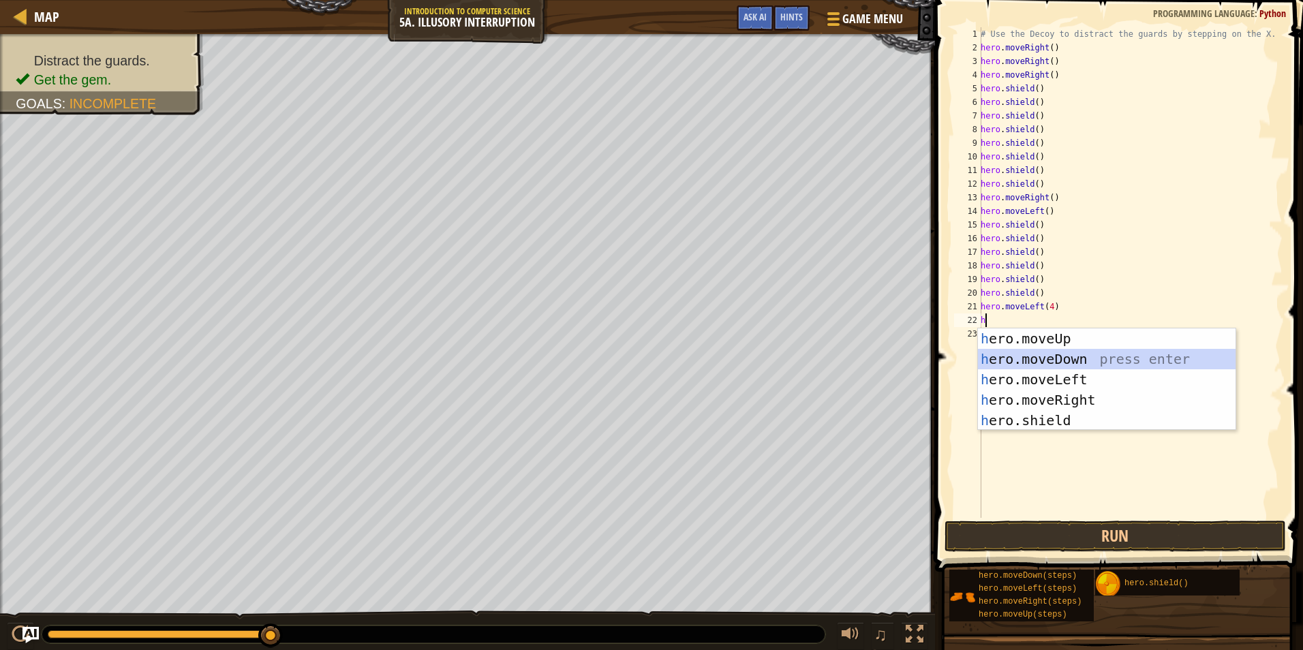
click at [1072, 354] on div "h ero.moveUp press enter h ero.moveDown press enter h ero.moveLeft press enter …" at bounding box center [1107, 399] width 258 height 143
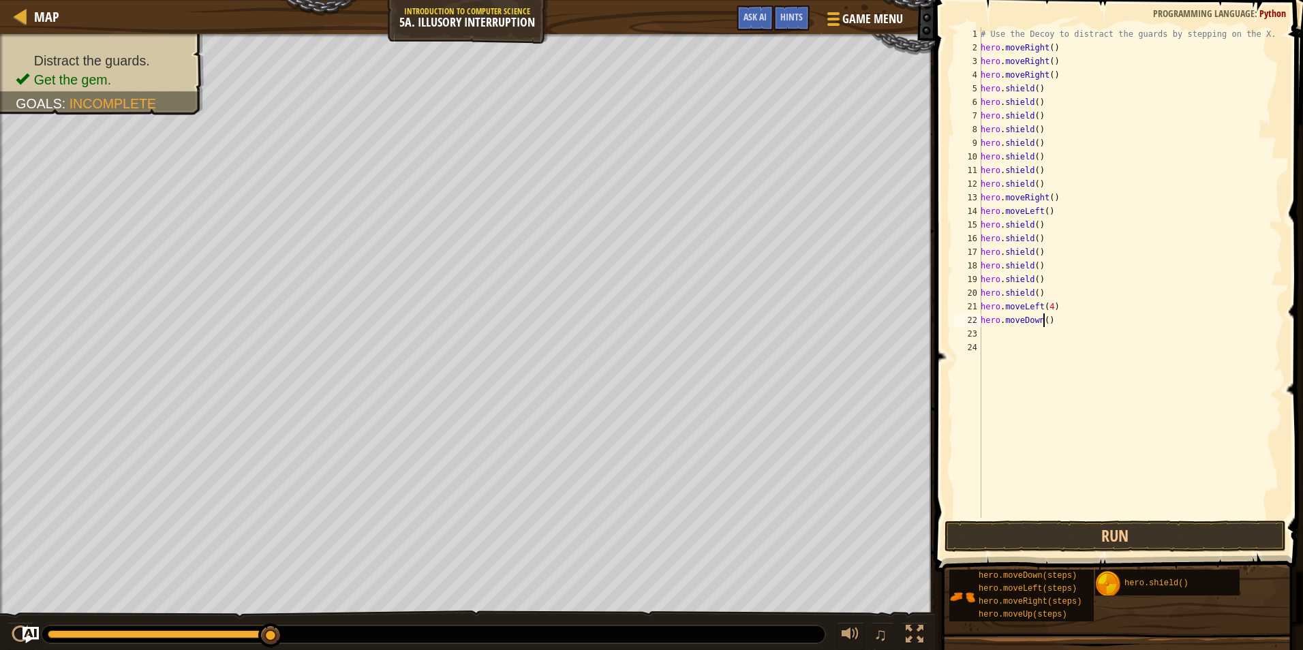
click at [1043, 316] on div "# Use the Decoy to distract the guards by stepping on the X. hero . moveRight (…" at bounding box center [1130, 286] width 305 height 518
click at [1209, 541] on button "Run" at bounding box center [1115, 536] width 341 height 31
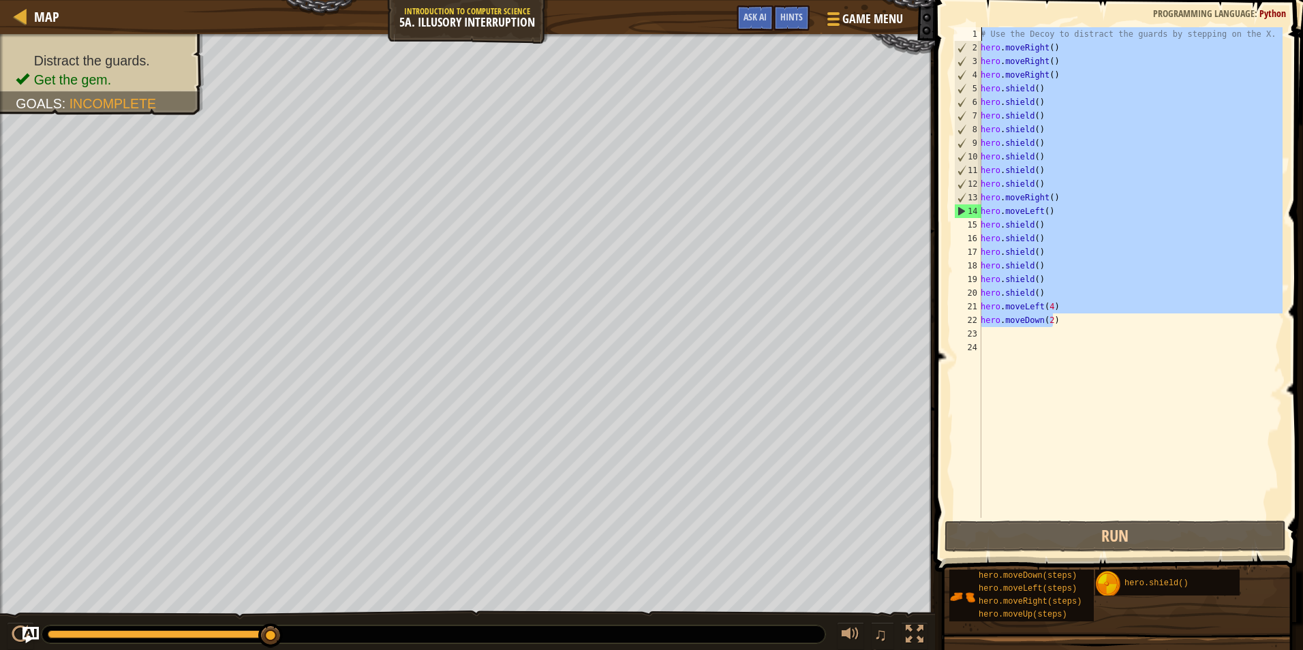
drag, startPoint x: 1099, startPoint y: 320, endPoint x: 861, endPoint y: -50, distance: 440.1
click at [861, 0] on html "Map Introduction to Computer Science 5a. Illusory Interruption Game Menu Done H…" at bounding box center [651, 0] width 1303 height 0
type textarea "# Use the Decoy to distract the guards by stepping on the X. hero.moveRight()"
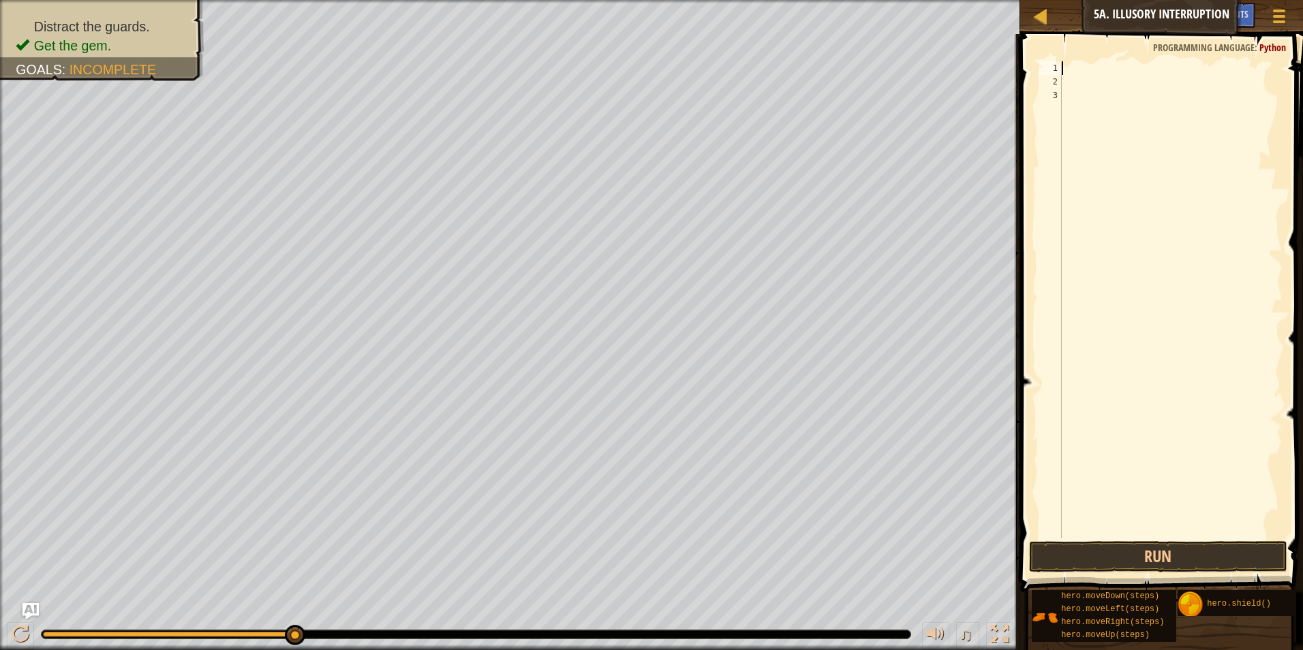
type textarea "h"
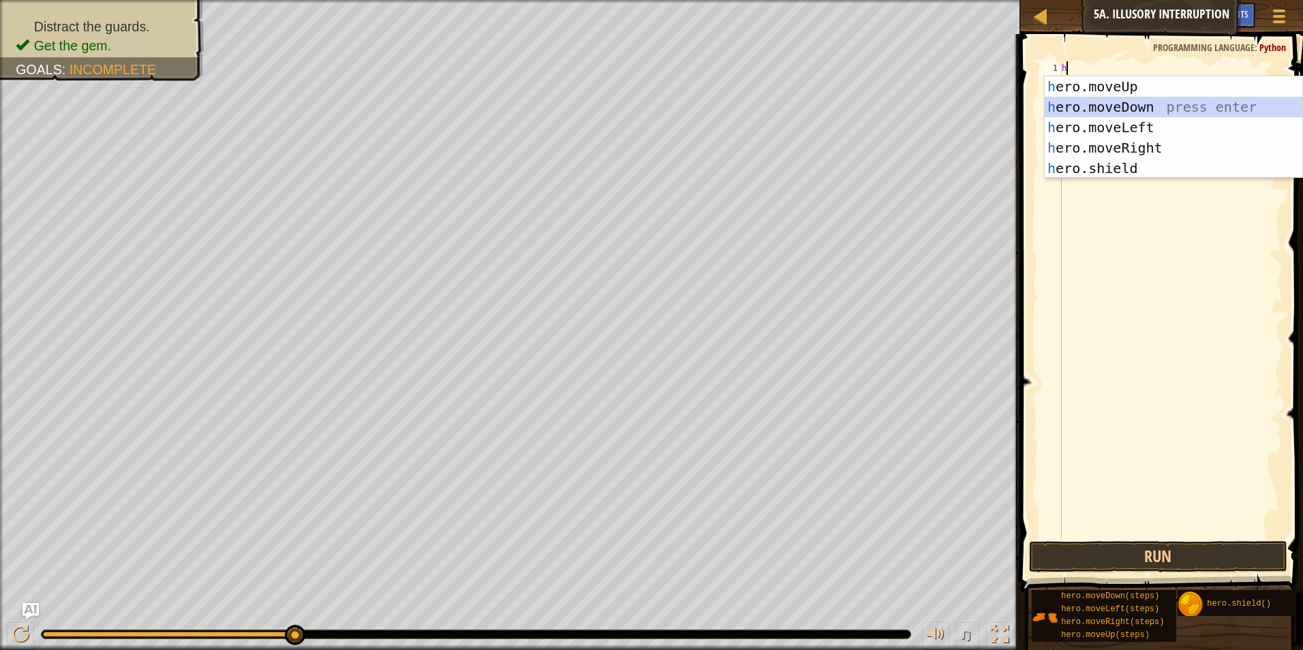
click at [1190, 112] on div "h ero.moveUp press enter h ero.moveDown press enter h ero.moveLeft press enter …" at bounding box center [1174, 147] width 258 height 143
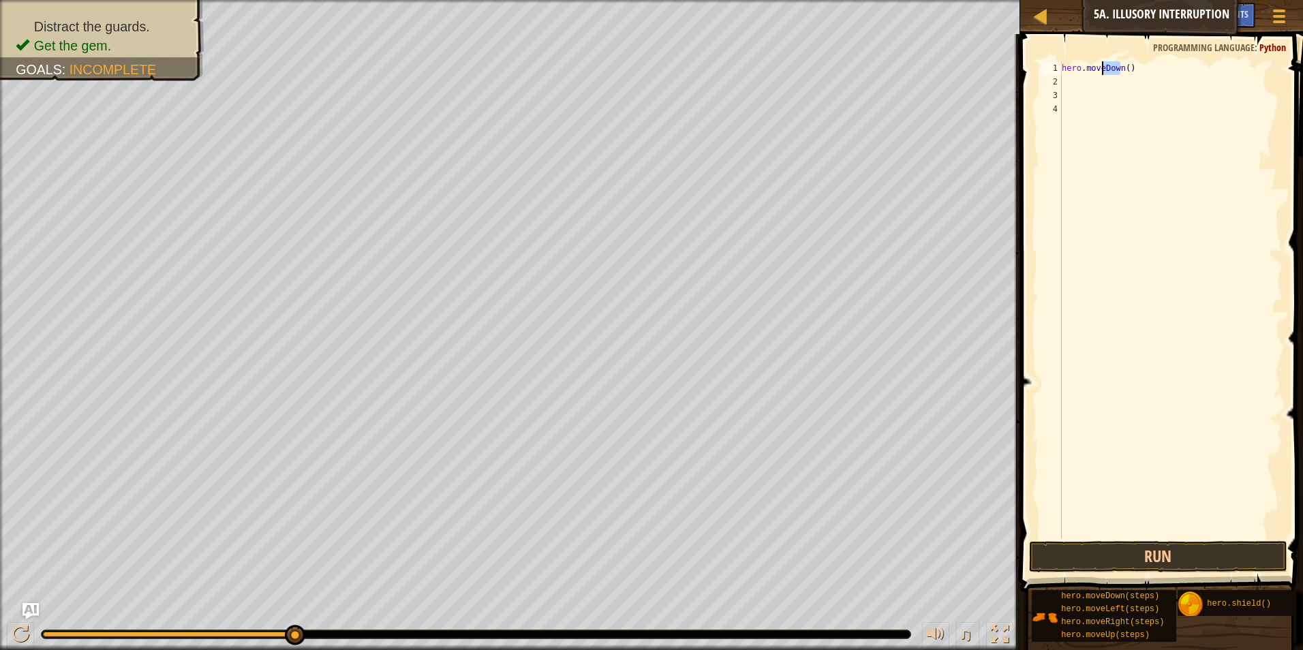
drag, startPoint x: 1119, startPoint y: 70, endPoint x: 1102, endPoint y: 74, distance: 17.5
click at [1102, 74] on div "hero . moveDown ( )" at bounding box center [1171, 313] width 224 height 504
click at [1120, 81] on div "hero.moveR ight press enter" at bounding box center [1174, 106] width 258 height 61
type textarea "hero.moveRight"
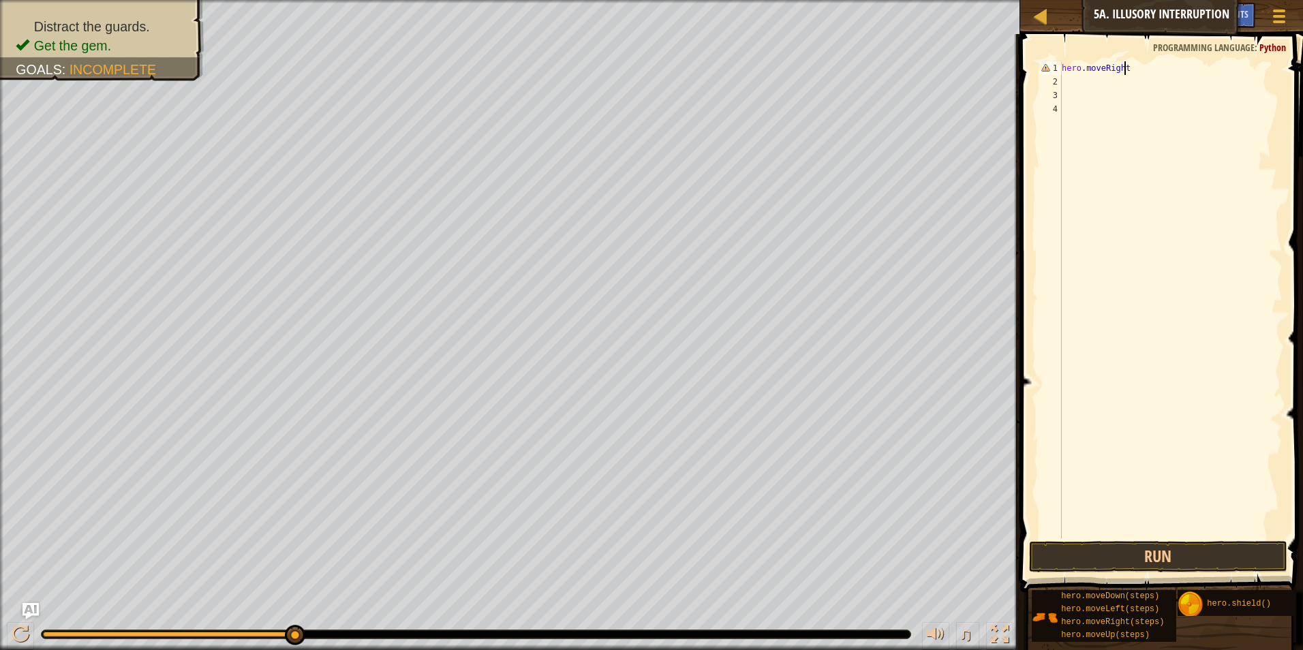
click at [1082, 85] on div "hero . moveRight" at bounding box center [1171, 313] width 224 height 504
click at [1129, 65] on div "hero . moveRight" at bounding box center [1171, 313] width 224 height 504
type textarea "hero.moveRight()"
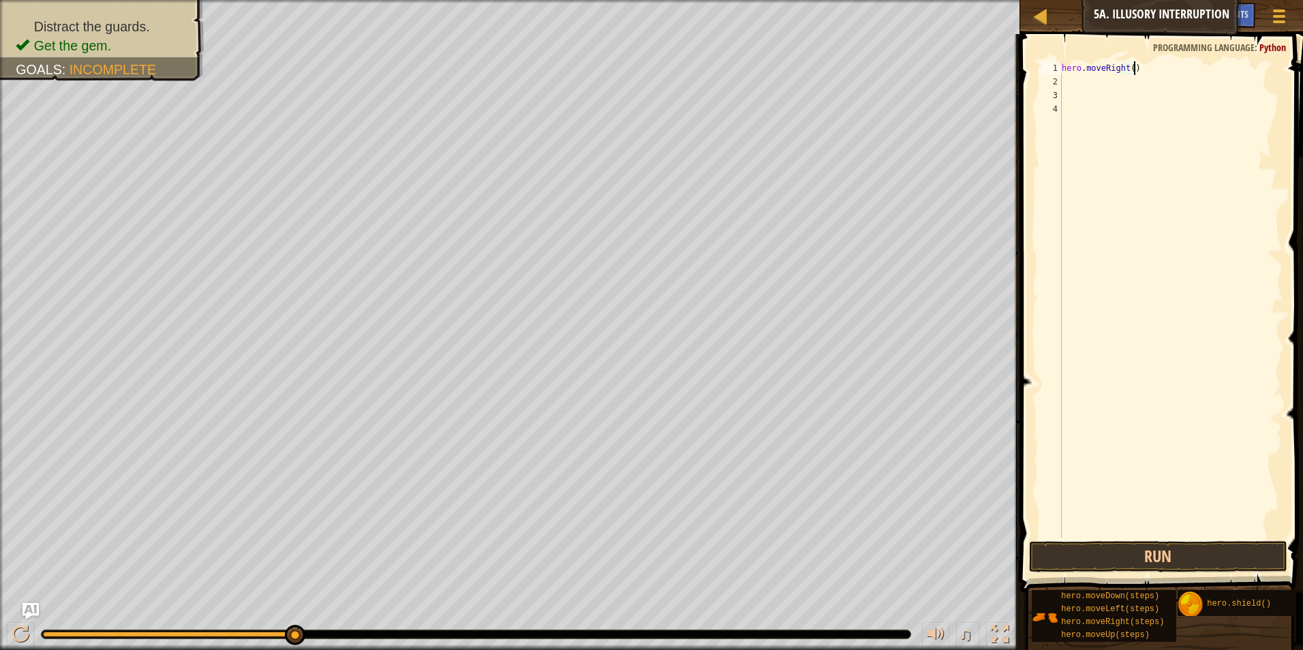
click at [1161, 74] on div "hero . moveRight ( )" at bounding box center [1171, 313] width 224 height 504
click at [1094, 84] on div "hero . moveRight ( )" at bounding box center [1171, 313] width 224 height 504
type textarea "h"
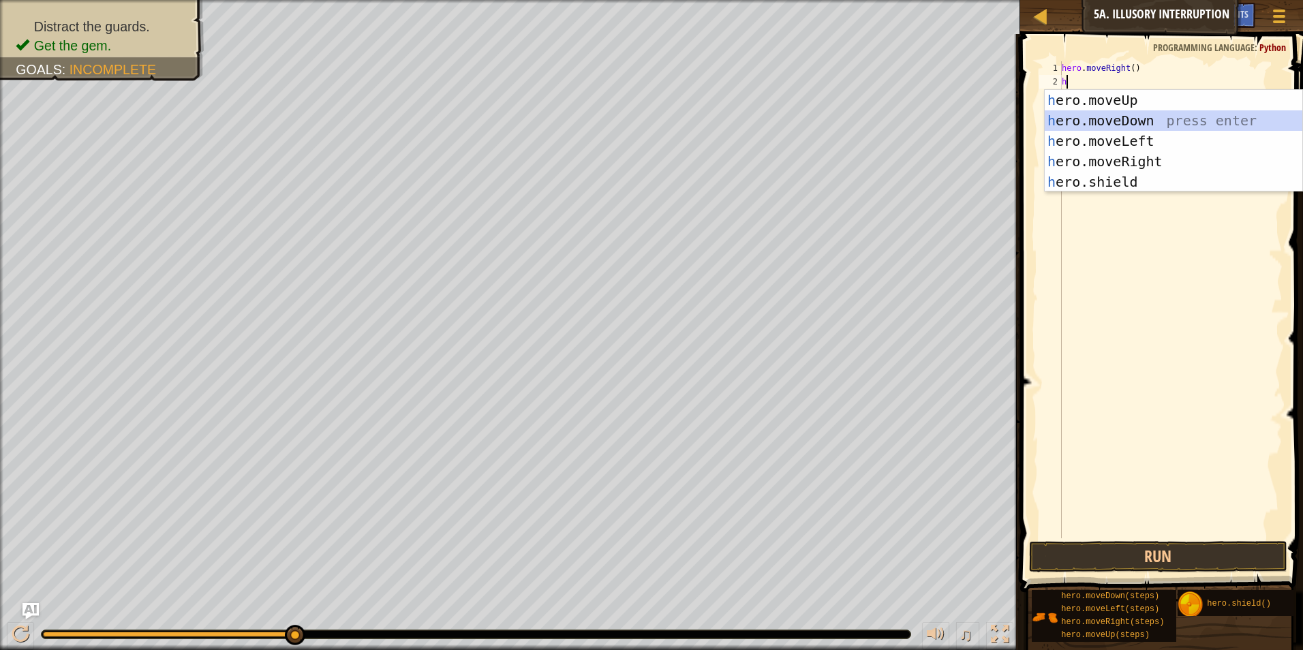
click at [1114, 124] on div "h ero.moveUp press enter h ero.moveDown press enter h ero.moveLeft press enter …" at bounding box center [1174, 161] width 258 height 143
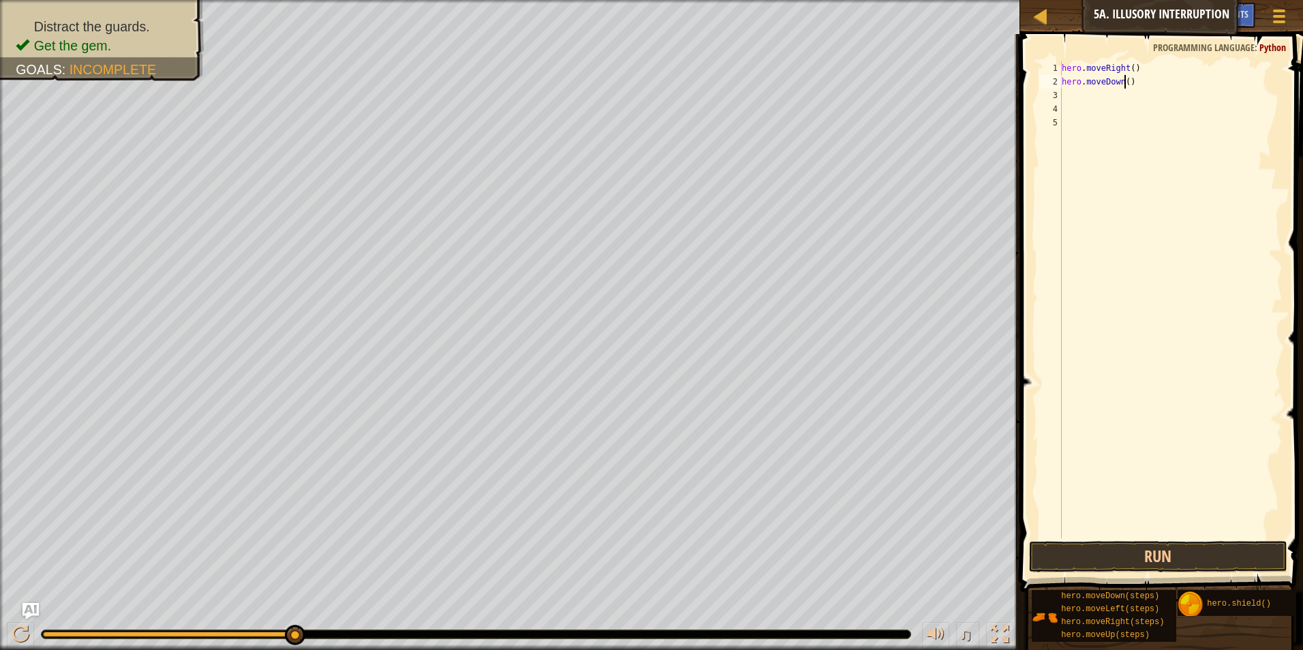
click at [1124, 80] on div "hero . moveRight ( ) hero . moveDown ( )" at bounding box center [1171, 313] width 224 height 504
type textarea "hero.moveDown(2)"
click at [1110, 89] on div "hero . moveRight ( ) hero . moveDown ( 2 )" at bounding box center [1171, 313] width 224 height 504
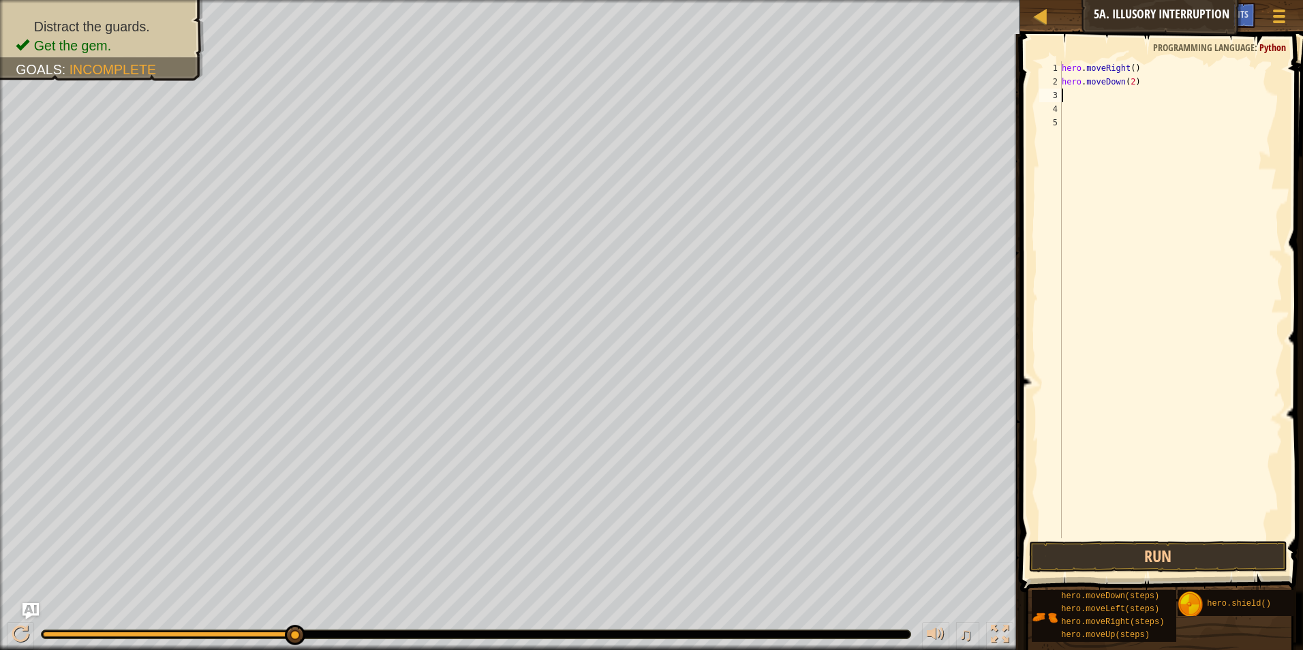
type textarea "h"
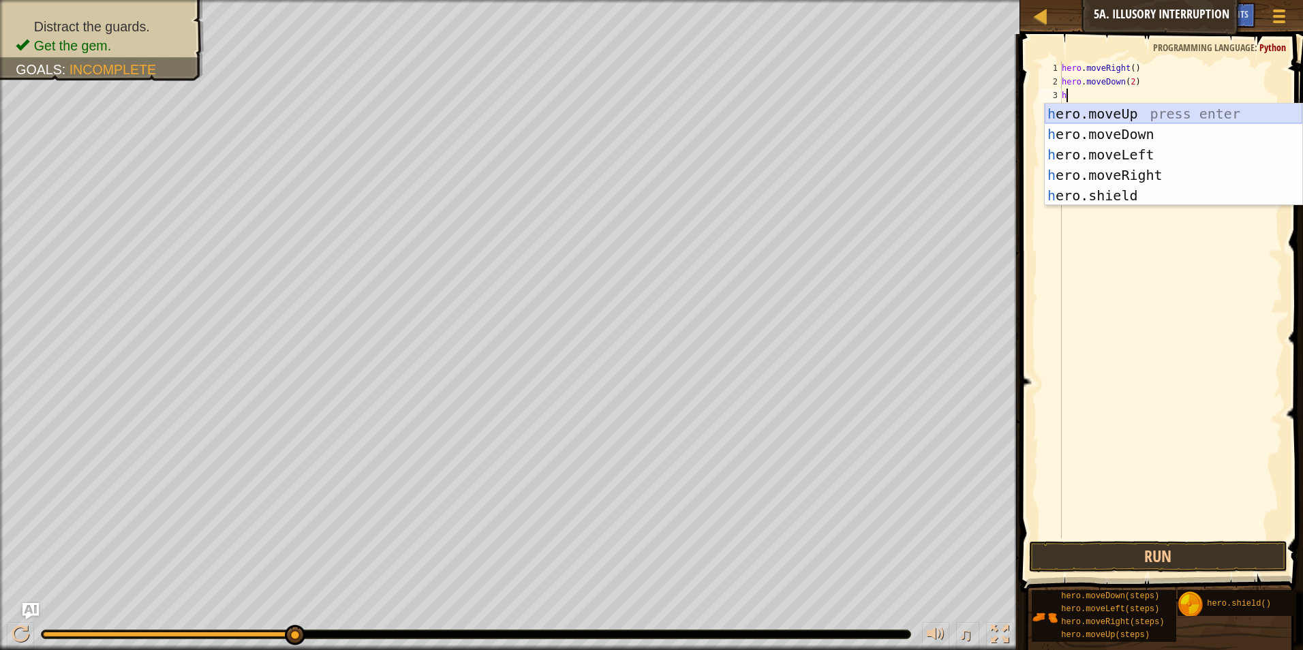
click at [1134, 112] on div "h ero.moveUp press enter h ero.moveDown press enter h ero.moveLeft press enter …" at bounding box center [1174, 175] width 258 height 143
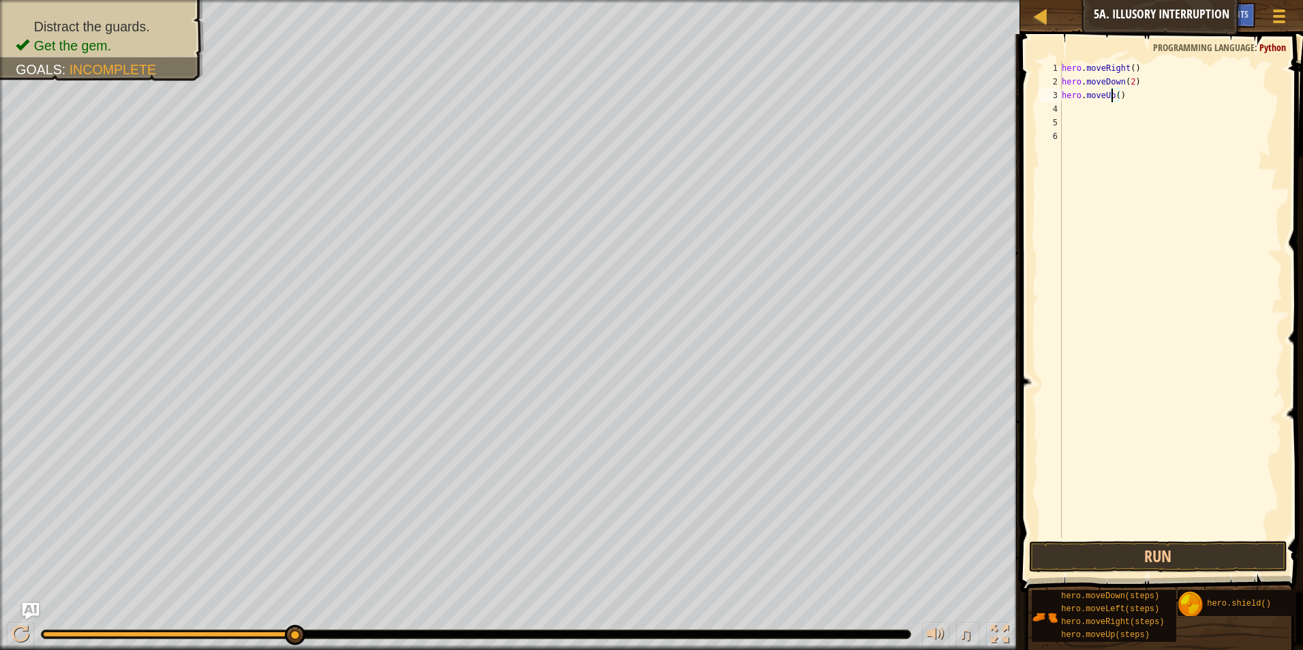
click at [1112, 97] on div "hero . moveRight ( ) hero . moveDown ( 2 ) hero . moveUp ( )" at bounding box center [1171, 313] width 224 height 504
click at [1116, 96] on div "hero . moveRight ( ) hero . moveDown ( 2 ) hero . moveUp ( )" at bounding box center [1171, 313] width 224 height 504
type textarea "hero.moveUp(2)"
click at [1096, 113] on div "hero . moveRight ( ) hero . moveDown ( 2 ) hero . moveUp ( 2 )" at bounding box center [1171, 313] width 224 height 504
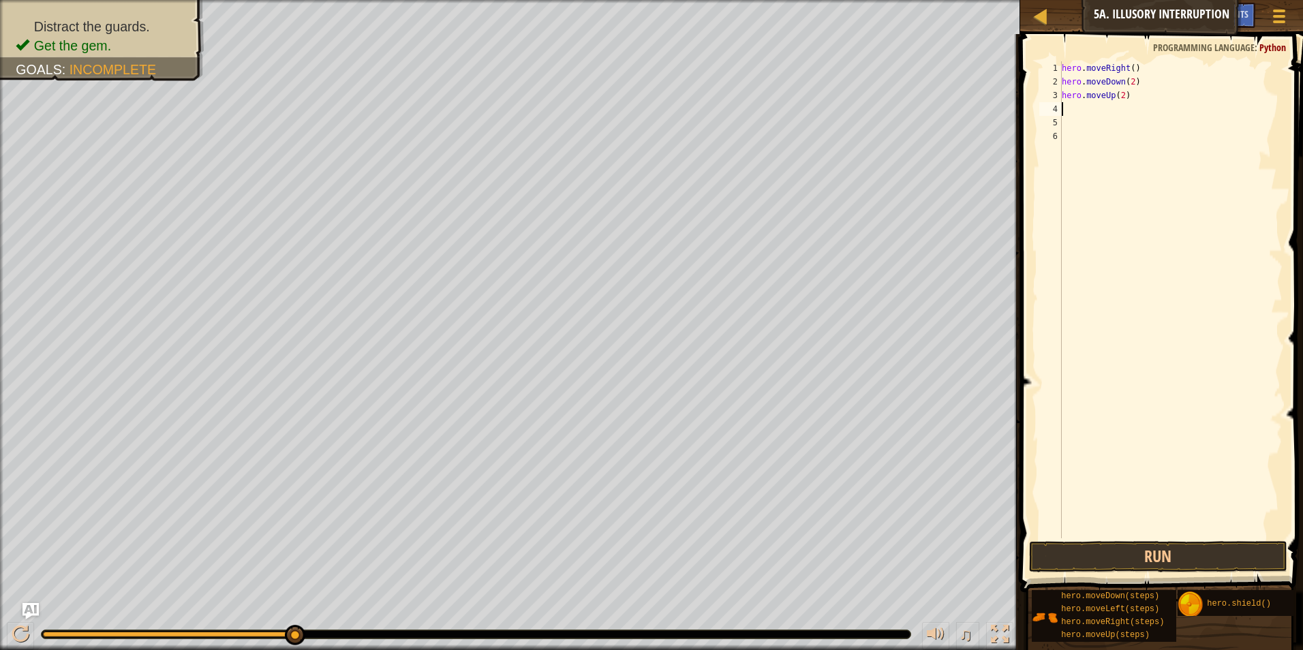
scroll to position [6, 0]
type textarea "h"
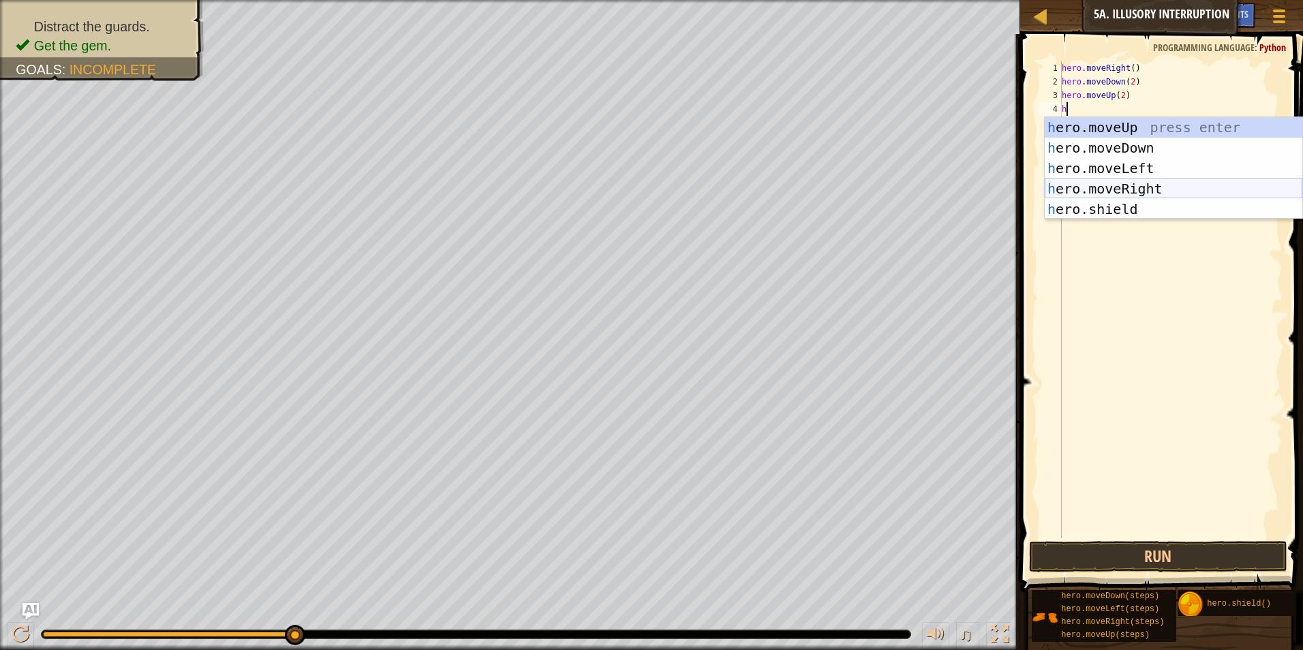
click at [1147, 194] on div "h ero.moveUp press enter h ero.moveDown press enter h ero.moveLeft press enter …" at bounding box center [1174, 188] width 258 height 143
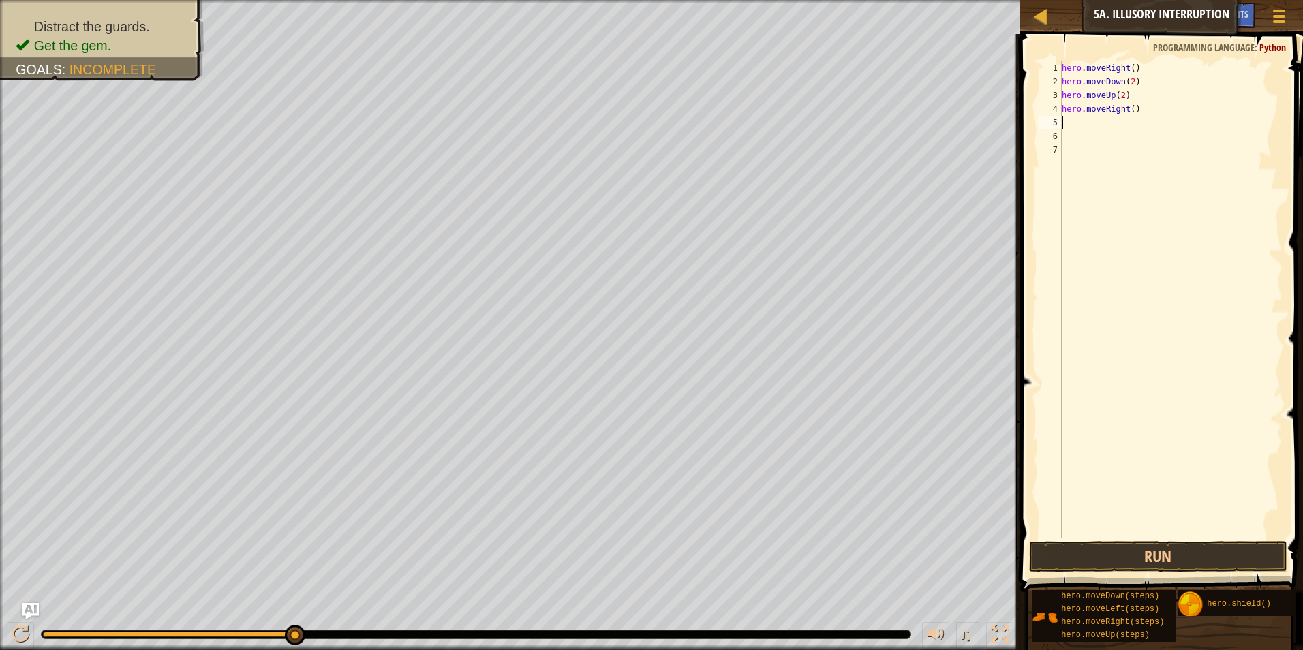
click at [1128, 104] on div "hero . moveRight ( ) hero . moveDown ( 2 ) hero . moveUp ( 2 ) hero . moveRight…" at bounding box center [1171, 313] width 224 height 504
type textarea "hero.moveRight(3)"
click at [1077, 127] on div "hero . moveRight ( ) hero . moveDown ( 2 ) hero . moveUp ( 2 ) hero . moveRight…" at bounding box center [1171, 313] width 224 height 504
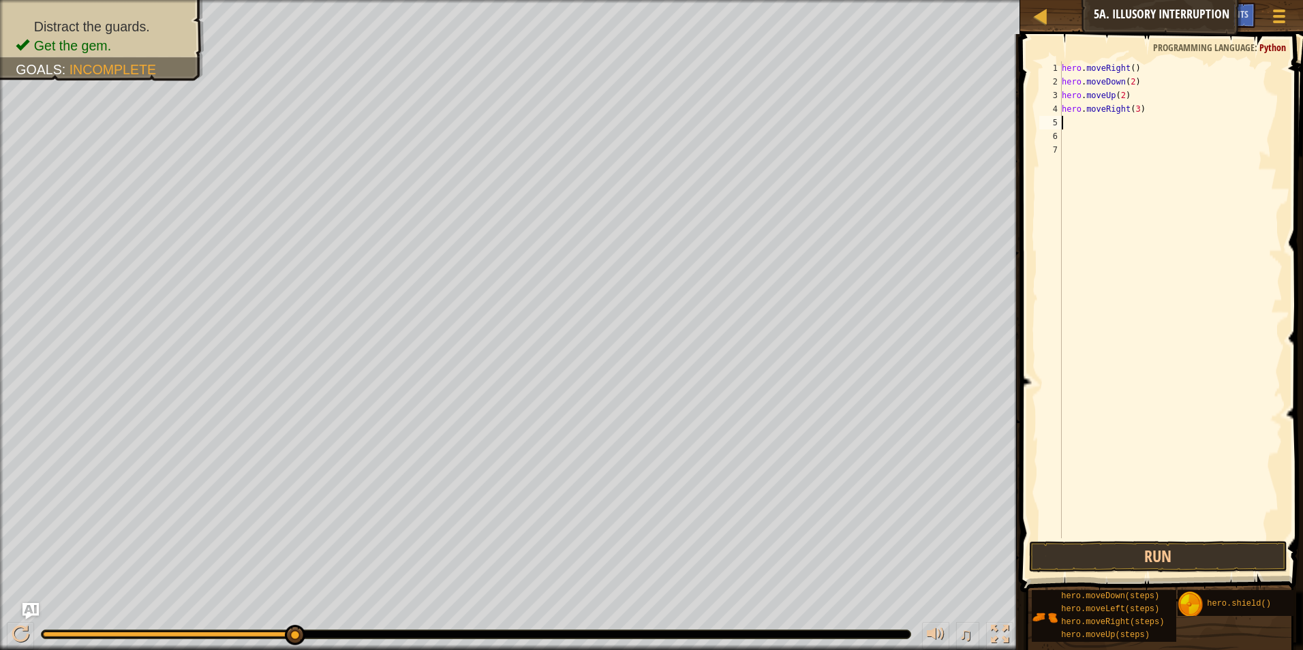
type textarea "h"
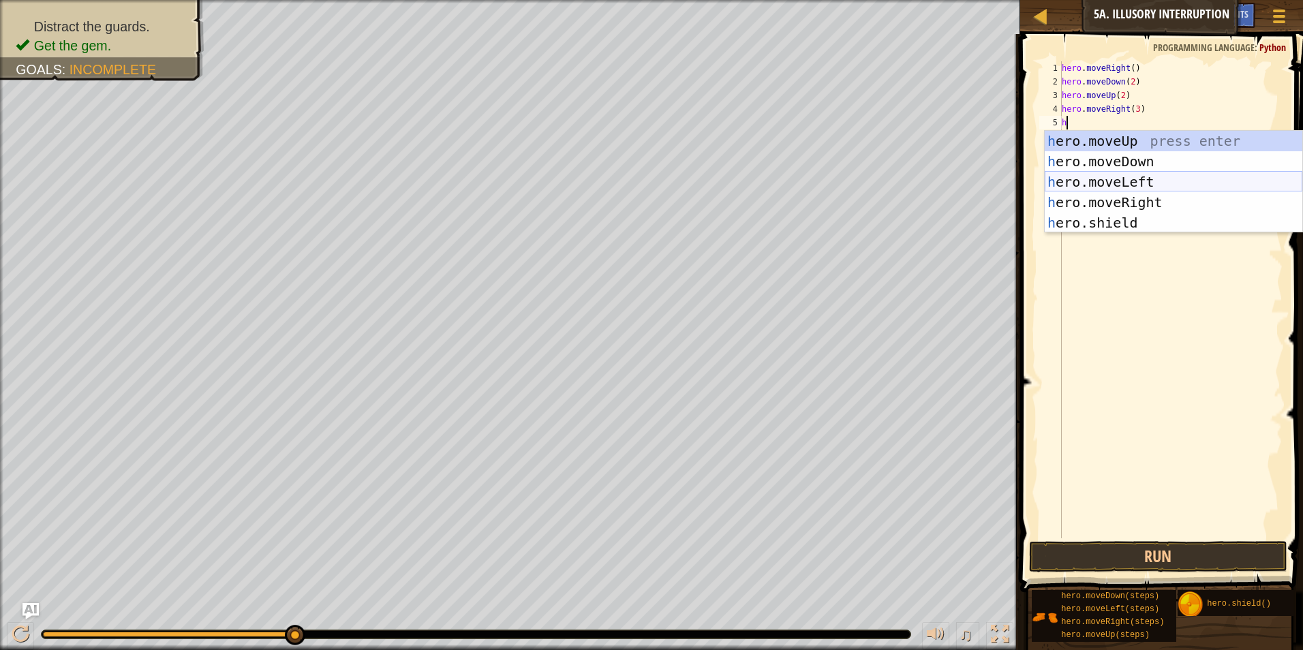
click at [1125, 185] on div "h ero.moveUp press enter h ero.moveDown press enter h ero.moveLeft press enter …" at bounding box center [1174, 202] width 258 height 143
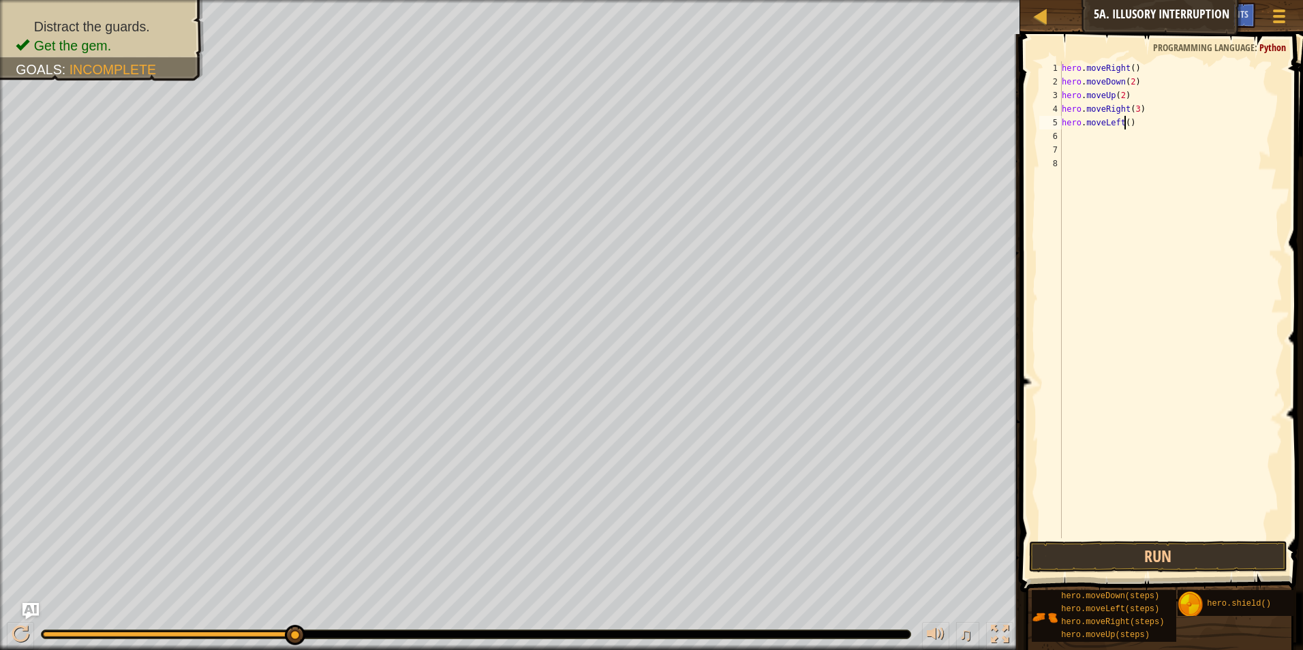
click at [1124, 123] on div "hero . moveRight ( ) hero . moveDown ( 2 ) hero . moveUp ( 2 ) hero . moveRight…" at bounding box center [1171, 313] width 224 height 504
type textarea "hero.moveLeft(3)"
click at [1076, 130] on div "hero . moveRight ( ) hero . moveDown ( 2 ) hero . moveUp ( 2 ) hero . moveRight…" at bounding box center [1171, 313] width 224 height 504
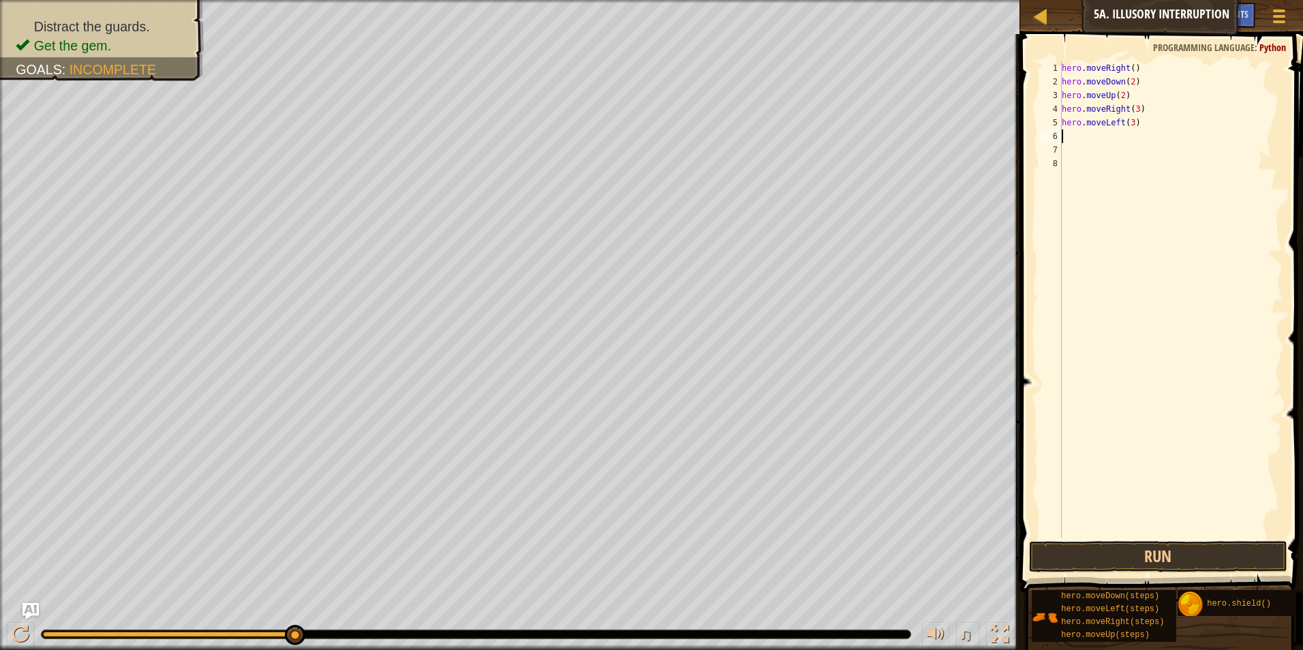
type textarea "h"
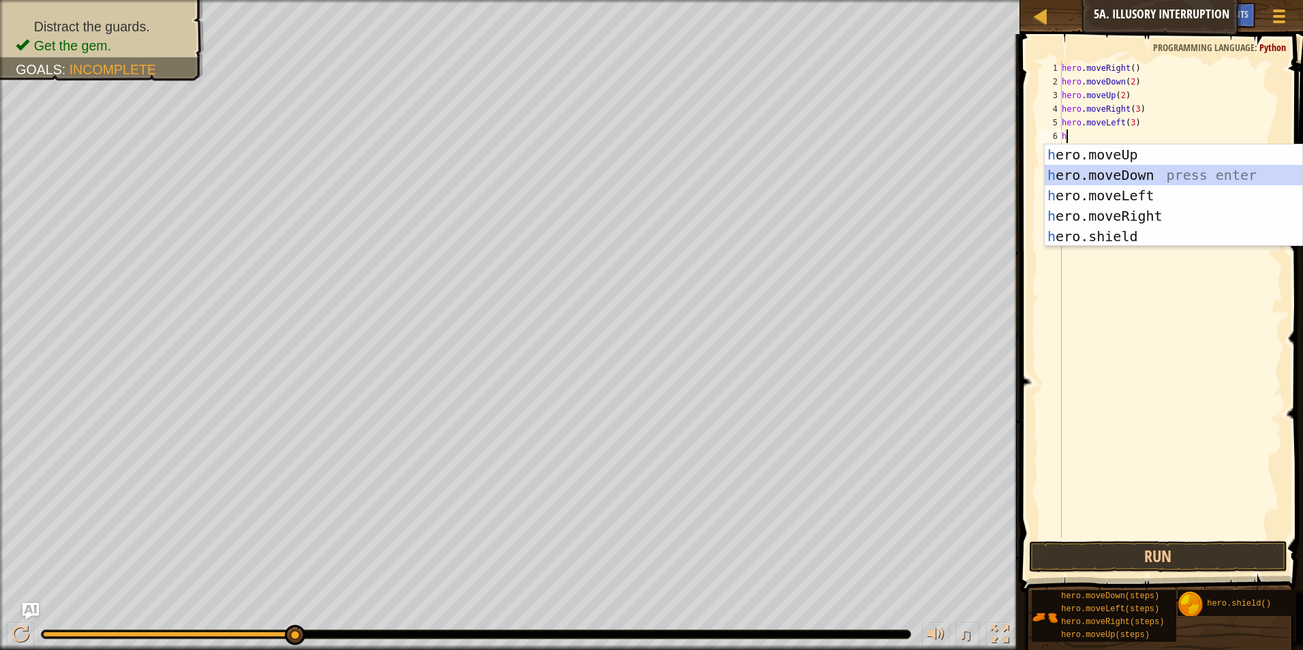
click at [1105, 172] on div "h ero.moveUp press enter h ero.moveDown press enter h ero.moveLeft press enter …" at bounding box center [1174, 215] width 258 height 143
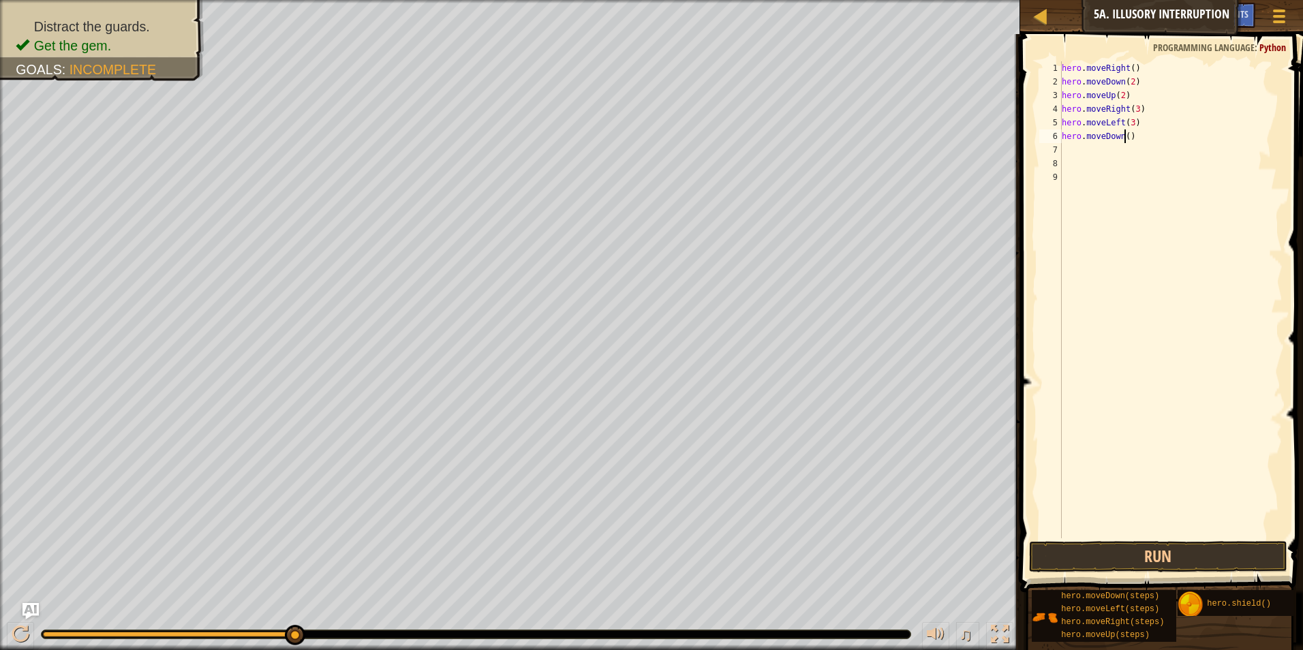
click at [1124, 138] on div "hero . moveRight ( ) hero . moveDown ( 2 ) hero . moveUp ( 2 ) hero . moveRight…" at bounding box center [1171, 313] width 224 height 504
type textarea "hero.moveDown(2)"
click at [1188, 542] on button "Run" at bounding box center [1158, 556] width 259 height 31
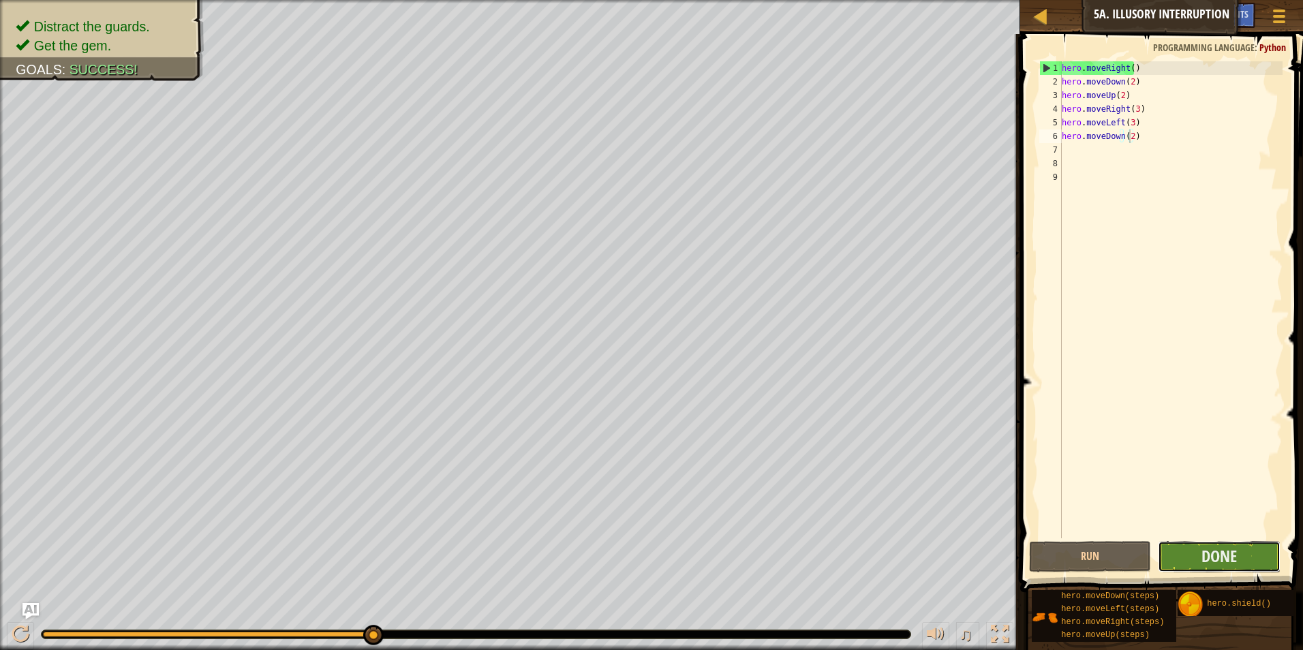
click at [1170, 553] on button "Done" at bounding box center [1219, 556] width 123 height 31
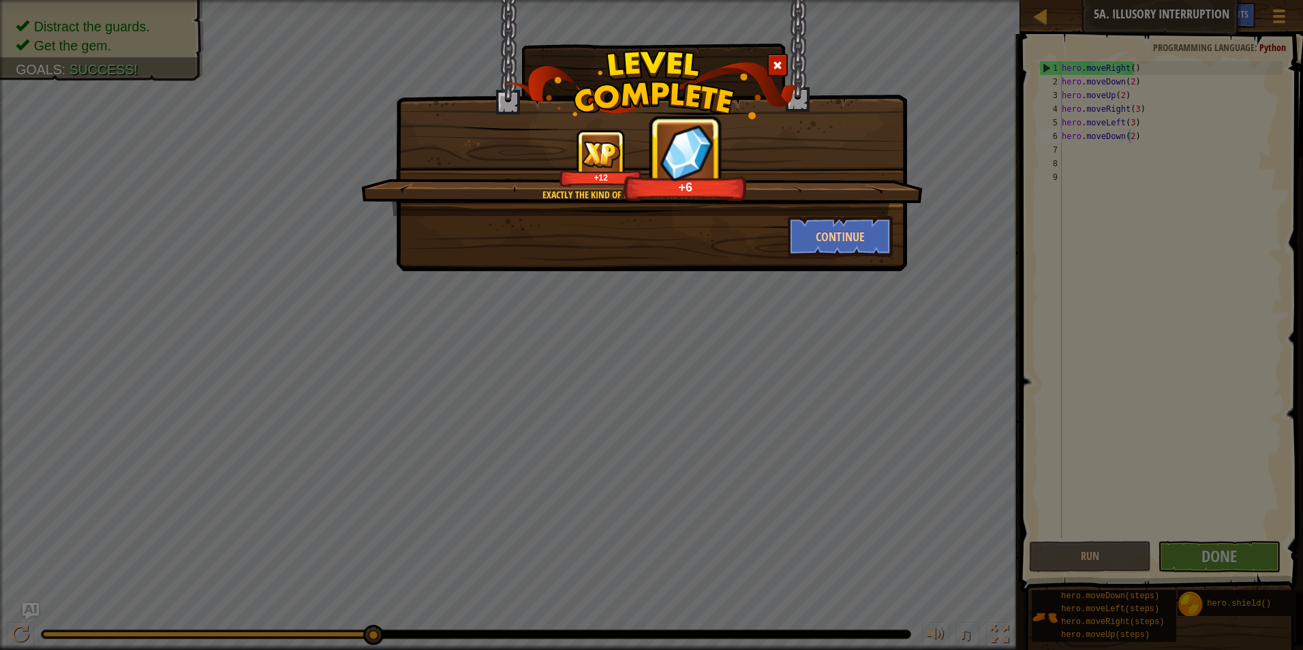
click at [923, 251] on div "Exactly the kind of diversion we could've used. +12 +6 Continue" at bounding box center [651, 325] width 1303 height 650
click at [817, 226] on button "Continue" at bounding box center [841, 236] width 106 height 41
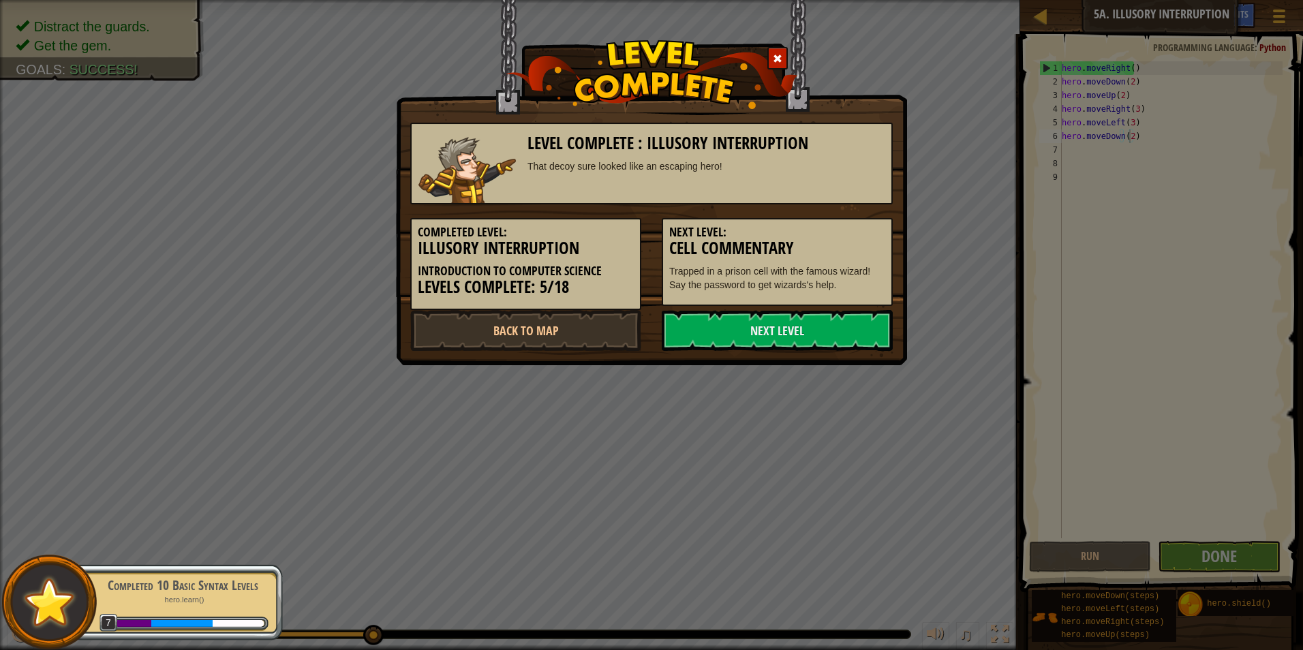
drag, startPoint x: 817, startPoint y: 226, endPoint x: 803, endPoint y: 240, distance: 19.8
click at [803, 240] on h3 "Cell Commentary" at bounding box center [777, 248] width 216 height 18
click at [551, 317] on link "Back to Map" at bounding box center [525, 330] width 231 height 41
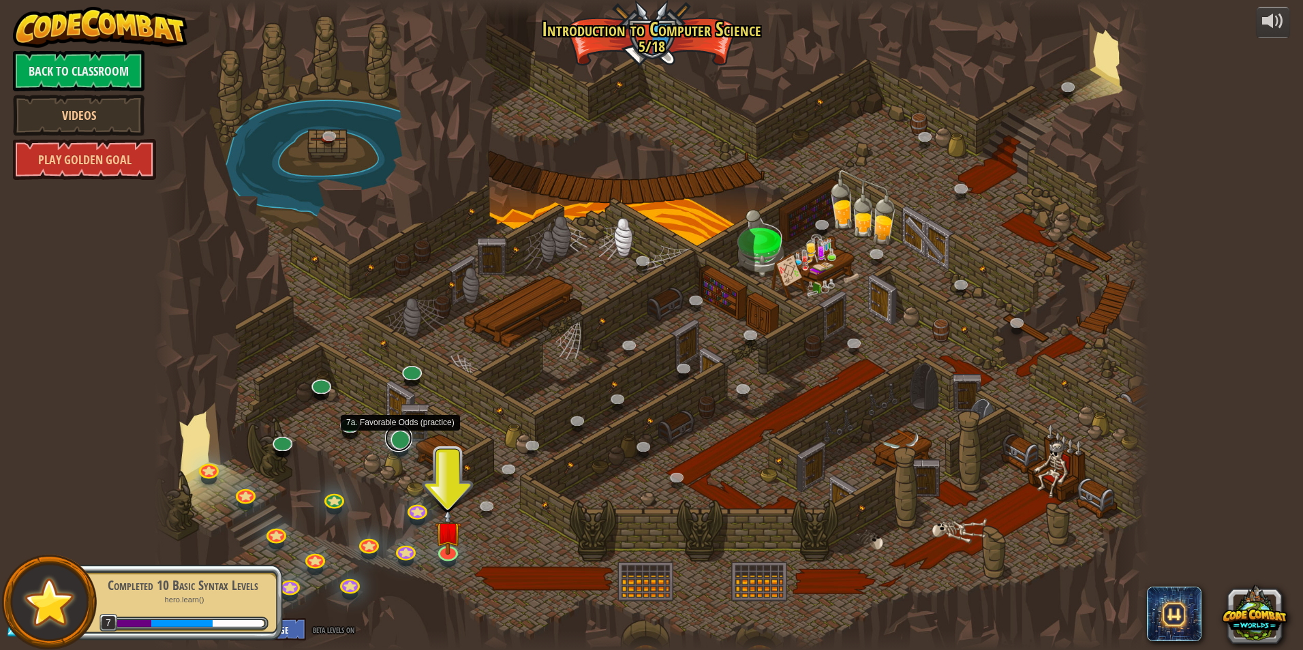
click at [406, 442] on link at bounding box center [398, 438] width 27 height 27
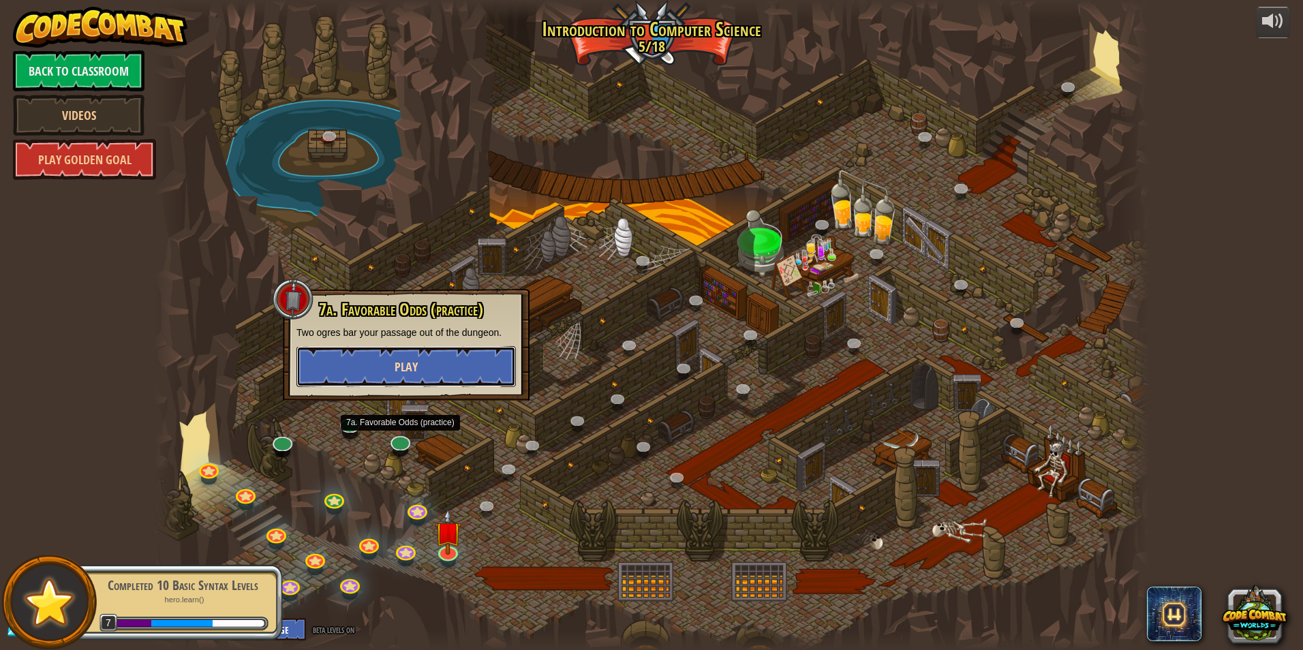
click at [430, 352] on button "Play" at bounding box center [405, 366] width 219 height 41
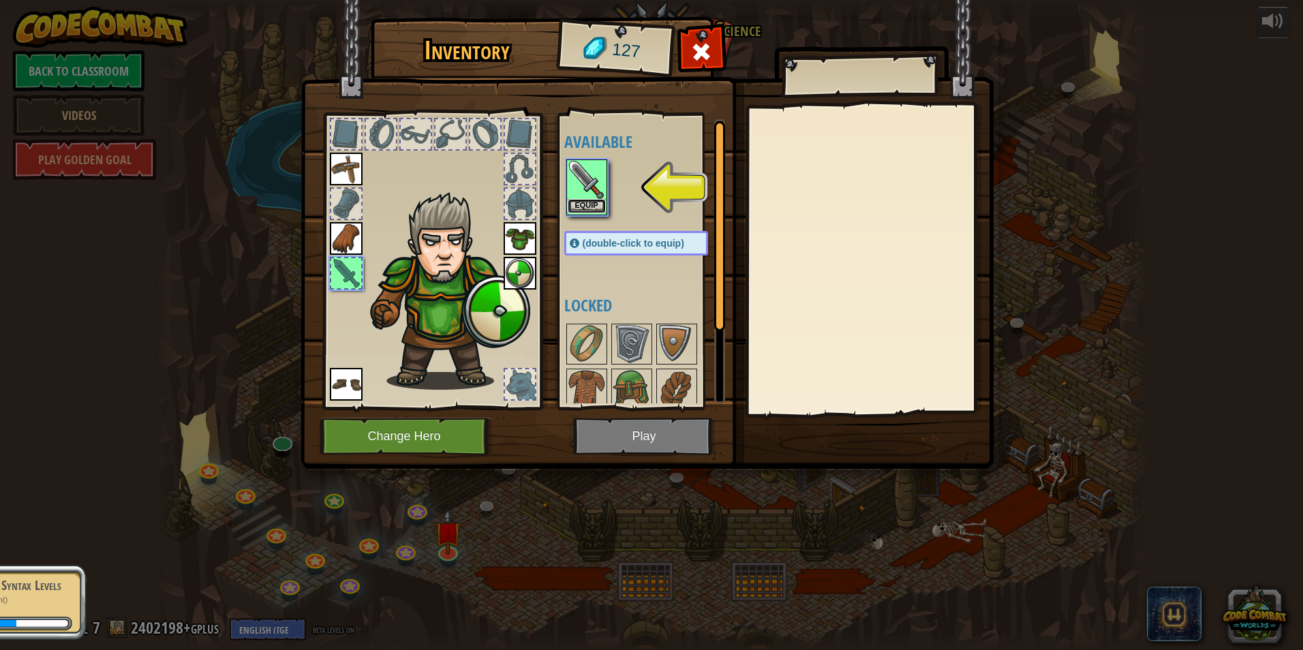
click at [581, 206] on button "Equip" at bounding box center [587, 206] width 38 height 14
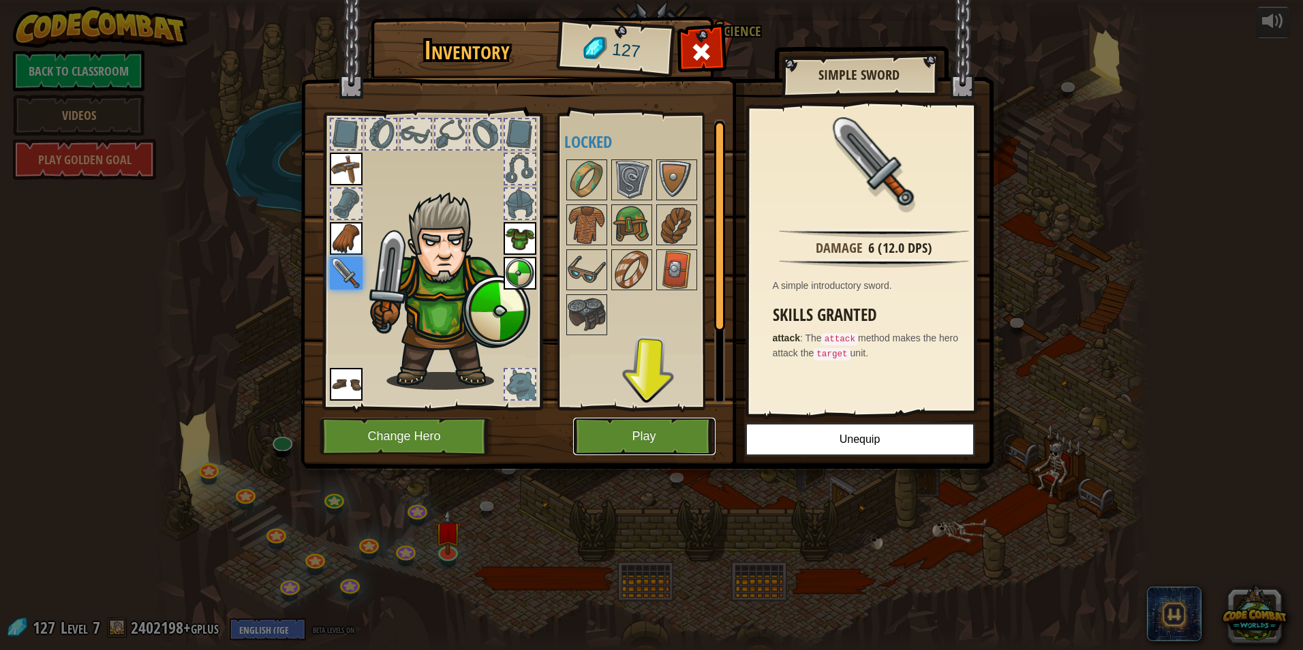
click at [667, 445] on button "Play" at bounding box center [644, 436] width 142 height 37
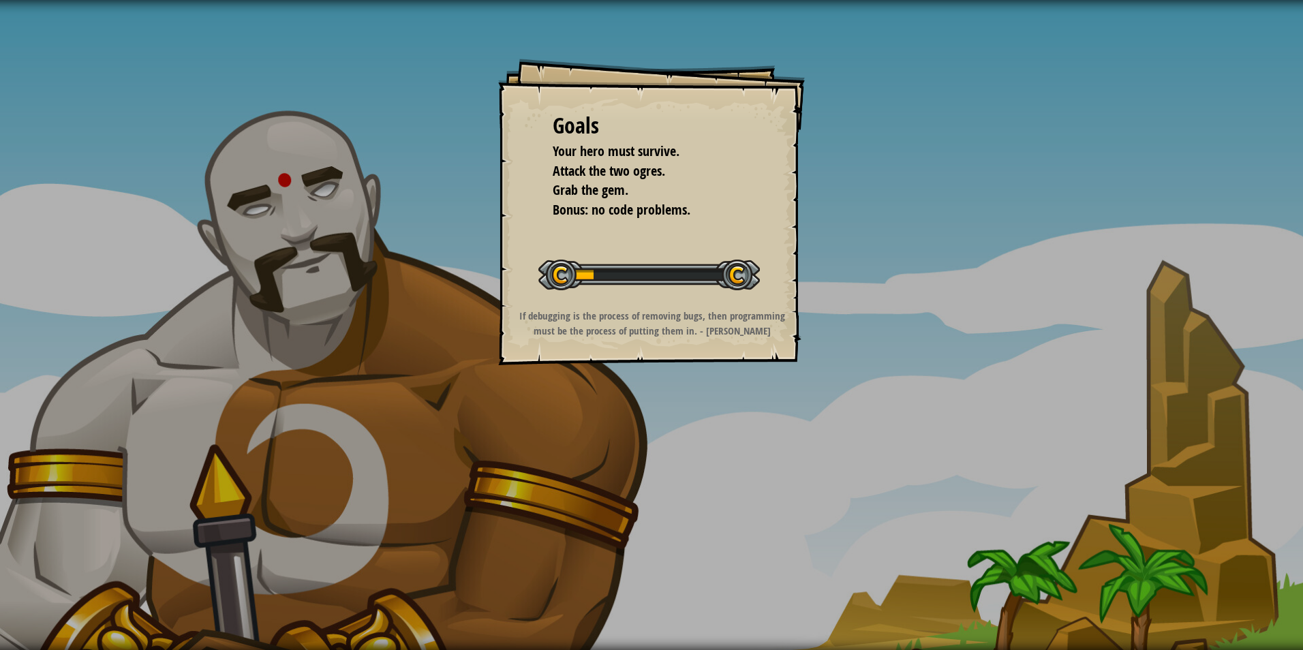
click at [727, 350] on div "Goals Your hero must survive. Attack the two ogres. Grab the gem. Bonus: no cod…" at bounding box center [651, 212] width 307 height 307
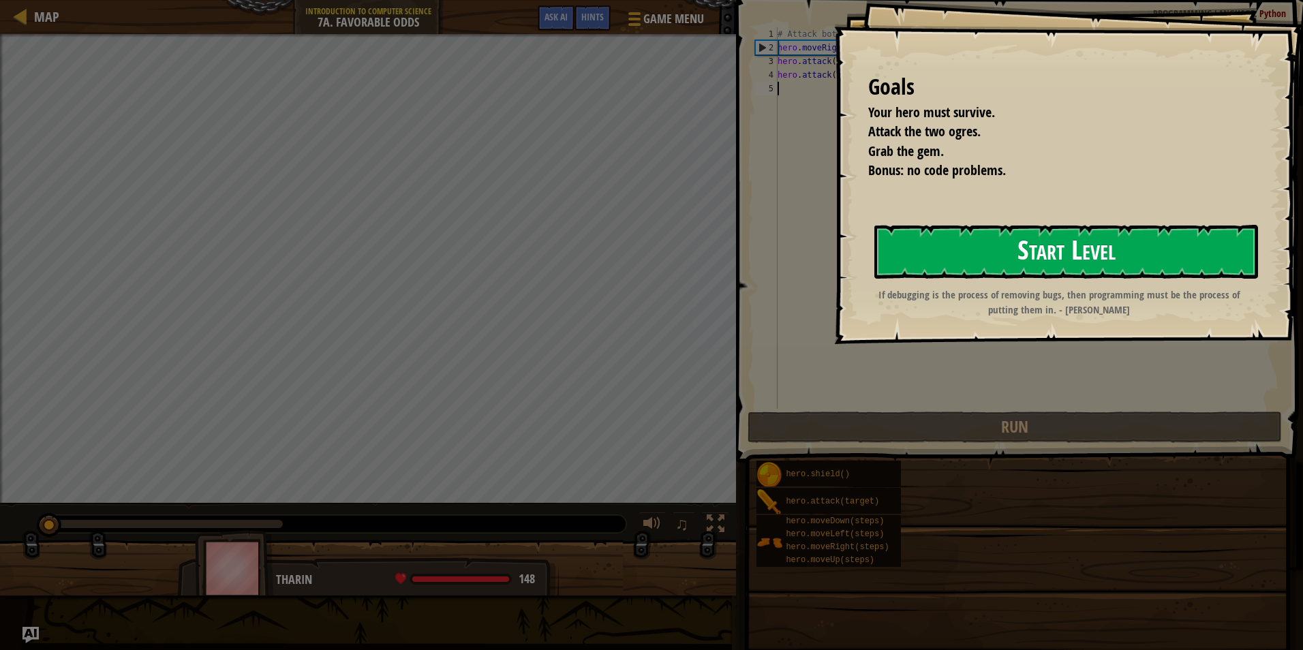
click at [1014, 271] on button "Start Level" at bounding box center [1066, 252] width 384 height 54
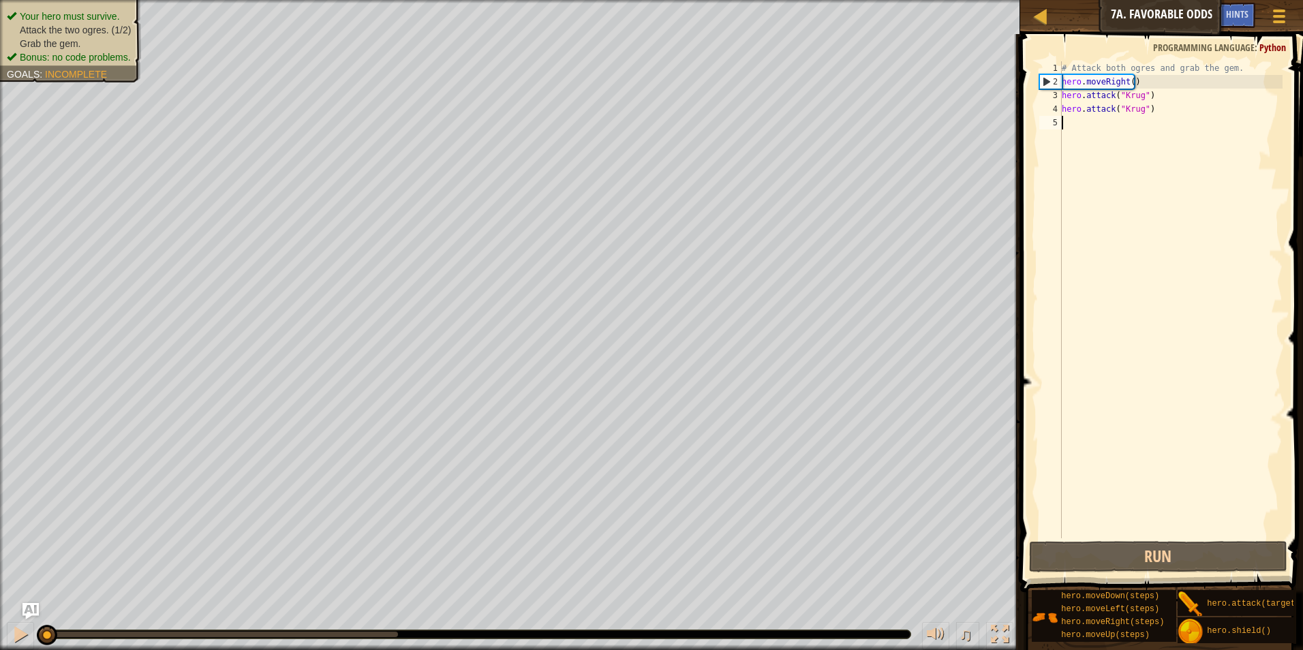
type textarea "h"
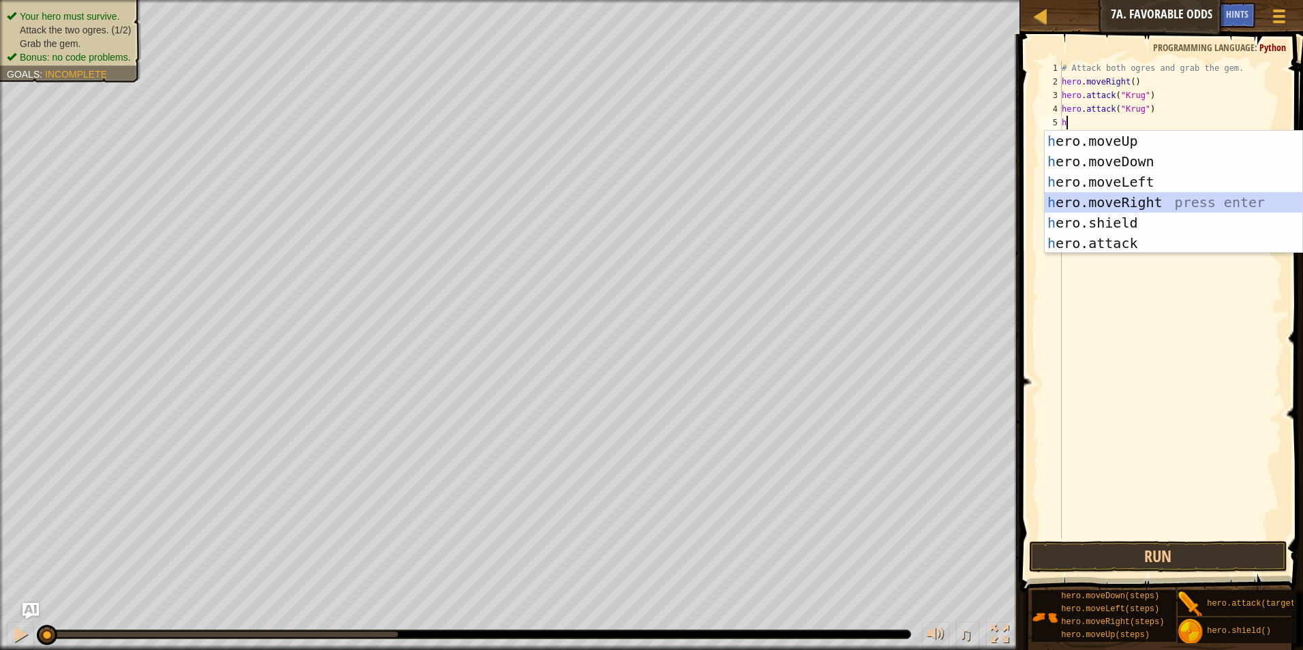
click at [1140, 198] on div "h ero.moveUp press enter h ero.moveDown press enter h ero.moveLeft press enter …" at bounding box center [1174, 213] width 258 height 164
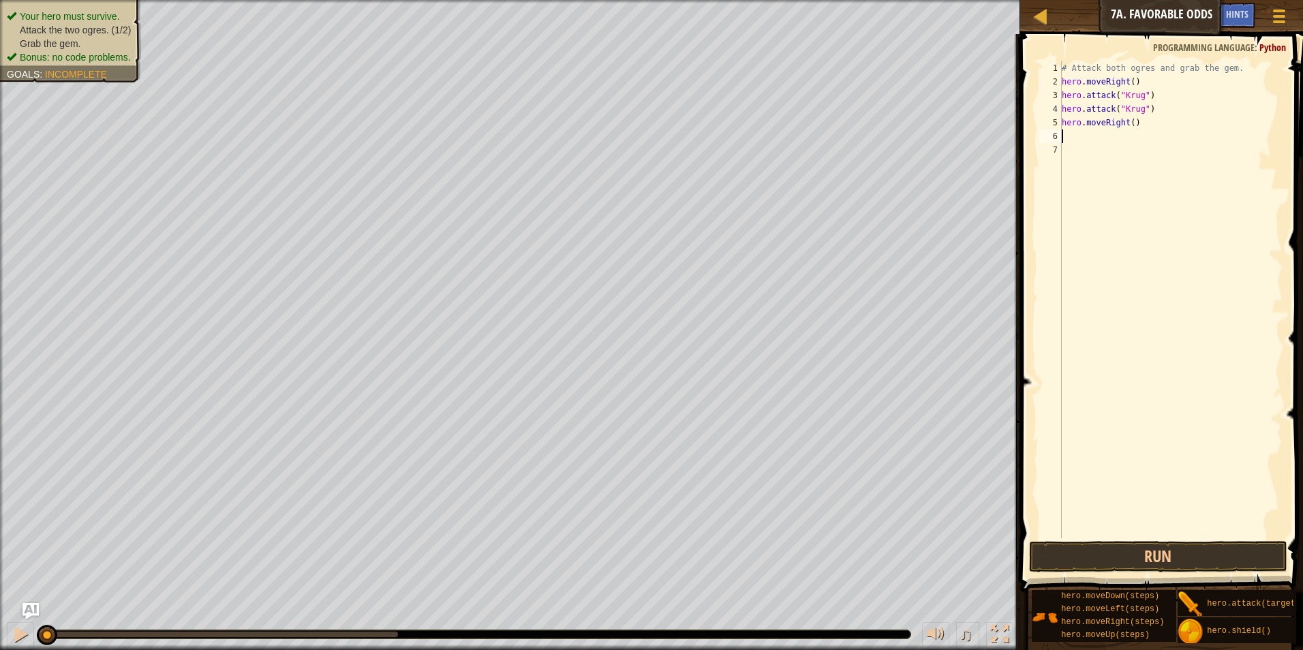
type textarea "h"
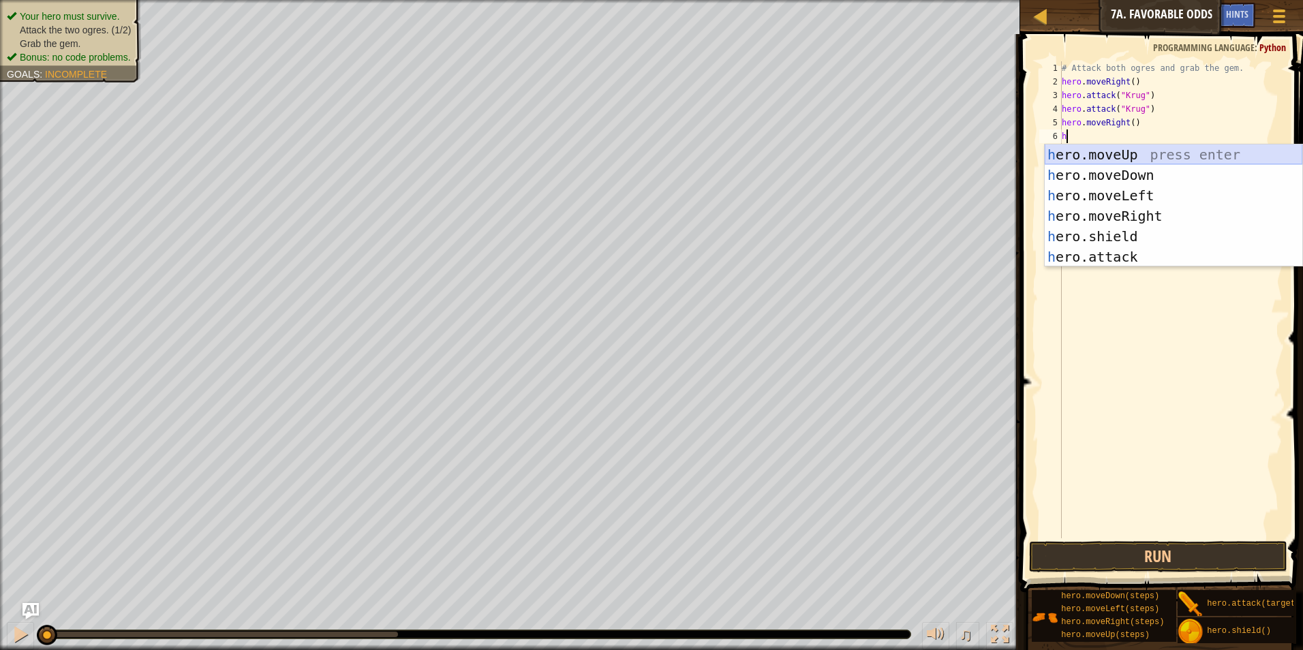
click at [1139, 153] on div "h ero.moveUp press enter h ero.moveDown press enter h ero.moveLeft press enter …" at bounding box center [1174, 226] width 258 height 164
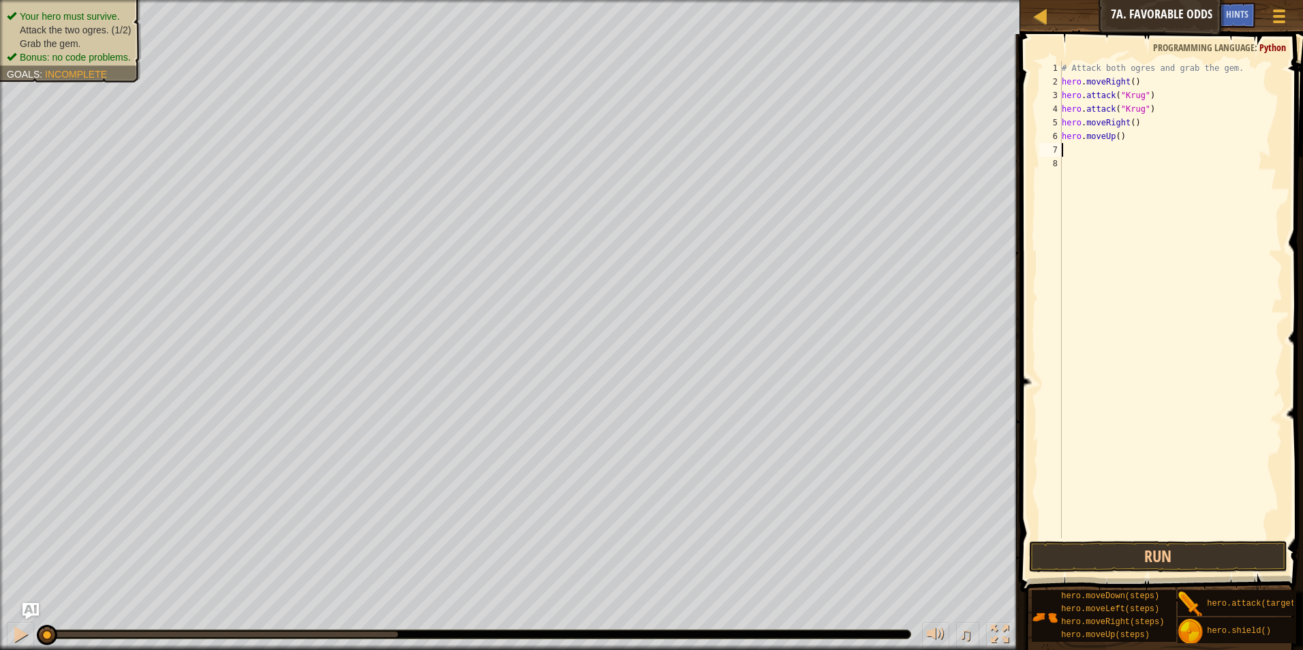
type textarea "h"
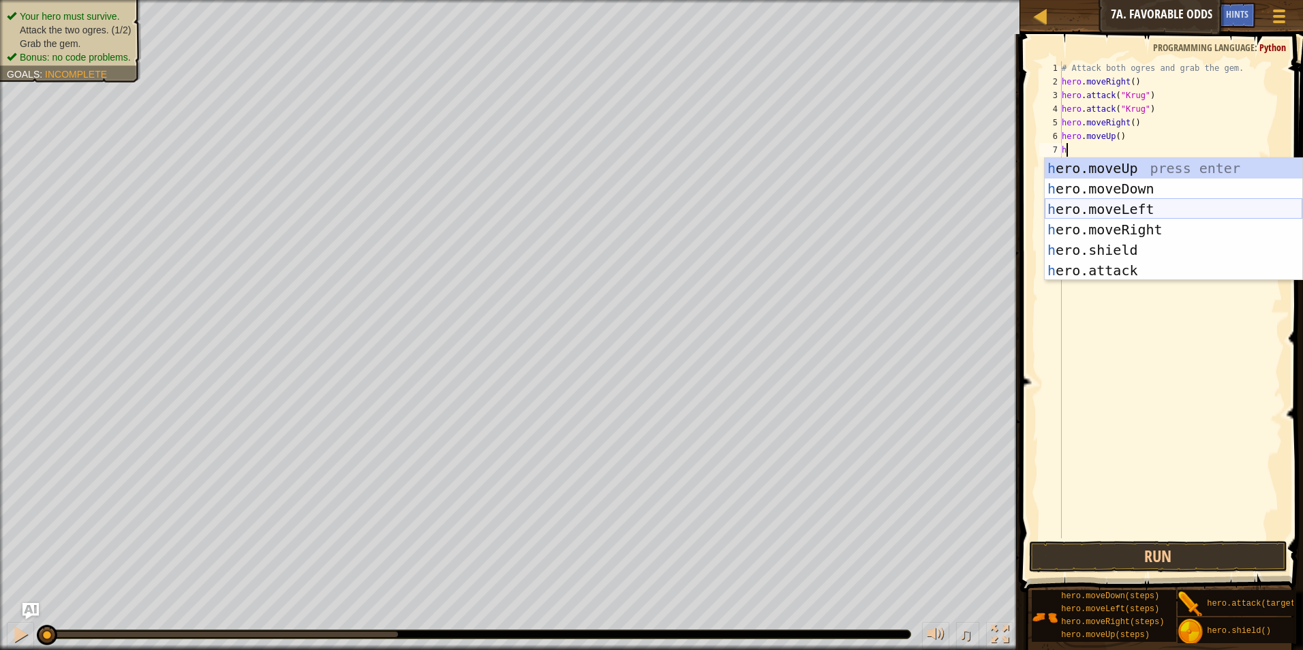
click at [1137, 209] on div "h ero.moveUp press enter h ero.moveDown press enter h ero.moveLeft press enter …" at bounding box center [1174, 240] width 258 height 164
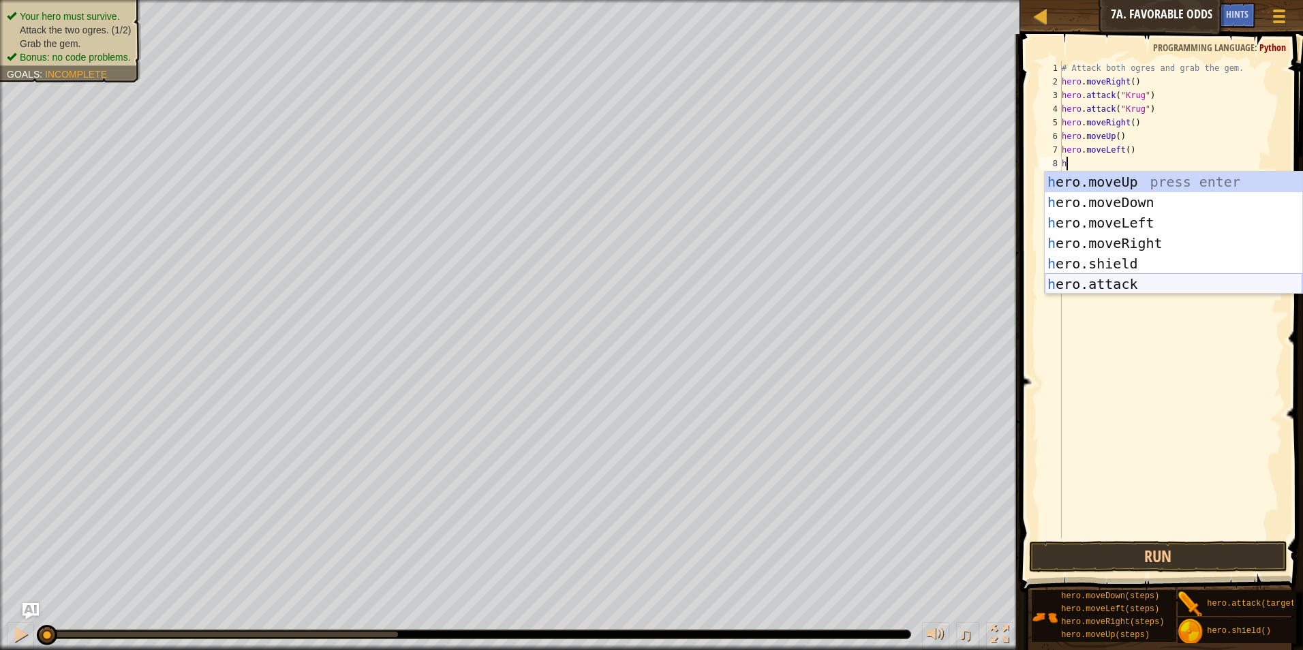
click at [1117, 287] on div "h ero.moveUp press enter h ero.moveDown press enter h ero.moveLeft press enter …" at bounding box center [1174, 254] width 258 height 164
type textarea "hero.attack("Enemy Name")"
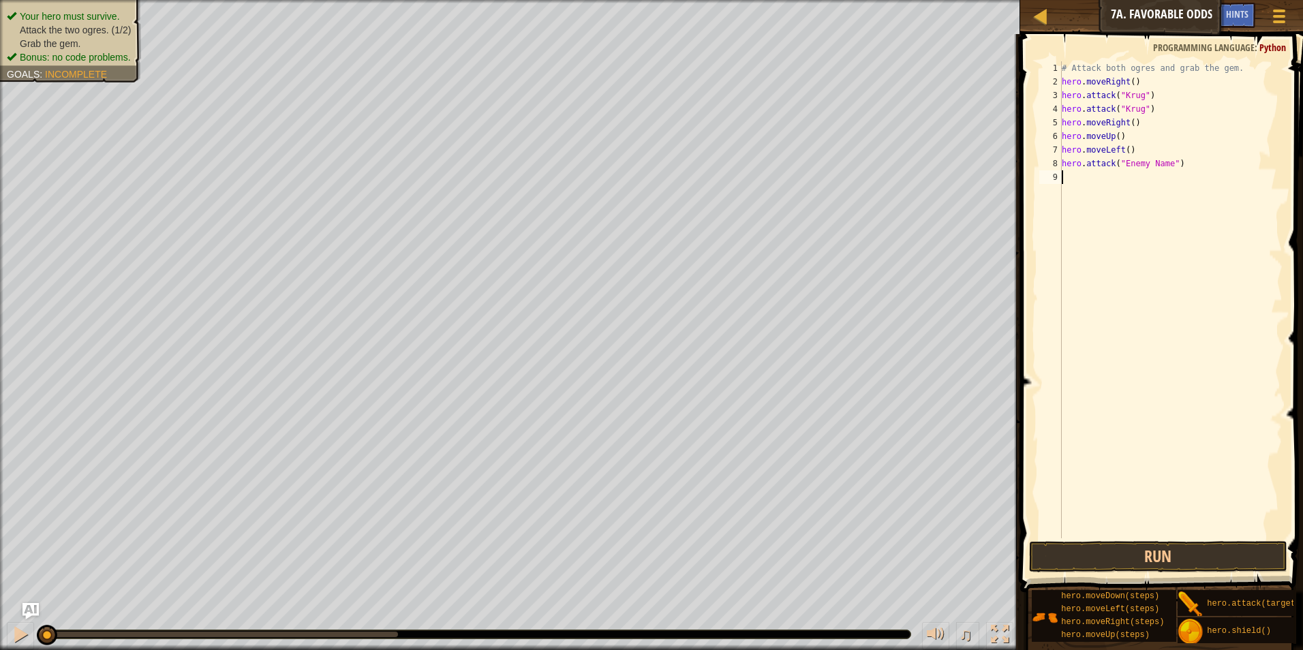
click at [1126, 181] on div "# Attack both ogres and grab the gem. hero . moveRight ( ) hero . attack ( "Kru…" at bounding box center [1171, 313] width 224 height 504
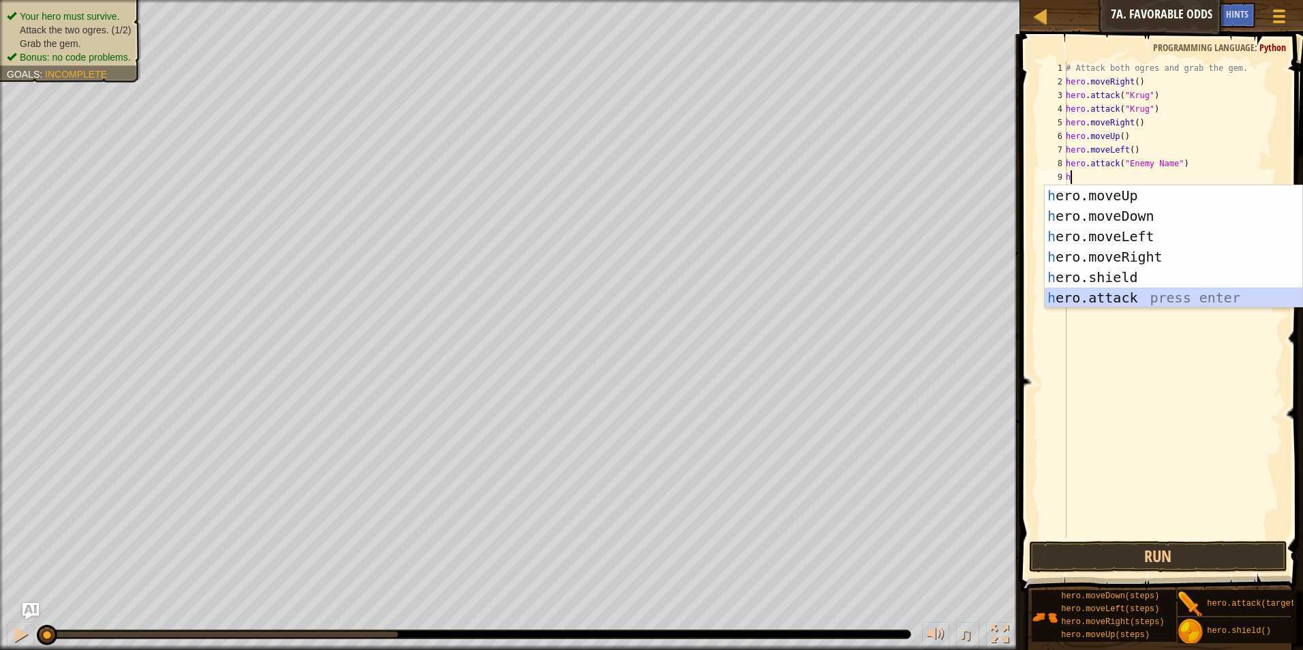
click at [1097, 295] on div "h ero.moveUp press enter h ero.moveDown press enter h ero.moveLeft press enter …" at bounding box center [1174, 267] width 258 height 164
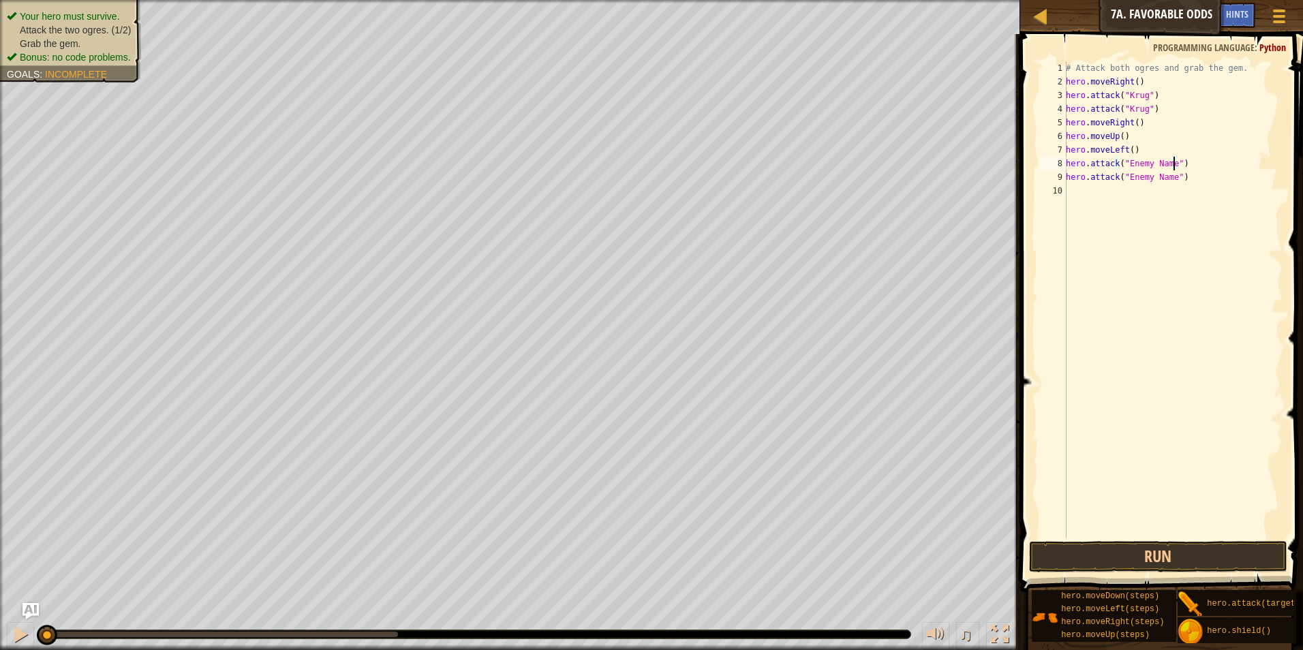
click at [1171, 158] on div "# Attack both ogres and grab the gem. hero . moveRight ( ) hero . attack ( "Kru…" at bounding box center [1172, 313] width 219 height 504
drag, startPoint x: 1170, startPoint y: 163, endPoint x: 1125, endPoint y: 162, distance: 45.0
click at [1125, 162] on div "# Attack both ogres and grab the gem. hero . moveRight ( ) hero . attack ( "Kru…" at bounding box center [1172, 313] width 219 height 504
drag, startPoint x: 1170, startPoint y: 179, endPoint x: 1122, endPoint y: 174, distance: 48.6
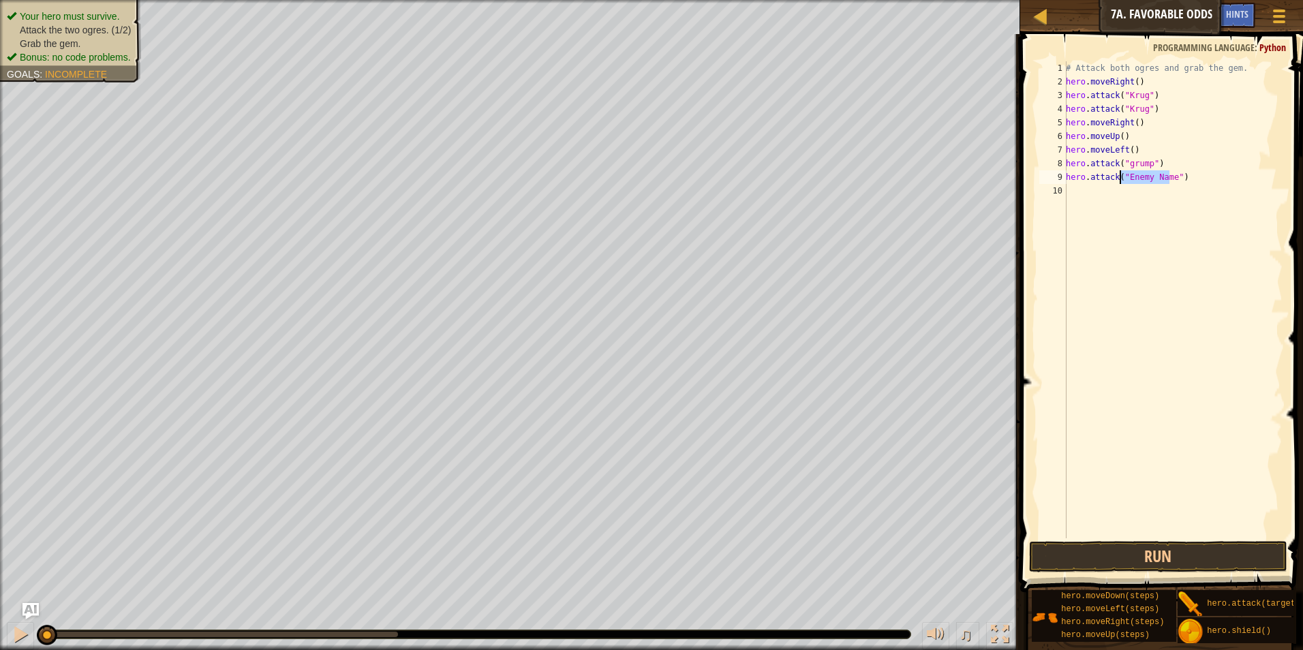
click at [1122, 174] on div "# Attack both ogres and grab the gem. hero . moveRight ( ) hero . attack ( "Kru…" at bounding box center [1172, 313] width 219 height 504
drag, startPoint x: 1124, startPoint y: 174, endPoint x: 1161, endPoint y: 188, distance: 39.9
click at [1165, 185] on div "# Attack both ogres and grab the gem. hero . moveRight ( ) hero . attack ( "Kru…" at bounding box center [1172, 313] width 219 height 504
type textarea "hero.attack("grump")"
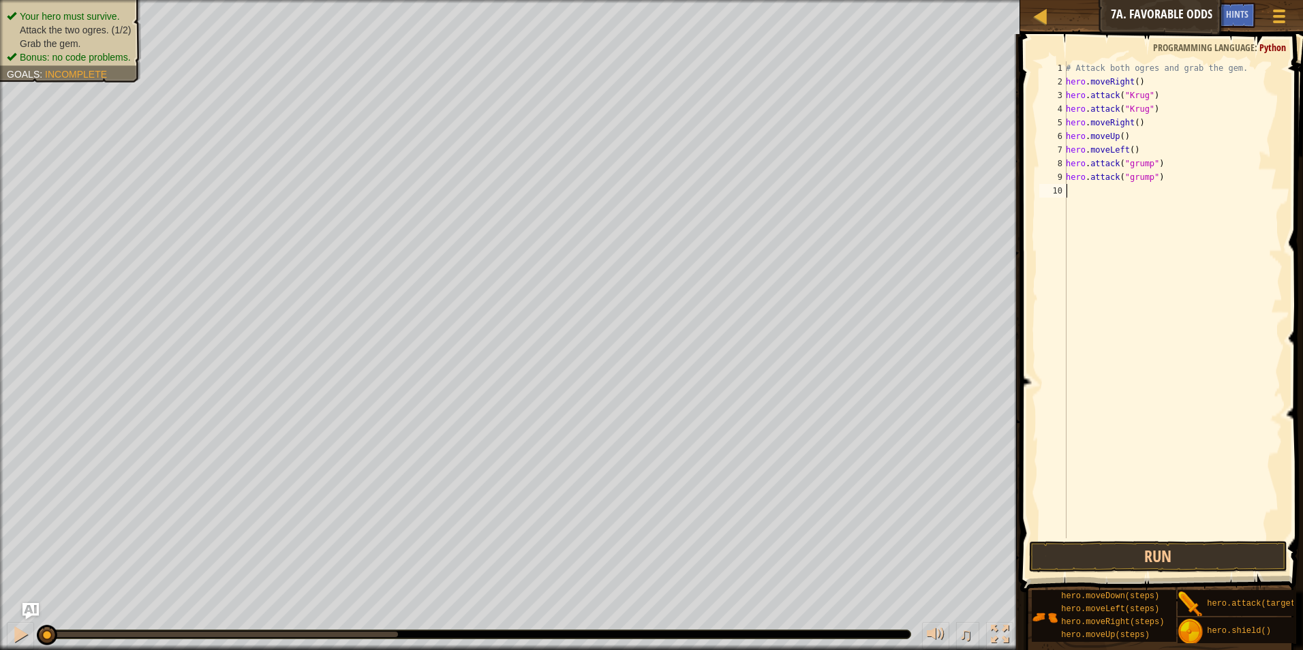
click at [1152, 197] on div "# Attack both ogres and grab the gem. hero . moveRight ( ) hero . attack ( "Kru…" at bounding box center [1172, 313] width 219 height 504
type textarea "h"
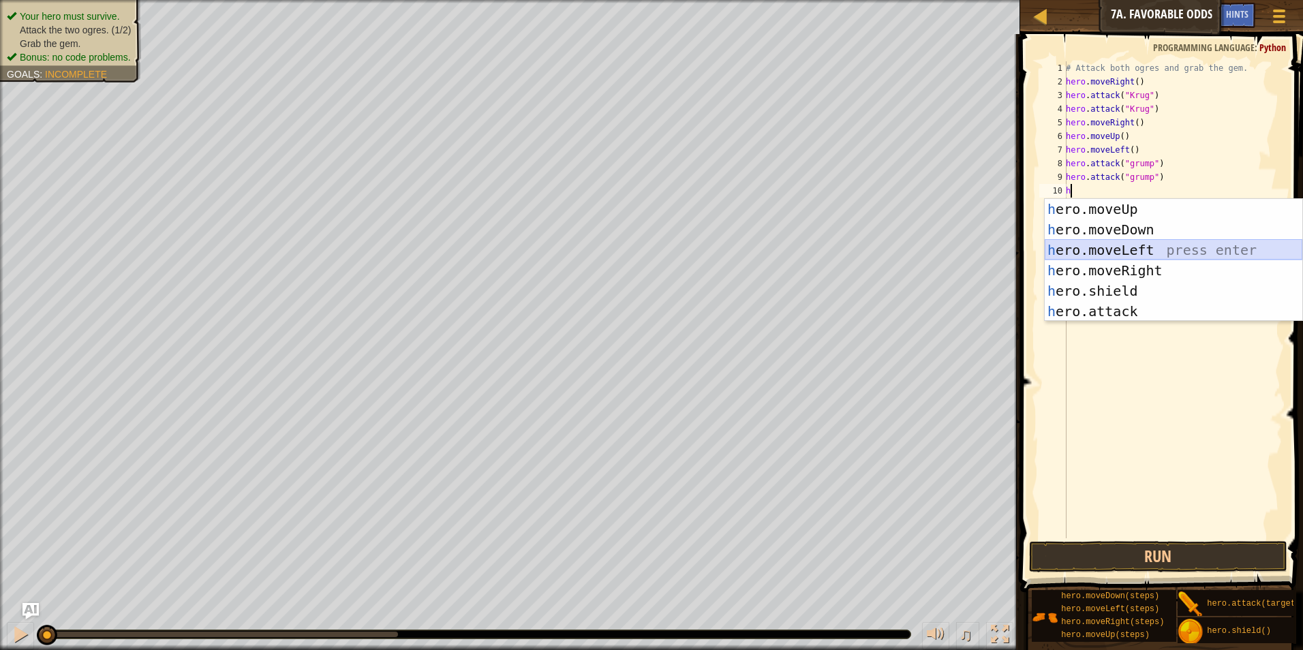
click at [1124, 256] on div "h ero.moveUp press enter h ero.moveDown press enter h ero.moveLeft press enter …" at bounding box center [1174, 281] width 258 height 164
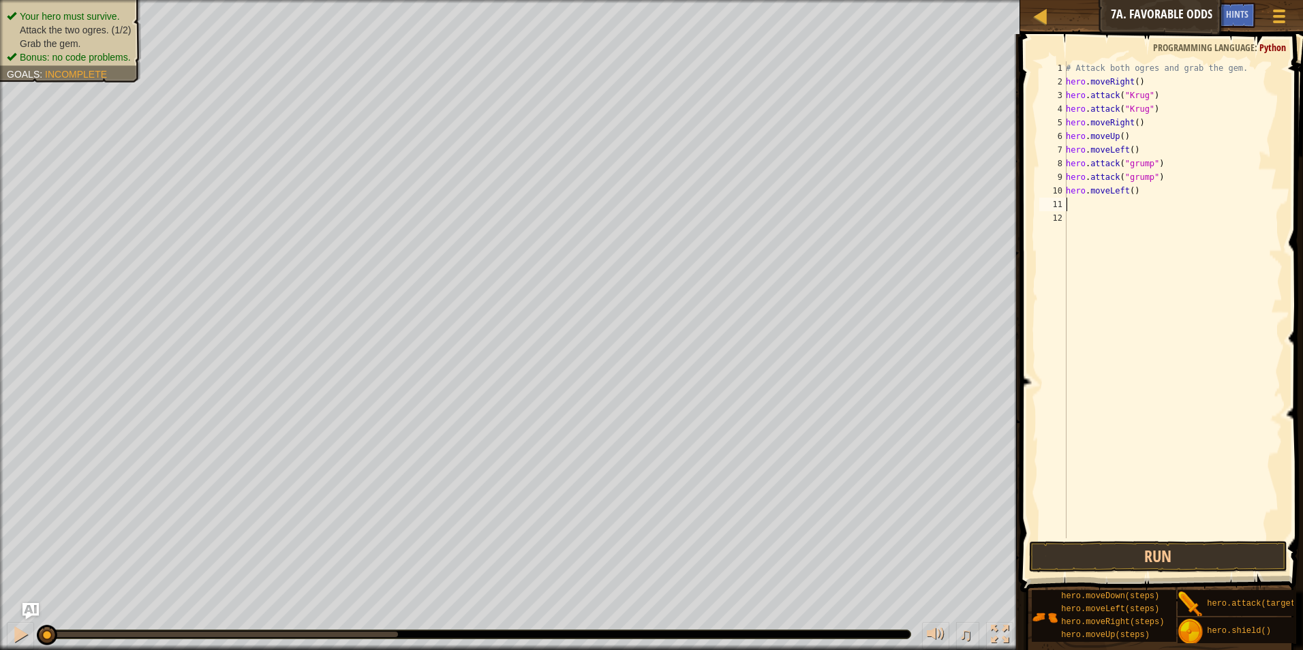
type textarea "h"
click at [1150, 561] on button "Run" at bounding box center [1158, 556] width 259 height 31
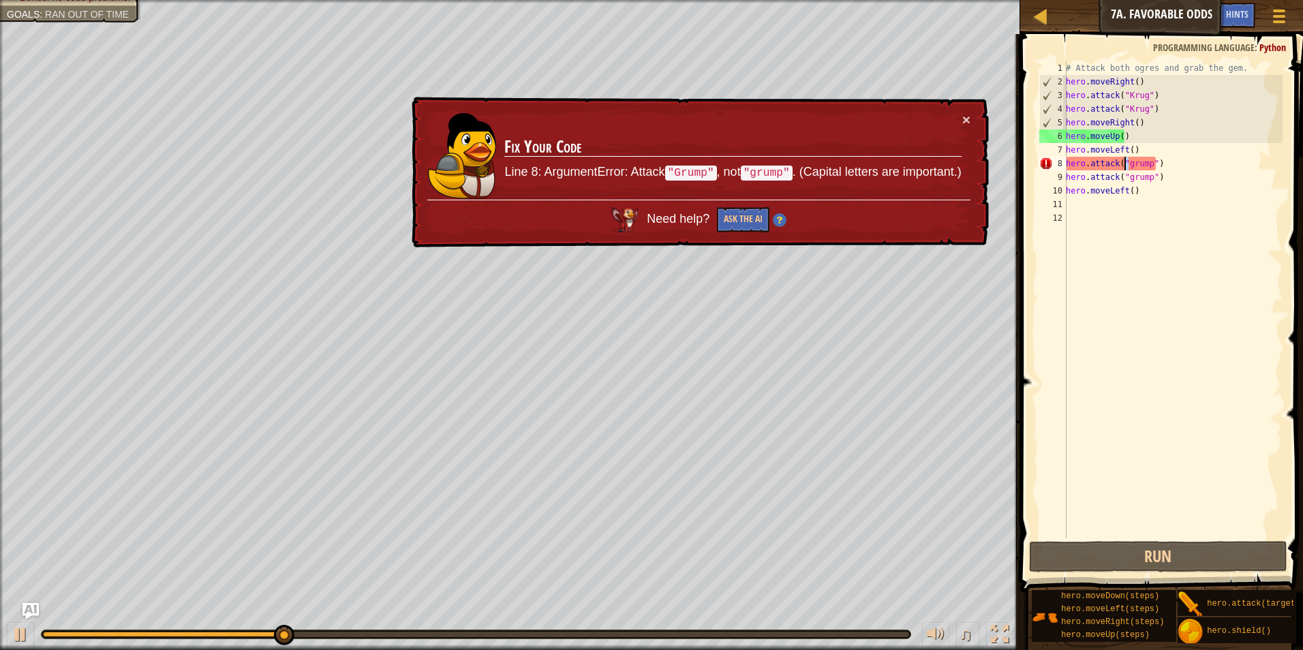
click at [1126, 163] on div "# Attack both ogres and grab the gem. hero . moveRight ( ) hero . attack ( "Kru…" at bounding box center [1172, 313] width 219 height 504
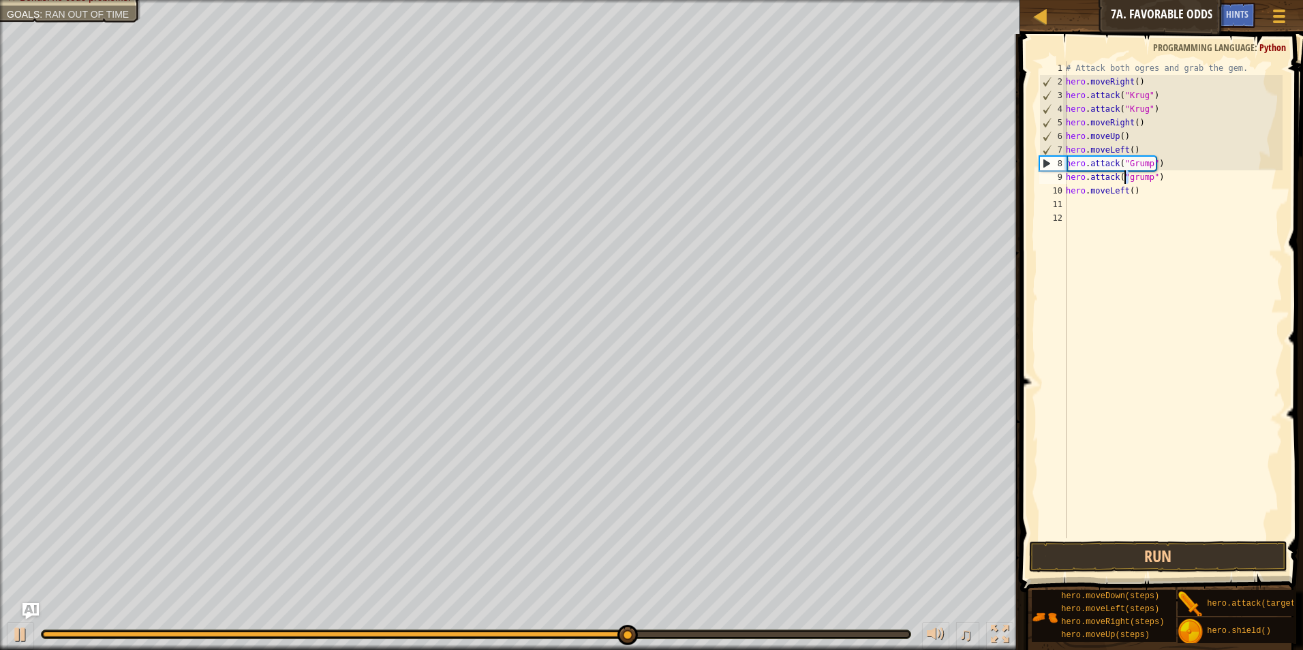
drag, startPoint x: 1130, startPoint y: 174, endPoint x: 1124, endPoint y: 179, distance: 7.2
click at [1124, 179] on div "# Attack both ogres and grab the gem. hero . moveRight ( ) hero . attack ( "Kru…" at bounding box center [1172, 313] width 219 height 504
type textarea "hero.attack("Grump")"
click at [1116, 552] on button "Run" at bounding box center [1158, 556] width 259 height 31
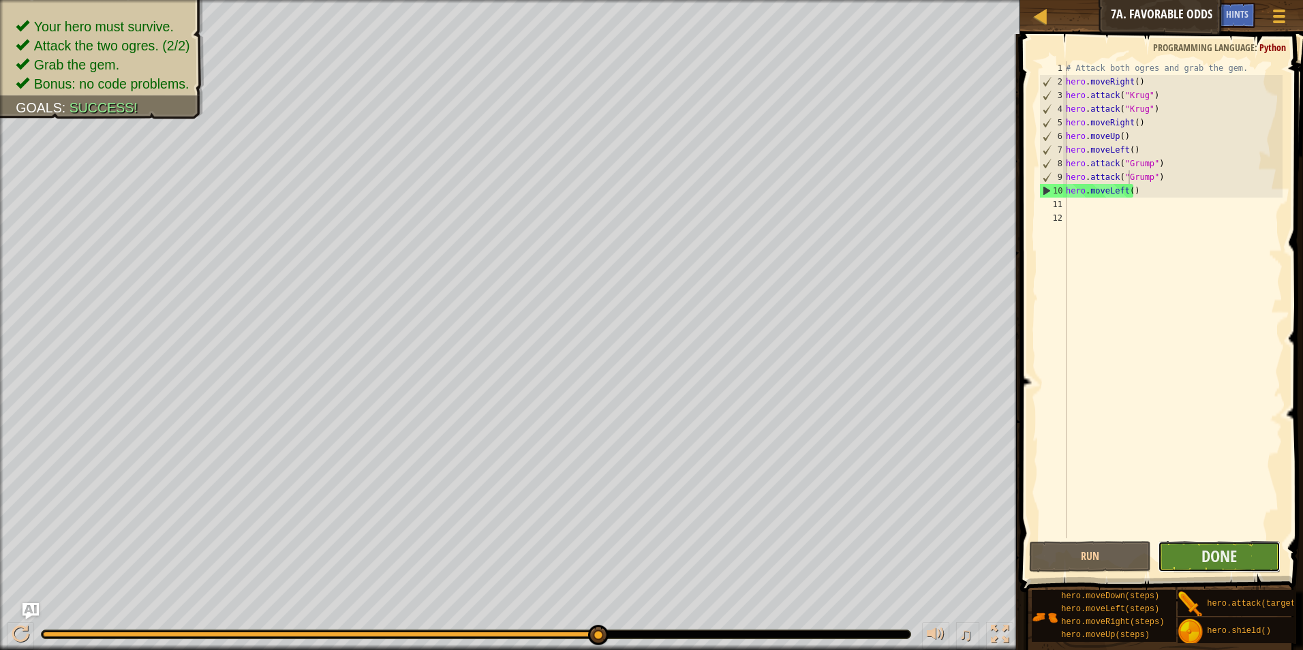
click at [1248, 553] on button "Done" at bounding box center [1219, 556] width 123 height 31
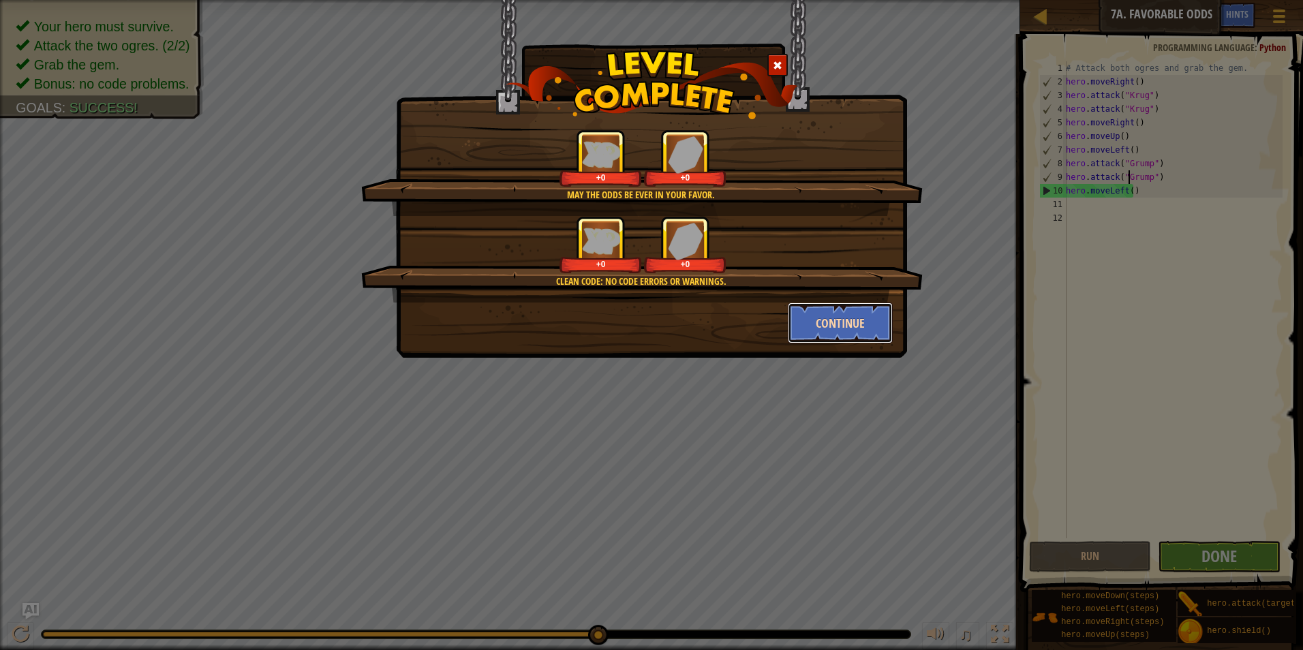
click at [842, 319] on button "Continue" at bounding box center [841, 323] width 106 height 41
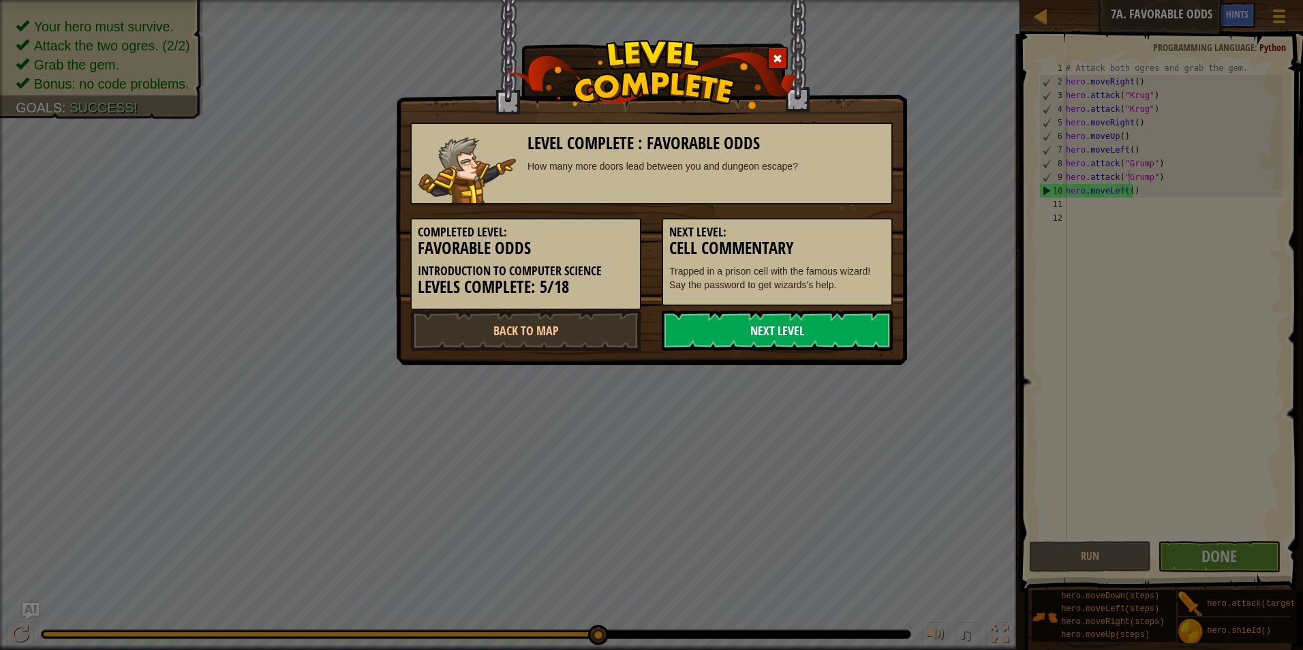
click at [842, 319] on link "Next Level" at bounding box center [777, 330] width 231 height 41
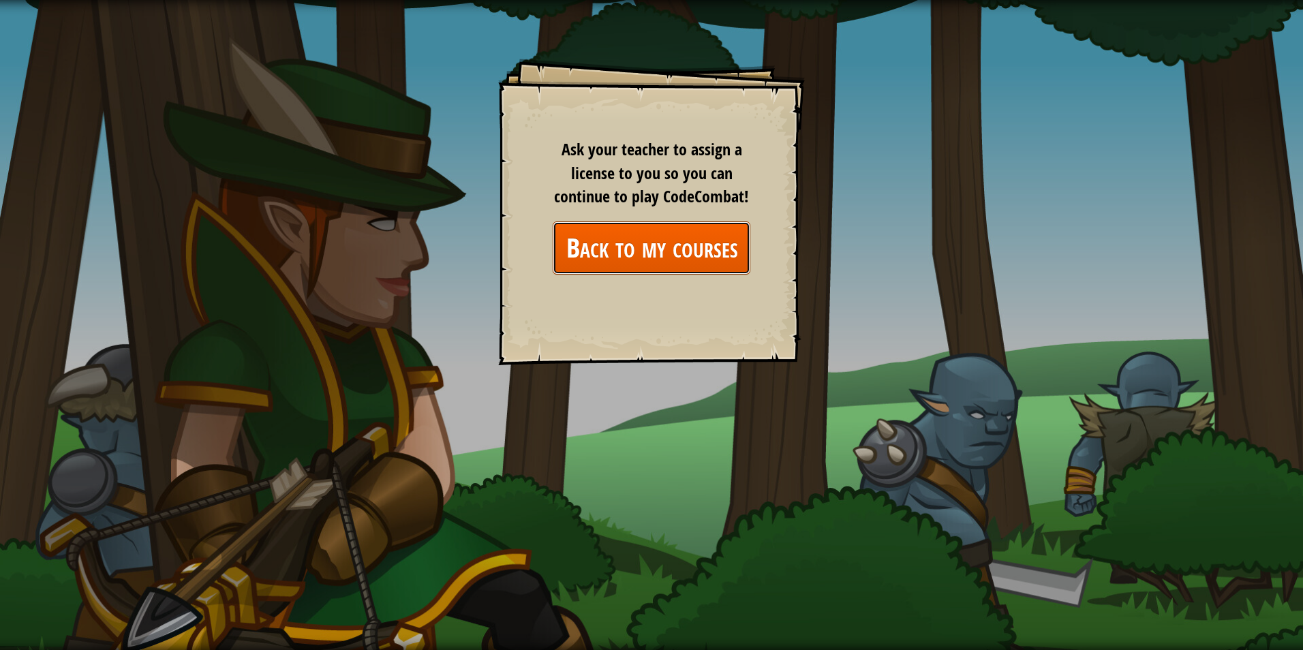
click at [654, 256] on link "Back to my courses" at bounding box center [652, 247] width 198 height 52
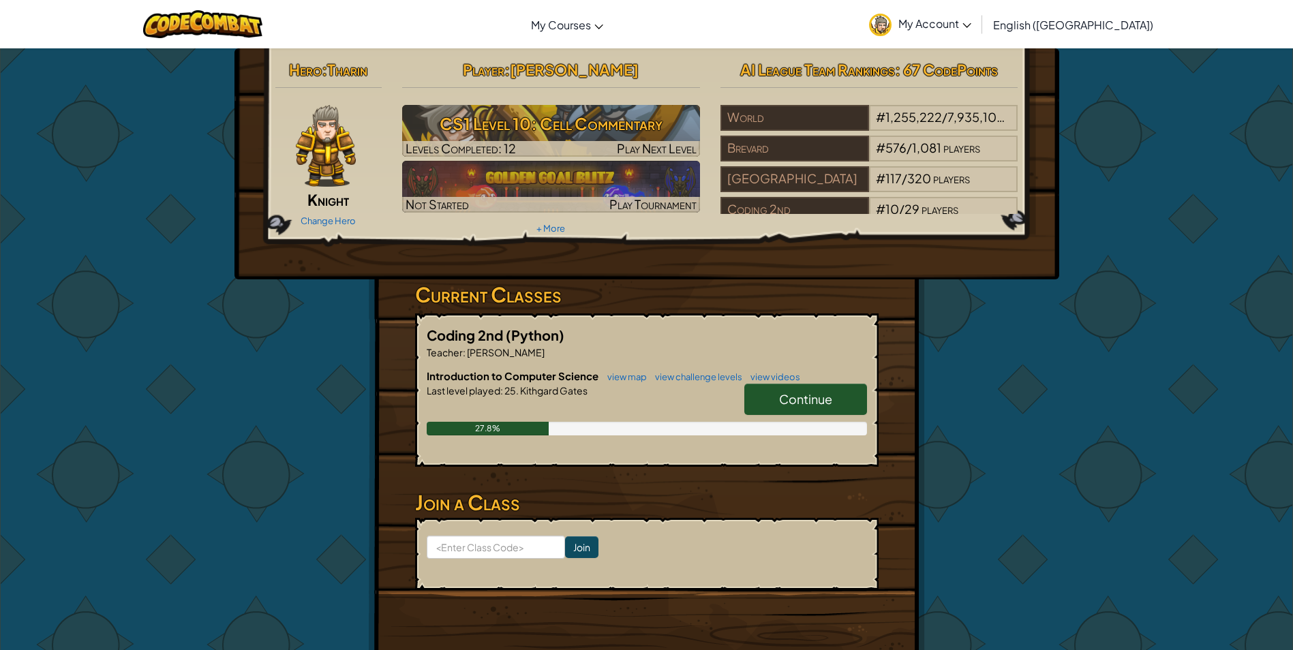
click at [847, 390] on link "Continue" at bounding box center [805, 399] width 123 height 31
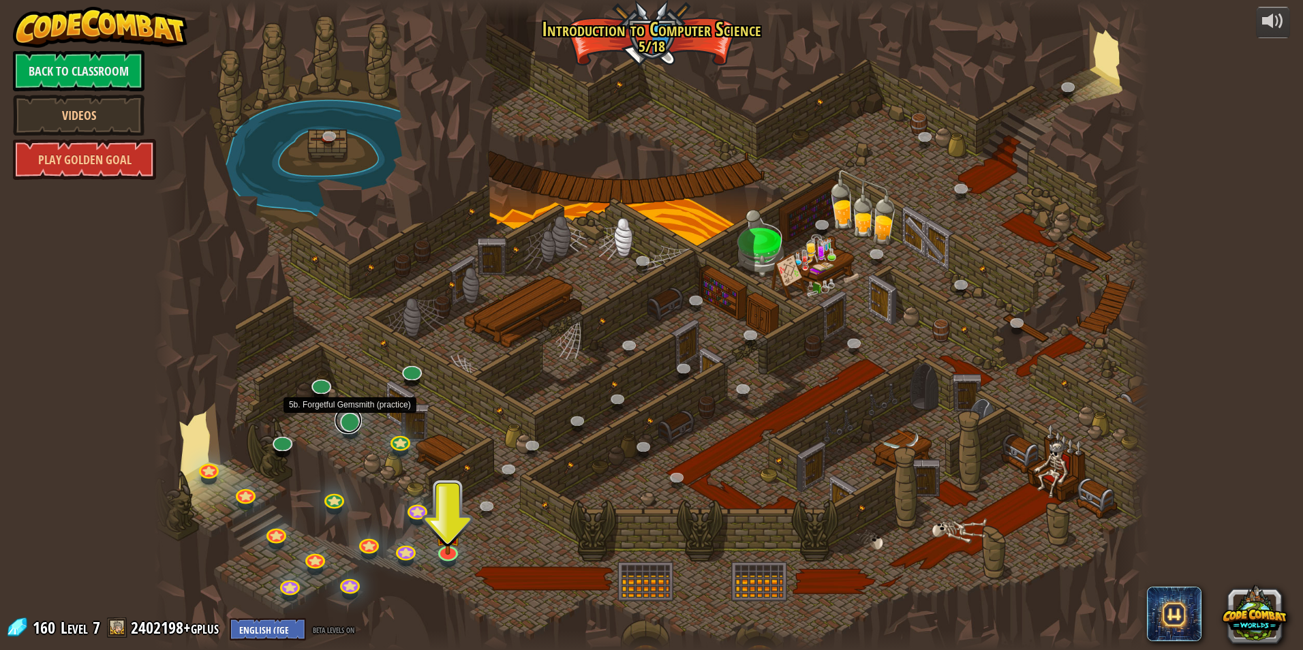
click at [356, 423] on link at bounding box center [348, 420] width 27 height 27
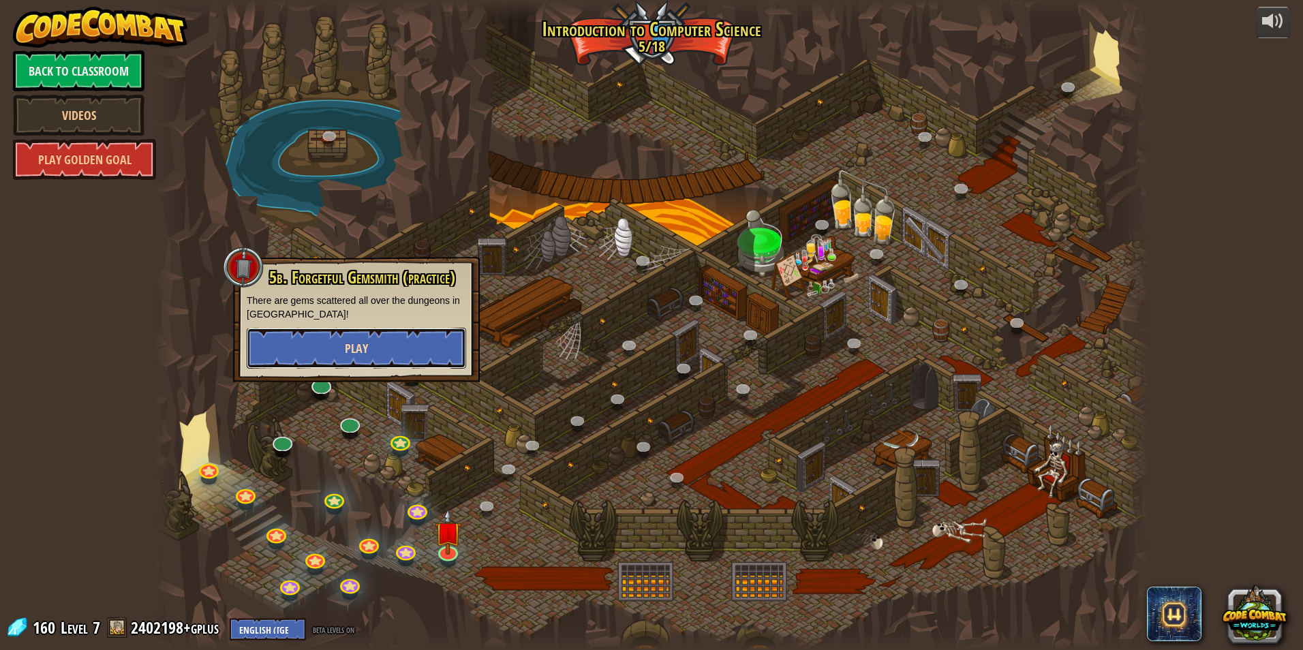
click at [437, 350] on button "Play" at bounding box center [356, 348] width 219 height 41
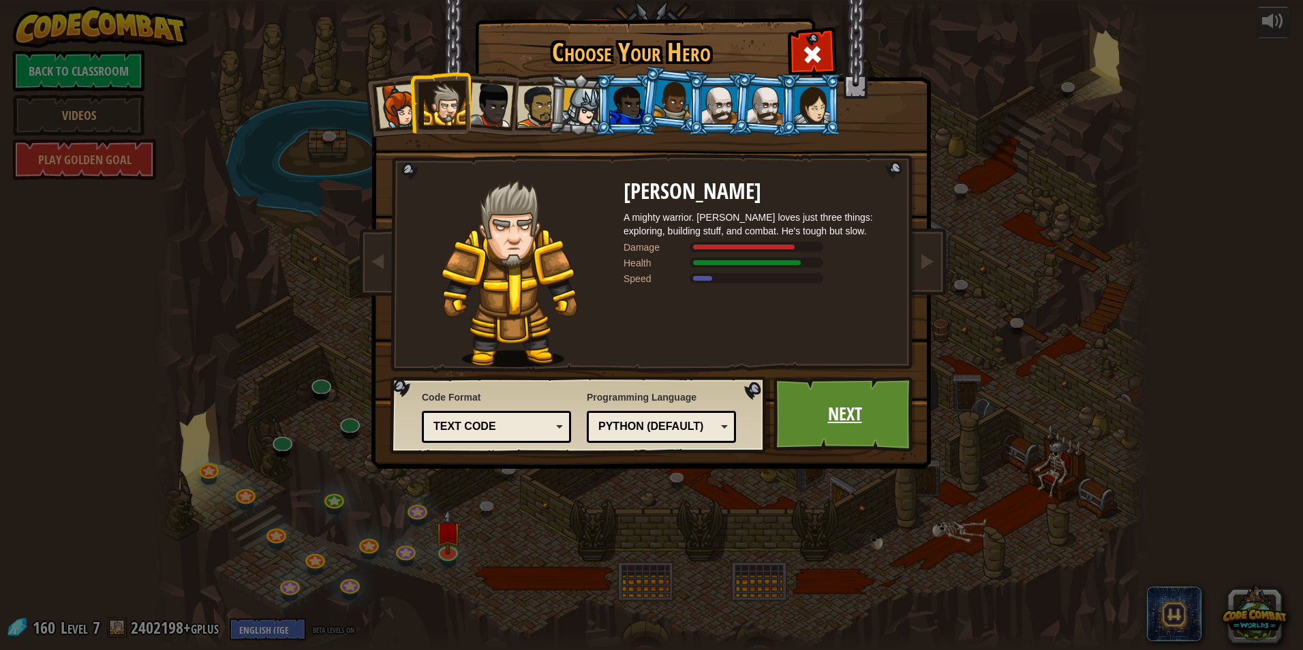
click at [875, 414] on link "Next" at bounding box center [844, 414] width 142 height 75
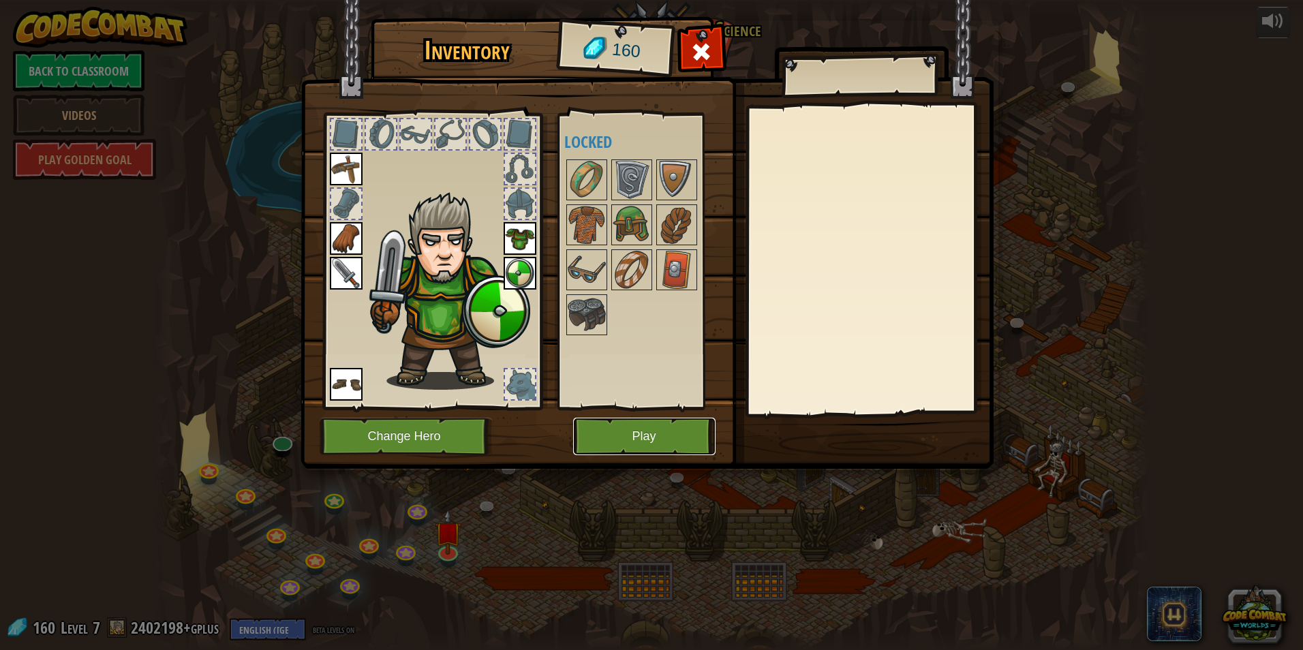
click at [622, 422] on button "Play" at bounding box center [644, 436] width 142 height 37
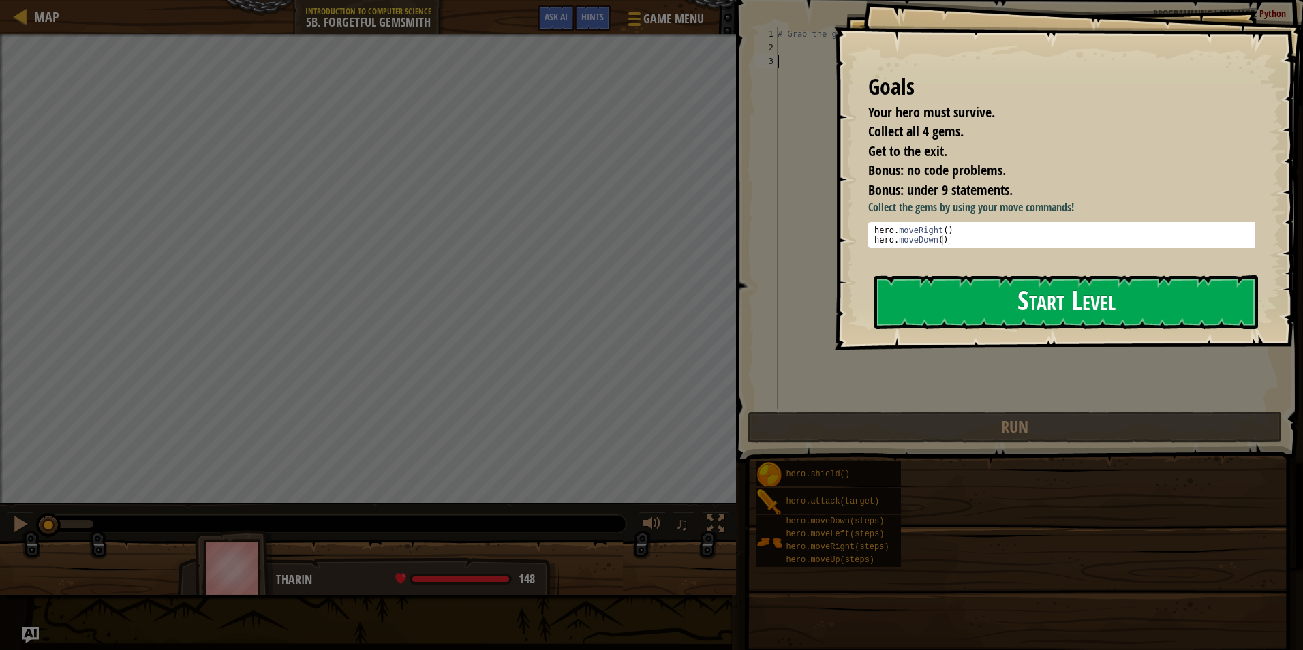
click at [1069, 328] on button "Start Level" at bounding box center [1066, 302] width 384 height 54
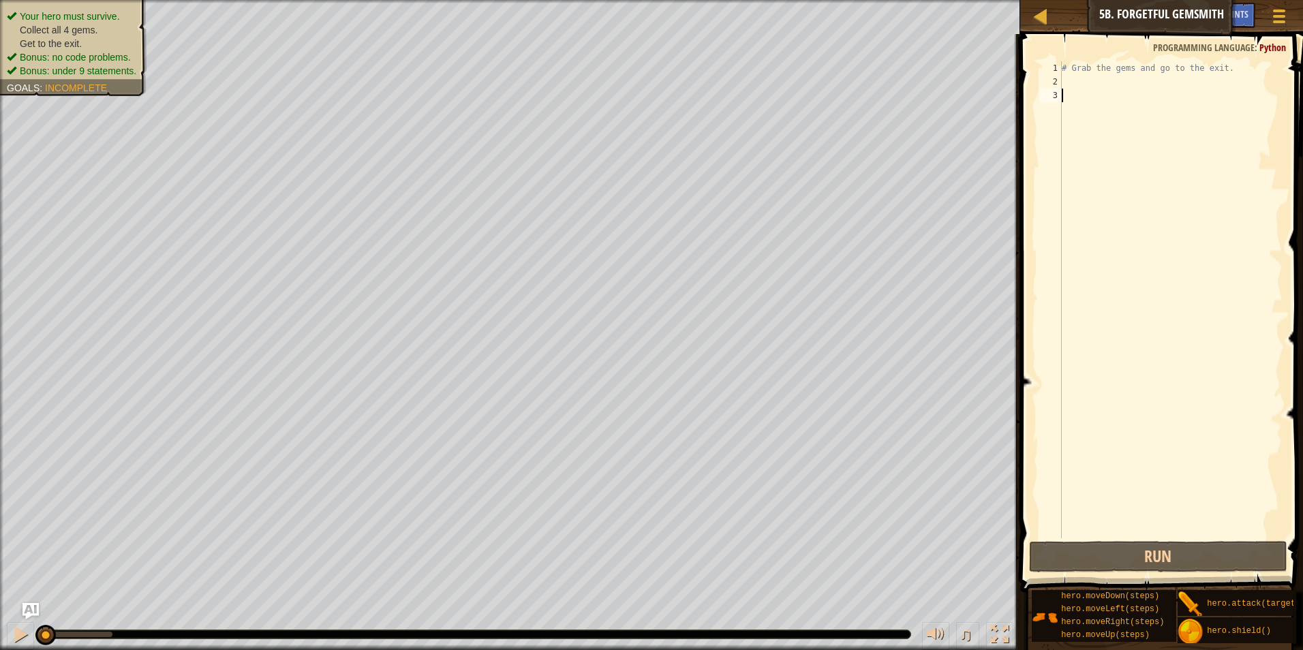
click at [1084, 82] on div "# Grab the gems and go to the exit." at bounding box center [1171, 313] width 224 height 504
type textarea "H"
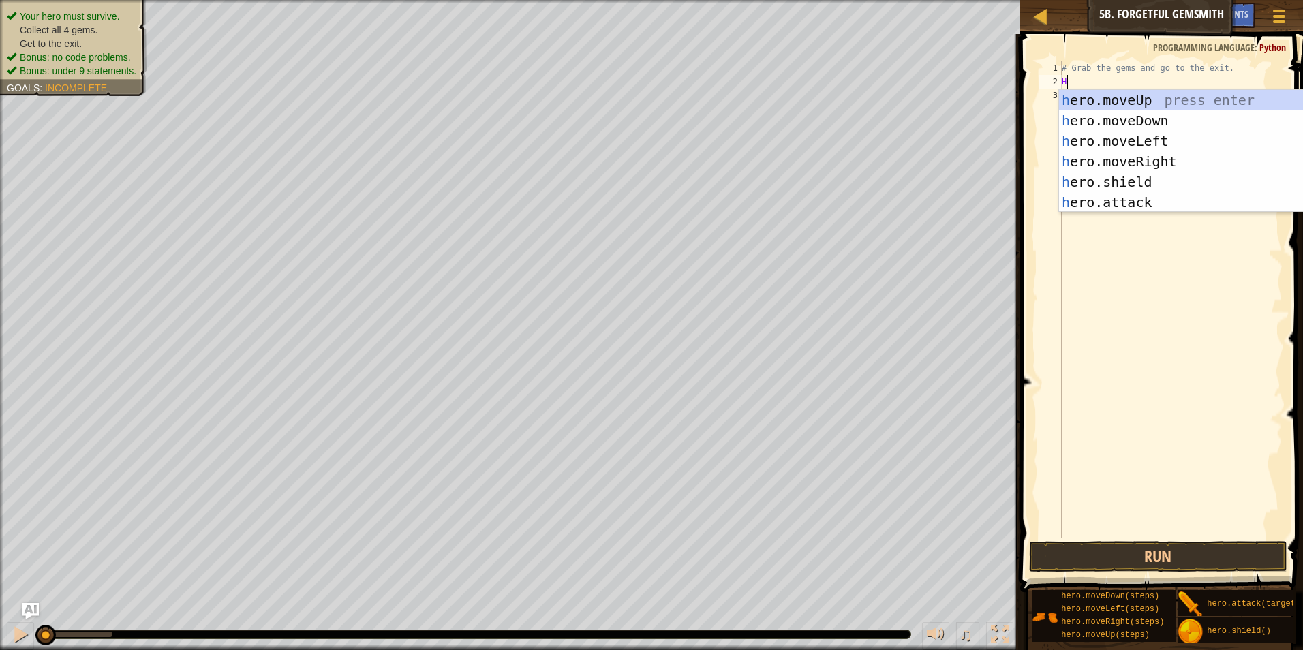
scroll to position [6, 0]
click at [1237, 156] on div "h ero.moveUp press enter h ero.moveDown press enter h ero.moveLeft press enter …" at bounding box center [1188, 172] width 258 height 164
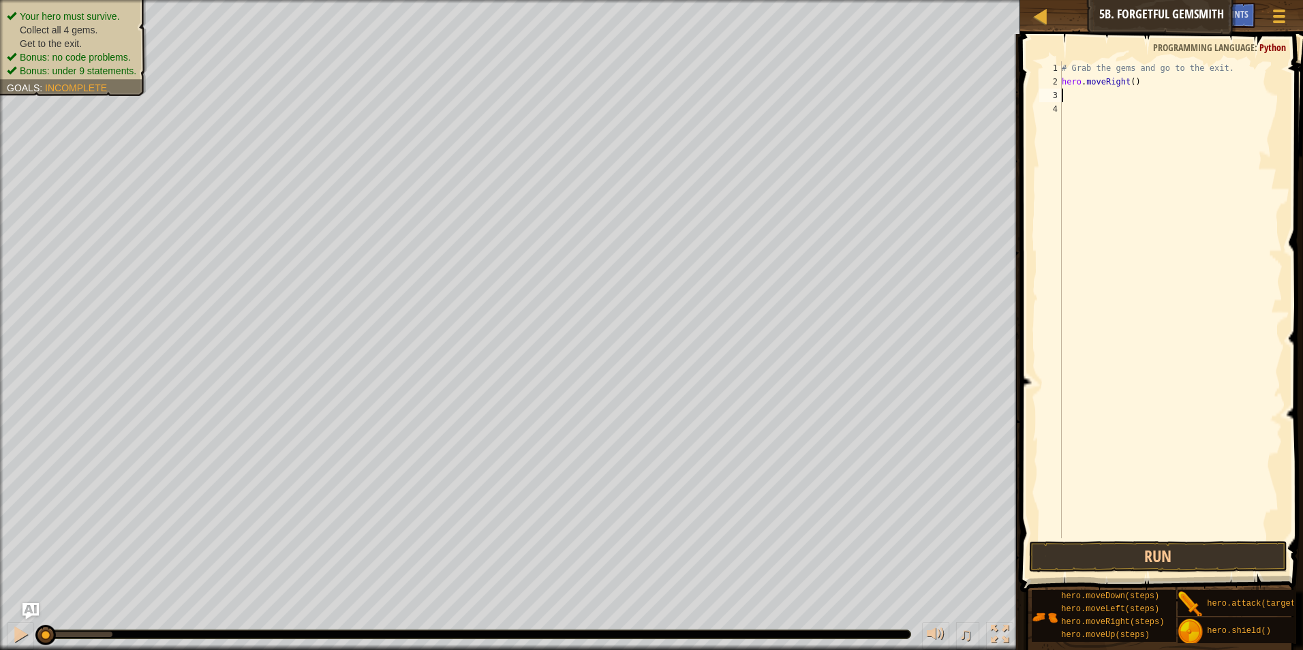
type textarea "H"
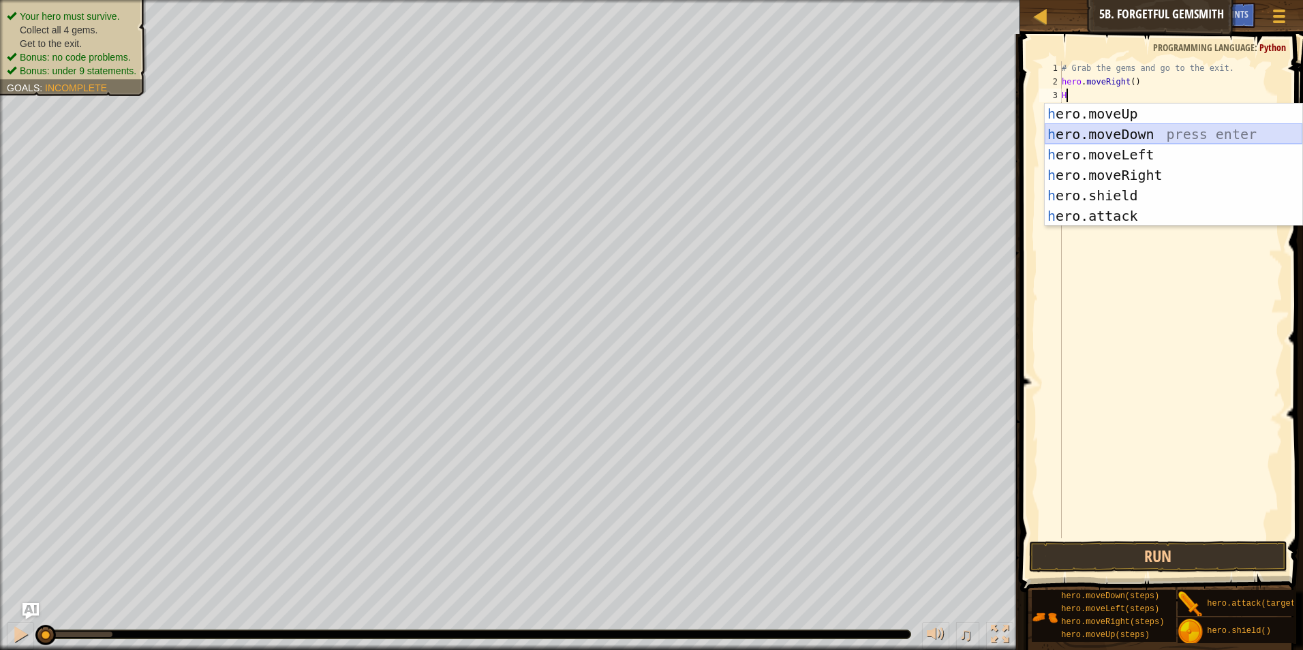
click at [1216, 136] on div "h ero.moveUp press enter h ero.moveDown press enter h ero.moveLeft press enter …" at bounding box center [1174, 186] width 258 height 164
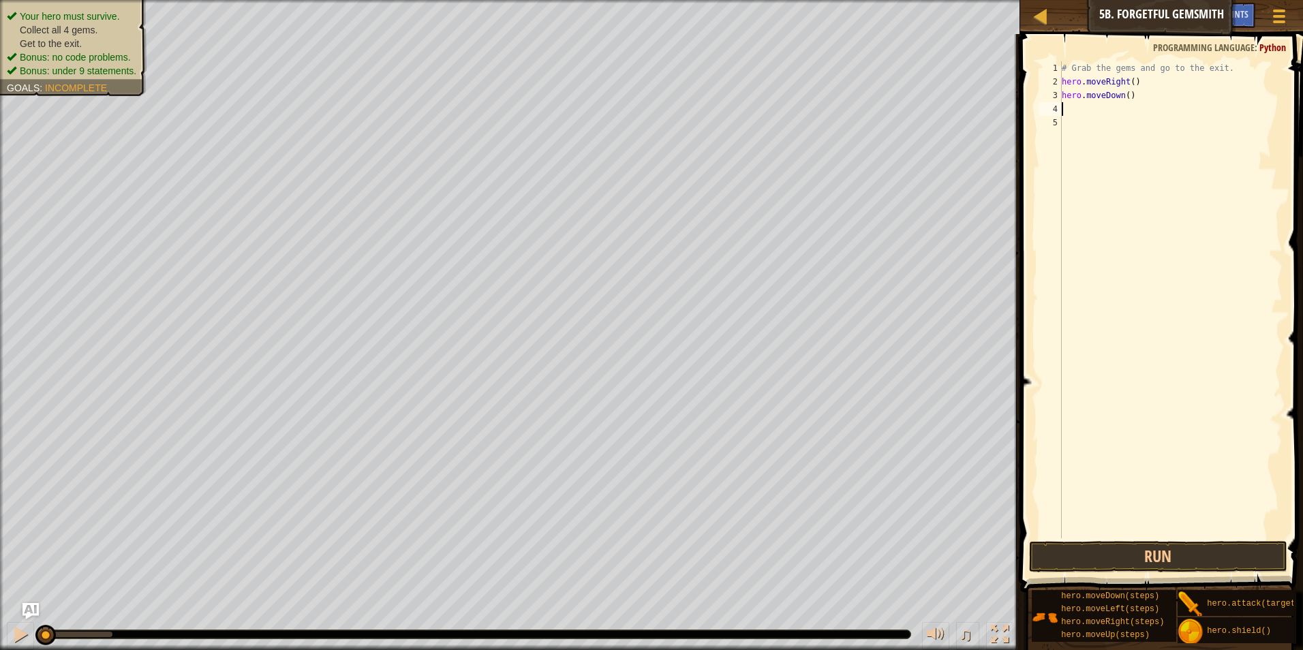
type textarea "H"
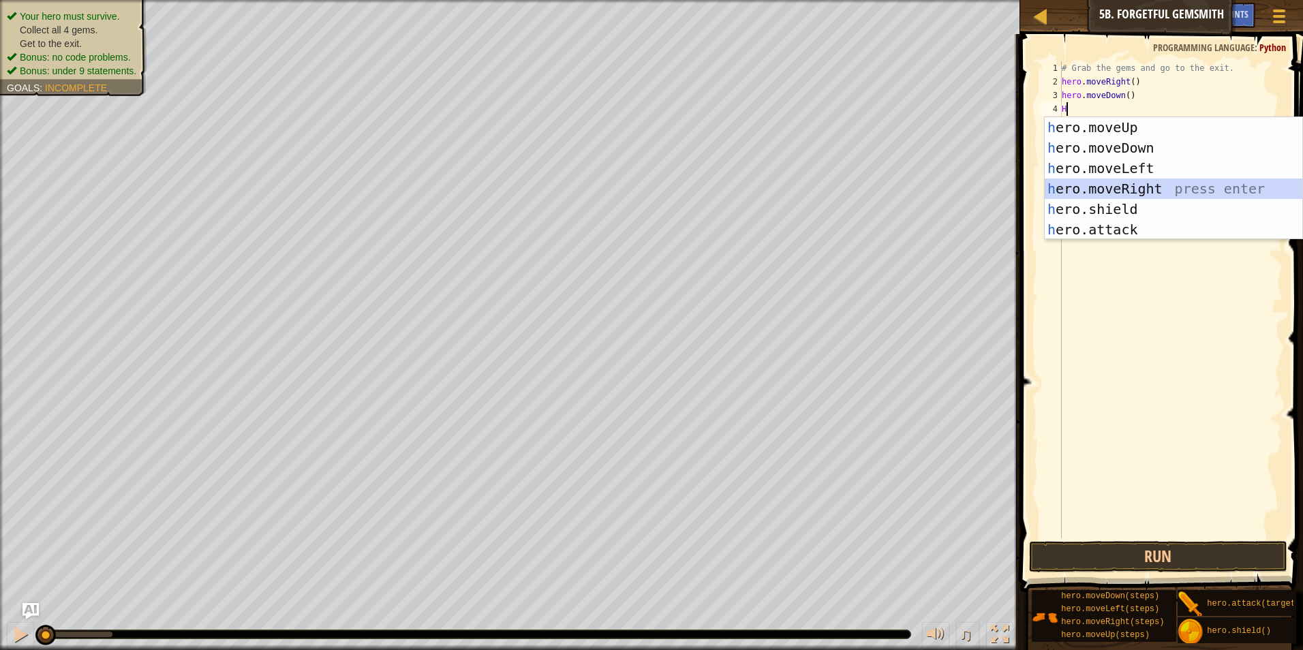
click at [1201, 192] on div "h ero.moveUp press enter h ero.moveDown press enter h ero.moveLeft press enter …" at bounding box center [1174, 199] width 258 height 164
type textarea "H"
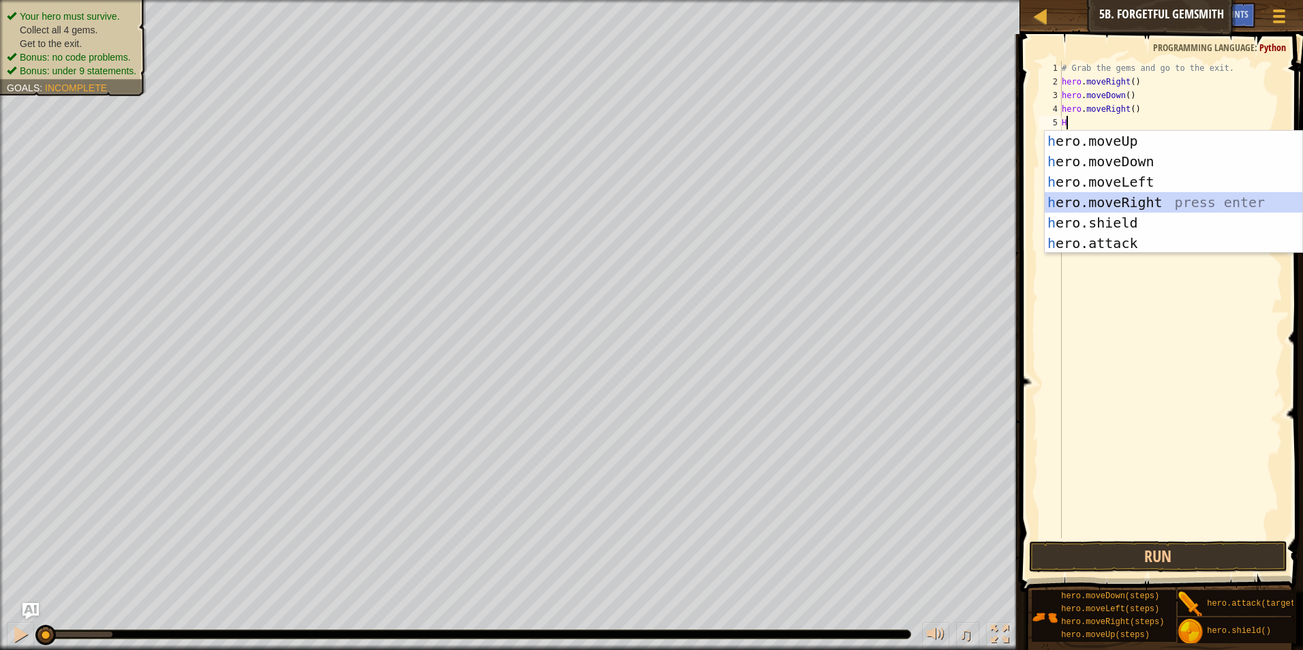
click at [1201, 204] on div "h ero.moveUp press enter h ero.moveDown press enter h ero.moveLeft press enter …" at bounding box center [1174, 213] width 258 height 164
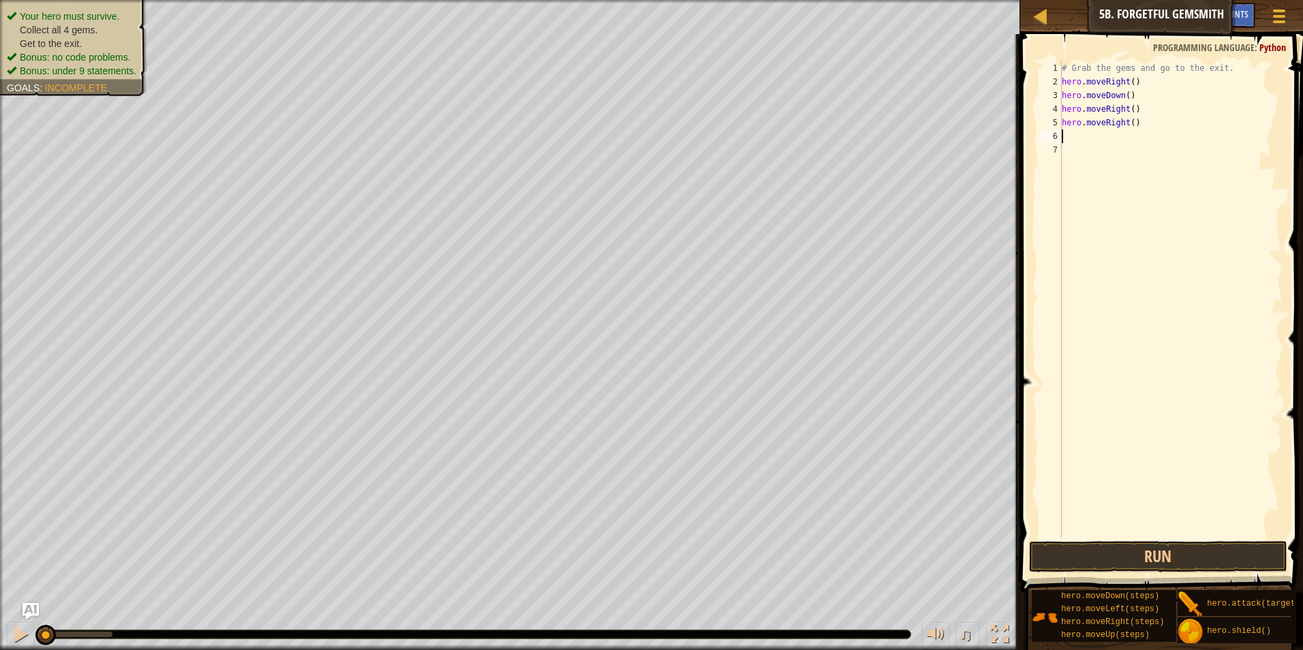
type textarea "H"
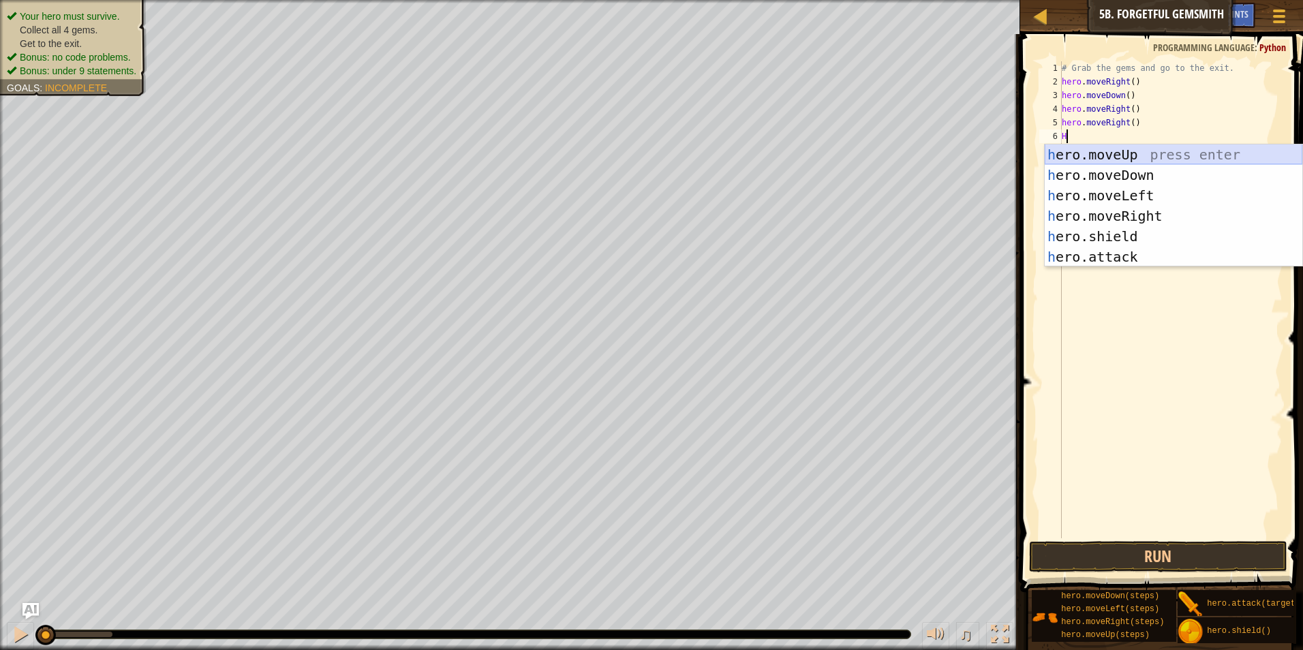
click at [1168, 157] on div "h ero.moveUp press enter h ero.moveDown press enter h ero.moveLeft press enter …" at bounding box center [1174, 226] width 258 height 164
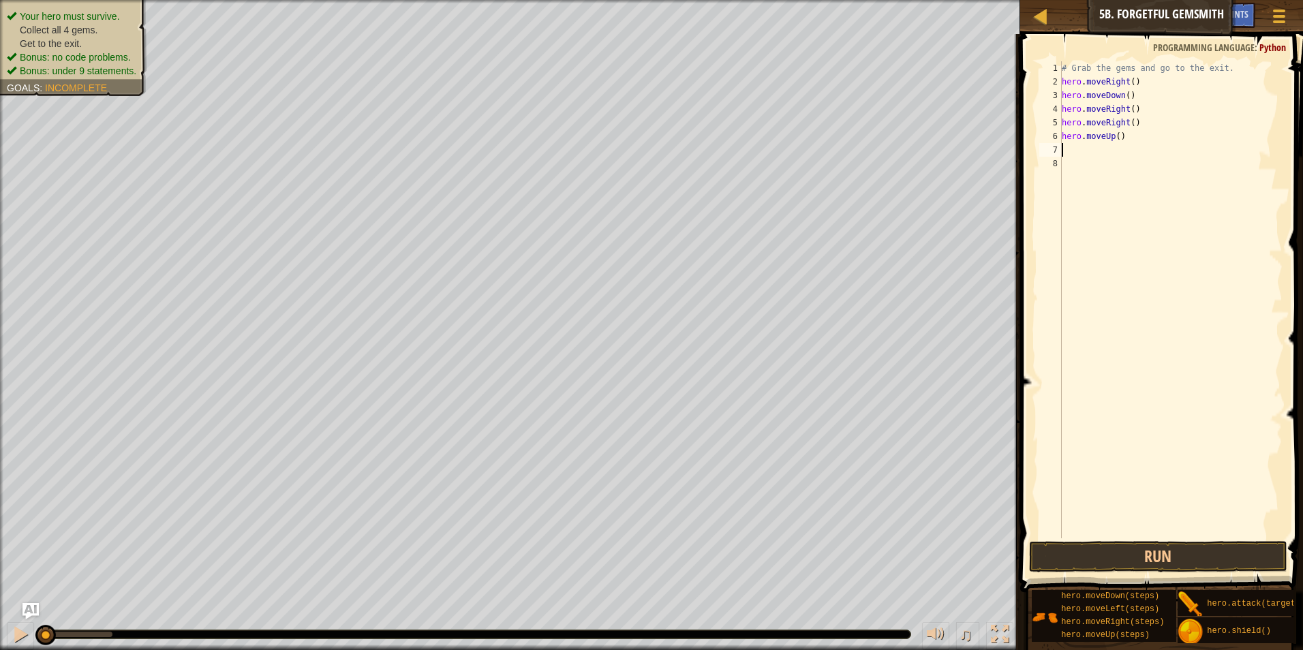
type textarea "H"
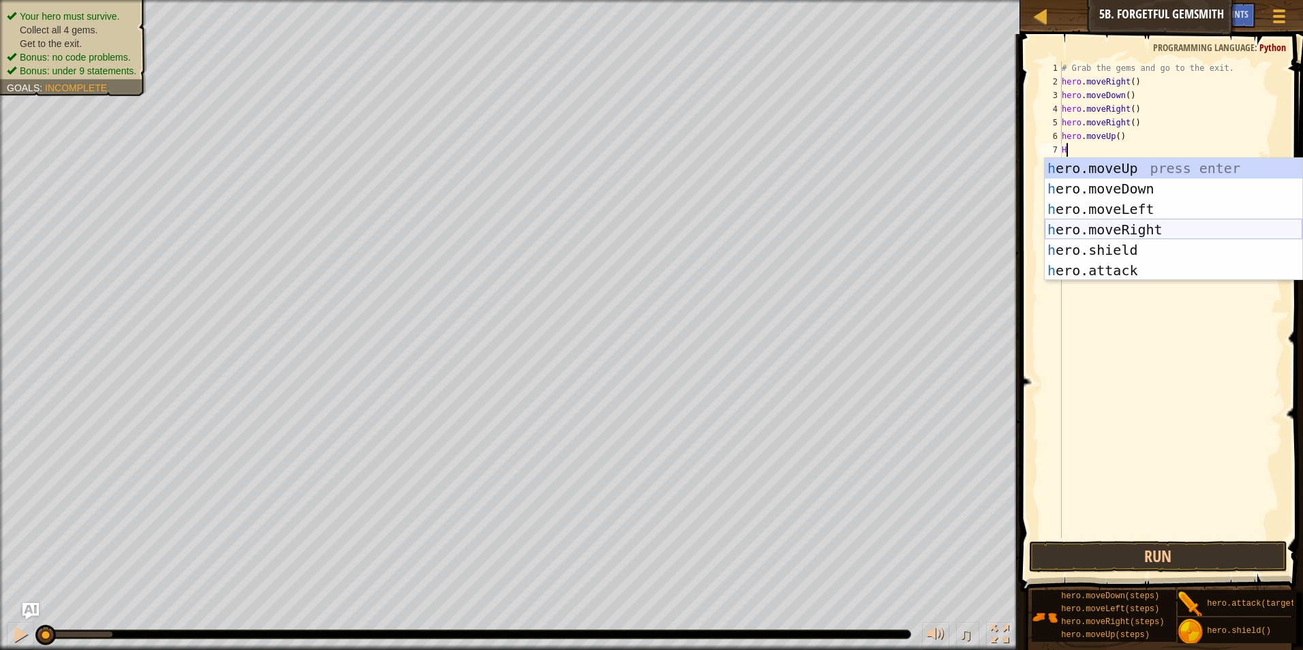
click at [1151, 230] on div "h ero.moveUp press enter h ero.moveDown press enter h ero.moveLeft press enter …" at bounding box center [1174, 240] width 258 height 164
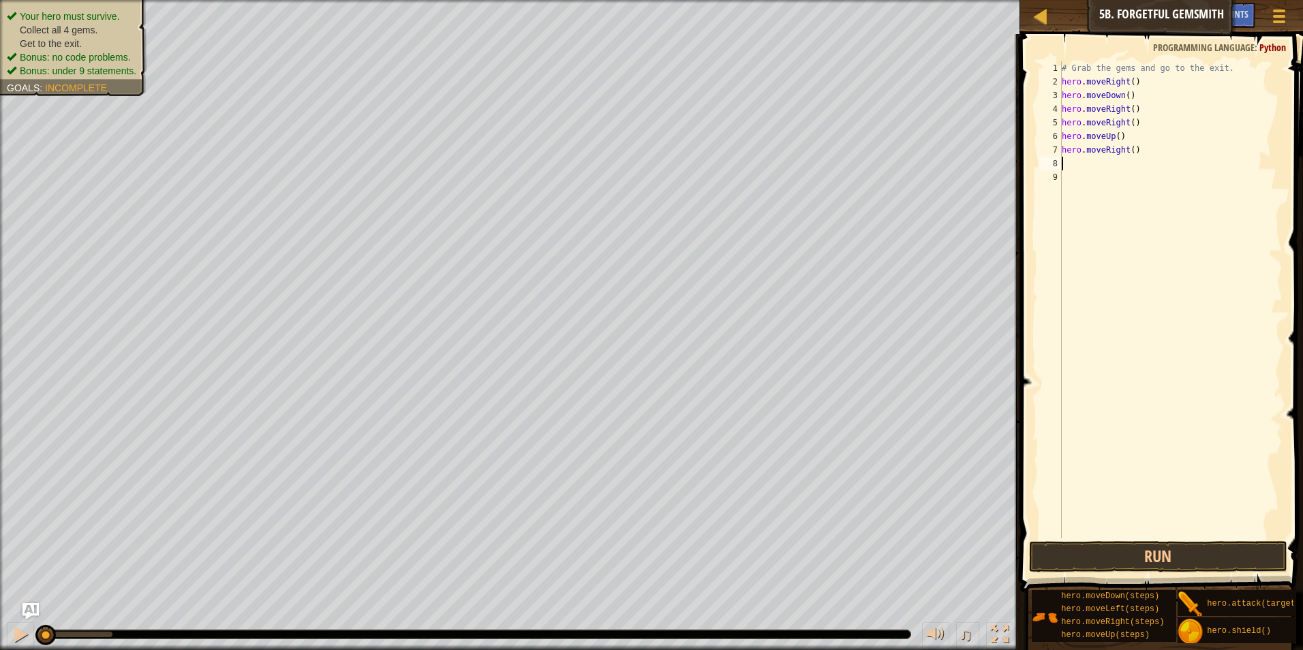
type textarea "H"
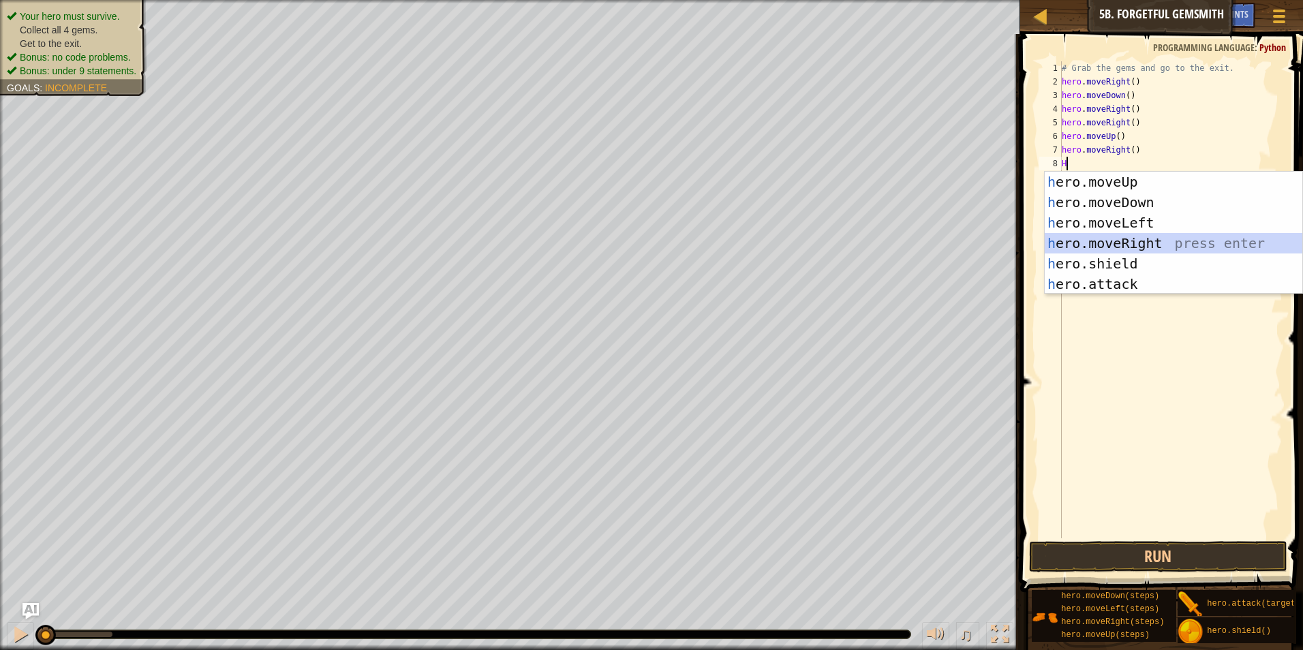
click at [1191, 237] on div "h ero.moveUp press enter h ero.moveDown press enter h ero.moveLeft press enter …" at bounding box center [1174, 254] width 258 height 164
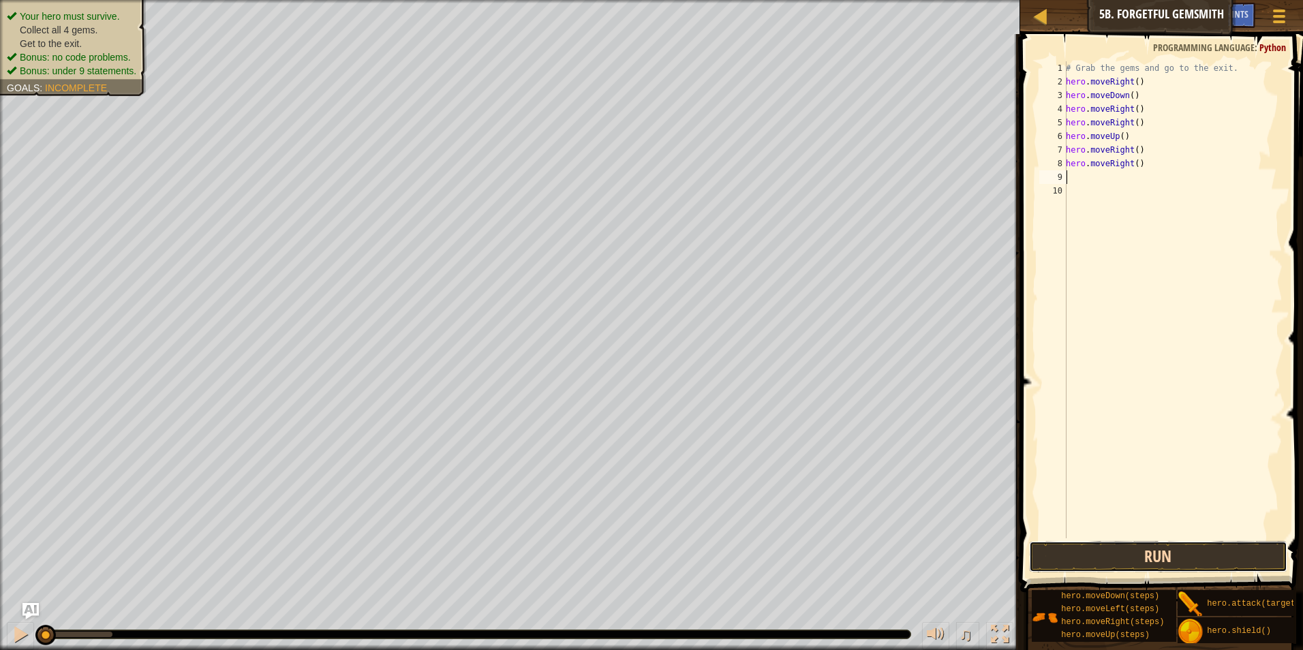
drag, startPoint x: 1169, startPoint y: 559, endPoint x: 1170, endPoint y: 549, distance: 10.3
click at [1170, 553] on button "Run" at bounding box center [1158, 556] width 259 height 31
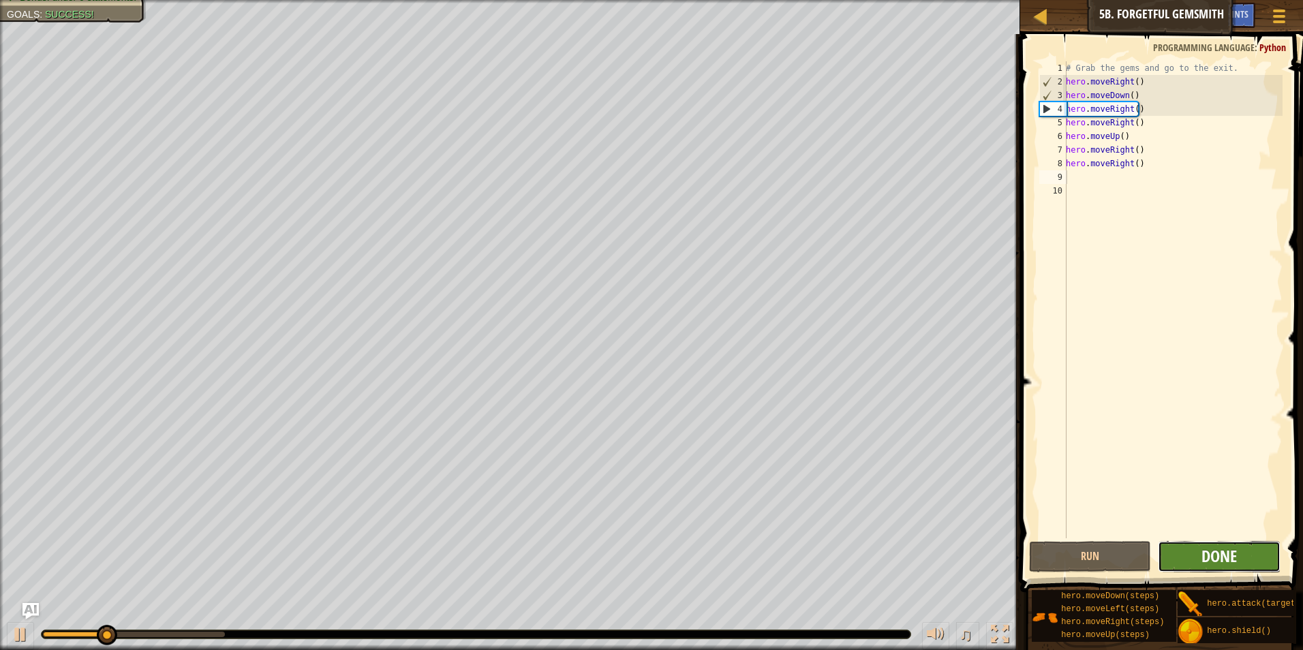
click at [1220, 563] on span "Done" at bounding box center [1218, 556] width 35 height 22
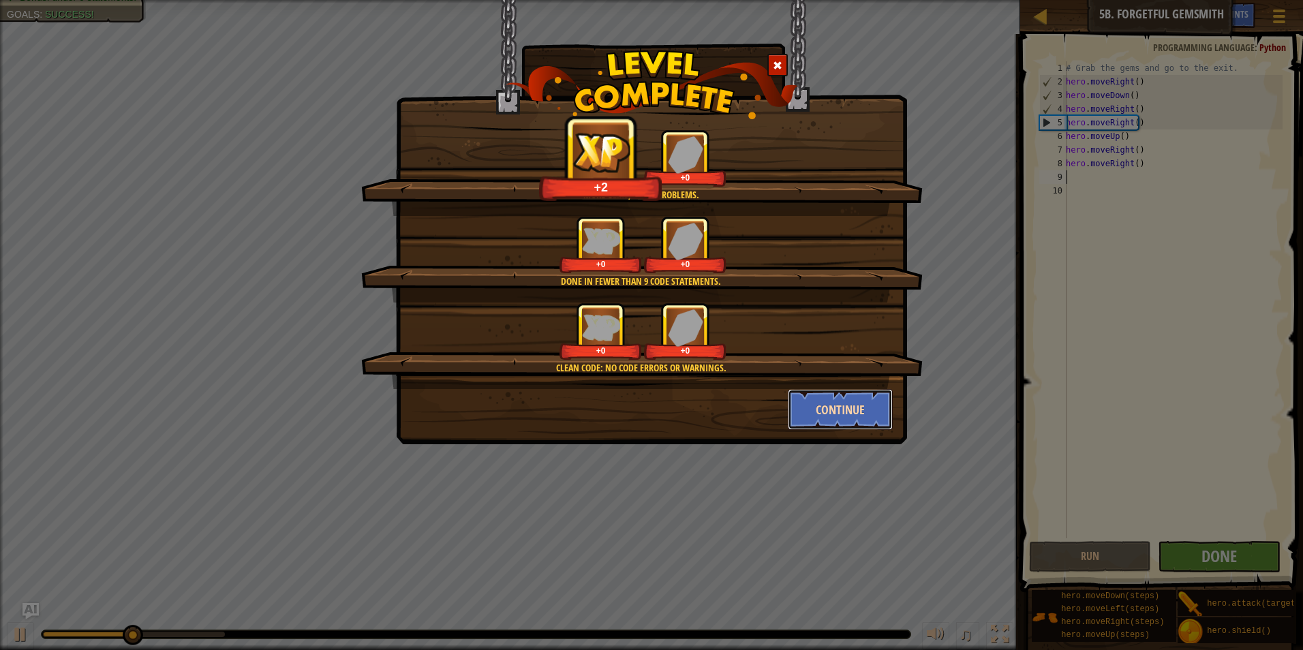
click at [839, 407] on button "Continue" at bounding box center [841, 409] width 106 height 41
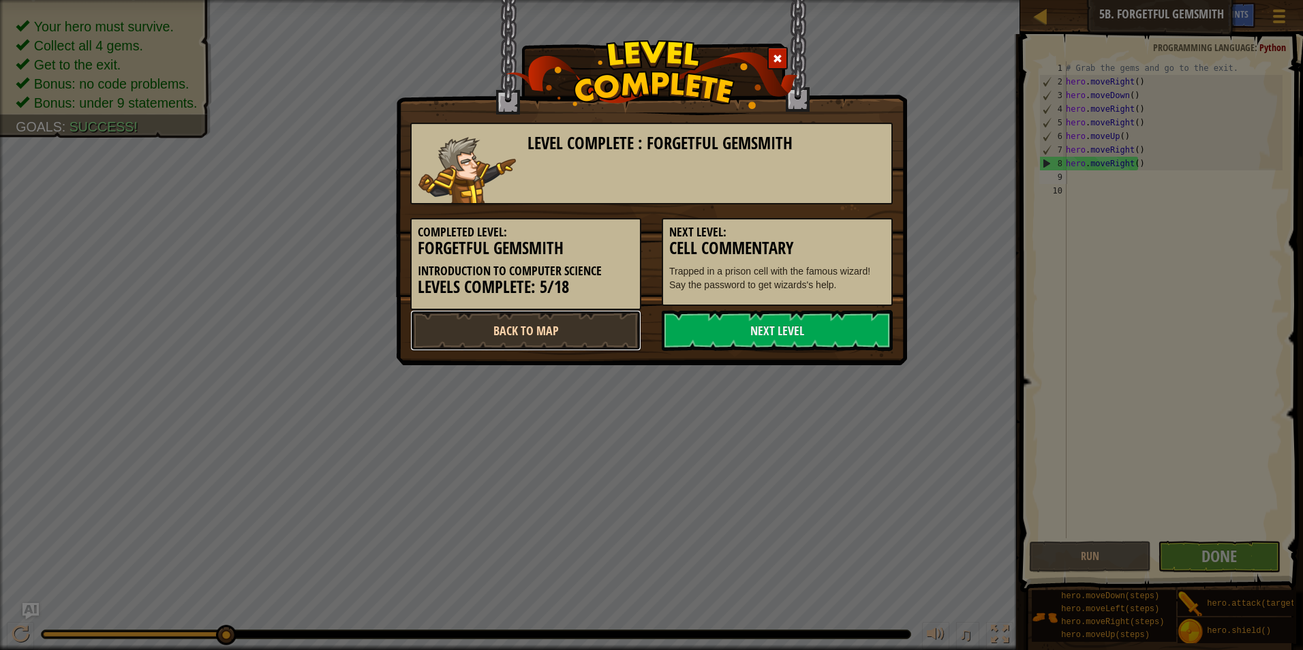
click at [594, 335] on link "Back to Map" at bounding box center [525, 330] width 231 height 41
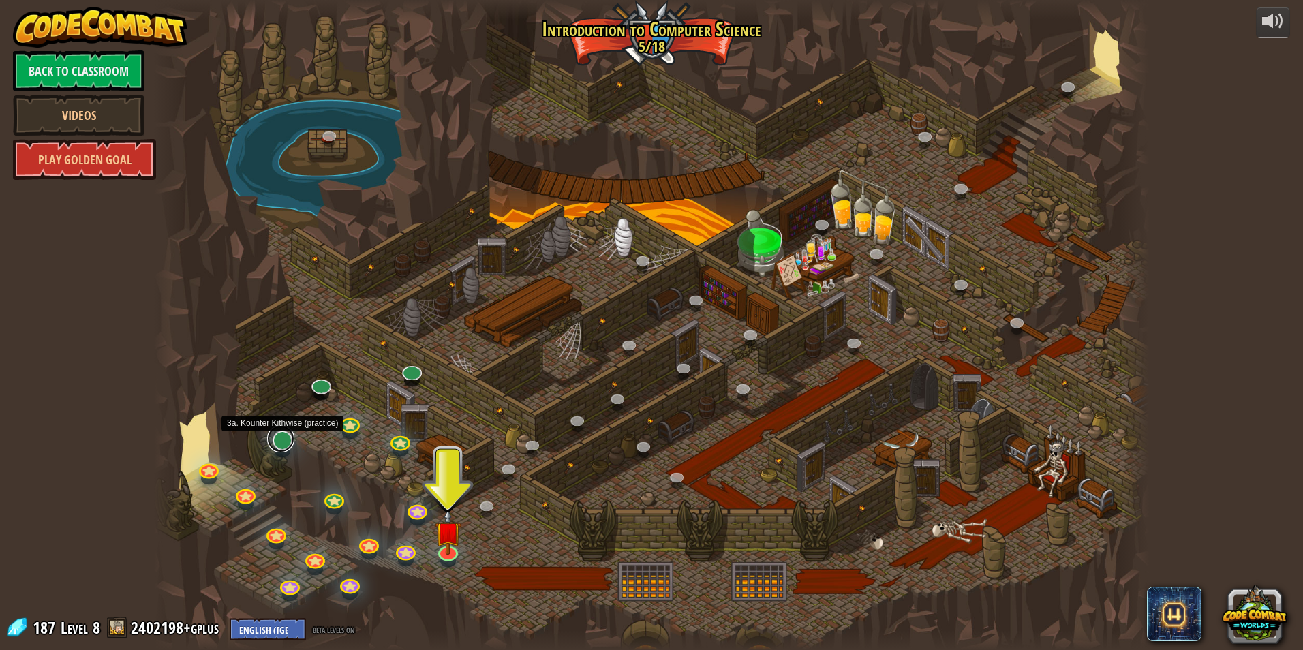
click at [271, 441] on link at bounding box center [280, 438] width 27 height 27
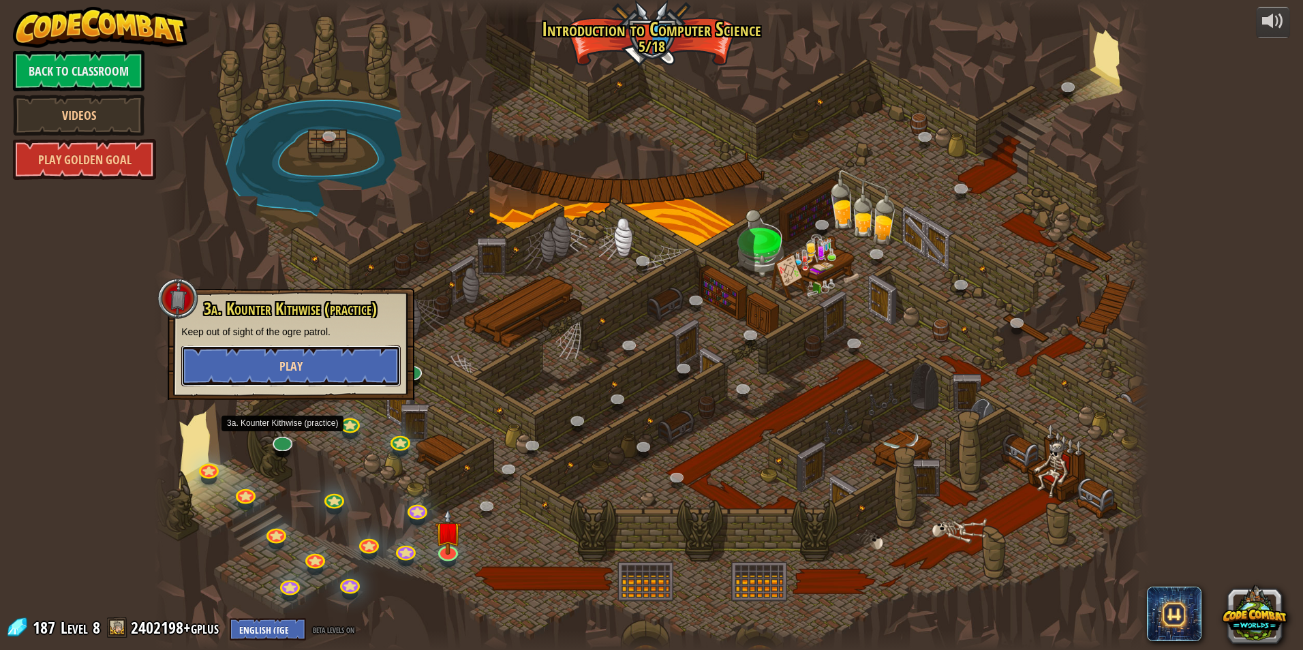
click at [314, 367] on button "Play" at bounding box center [290, 366] width 219 height 41
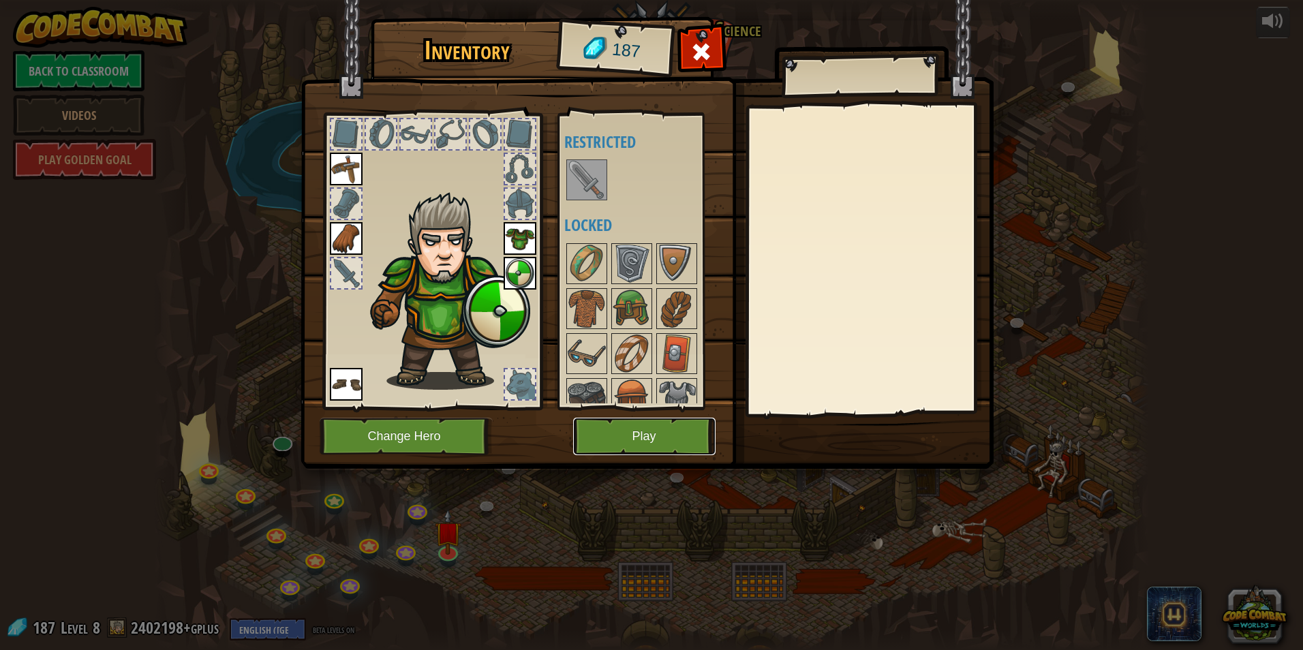
click at [626, 436] on button "Play" at bounding box center [644, 436] width 142 height 37
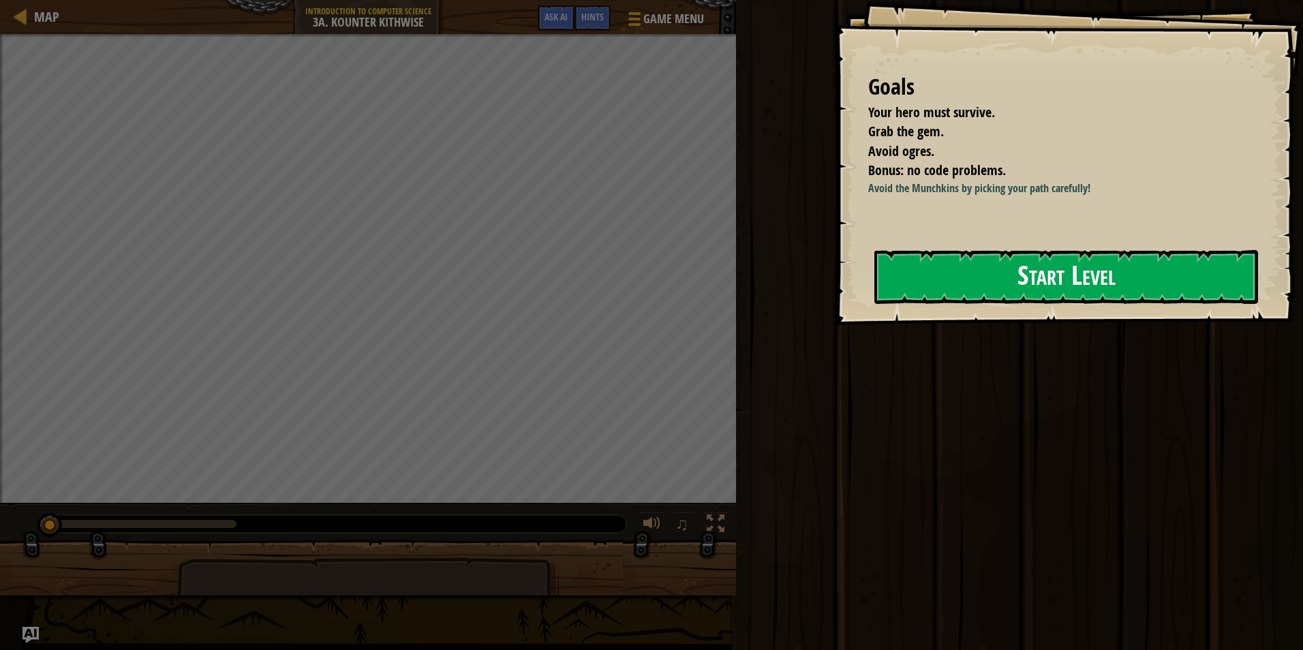
drag, startPoint x: 932, startPoint y: 269, endPoint x: 930, endPoint y: 276, distance: 7.1
click at [932, 269] on button "Start Level" at bounding box center [1066, 277] width 384 height 54
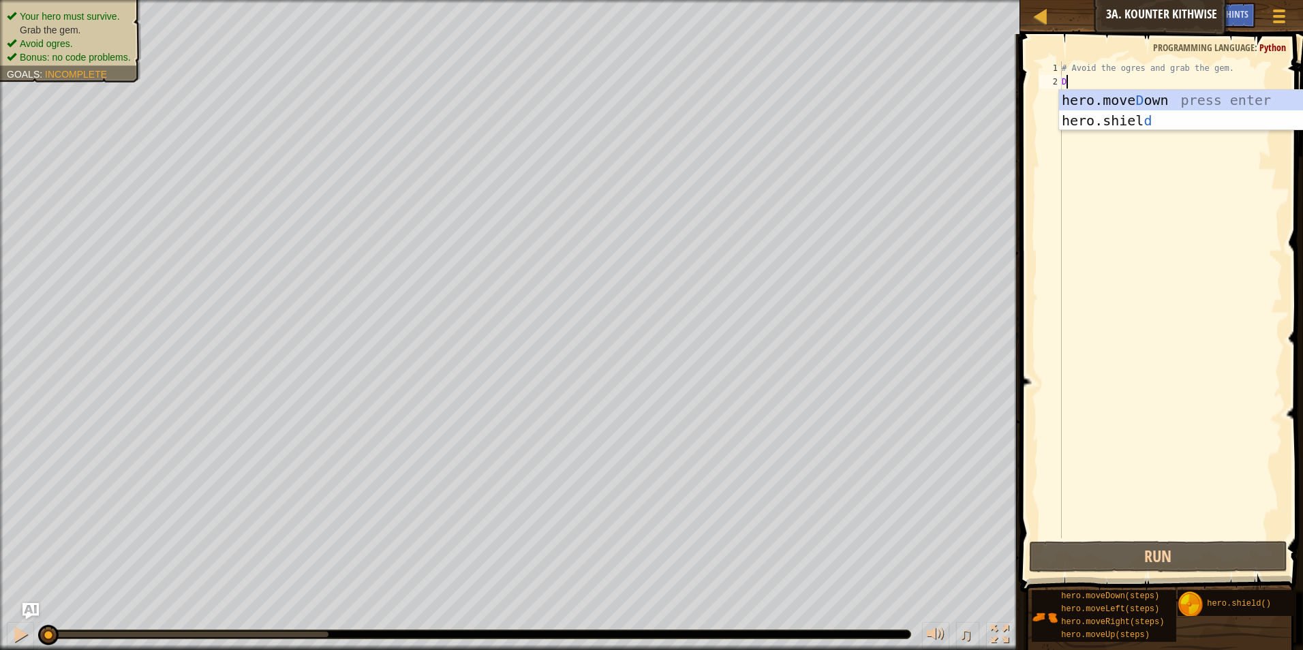
type textarea "D"
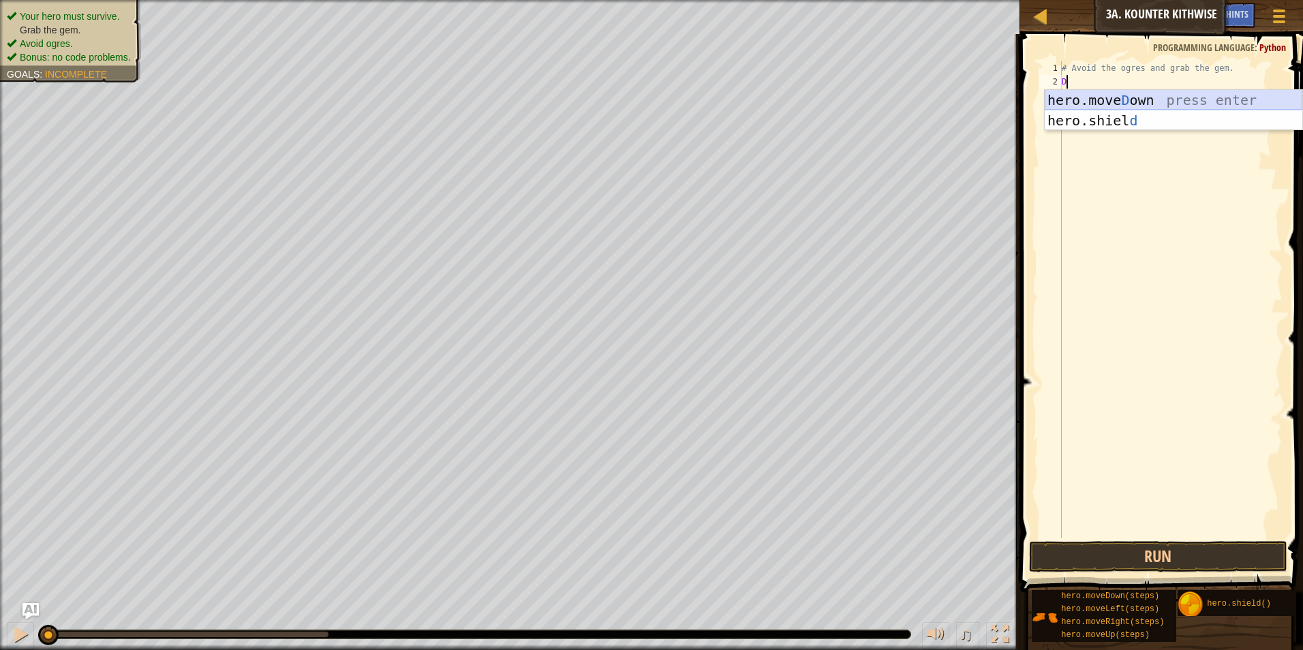
click at [1137, 100] on div "hero.move D own press enter hero.shiel d press enter" at bounding box center [1174, 131] width 258 height 82
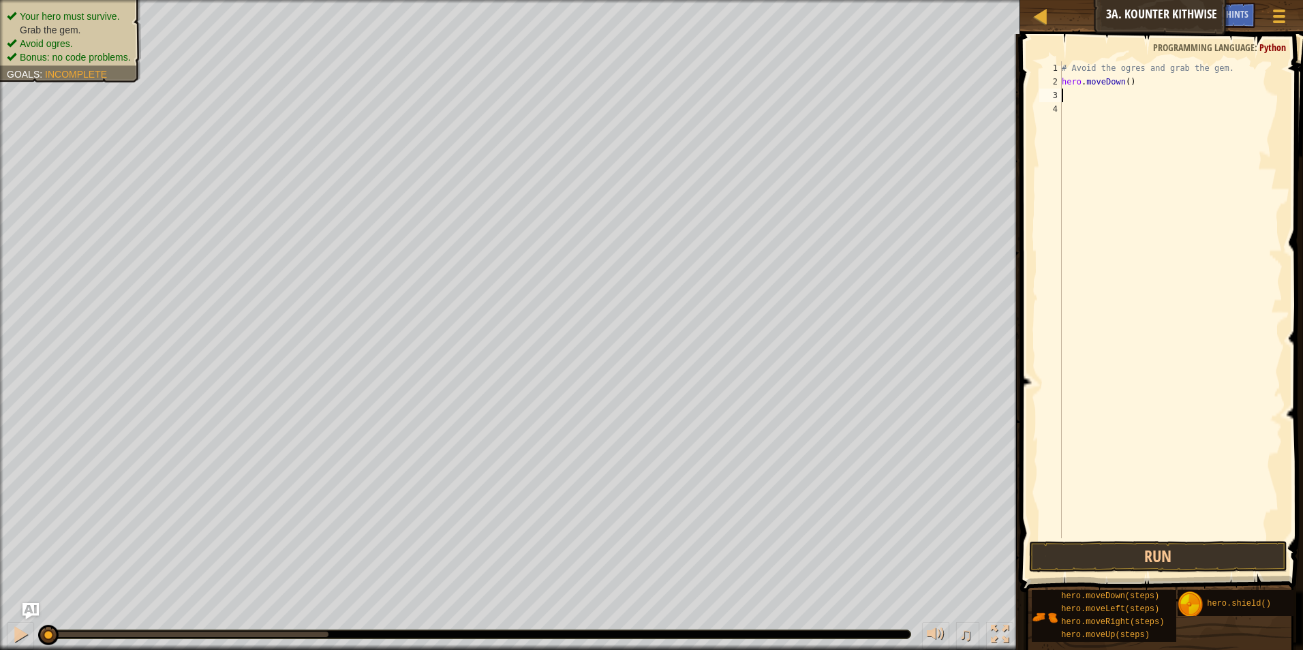
type textarea "D"
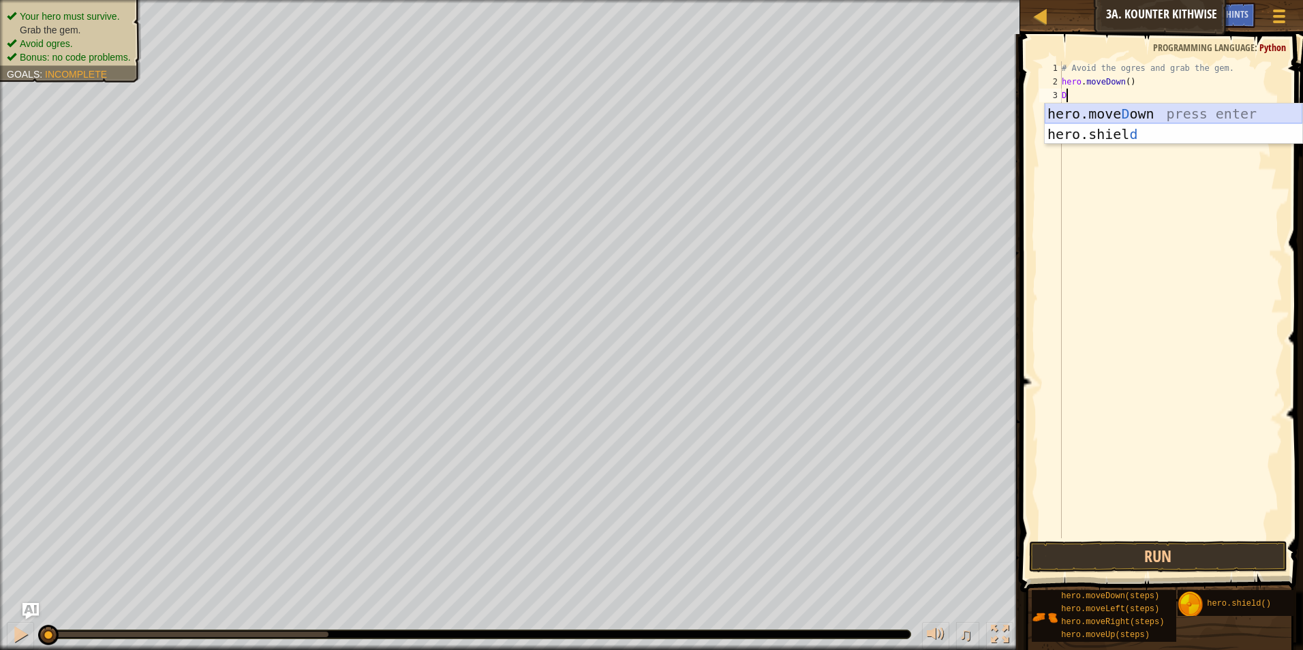
click at [1137, 113] on div "hero.move D own press enter hero.shiel d press enter" at bounding box center [1174, 145] width 258 height 82
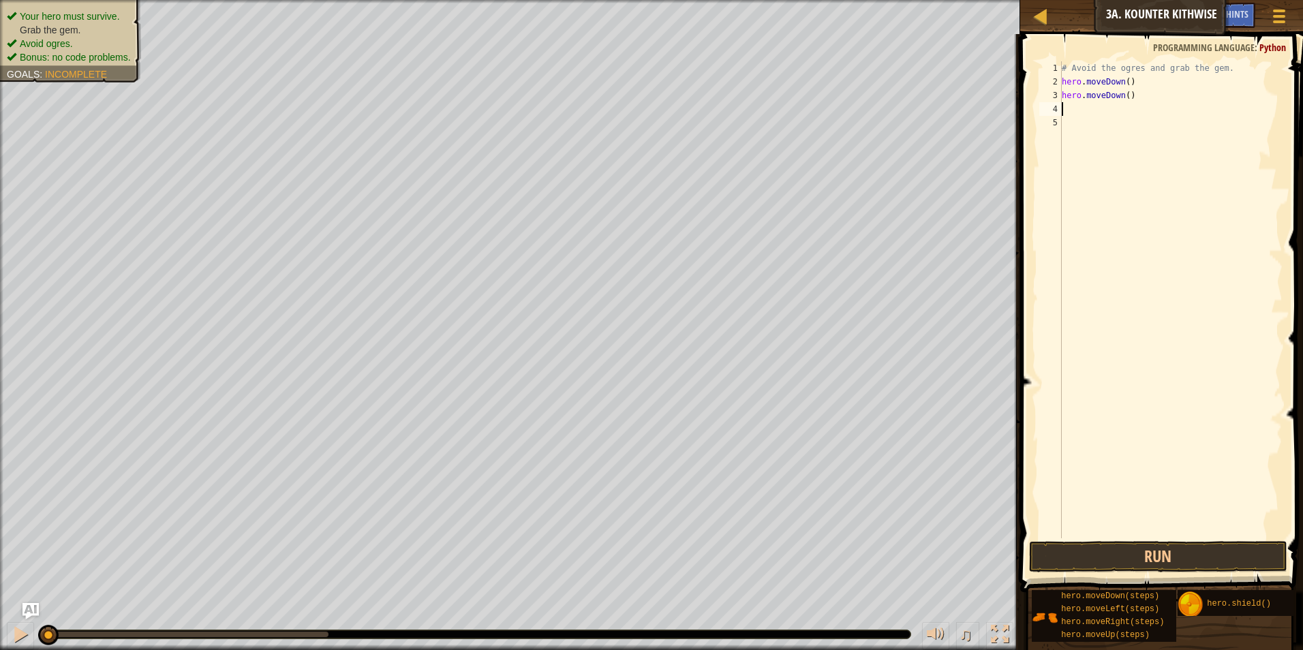
type textarea "A"
type textarea "h"
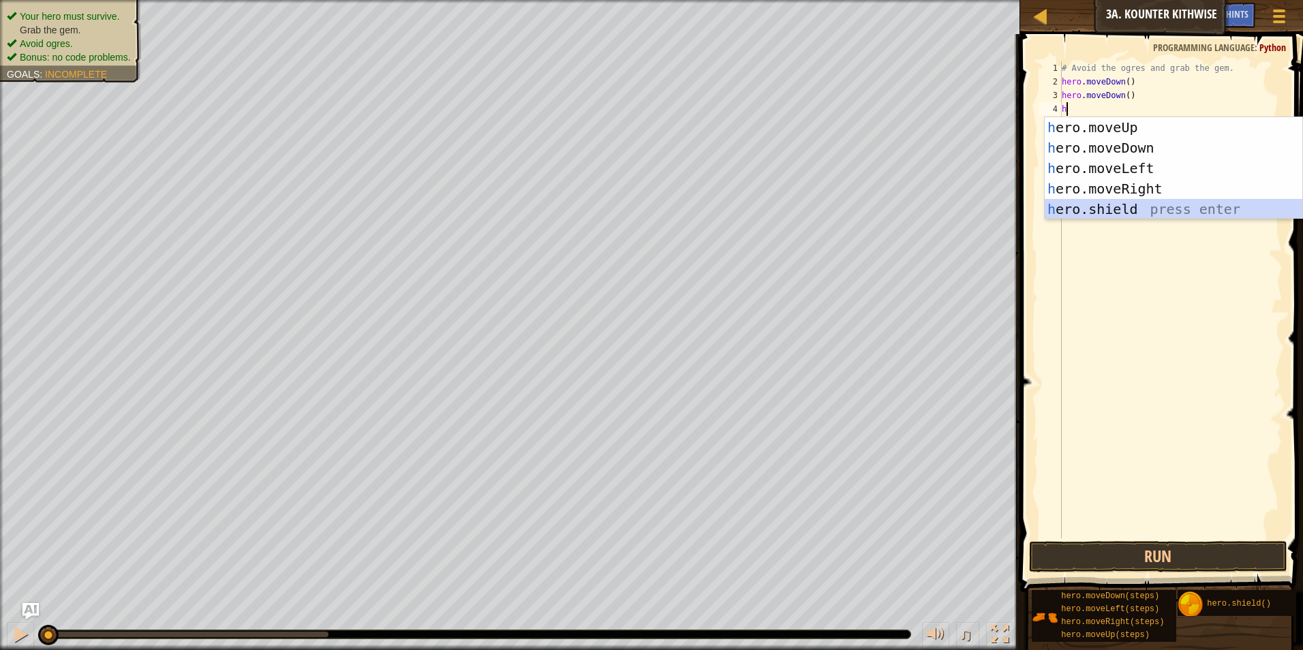
click at [1108, 211] on div "h ero.moveUp press enter h ero.moveDown press enter h ero.moveLeft press enter …" at bounding box center [1174, 188] width 258 height 143
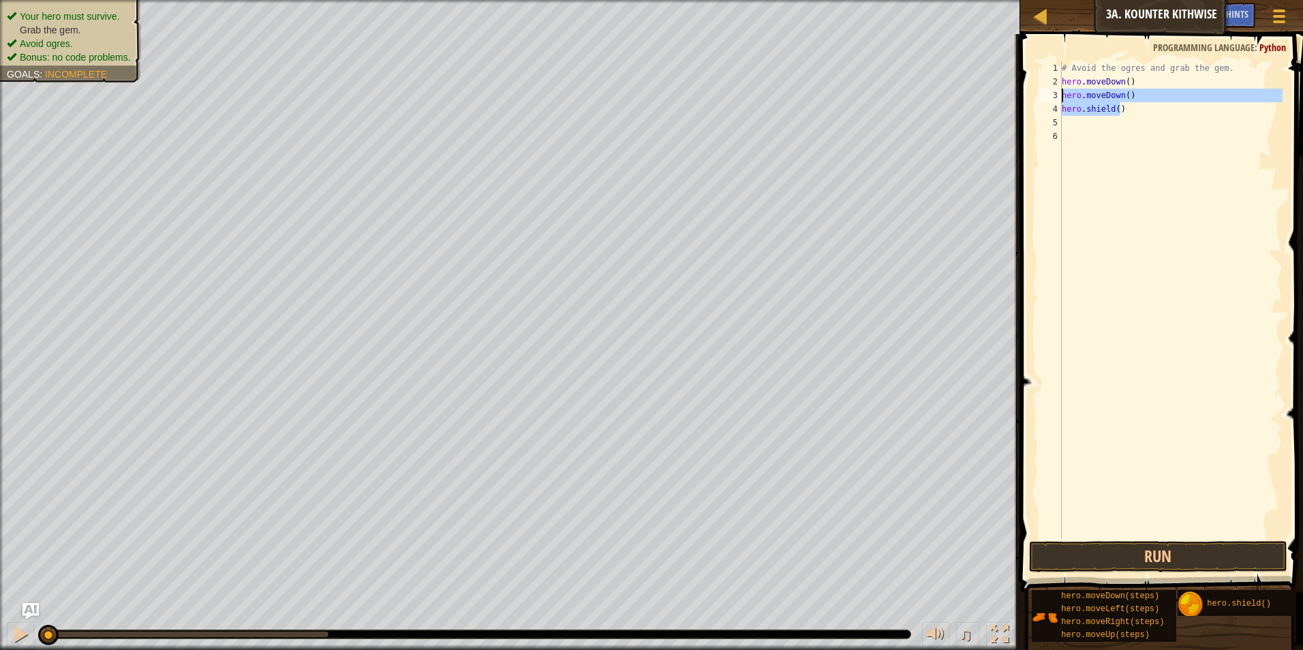
drag, startPoint x: 1135, startPoint y: 106, endPoint x: 1055, endPoint y: 90, distance: 81.3
click at [1055, 90] on div "1 2 3 4 5 6 # Avoid the ogres and grab the gem. hero . moveDown ( ) hero . move…" at bounding box center [1160, 299] width 246 height 477
type textarea "hero.moveDown() hero.shield()"
type textarea "h"
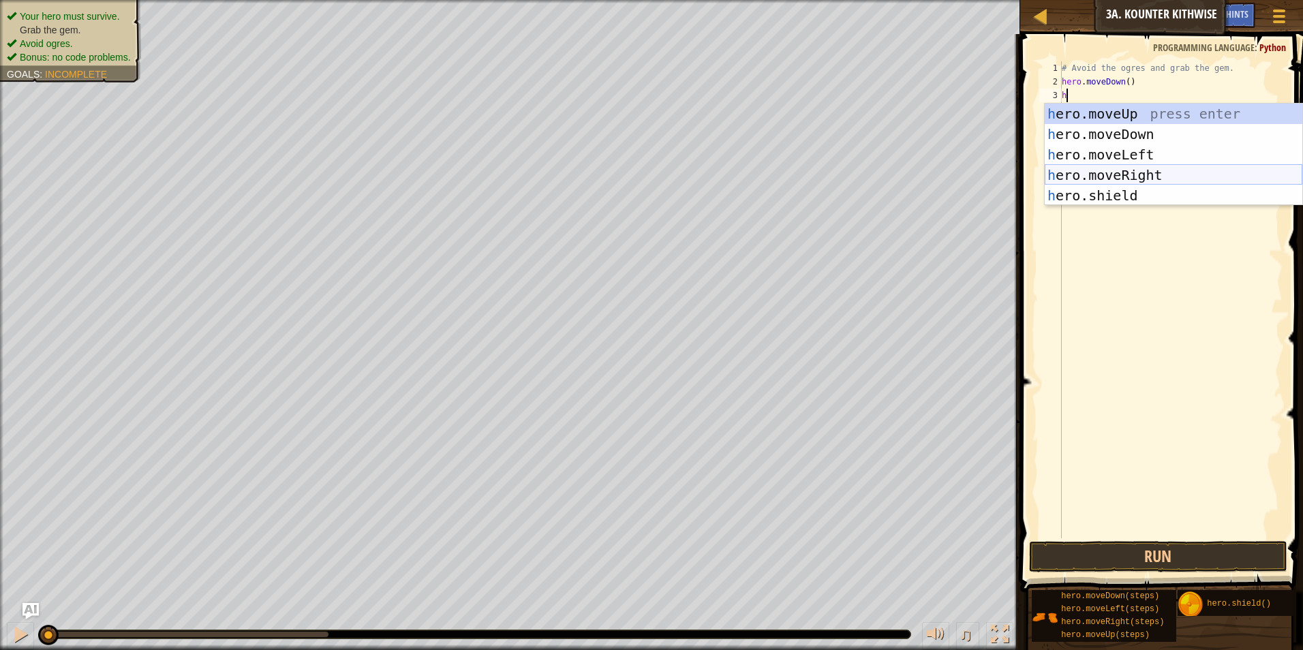
click at [1150, 172] on div "h ero.moveUp press enter h ero.moveDown press enter h ero.moveLeft press enter …" at bounding box center [1174, 175] width 258 height 143
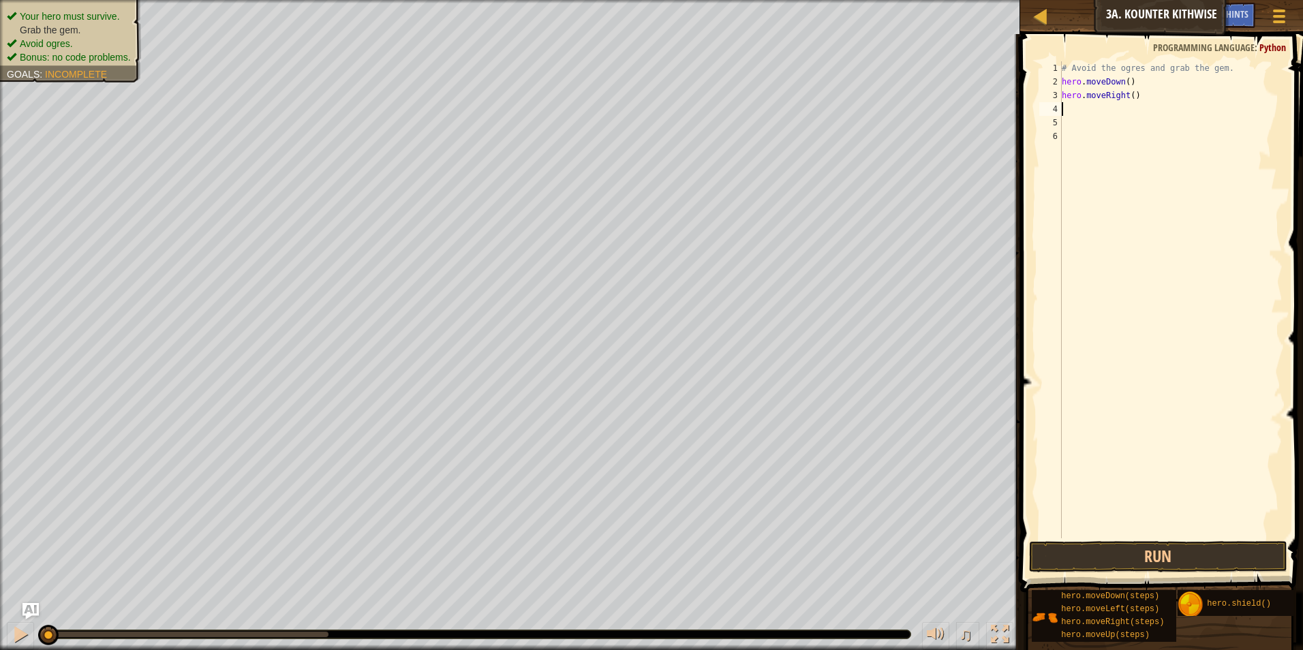
type textarea "h"
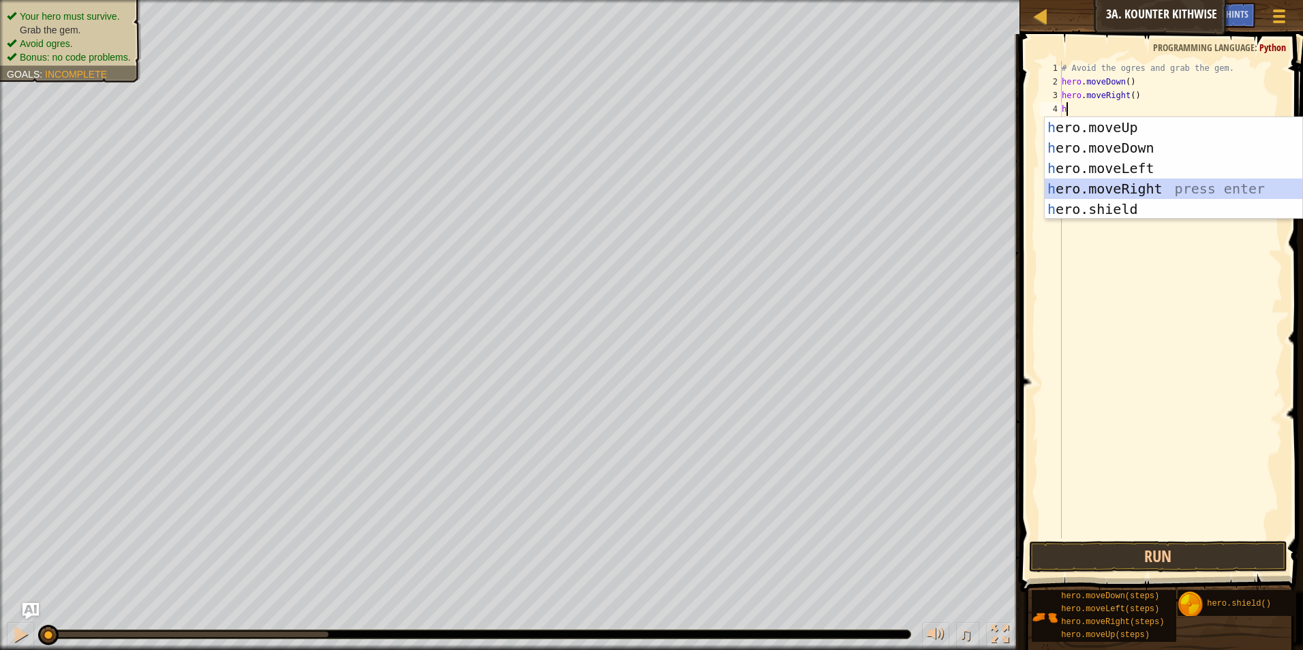
click at [1144, 179] on div "h ero.moveUp press enter h ero.moveDown press enter h ero.moveLeft press enter …" at bounding box center [1174, 188] width 258 height 143
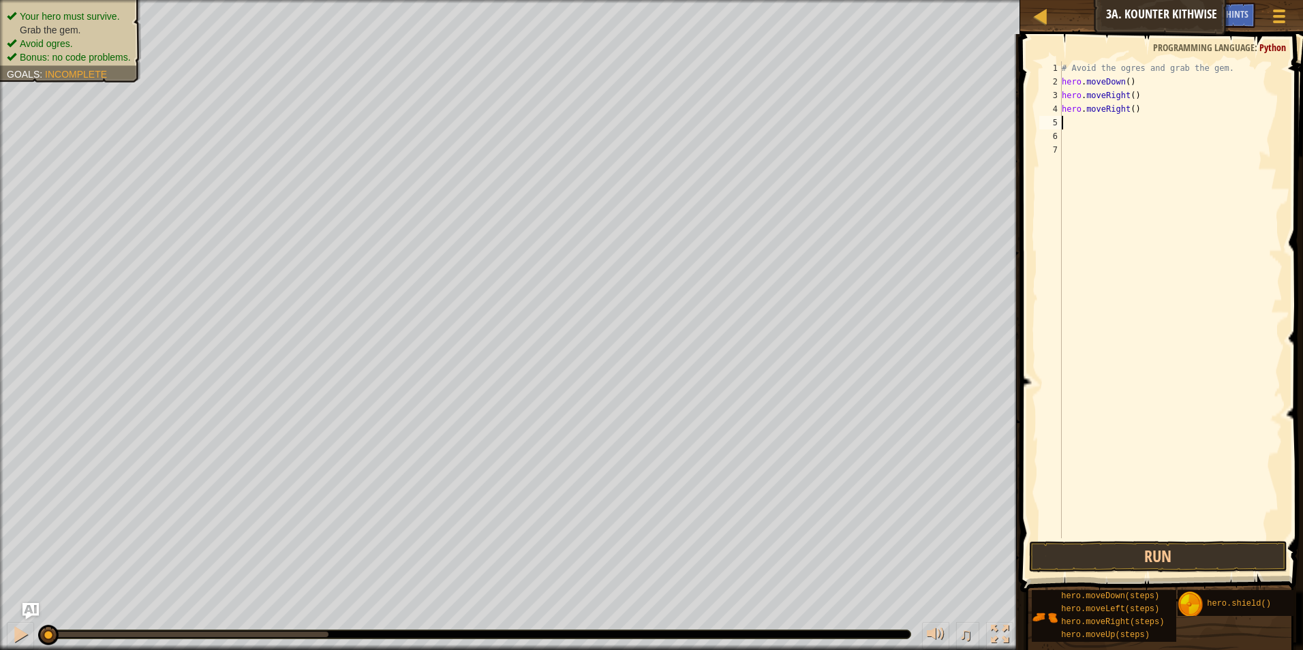
click at [1180, 538] on div "# Avoid the ogres and grab the gem. hero . moveDown ( ) hero . moveRight ( ) he…" at bounding box center [1171, 313] width 224 height 504
click at [1182, 543] on button "Run" at bounding box center [1158, 556] width 259 height 31
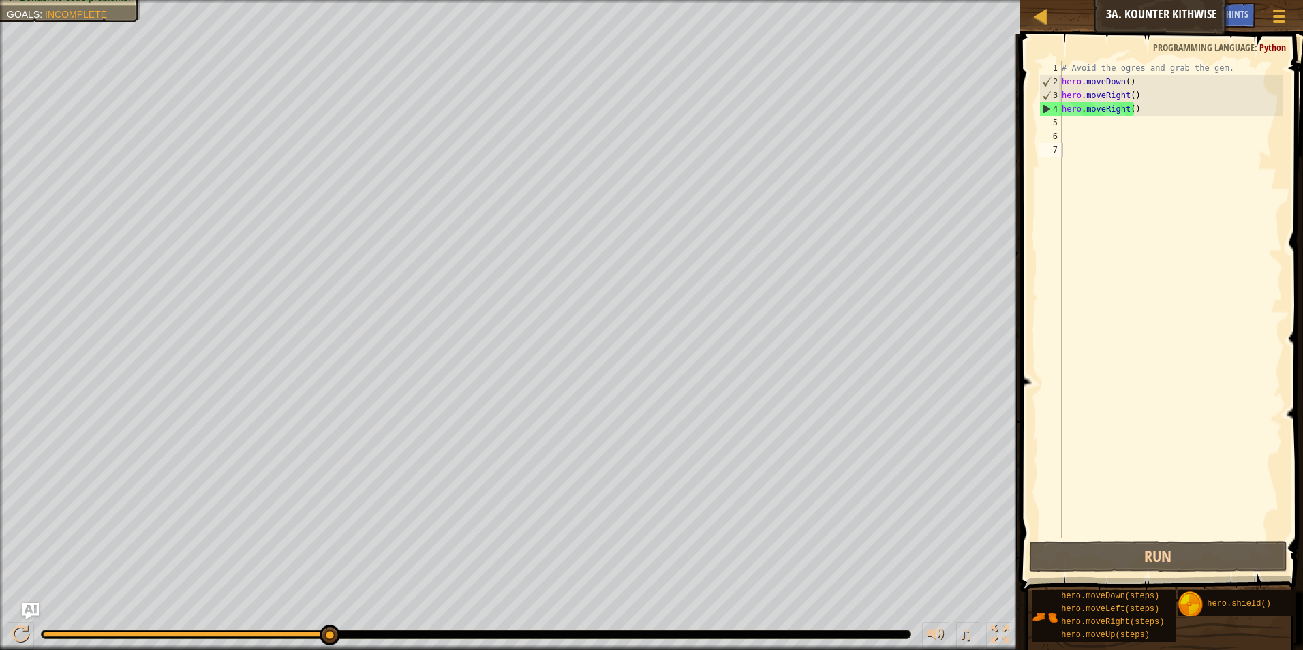
drag, startPoint x: 301, startPoint y: 631, endPoint x: 290, endPoint y: 626, distance: 12.8
click at [275, 617] on div "♫" at bounding box center [510, 631] width 1020 height 41
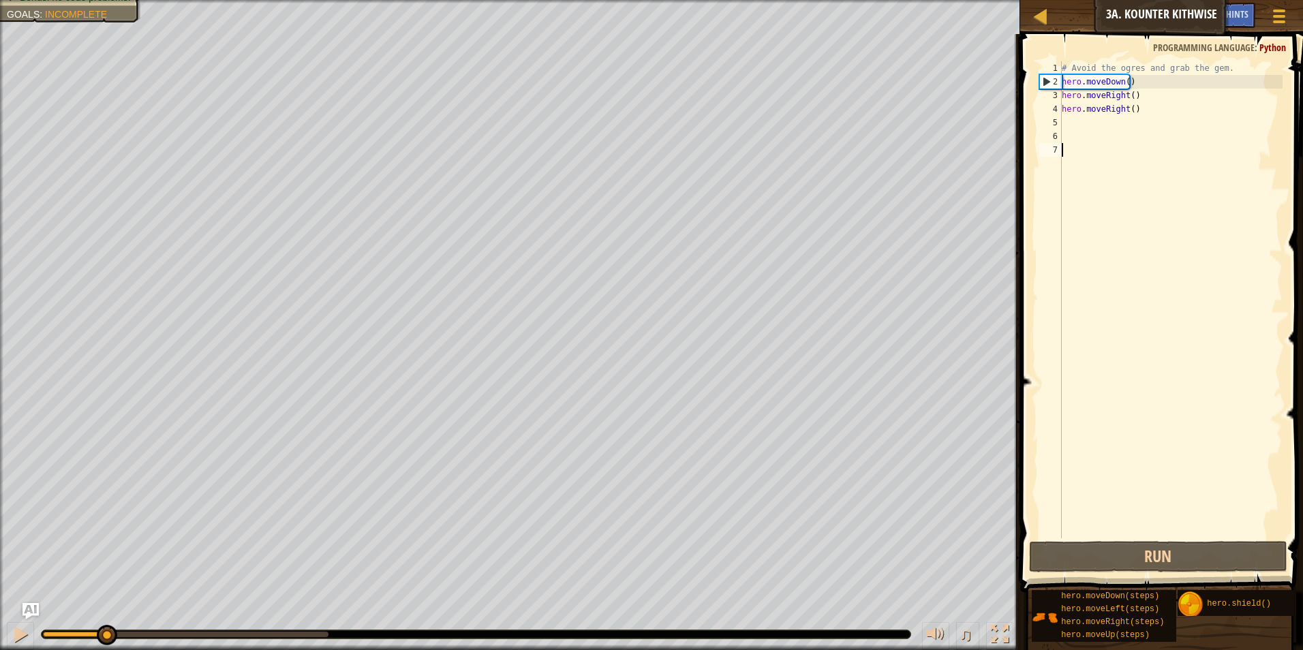
drag, startPoint x: 334, startPoint y: 637, endPoint x: 106, endPoint y: 613, distance: 229.5
click at [106, 613] on div "♫" at bounding box center [510, 631] width 1020 height 41
click at [988, 80] on div "Map Introduction to Computer Science 3a. Kounter Kithwise Game Menu Done Hints …" at bounding box center [651, 325] width 1303 height 650
click at [1137, 94] on div "# Avoid the ogres and grab the gem. hero . moveDown ( ) hero . moveRight ( ) he…" at bounding box center [1171, 313] width 224 height 504
drag, startPoint x: 1134, startPoint y: 108, endPoint x: 1045, endPoint y: 88, distance: 91.6
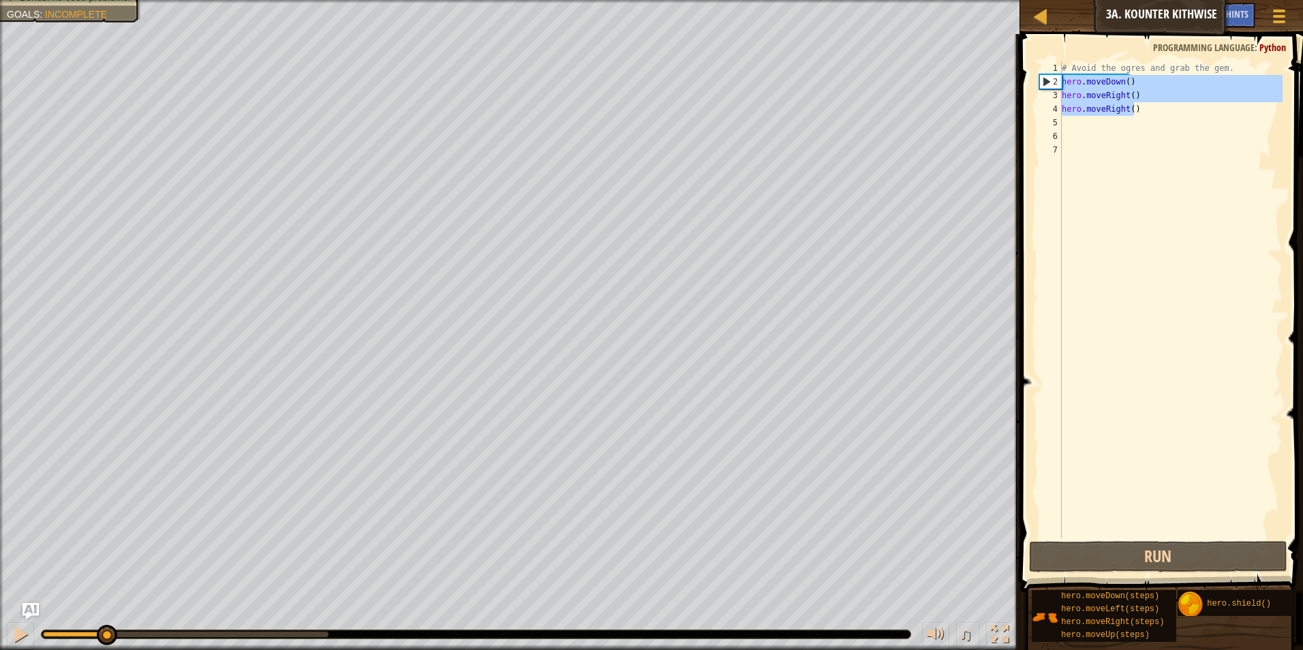
click at [1045, 88] on div "hero.moveRight() 1 2 3 4 5 6 7 # Avoid the ogres and grab the gem. hero . moveD…" at bounding box center [1160, 299] width 246 height 477
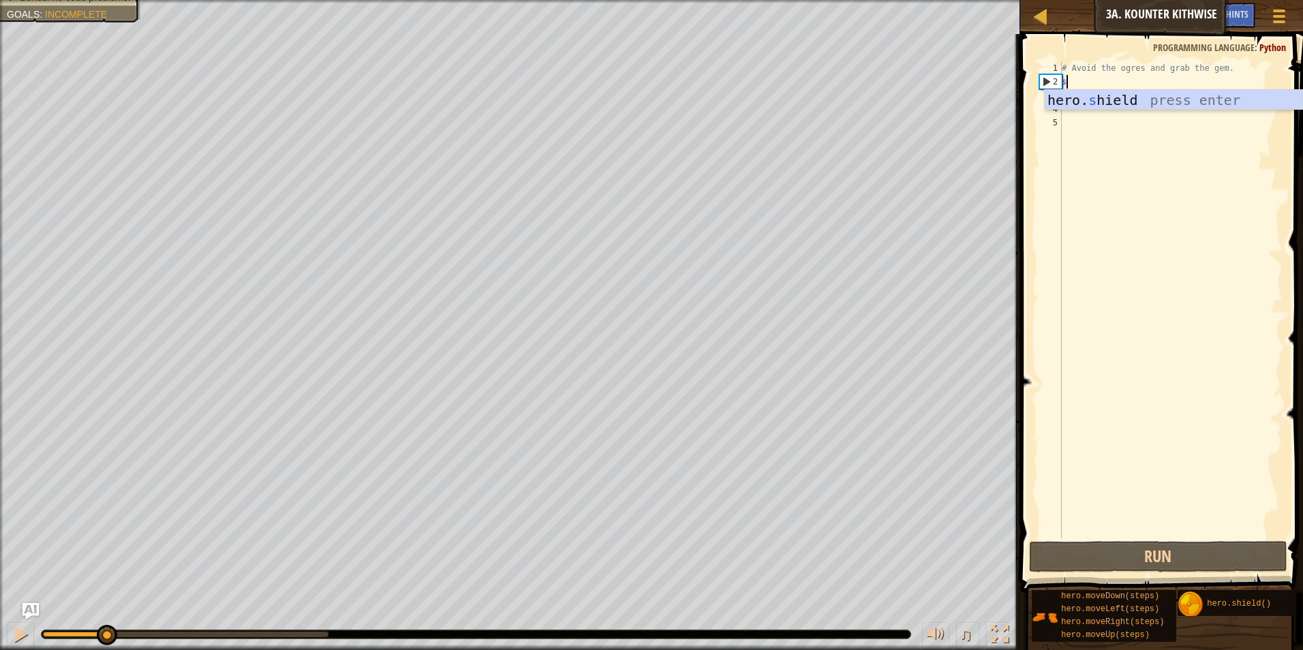
type textarea "s"
type textarea "d"
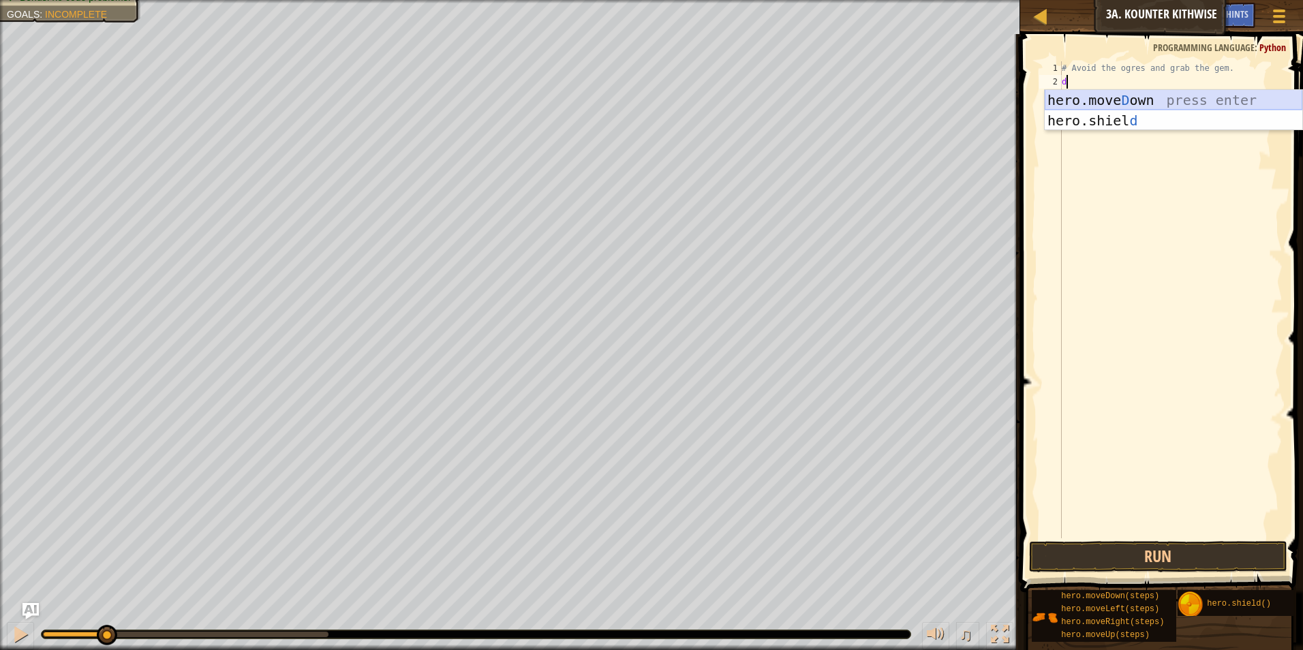
click at [1160, 99] on div "hero.move D own press enter hero.shiel d press enter" at bounding box center [1174, 131] width 258 height 82
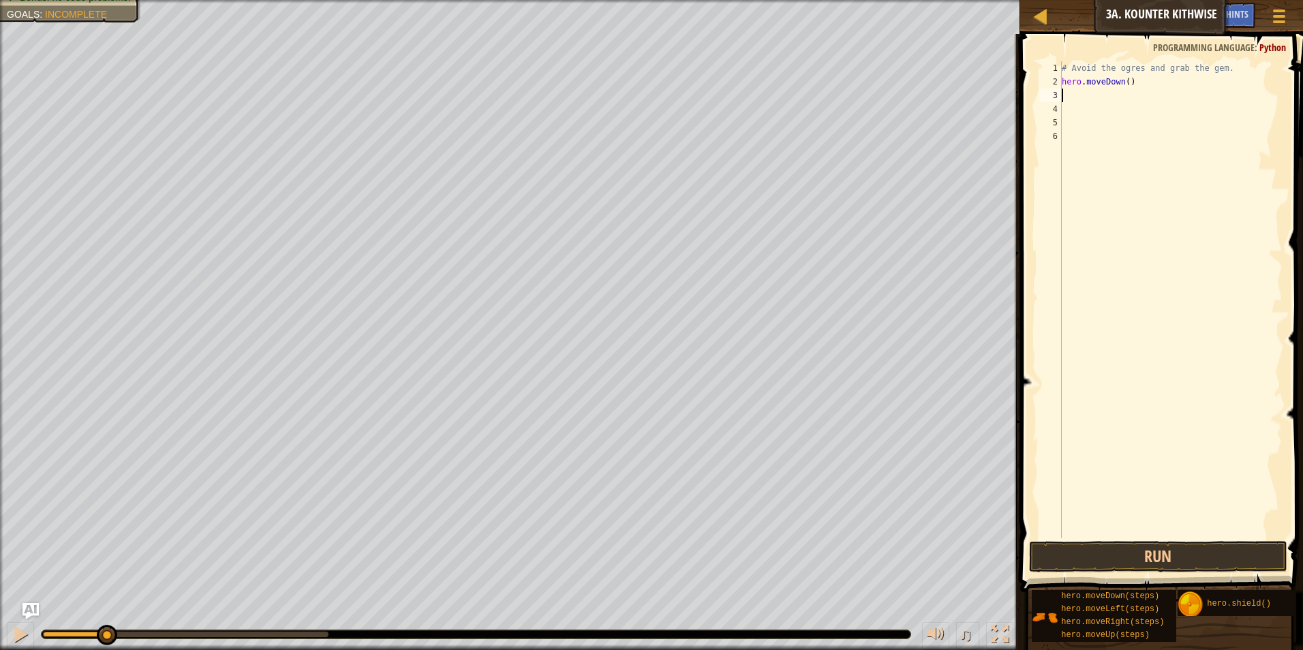
type textarea "d"
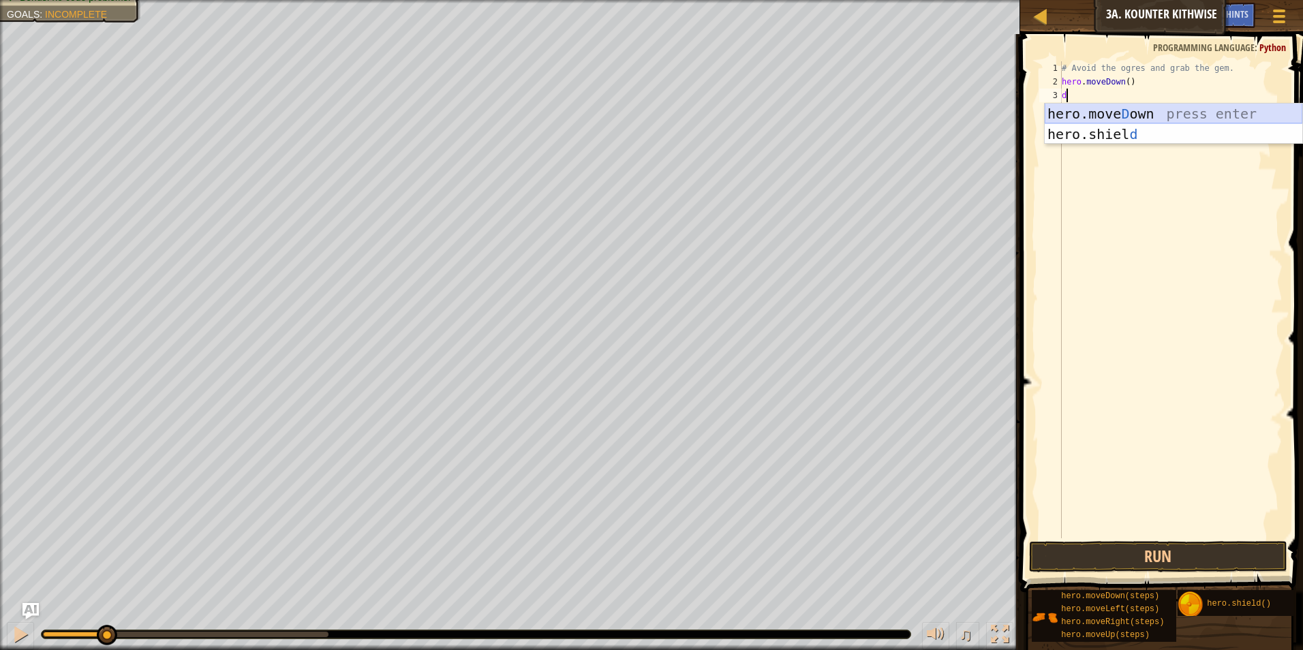
click at [1160, 111] on div "hero.move D own press enter hero.shiel d press enter" at bounding box center [1174, 145] width 258 height 82
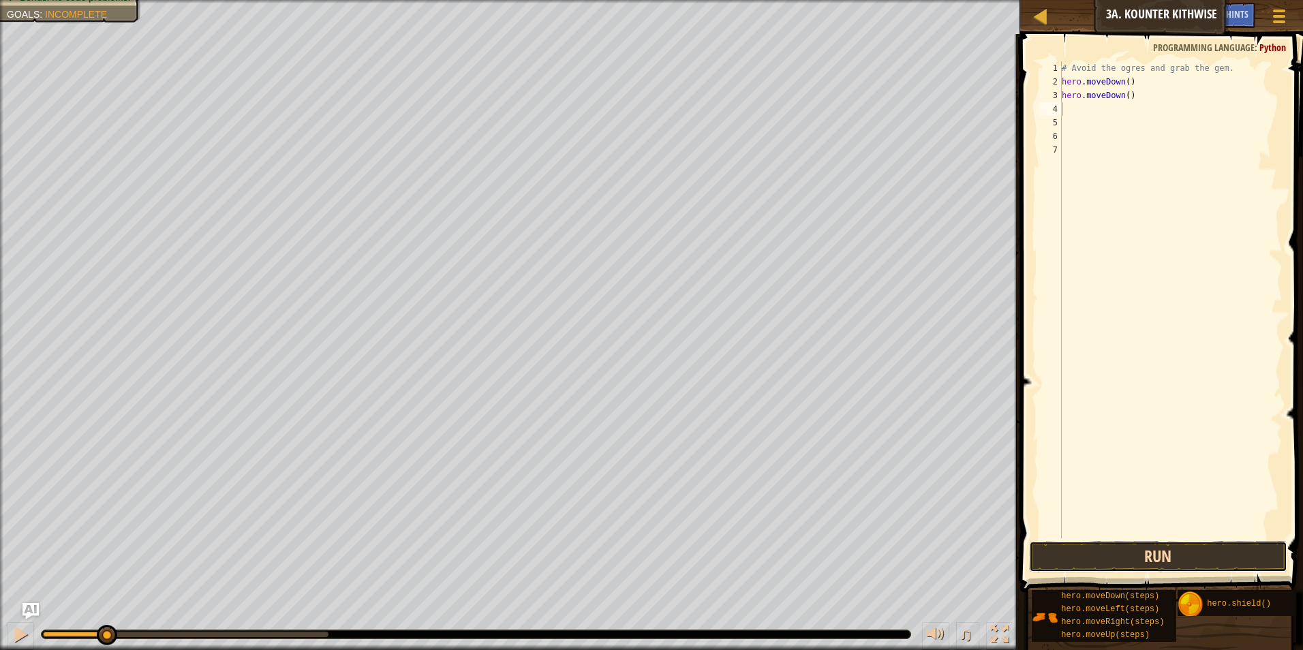
drag, startPoint x: 1174, startPoint y: 553, endPoint x: 1182, endPoint y: 546, distance: 11.6
click at [1181, 547] on button "Run" at bounding box center [1158, 556] width 259 height 31
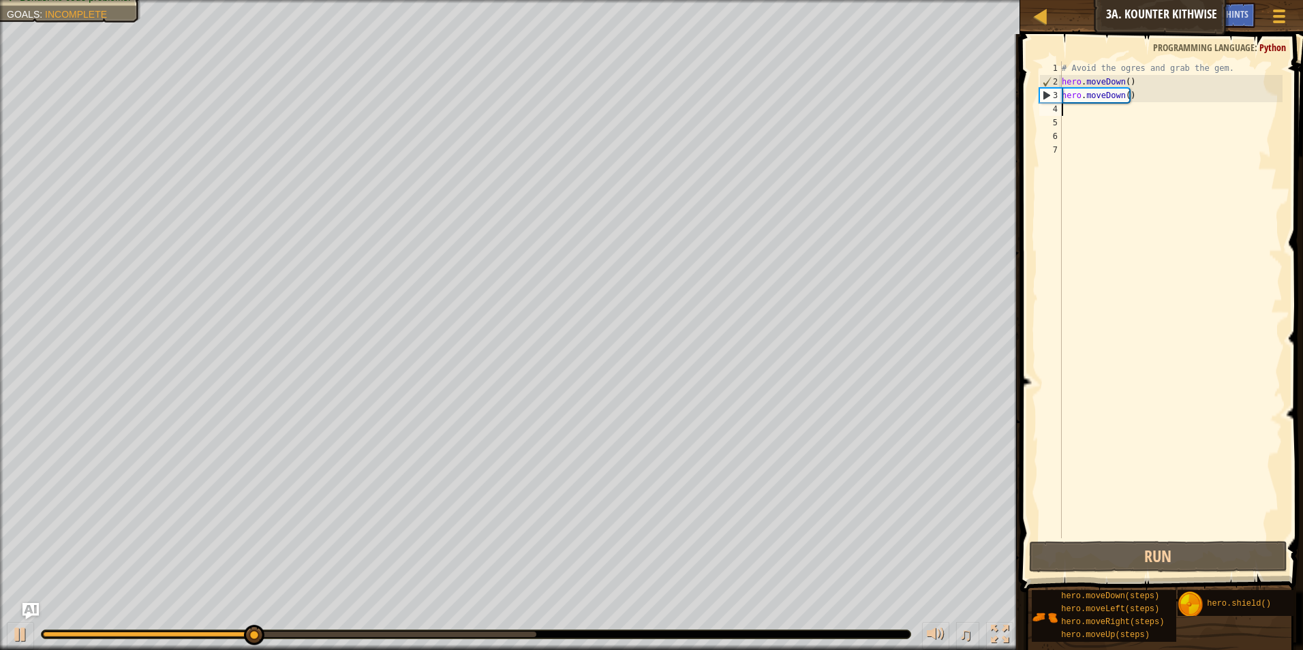
type textarea "d"
type textarea "r"
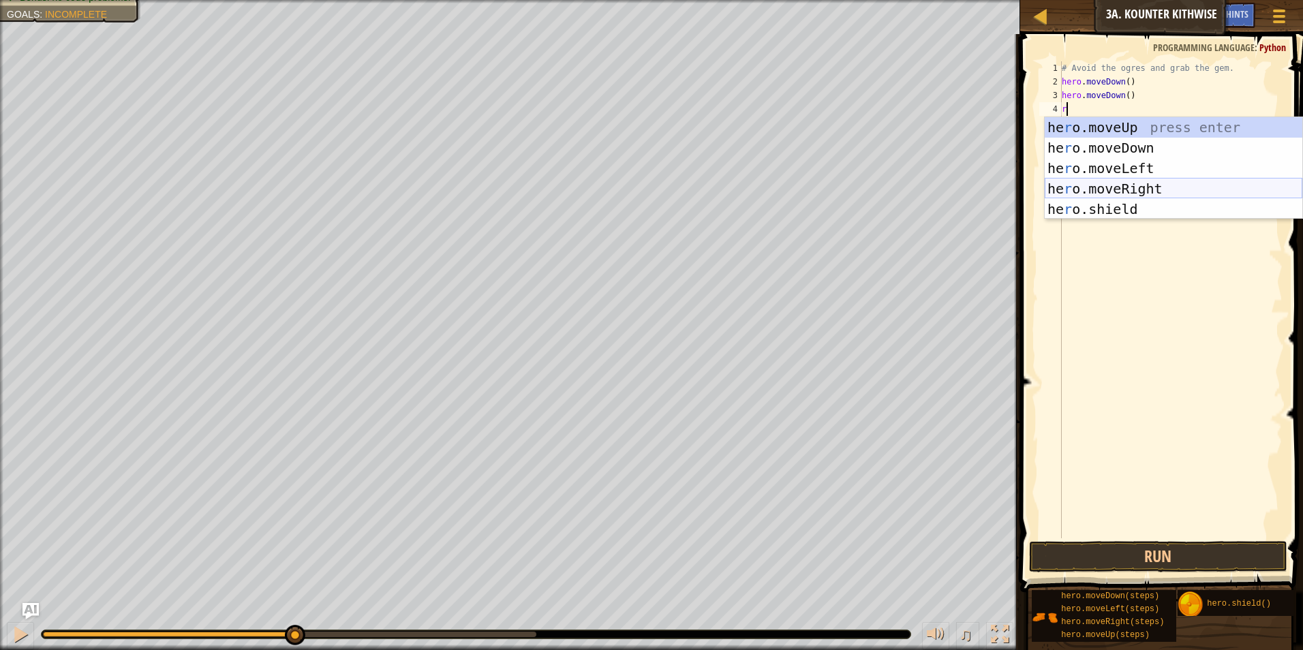
click at [1106, 185] on div "he r o.moveUp press enter he r o.moveDown press enter he r o.moveLeft press ent…" at bounding box center [1174, 188] width 258 height 143
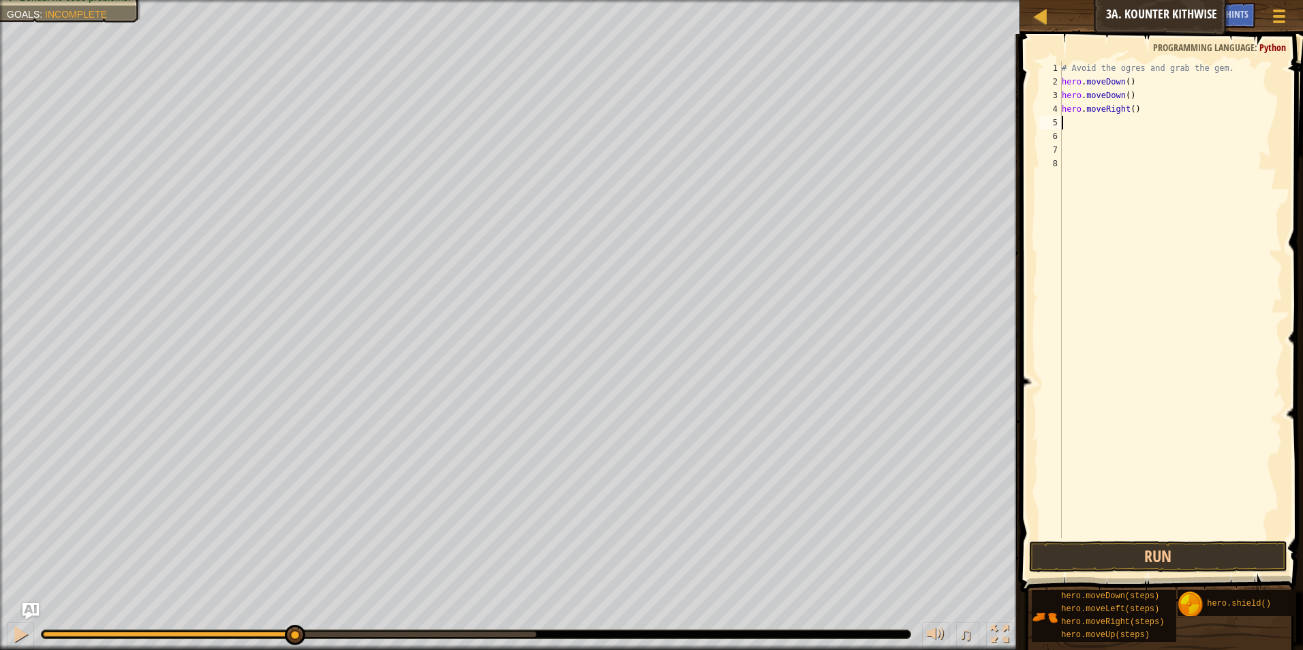
type textarea "u"
click at [1195, 142] on div "hero.move U p press enter" at bounding box center [1174, 161] width 258 height 61
type textarea "r"
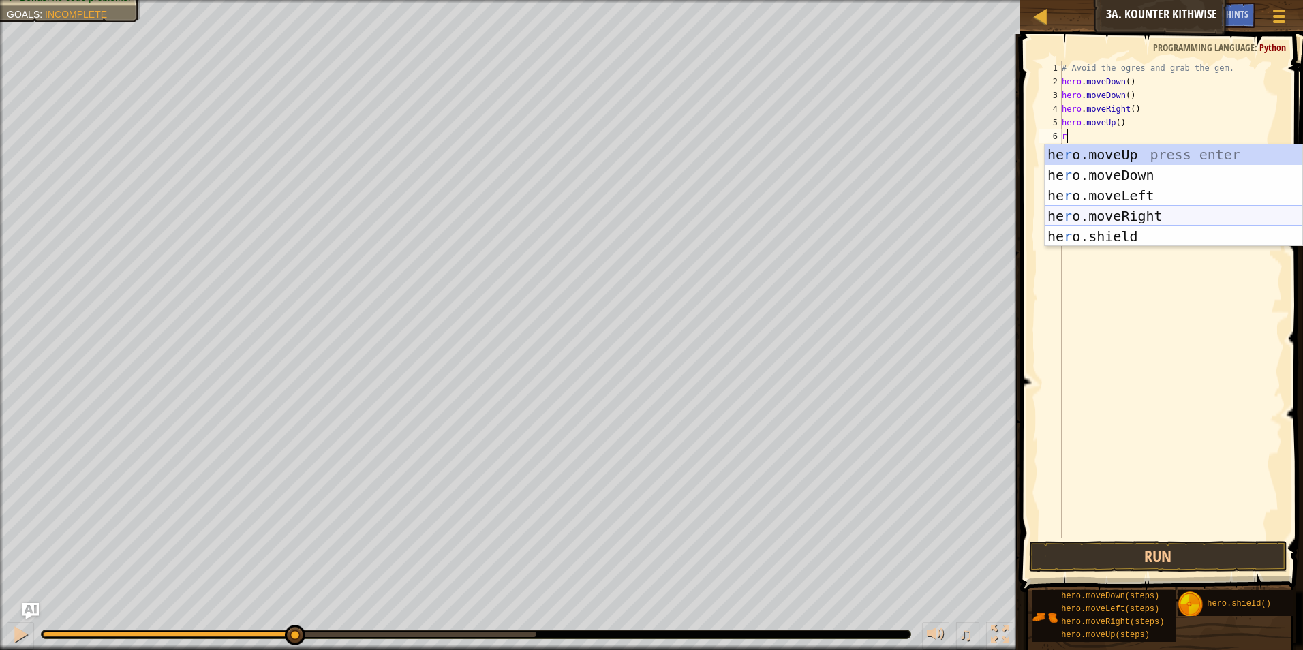
click at [1180, 208] on div "he r o.moveUp press enter he r o.moveDown press enter he r o.moveLeft press ent…" at bounding box center [1174, 215] width 258 height 143
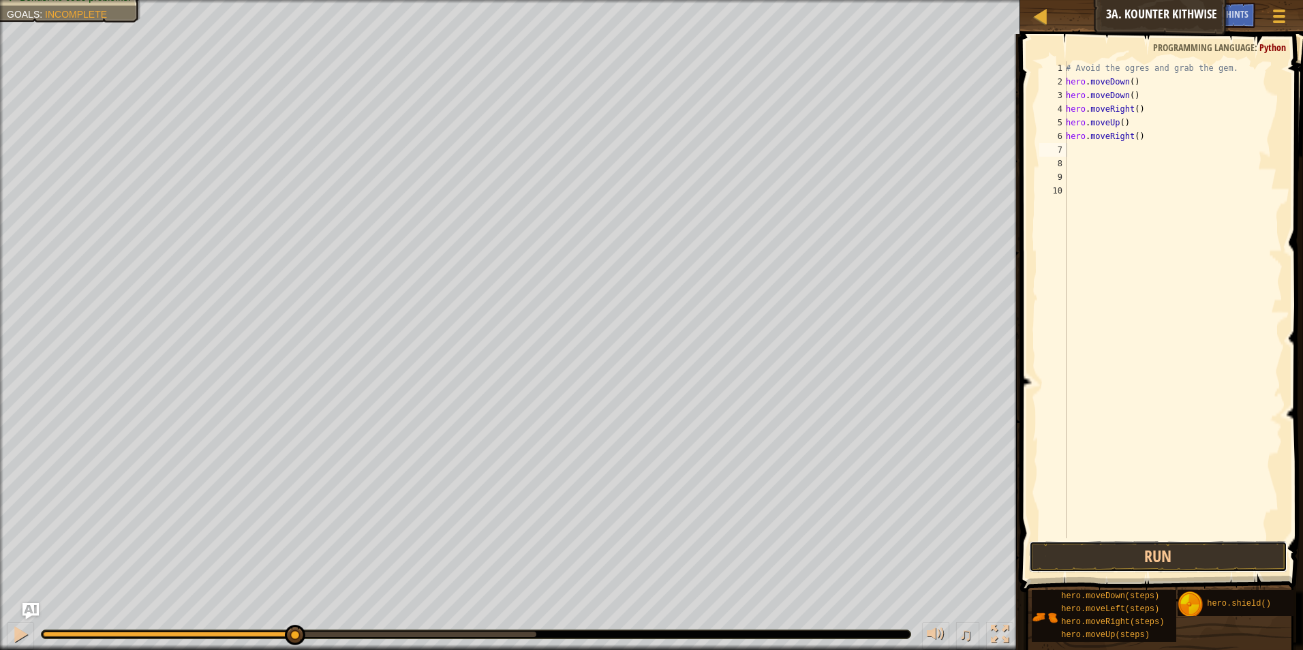
drag, startPoint x: 1161, startPoint y: 553, endPoint x: 1152, endPoint y: 530, distance: 24.8
click at [1161, 553] on button "Run" at bounding box center [1158, 556] width 259 height 31
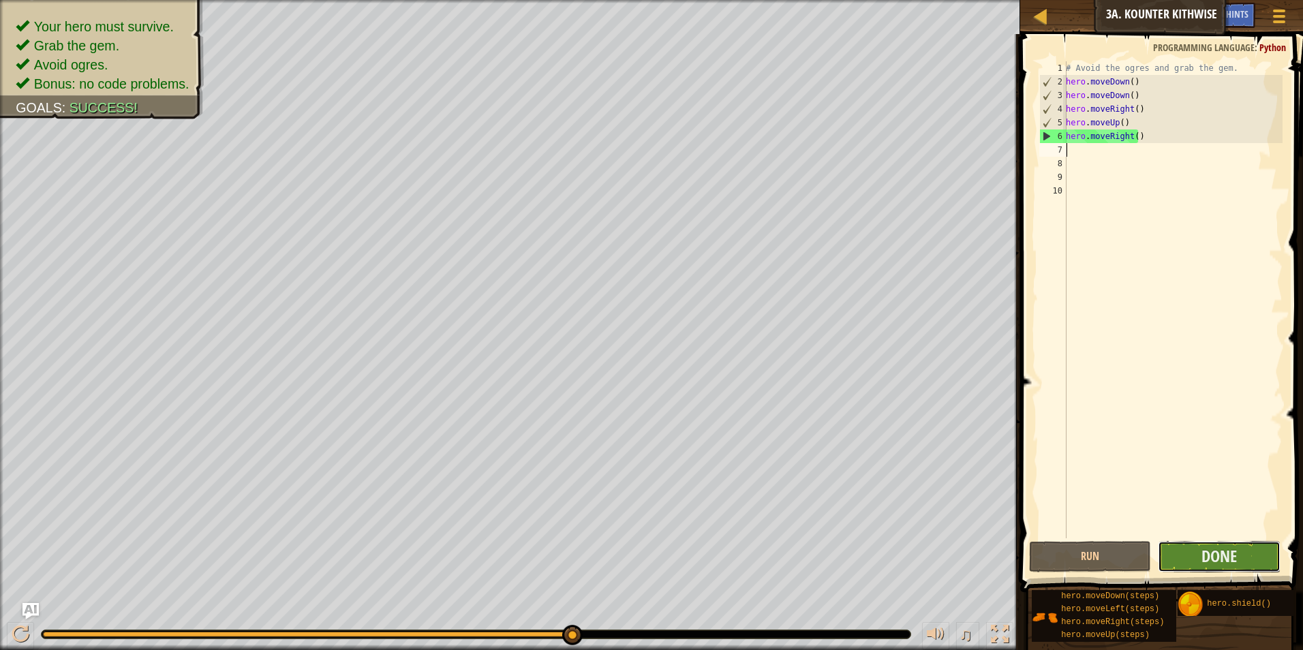
click at [1242, 550] on button "Done" at bounding box center [1219, 556] width 123 height 31
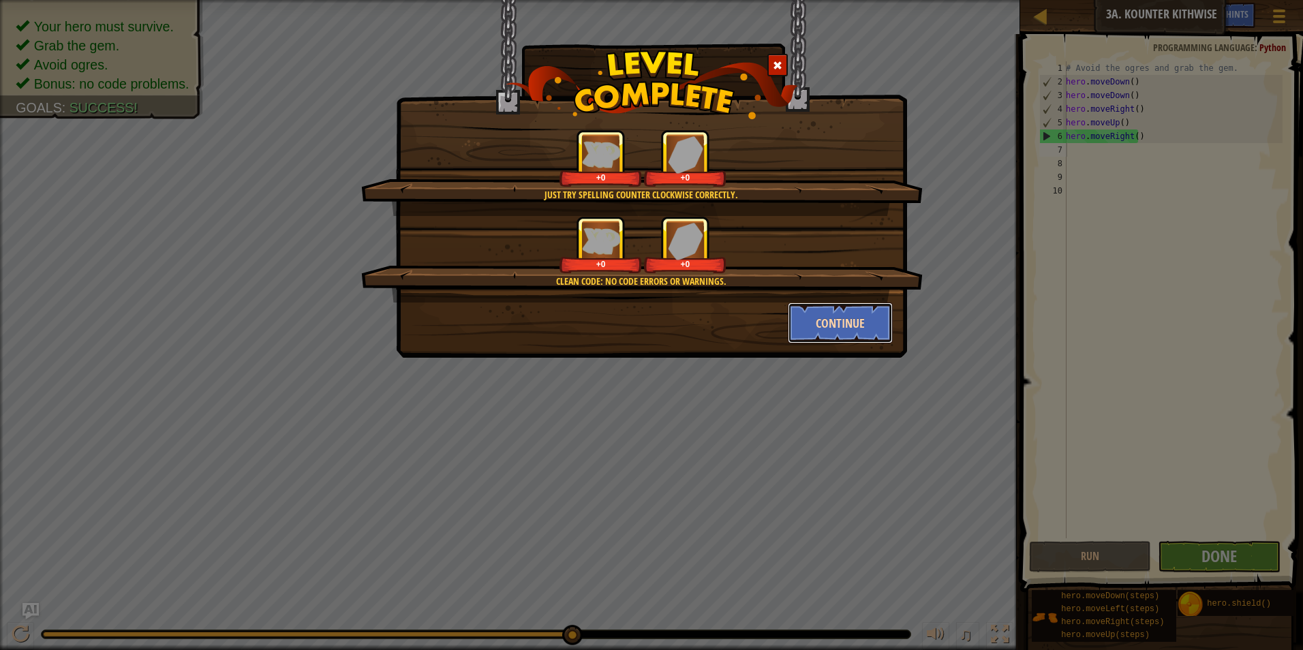
click at [873, 319] on button "Continue" at bounding box center [841, 323] width 106 height 41
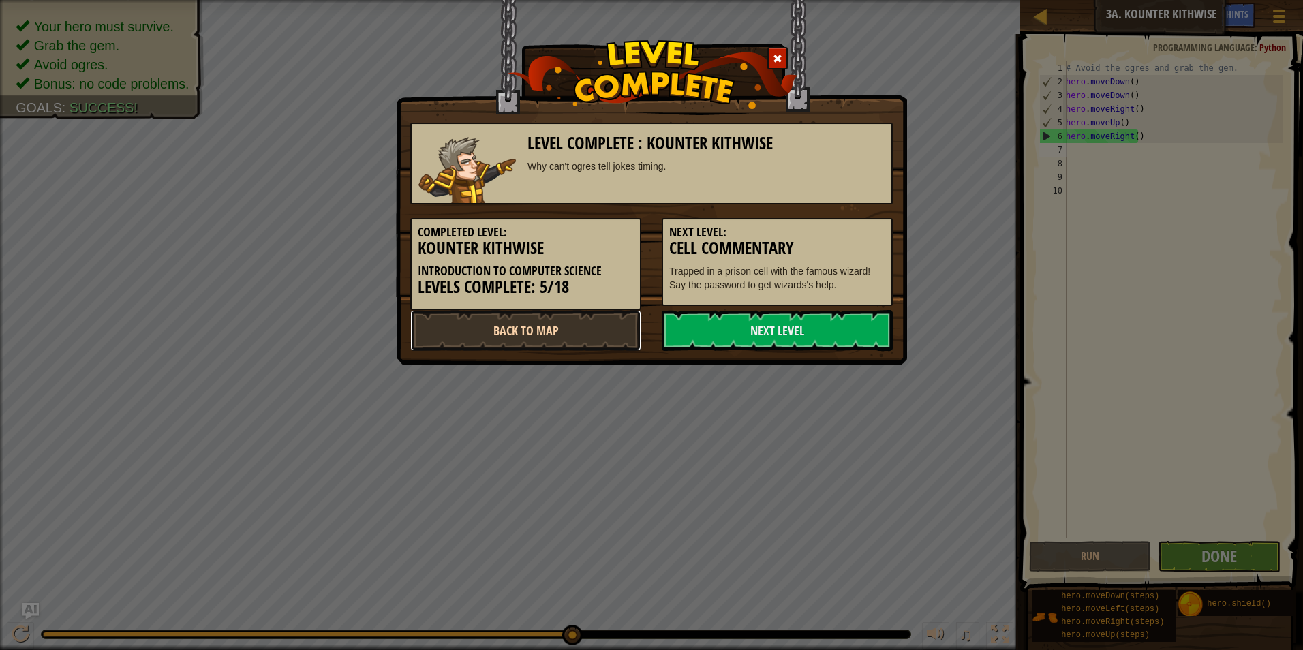
click at [547, 328] on link "Back to Map" at bounding box center [525, 330] width 231 height 41
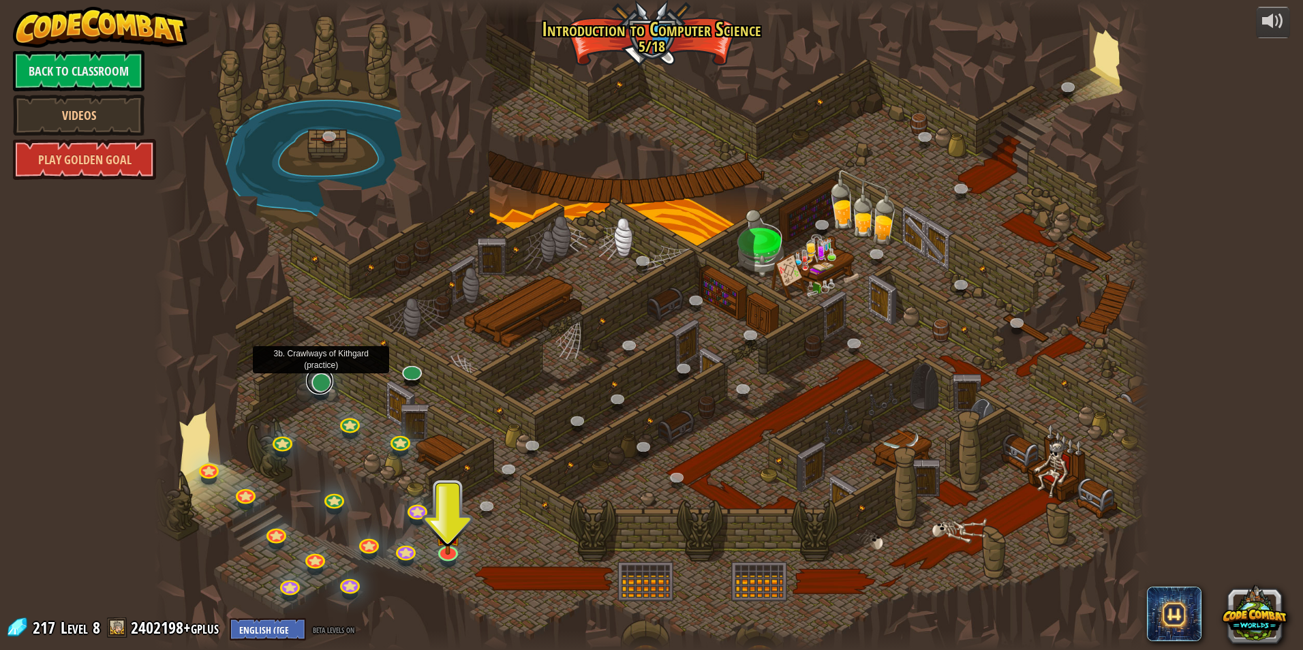
click at [322, 384] on link at bounding box center [319, 380] width 27 height 27
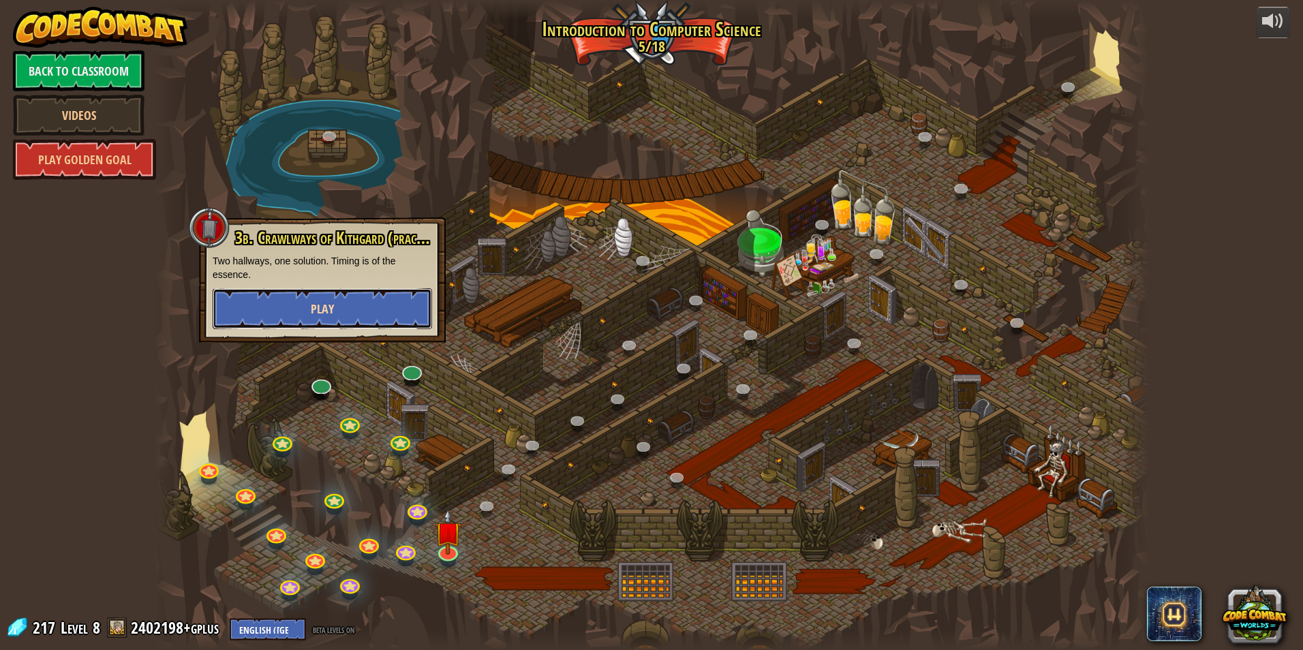
click at [338, 313] on button "Play" at bounding box center [322, 308] width 219 height 41
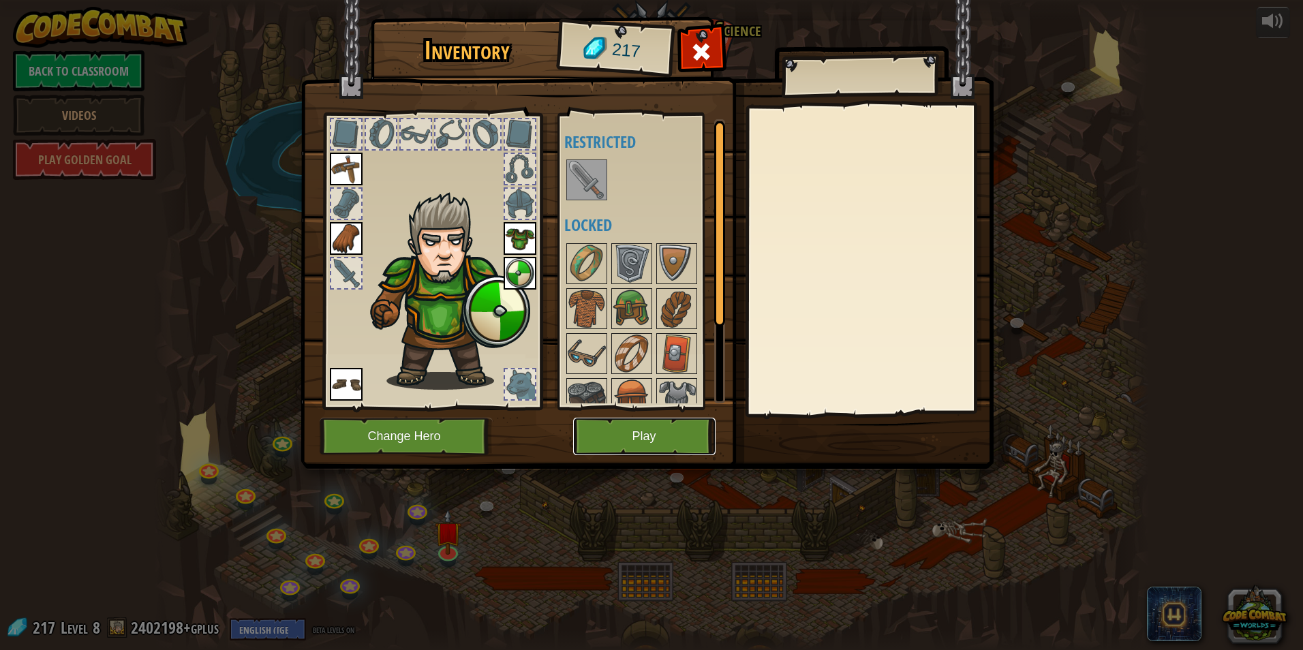
click at [595, 431] on button "Play" at bounding box center [644, 436] width 142 height 37
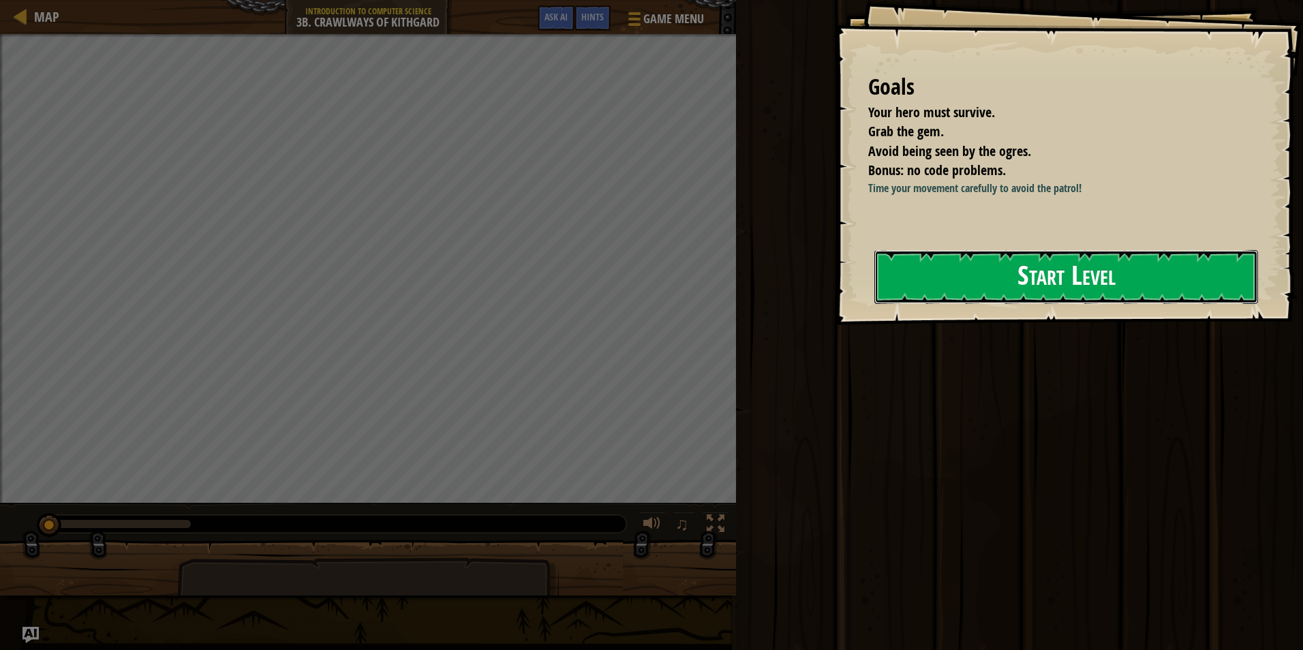
click at [1036, 292] on button "Start Level" at bounding box center [1066, 277] width 384 height 54
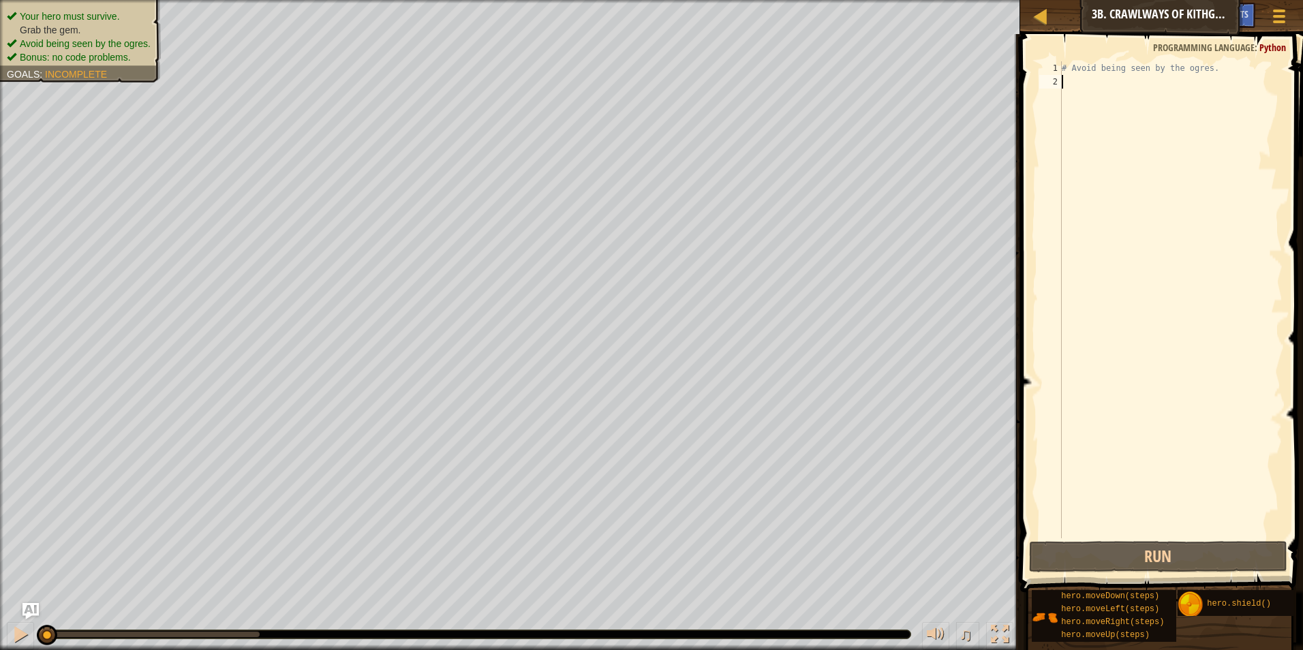
type textarea "r"
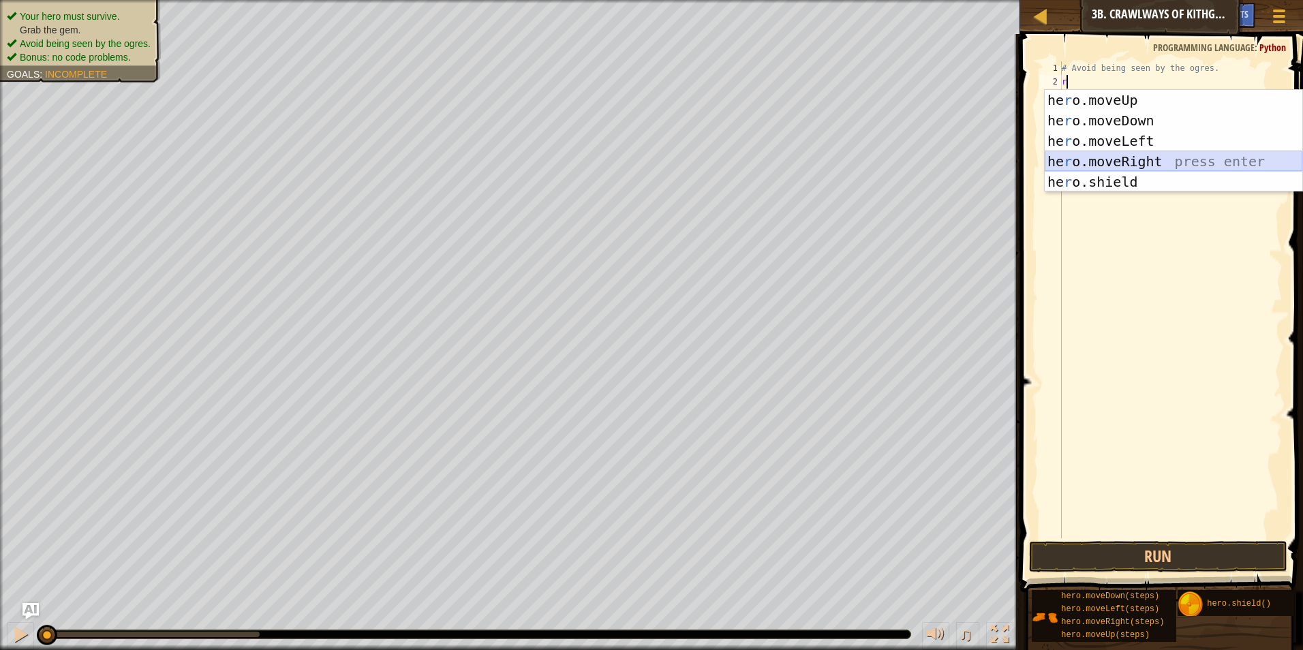
click at [1109, 160] on div "he r o.moveUp press enter he r o.moveDown press enter he r o.moveLeft press ent…" at bounding box center [1174, 161] width 258 height 143
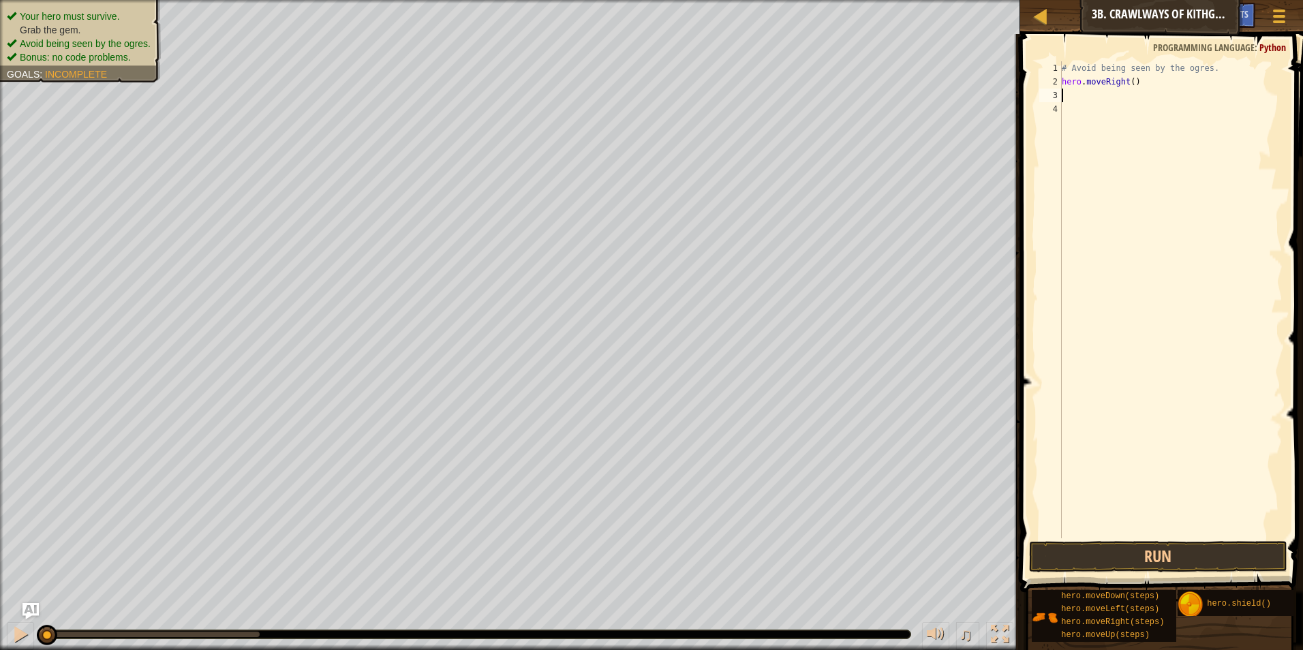
type textarea "r"
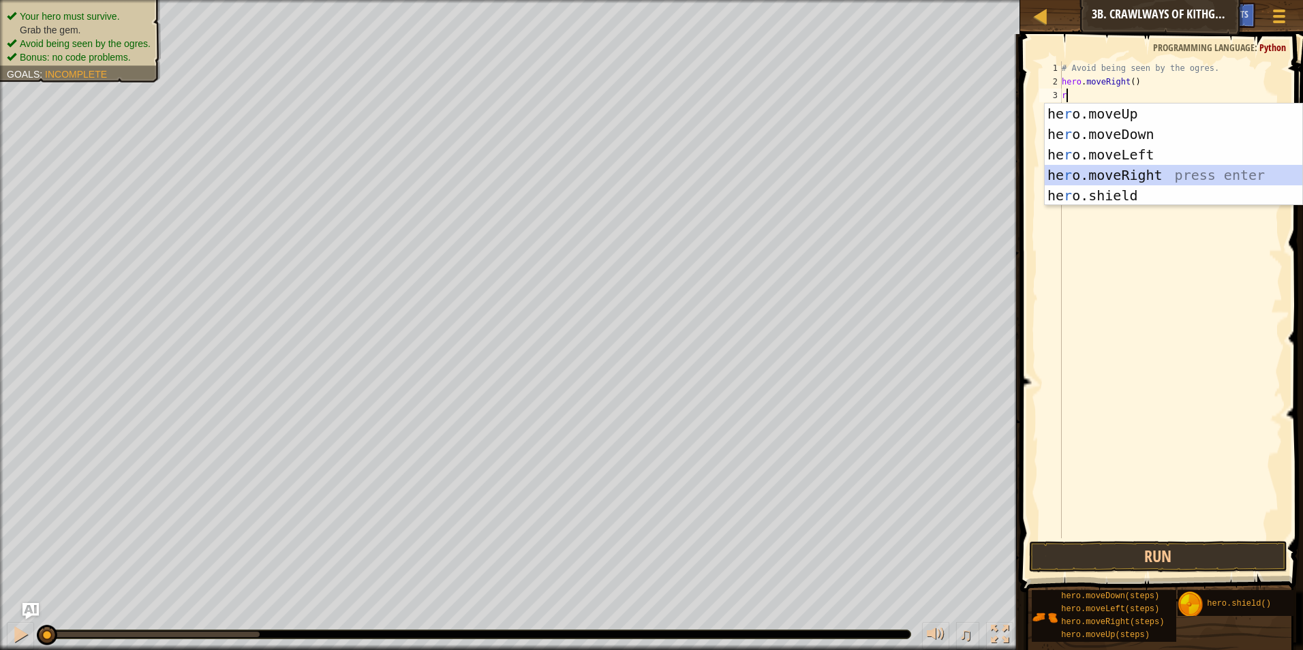
click at [1113, 166] on div "he r o.moveUp press enter he r o.moveDown press enter he r o.moveLeft press ent…" at bounding box center [1174, 175] width 258 height 143
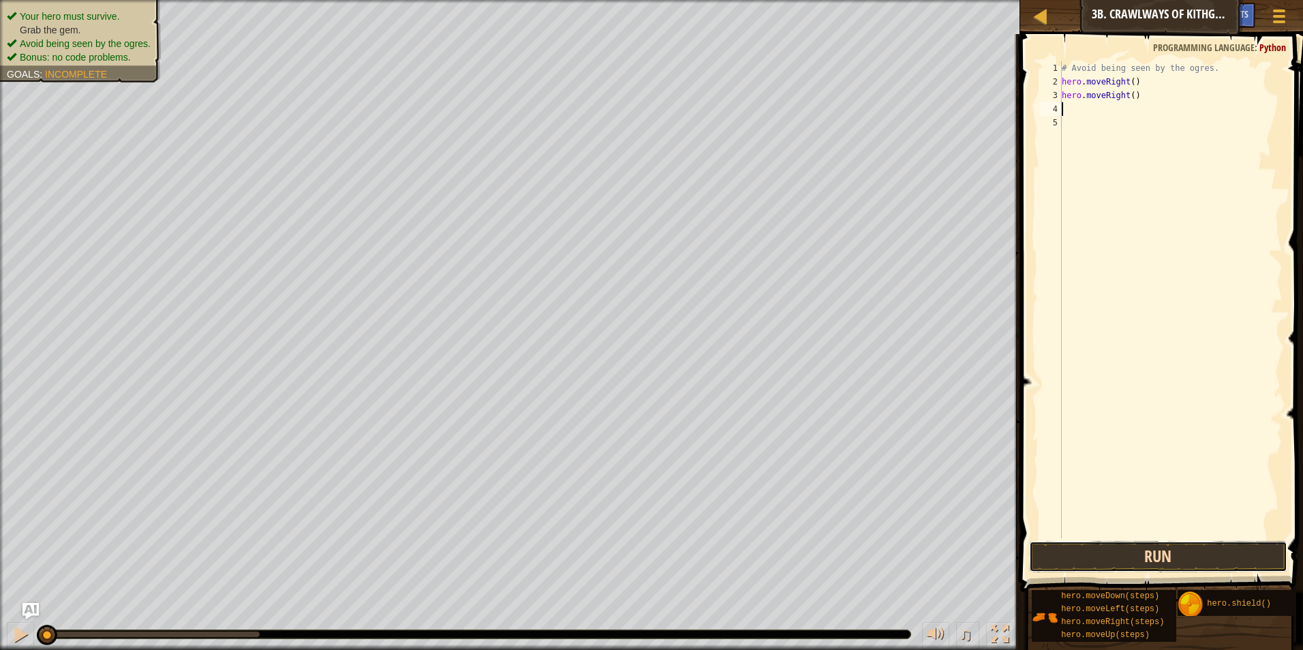
click at [1165, 549] on button "Run" at bounding box center [1158, 556] width 259 height 31
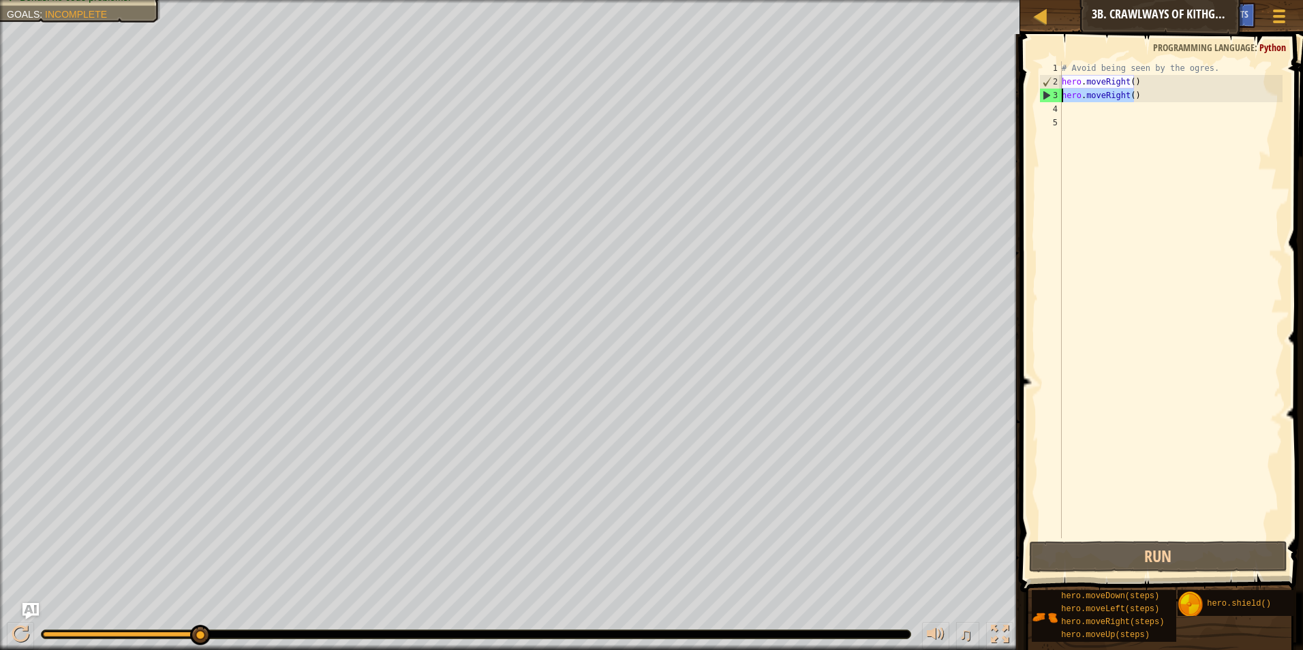
drag, startPoint x: 1147, startPoint y: 93, endPoint x: 1047, endPoint y: 98, distance: 99.6
click at [1047, 97] on div "1 2 3 4 5 # Avoid being seen by the ogres. hero . moveRight ( ) hero . moveRigh…" at bounding box center [1160, 299] width 246 height 477
type textarea "h"
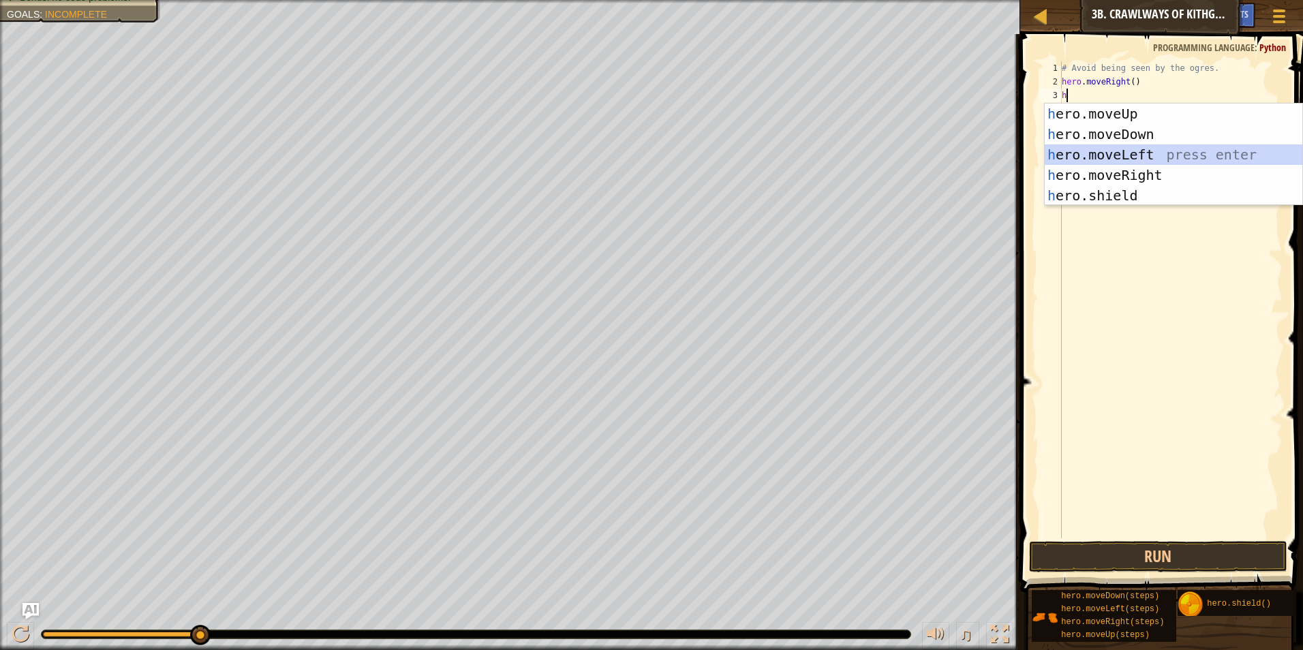
click at [1105, 155] on div "h ero.moveUp press enter h ero.moveDown press enter h ero.moveLeft press enter …" at bounding box center [1174, 175] width 258 height 143
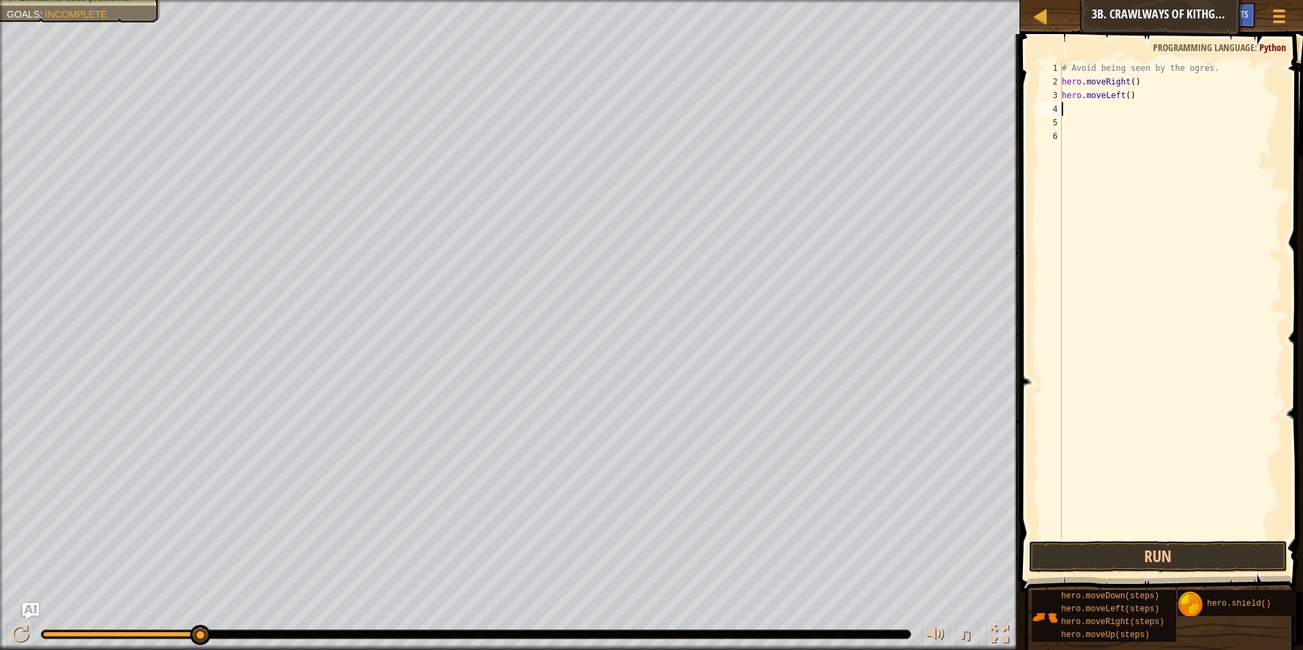
type textarea "h"
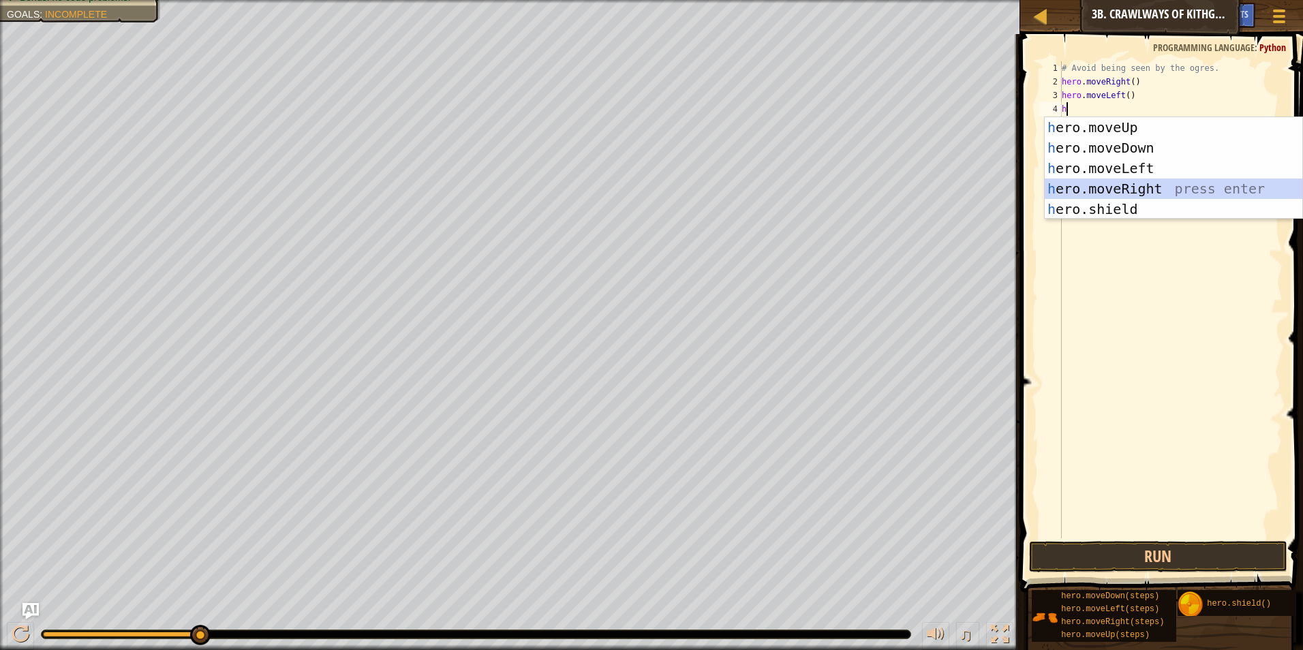
click at [1114, 185] on div "h ero.moveUp press enter h ero.moveDown press enter h ero.moveLeft press enter …" at bounding box center [1174, 188] width 258 height 143
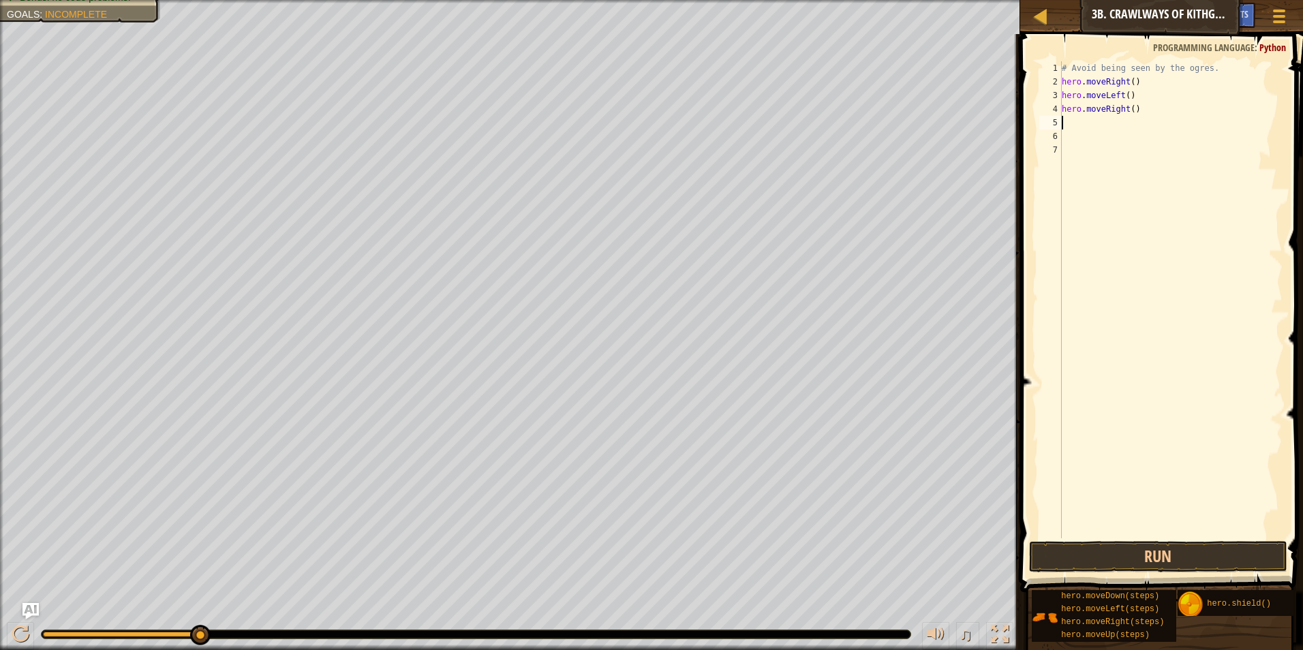
type textarea "h"
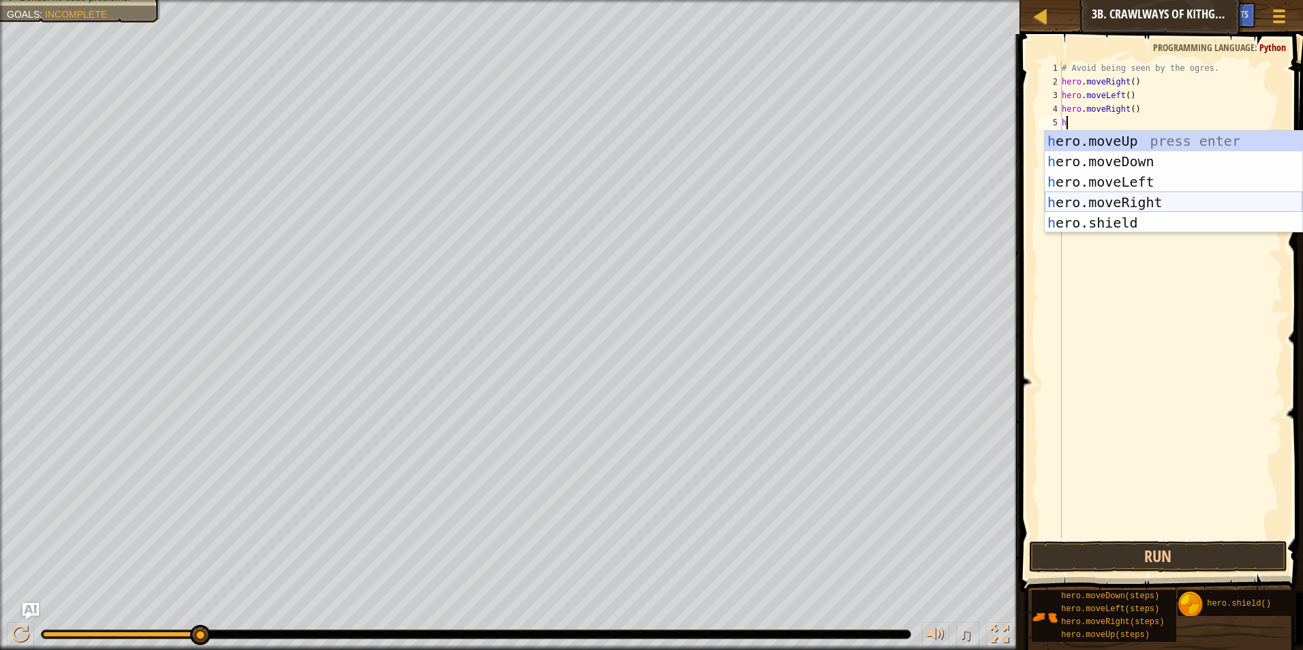
click at [1096, 199] on div "h ero.moveUp press enter h ero.moveDown press enter h ero.moveLeft press enter …" at bounding box center [1174, 202] width 258 height 143
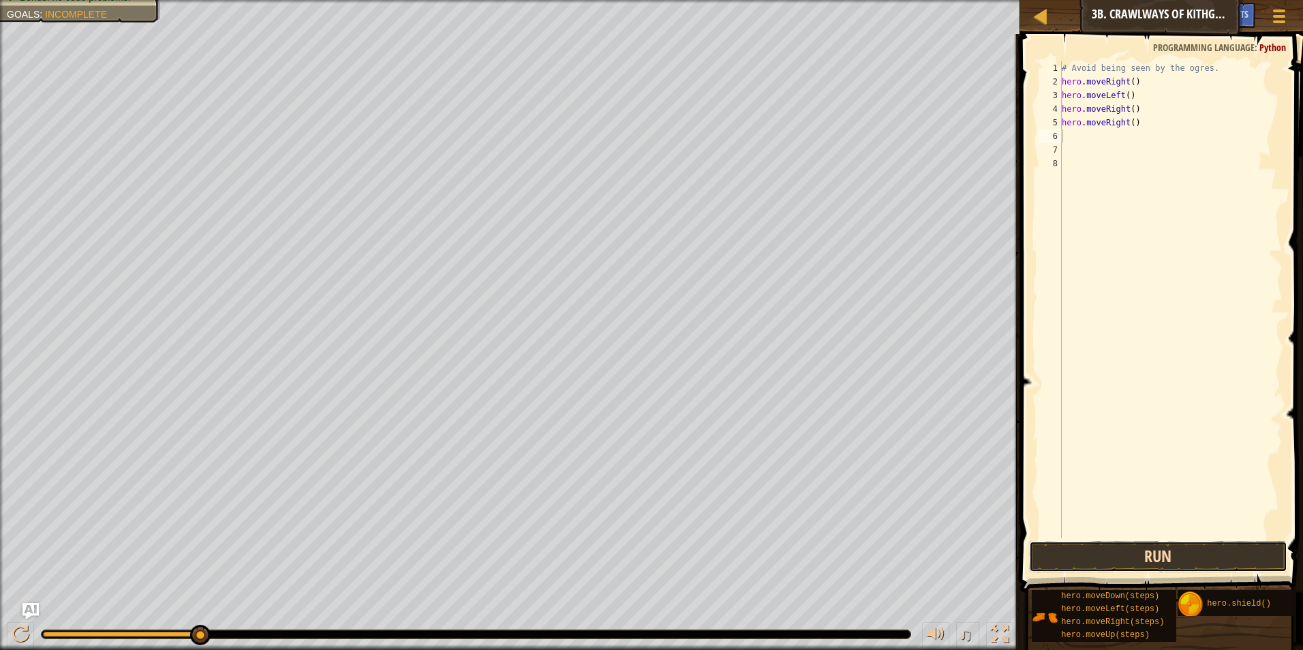
click at [1089, 542] on button "Run" at bounding box center [1158, 556] width 259 height 31
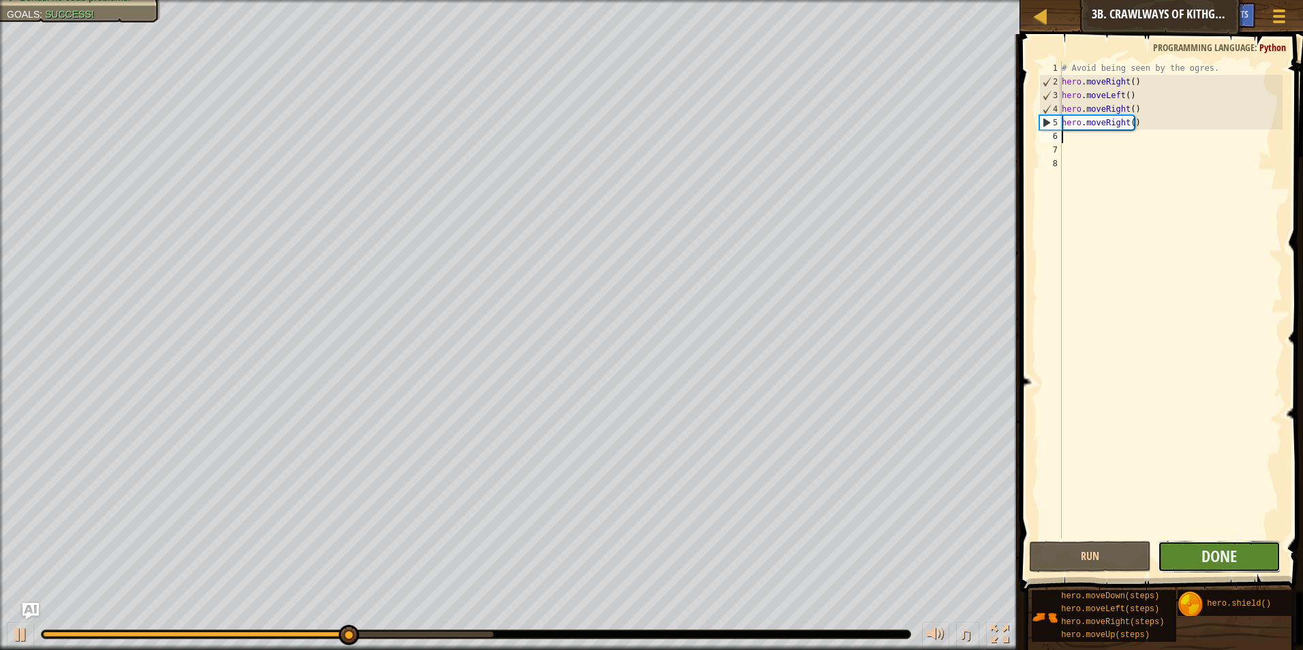
click at [1246, 546] on button "Done" at bounding box center [1219, 556] width 123 height 31
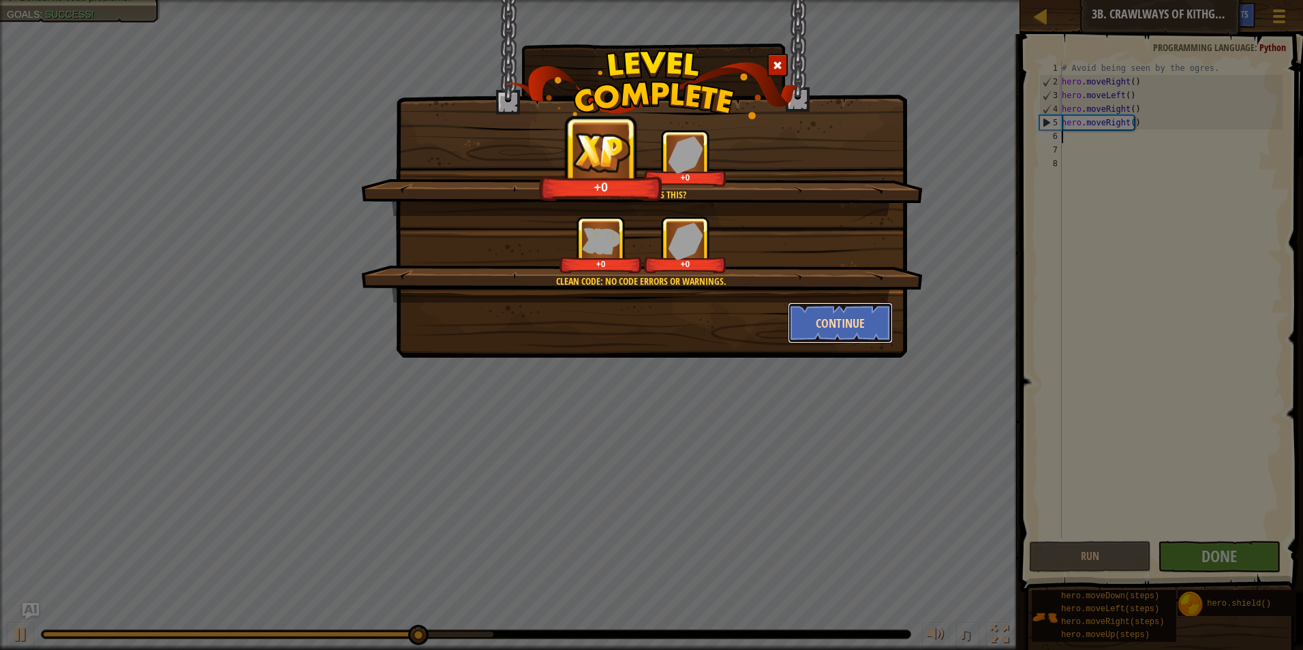
click at [858, 313] on button "Continue" at bounding box center [841, 323] width 106 height 41
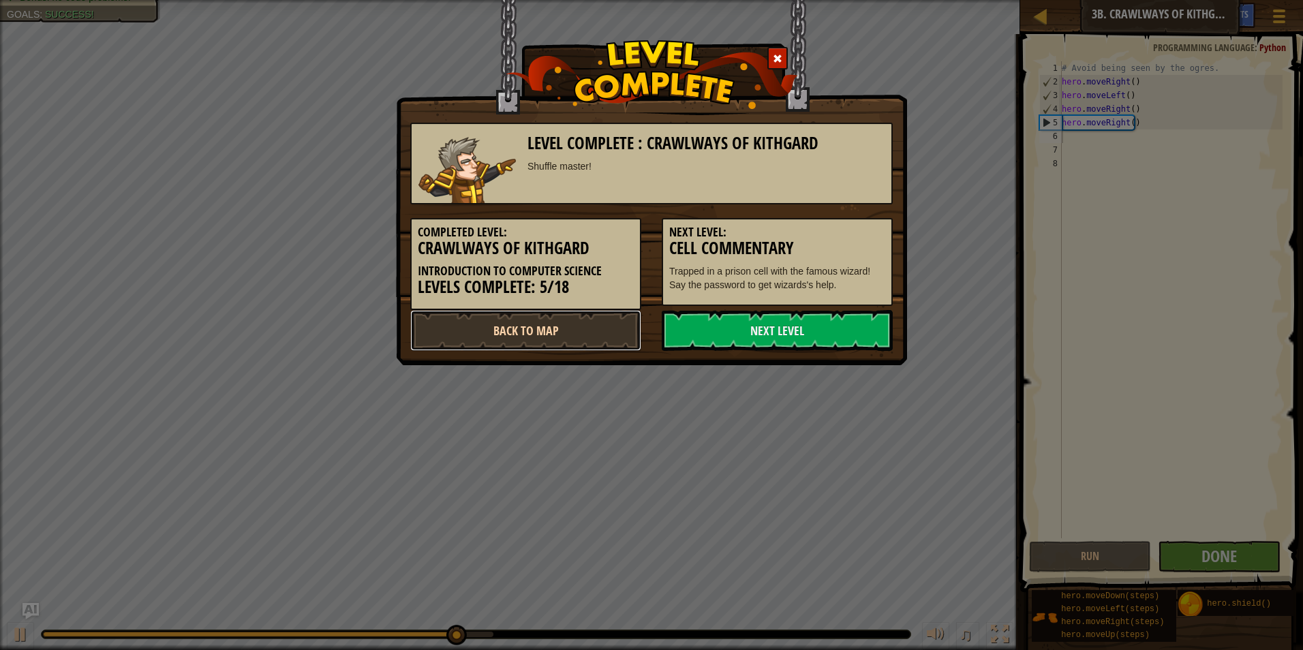
click at [595, 320] on link "Back to Map" at bounding box center [525, 330] width 231 height 41
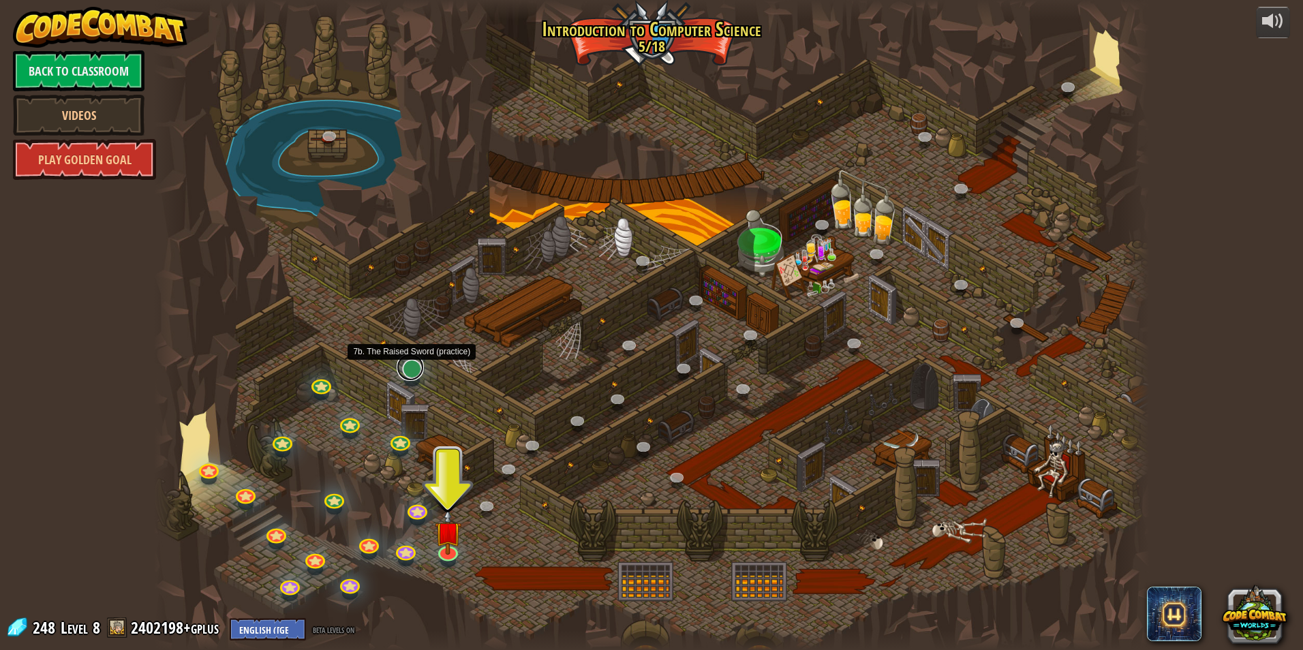
click at [414, 372] on link at bounding box center [410, 367] width 27 height 27
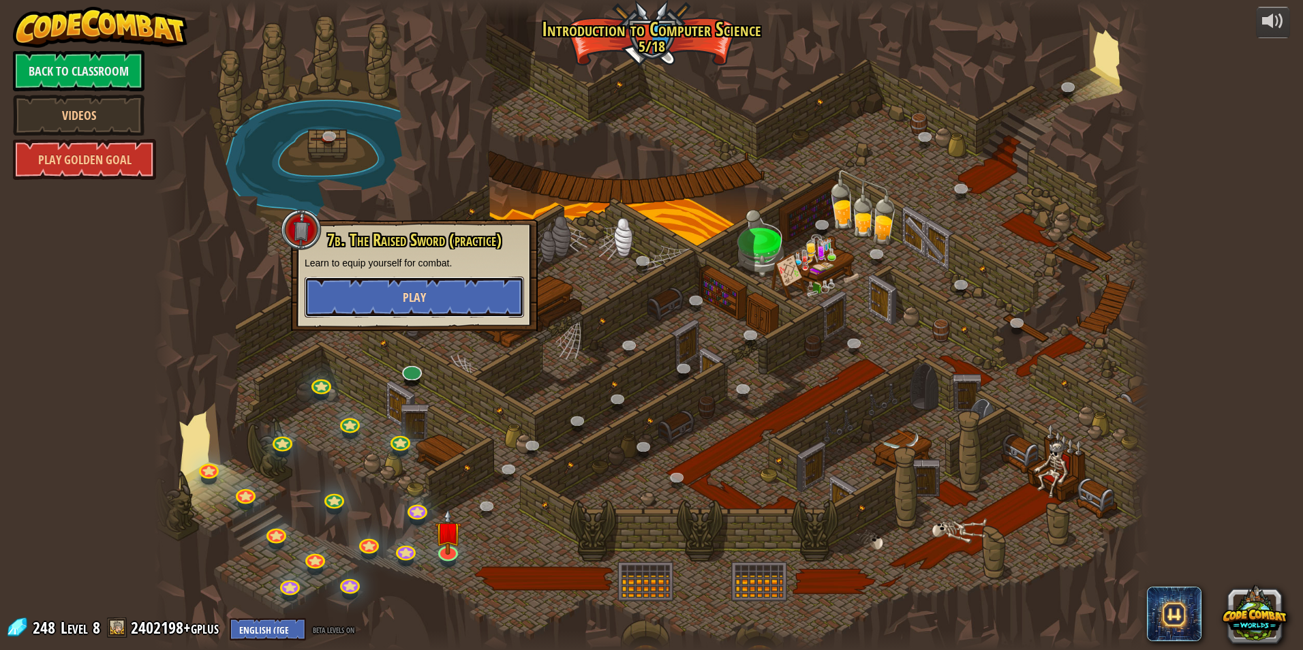
click at [517, 296] on button "Play" at bounding box center [414, 297] width 219 height 41
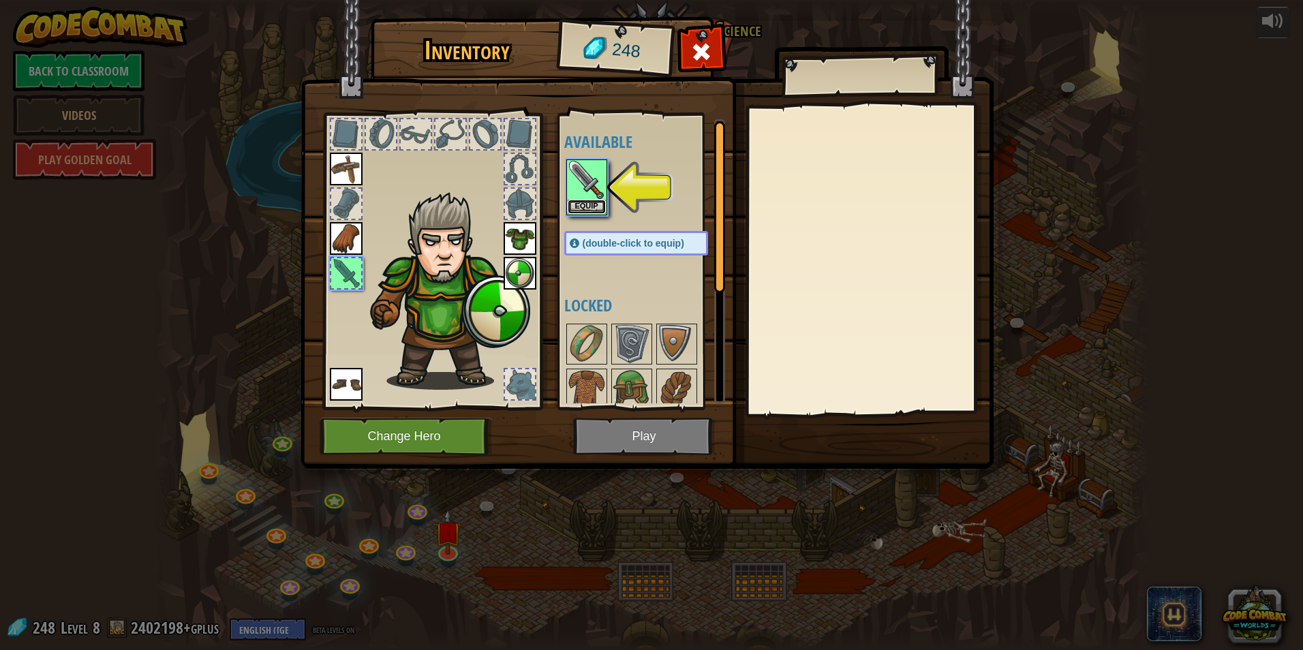
drag, startPoint x: 572, startPoint y: 200, endPoint x: 547, endPoint y: 221, distance: 32.9
click at [572, 200] on button "Equip" at bounding box center [587, 207] width 38 height 14
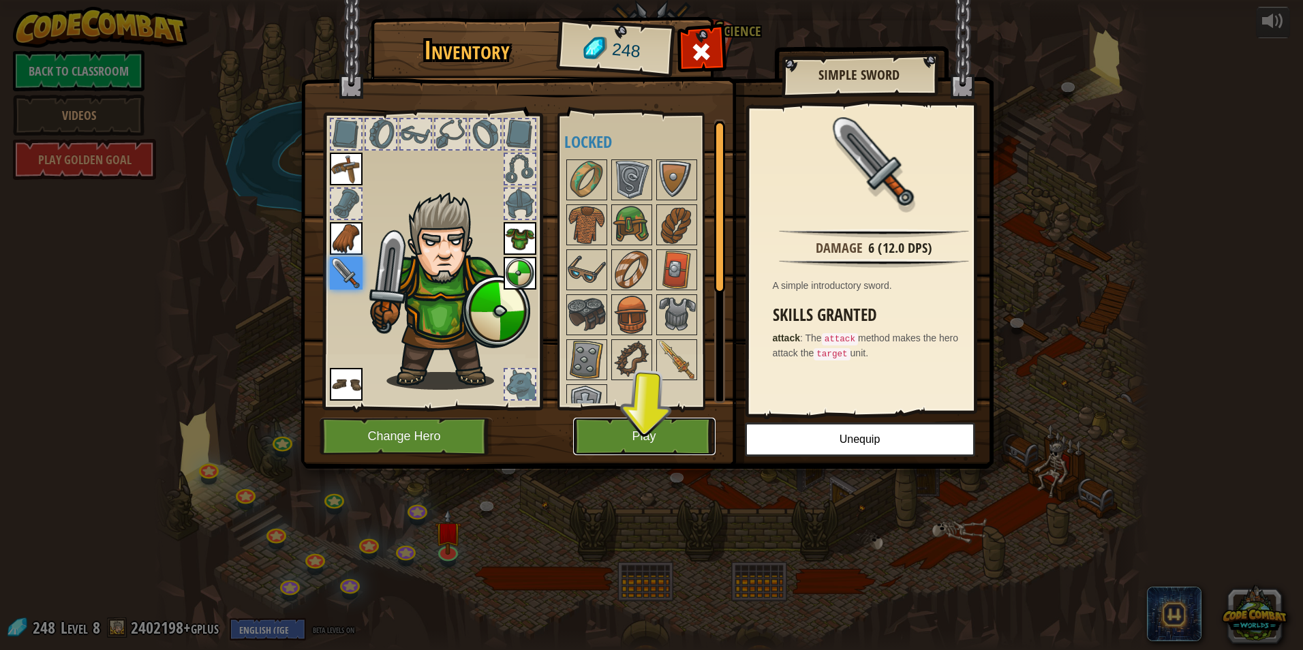
click at [679, 447] on button "Play" at bounding box center [644, 436] width 142 height 37
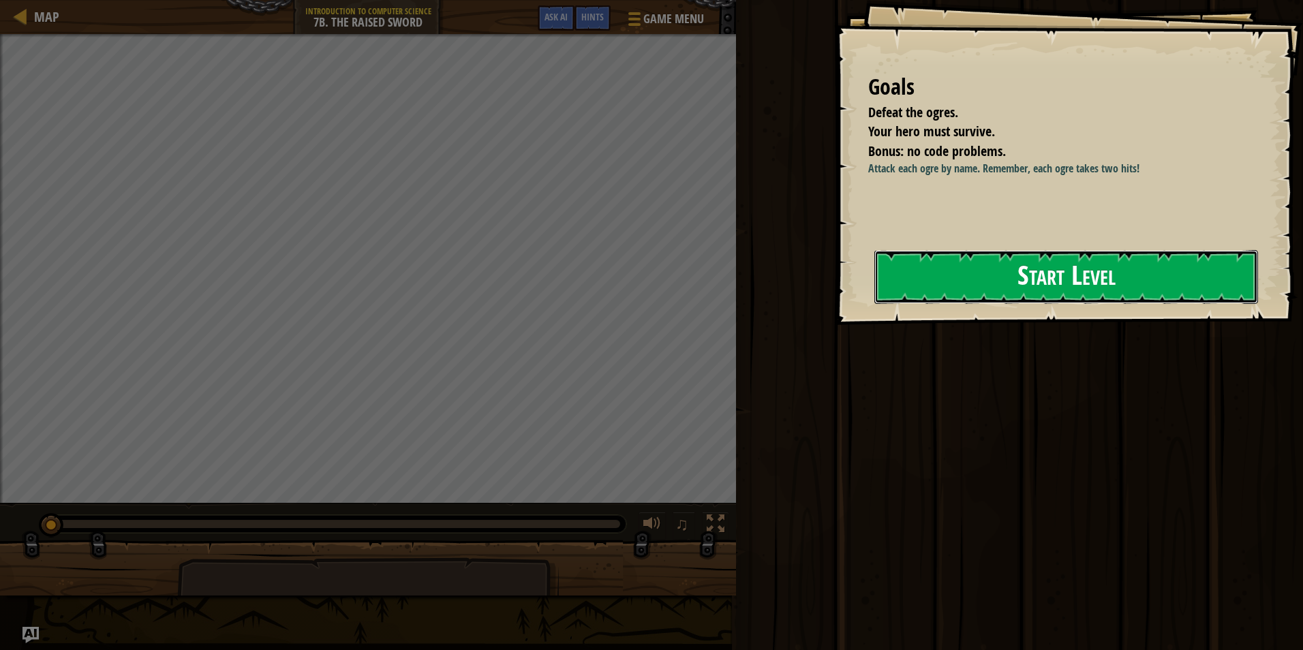
click at [986, 285] on button "Start Level" at bounding box center [1066, 277] width 384 height 54
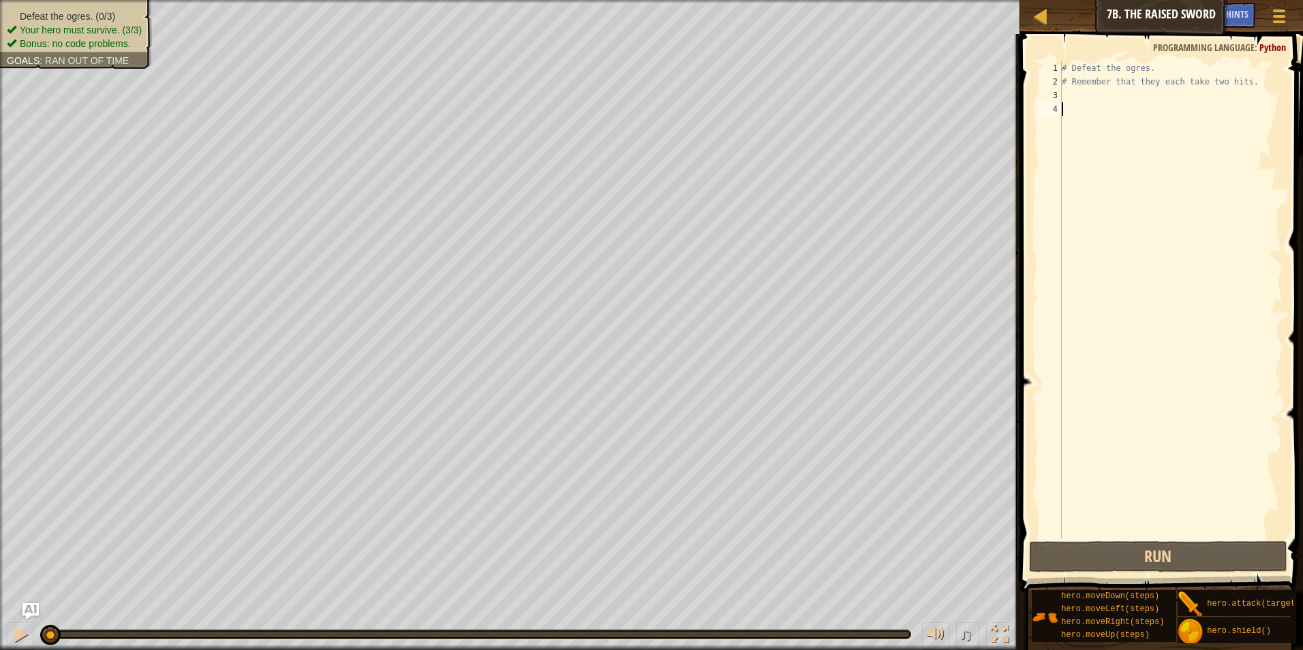
click at [1068, 99] on div "# Defeat the ogres. # Remember that they each take two hits." at bounding box center [1171, 313] width 224 height 504
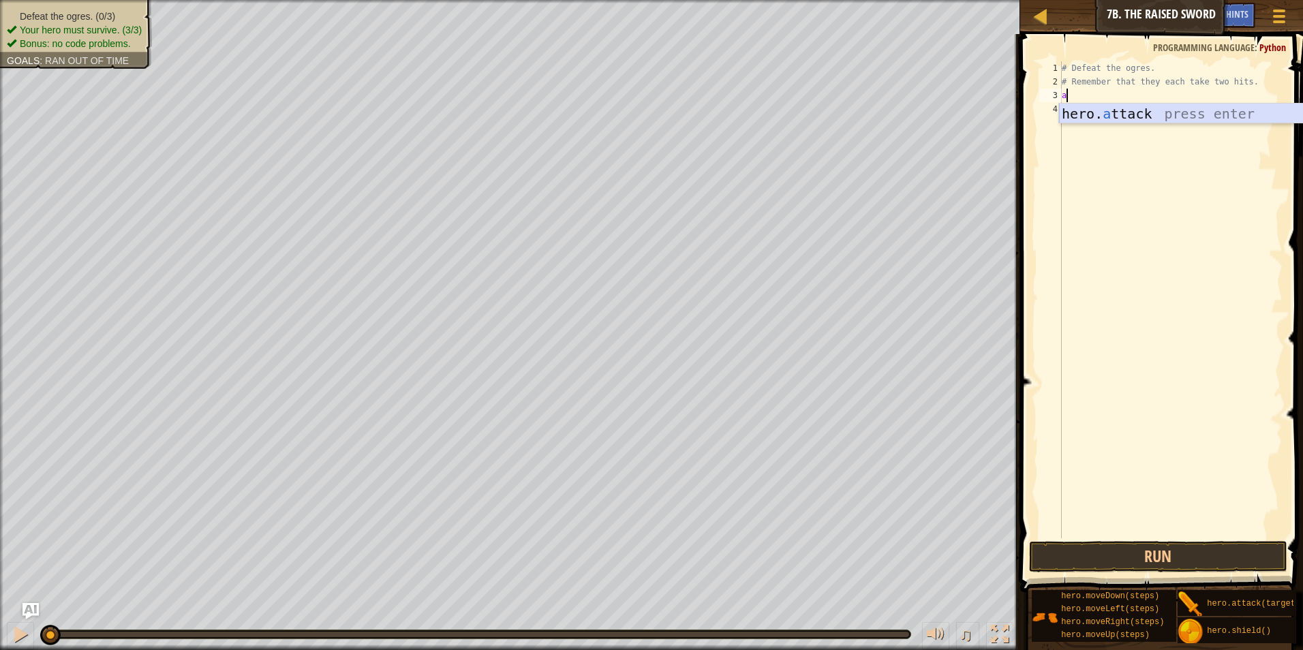
click at [1159, 119] on div "hero. a ttack press enter" at bounding box center [1188, 134] width 258 height 61
type textarea "hero.attack("Rig")"
drag, startPoint x: 1154, startPoint y: 94, endPoint x: 1037, endPoint y: 94, distance: 117.2
click at [1037, 94] on div "hero.attack("Rig") 1 2 3 4 # Defeat the ogres. # Remember that they each take t…" at bounding box center [1160, 299] width 246 height 477
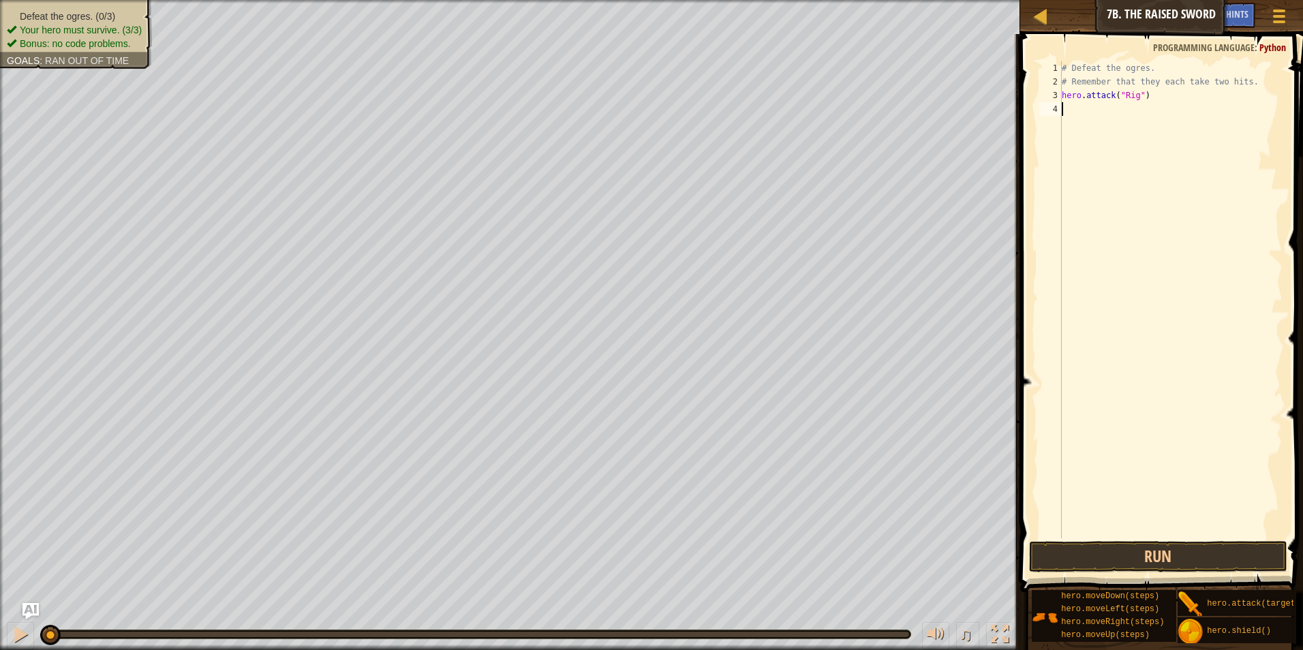
click at [1125, 121] on div "# Defeat the ogres. # Remember that they each take two hits. hero . attack ( "R…" at bounding box center [1171, 313] width 224 height 504
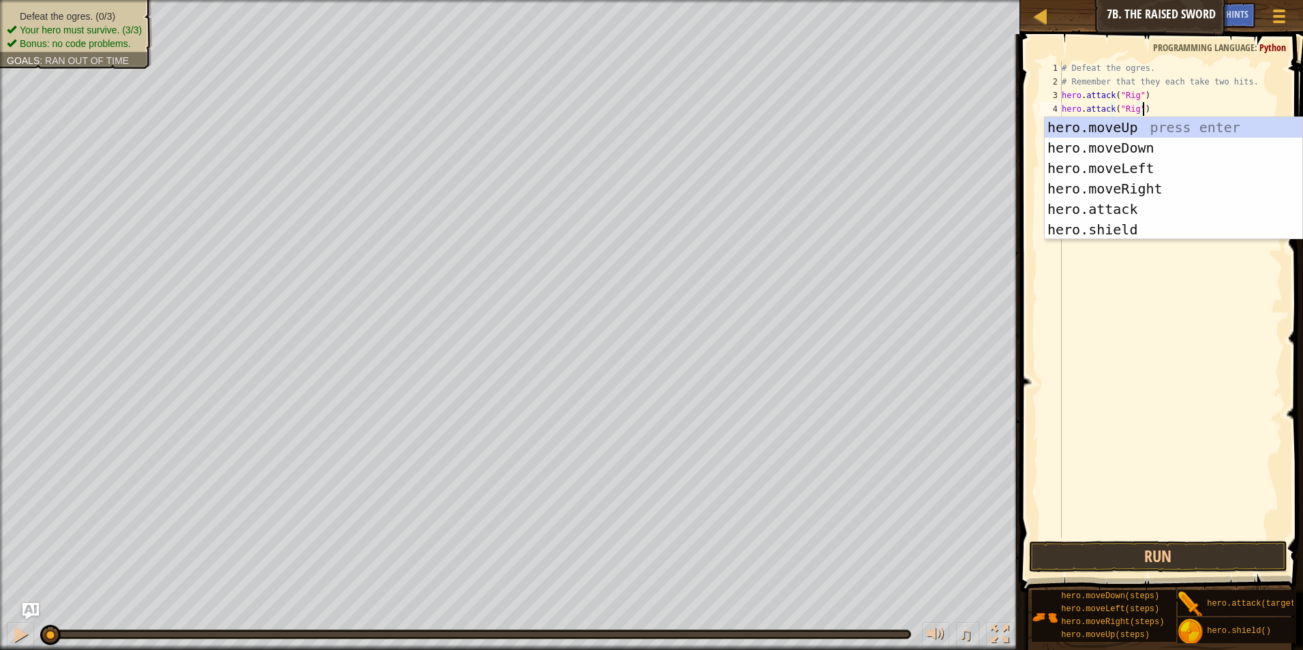
type textarea "hero.attack("Rig")"
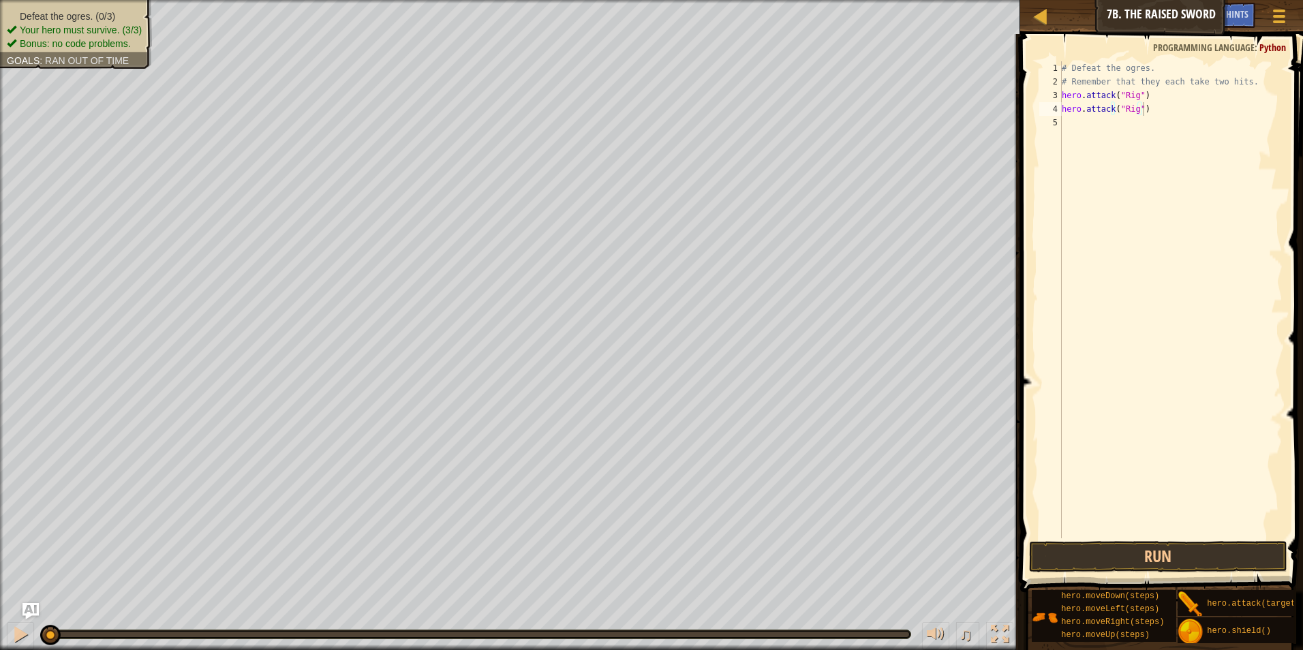
click at [1028, 482] on span at bounding box center [1163, 294] width 294 height 598
click at [1082, 134] on div "# Defeat the ogres. # Remember that they each take two hits. hero . attack ( "R…" at bounding box center [1171, 313] width 224 height 504
paste textarea "hero.attack("Rig")"
click at [1134, 123] on div "# Defeat the ogres. # Remember that they each take two hits. hero . attack ( "R…" at bounding box center [1171, 313] width 224 height 504
drag, startPoint x: 1132, startPoint y: 123, endPoint x: 1120, endPoint y: 123, distance: 12.3
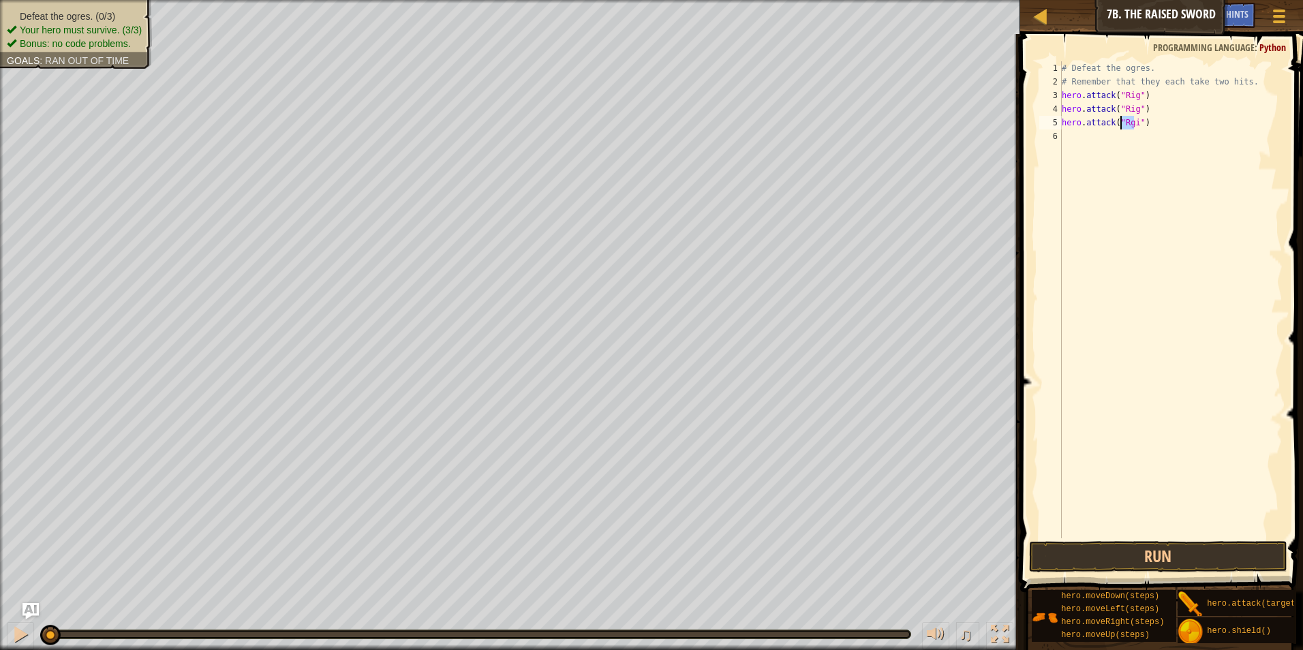
click at [1120, 123] on div "# Defeat the ogres. # Remember that they each take two hits. hero . attack ( "R…" at bounding box center [1171, 313] width 224 height 504
type textarea "hero.attack("Gurt")"
drag, startPoint x: 1150, startPoint y: 123, endPoint x: 1062, endPoint y: 125, distance: 87.9
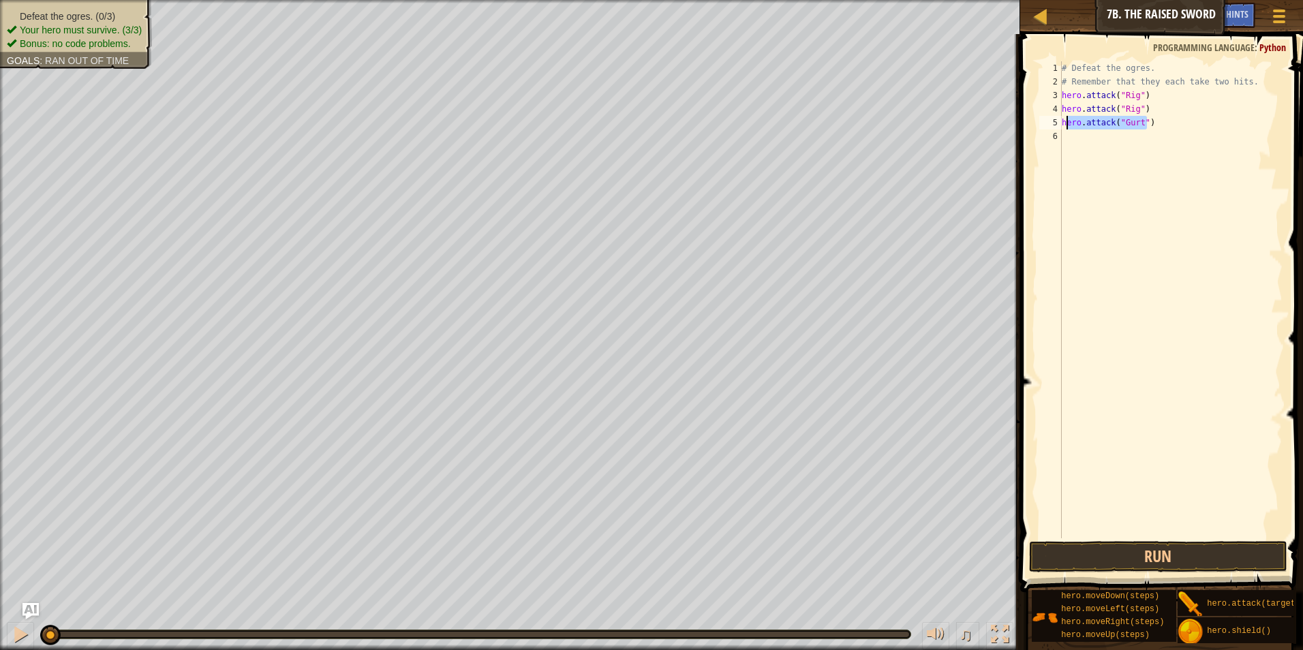
click at [1062, 125] on div "# Defeat the ogres. # Remember that they each take two hits. hero . attack ( "R…" at bounding box center [1171, 313] width 224 height 504
click at [1110, 143] on div "# Defeat the ogres. # Remember that they each take two hits. hero . attack ( "R…" at bounding box center [1171, 313] width 224 height 504
paste textarea "hero.attack("Gurt")"
type textarea "hero.attack("Gurt")"
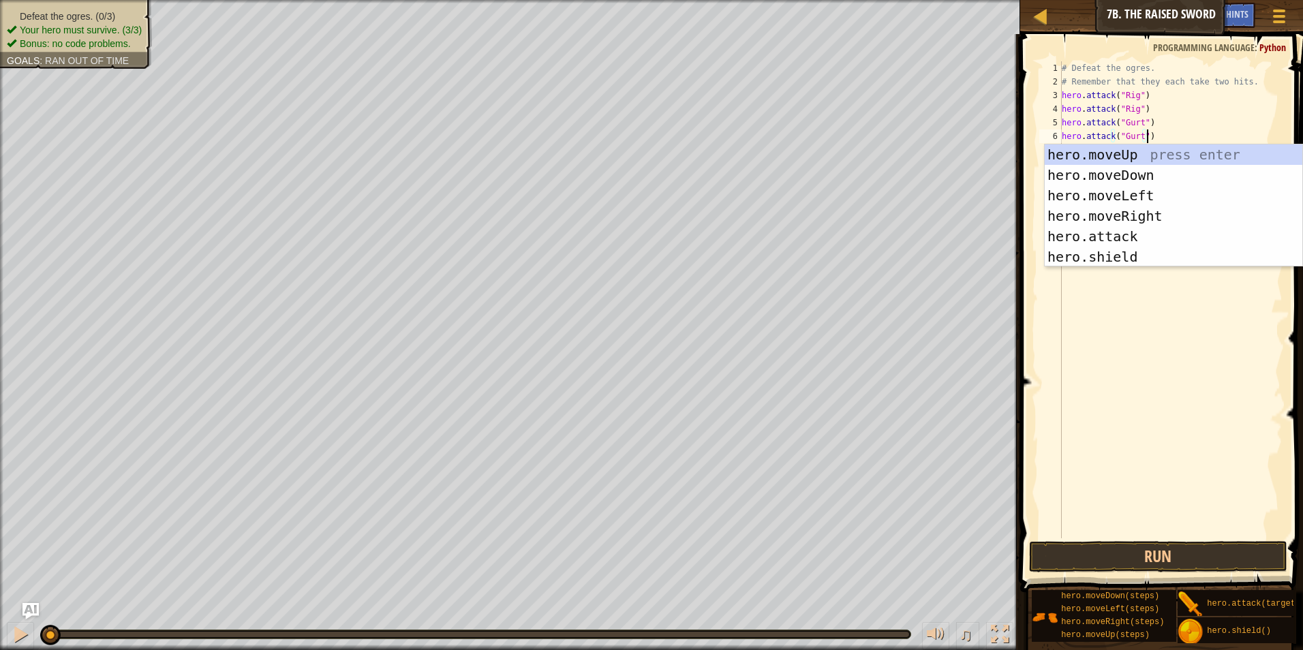
click at [1181, 143] on div "# Defeat the ogres. # Remember that they each take two hits. hero . attack ( "R…" at bounding box center [1171, 313] width 224 height 504
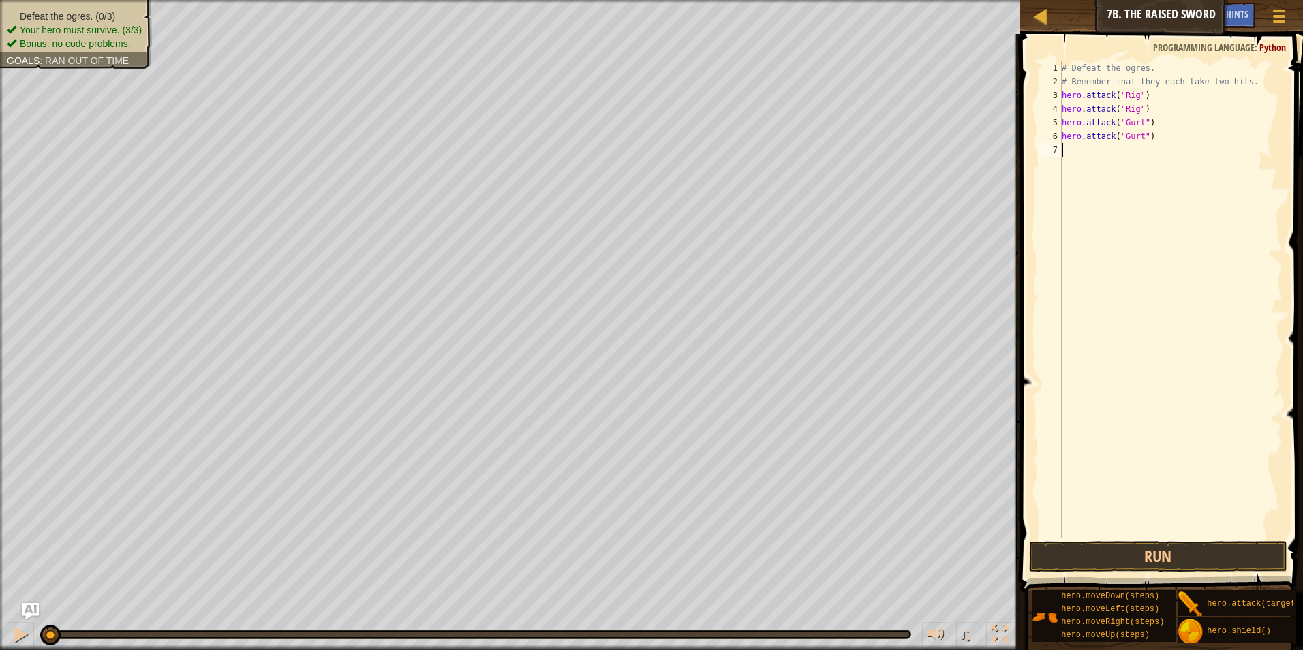
paste textarea "hero.attack("Gurt")"
drag, startPoint x: 1138, startPoint y: 151, endPoint x: 1120, endPoint y: 144, distance: 19.2
click at [1120, 144] on div "# Defeat the ogres. # Remember that they each take two hits. hero . attack ( "R…" at bounding box center [1171, 313] width 224 height 504
type textarea "hero.attack("Ack")"
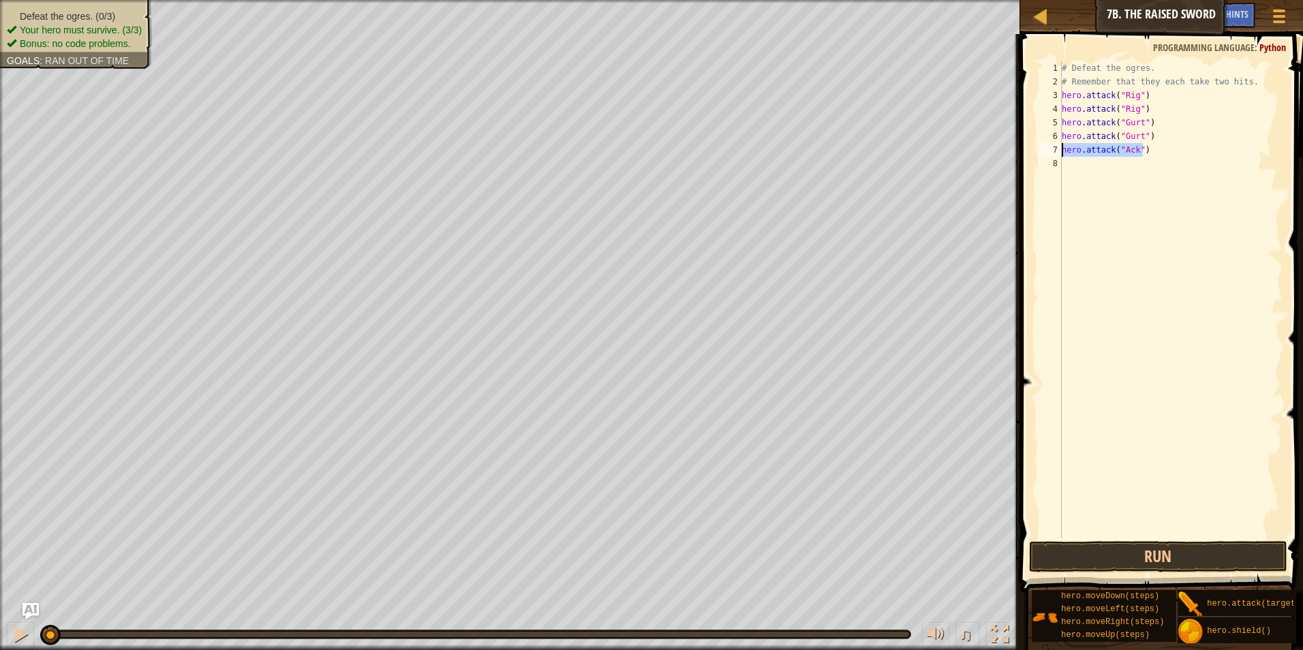
drag, startPoint x: 1150, startPoint y: 144, endPoint x: 1062, endPoint y: 144, distance: 87.9
click at [1062, 144] on div "# Defeat the ogres. # Remember that they each take two hits. hero . attack ( "R…" at bounding box center [1171, 313] width 224 height 504
click at [1082, 165] on div "# Defeat the ogres. # Remember that they each take two hits. hero . attack ( "R…" at bounding box center [1171, 313] width 224 height 504
paste textarea "hero.attack("Ack")"
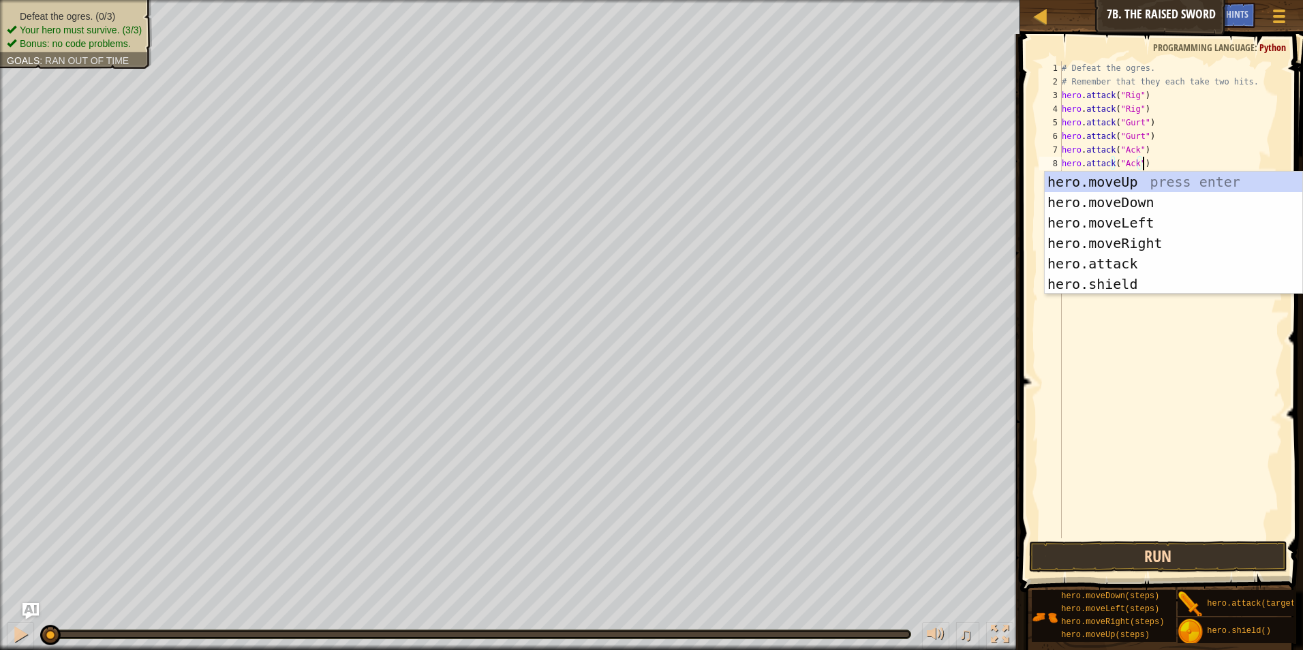
type textarea "hero.attack("Ack")"
click at [1159, 556] on button "Run" at bounding box center [1158, 556] width 259 height 31
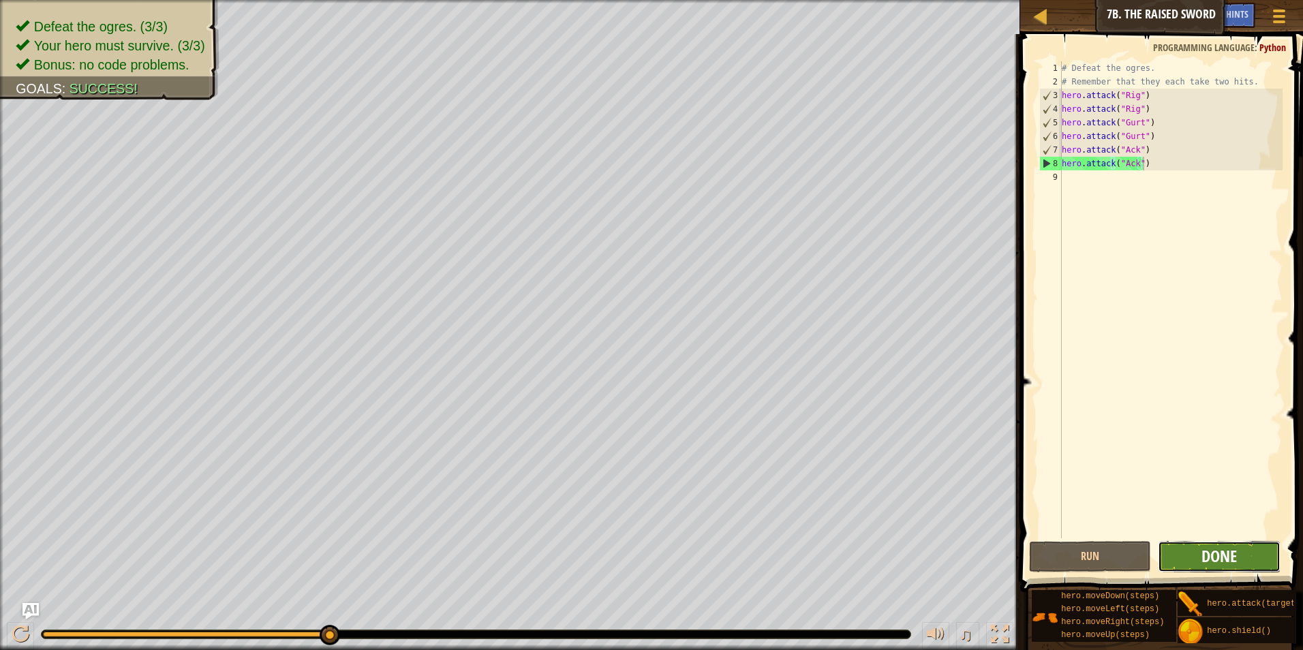
click at [1237, 556] on span "Done" at bounding box center [1218, 556] width 35 height 22
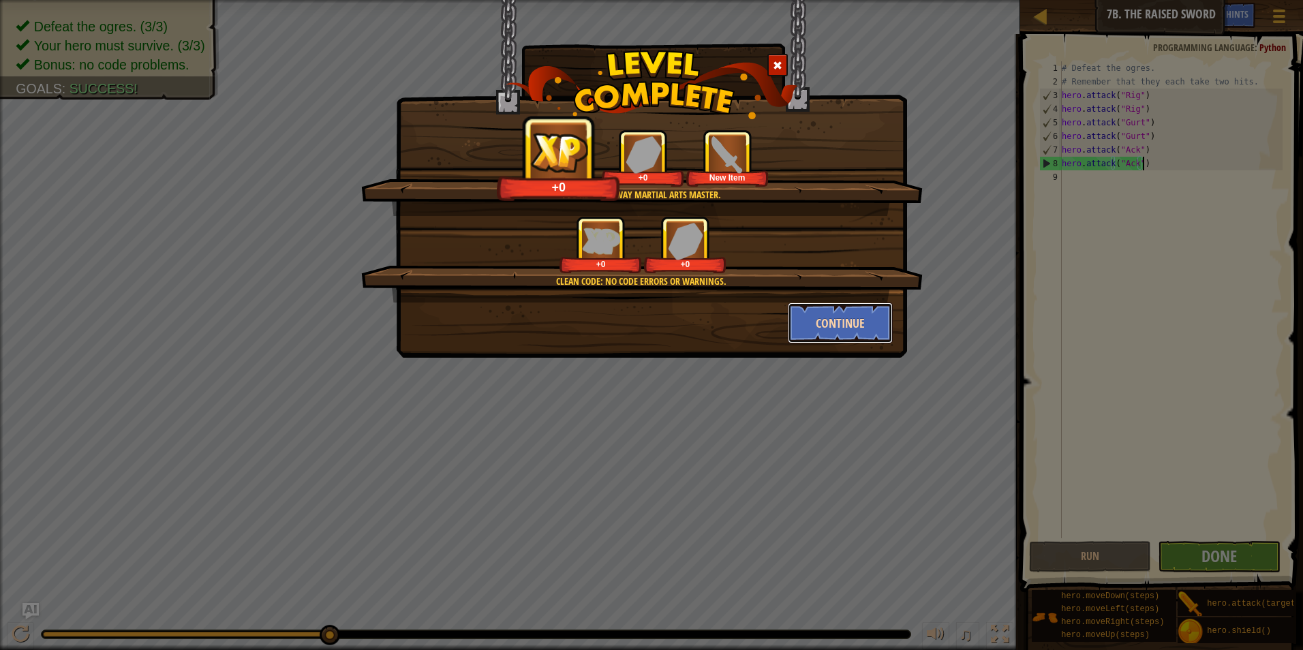
click at [869, 320] on button "Continue" at bounding box center [841, 323] width 106 height 41
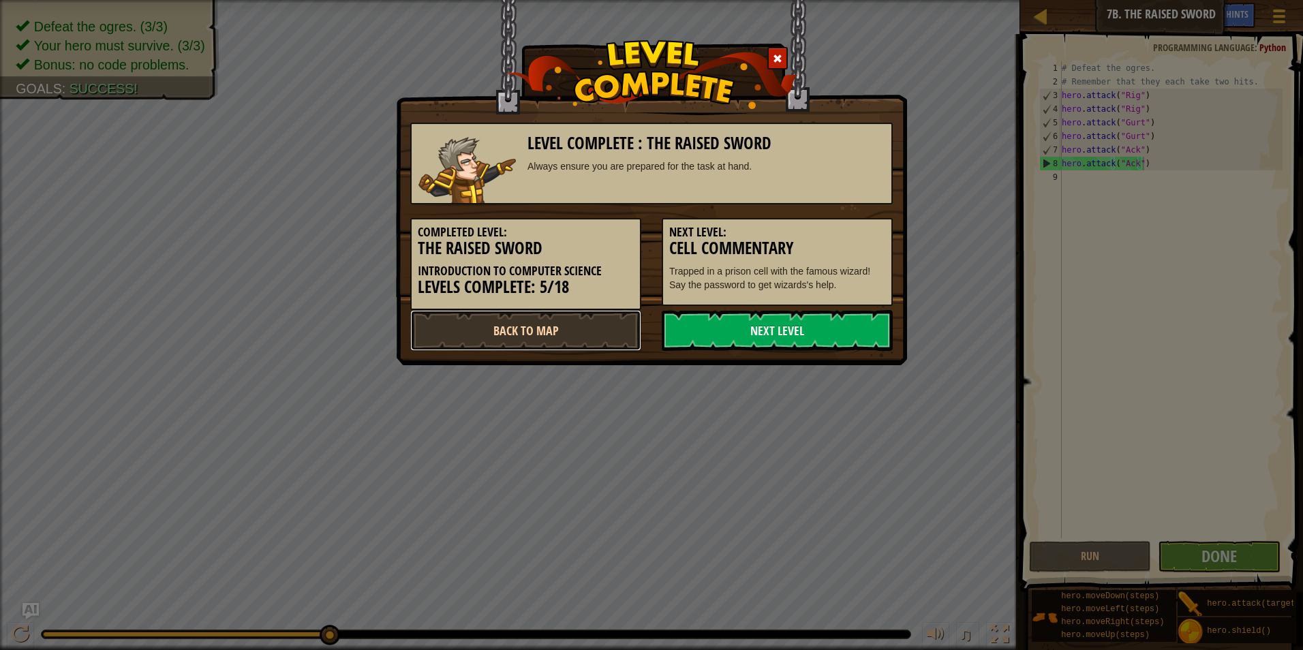
click at [579, 332] on link "Back to Map" at bounding box center [525, 330] width 231 height 41
